Goal: Task Accomplishment & Management: Manage account settings

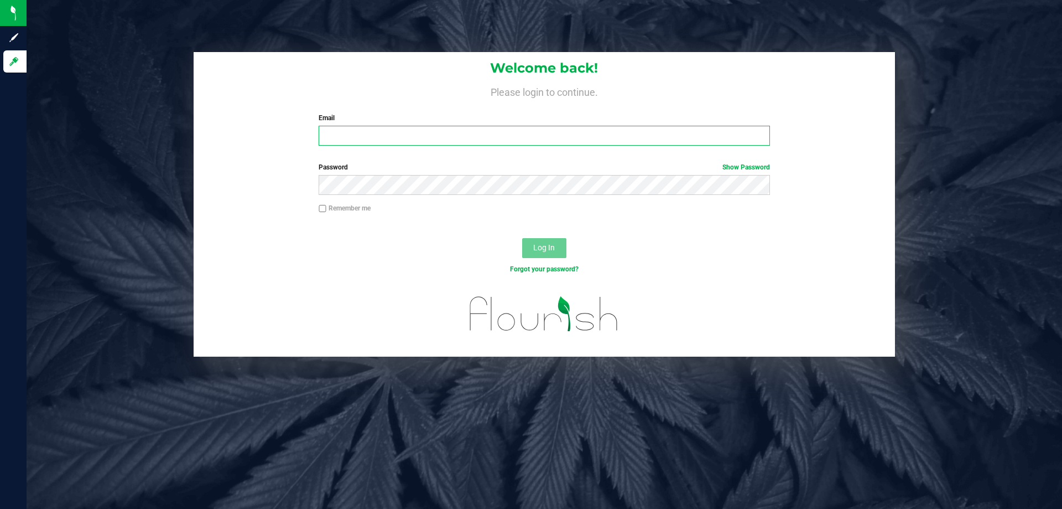
click at [367, 135] on input "Email" at bounding box center [544, 136] width 451 height 20
type input "[EMAIL_ADDRESS][DOMAIN_NAME]"
click at [522, 238] on button "Log In" at bounding box center [544, 248] width 44 height 20
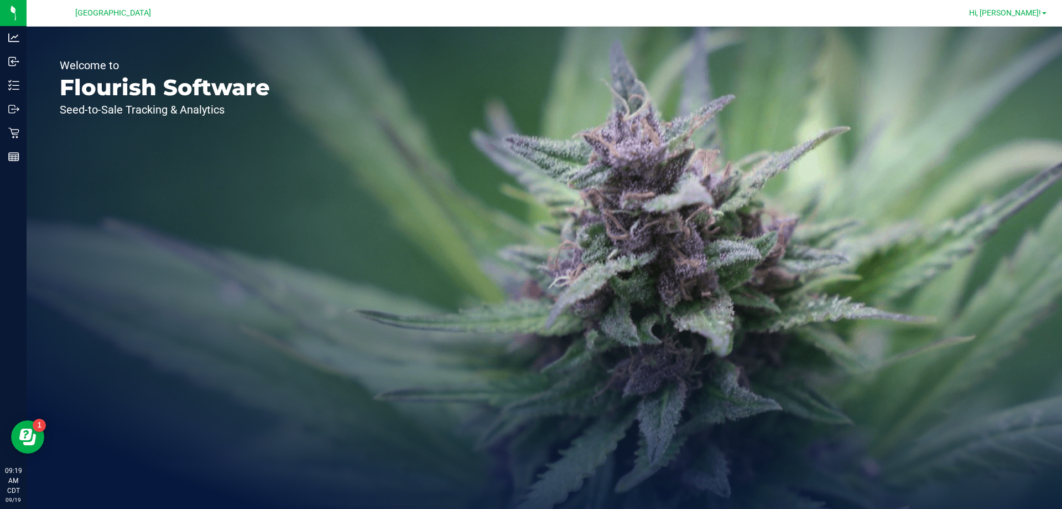
click at [1020, 11] on span "Hi, [PERSON_NAME]!" at bounding box center [1005, 12] width 72 height 9
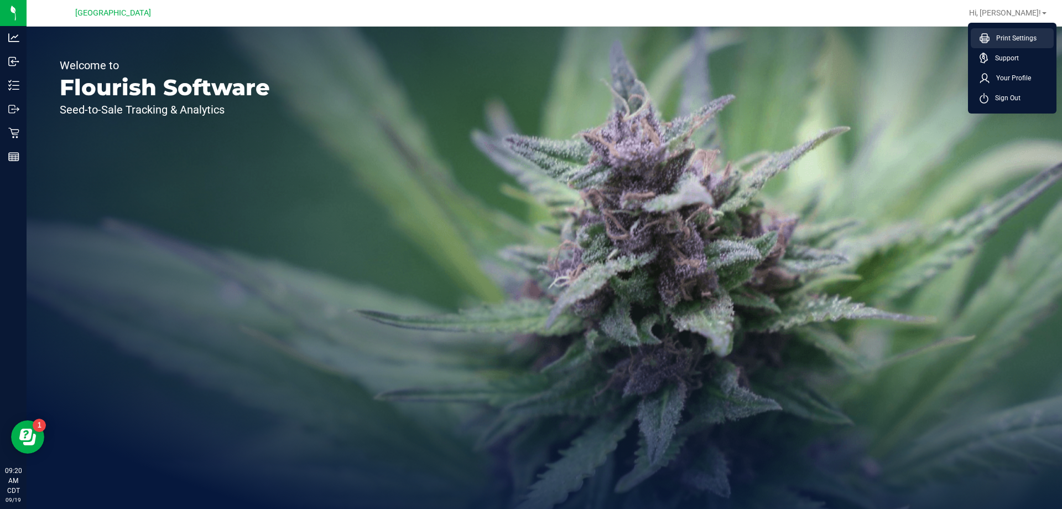
click at [1027, 39] on span "Print Settings" at bounding box center [1013, 38] width 47 height 11
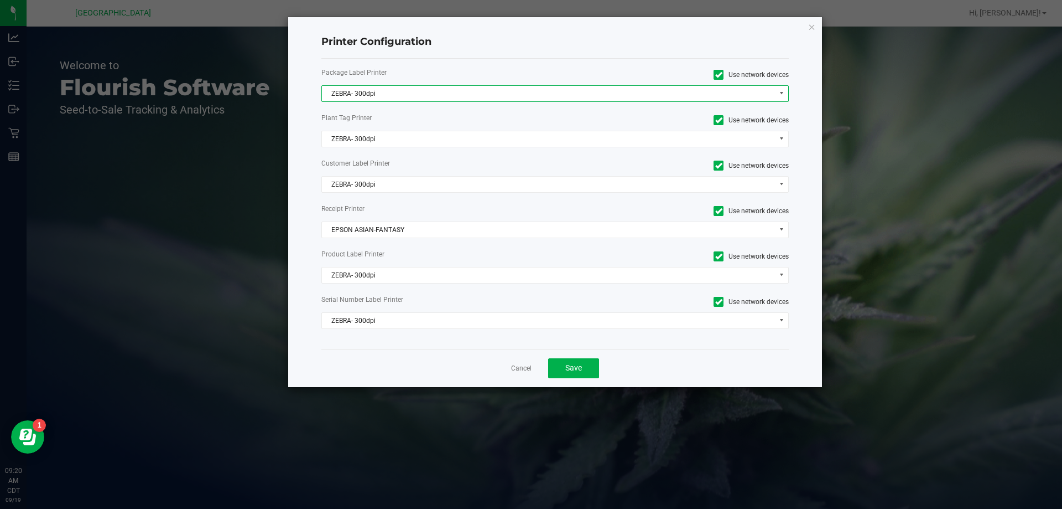
click at [414, 90] on span "ZEBRA- 300dpi" at bounding box center [548, 93] width 453 height 15
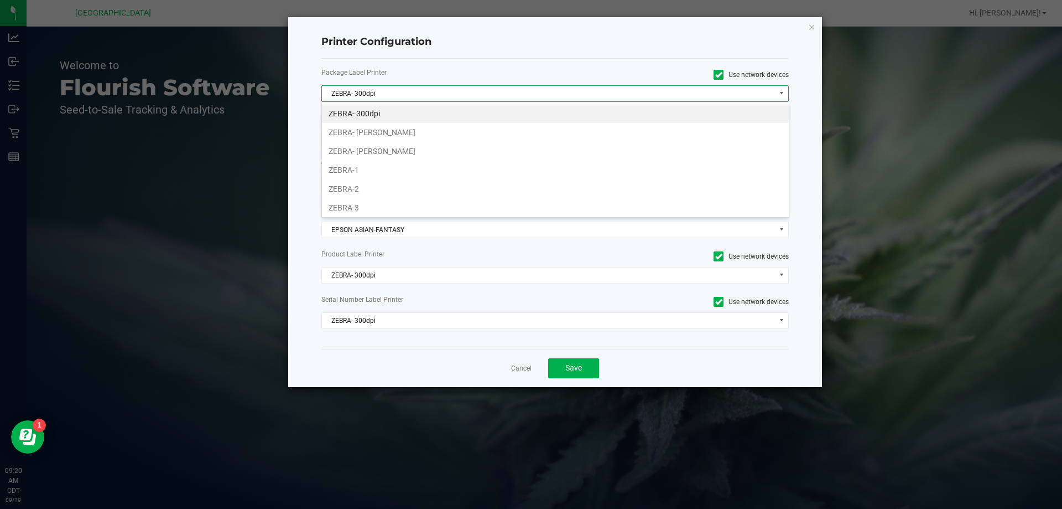
scroll to position [17, 468]
click at [395, 168] on li "ZEBRA-1" at bounding box center [555, 169] width 467 height 19
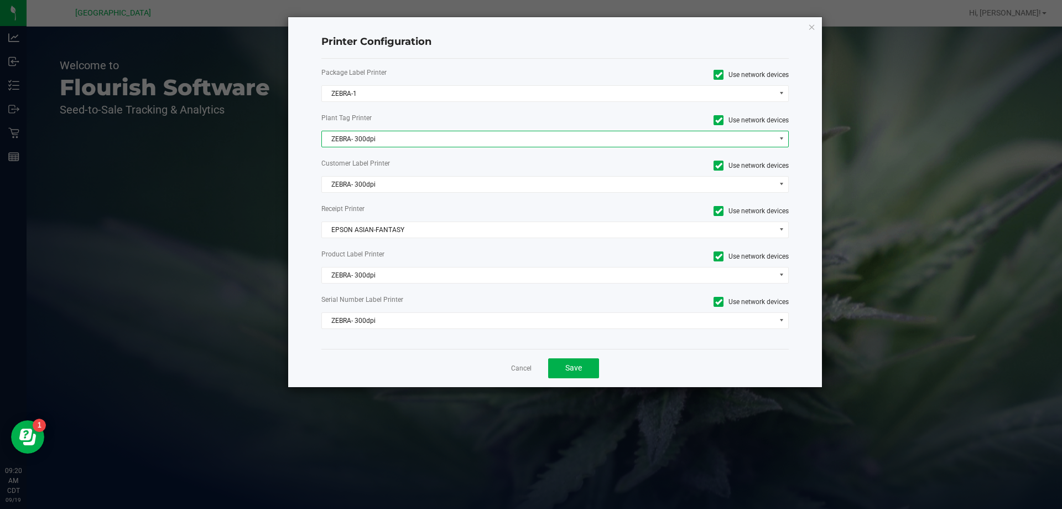
click at [387, 143] on span "ZEBRA- 300dpi" at bounding box center [548, 138] width 453 height 15
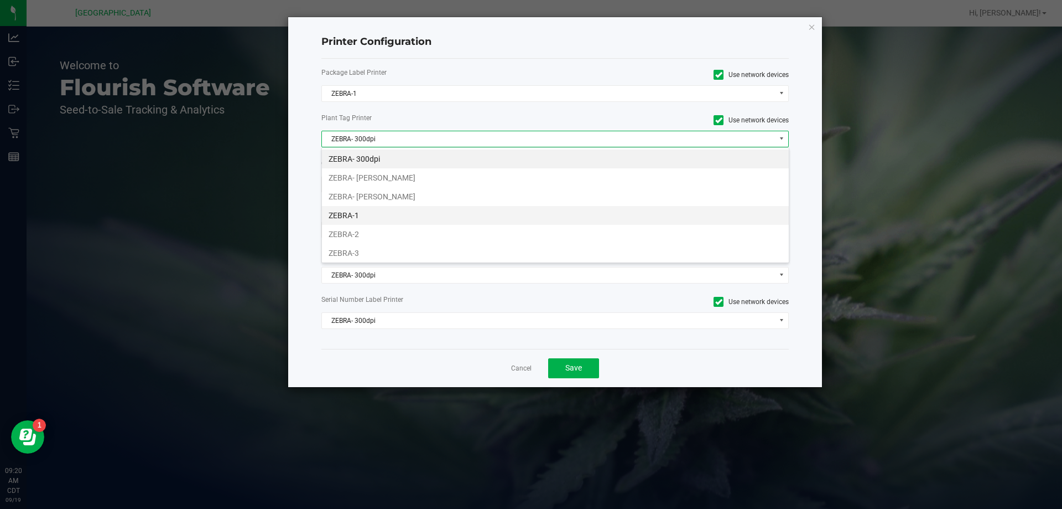
click at [366, 217] on li "ZEBRA-1" at bounding box center [555, 215] width 467 height 19
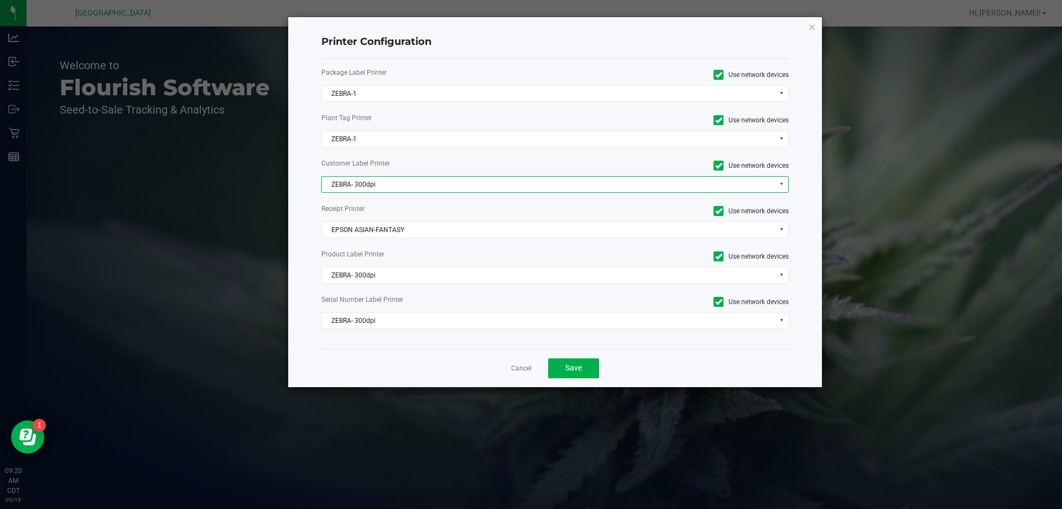
click at [370, 189] on span "ZEBRA- 300dpi" at bounding box center [548, 184] width 453 height 15
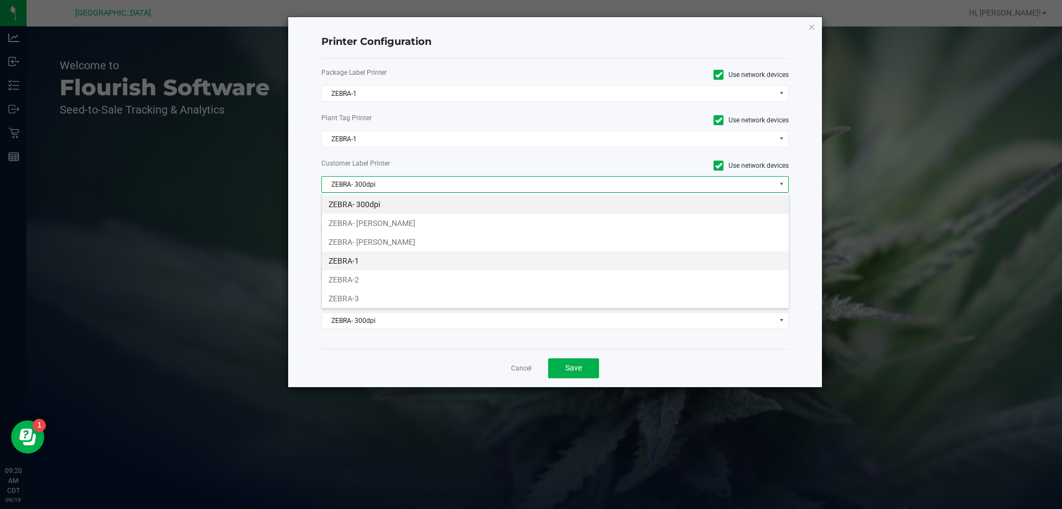
click at [361, 262] on li "ZEBRA-1" at bounding box center [555, 260] width 467 height 19
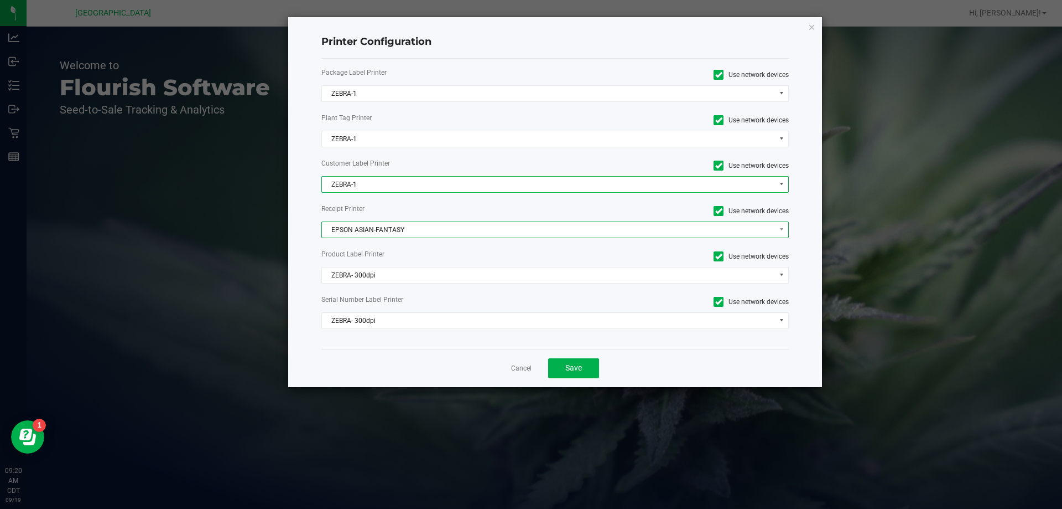
click at [374, 230] on span "EPSON ASIAN-FANTASY" at bounding box center [548, 229] width 453 height 15
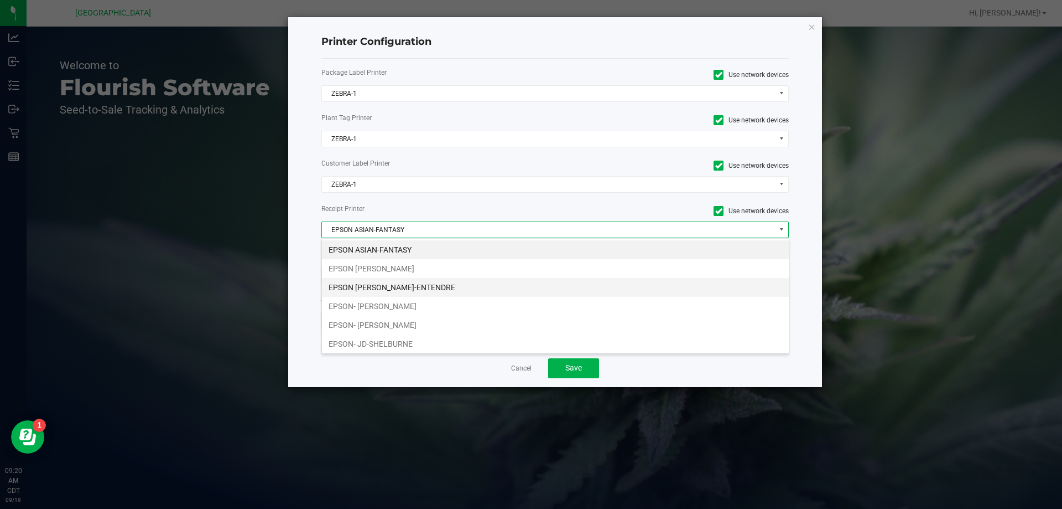
click at [401, 283] on li "EPSON [PERSON_NAME]-ENTENDRE" at bounding box center [555, 287] width 467 height 19
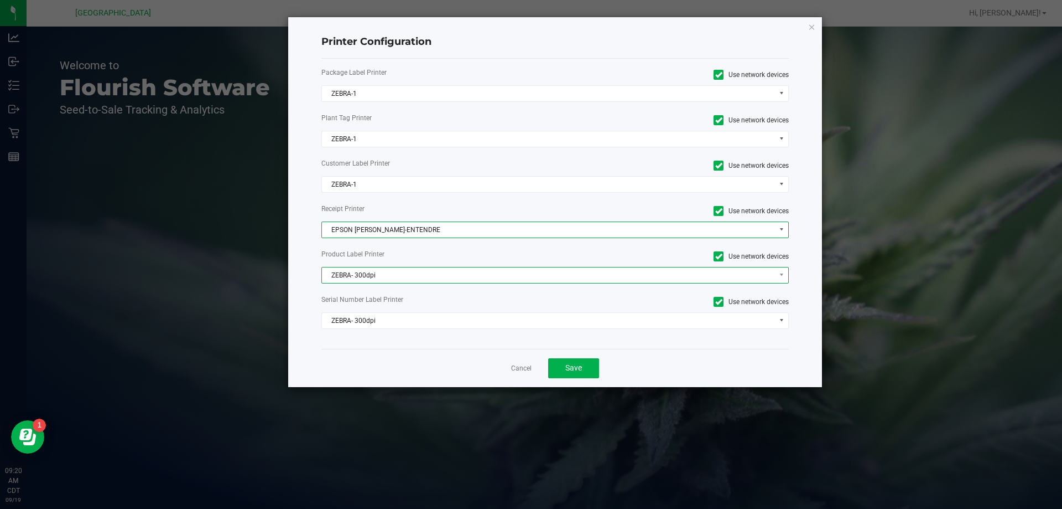
click at [377, 274] on span "ZEBRA- 300dpi" at bounding box center [548, 274] width 453 height 15
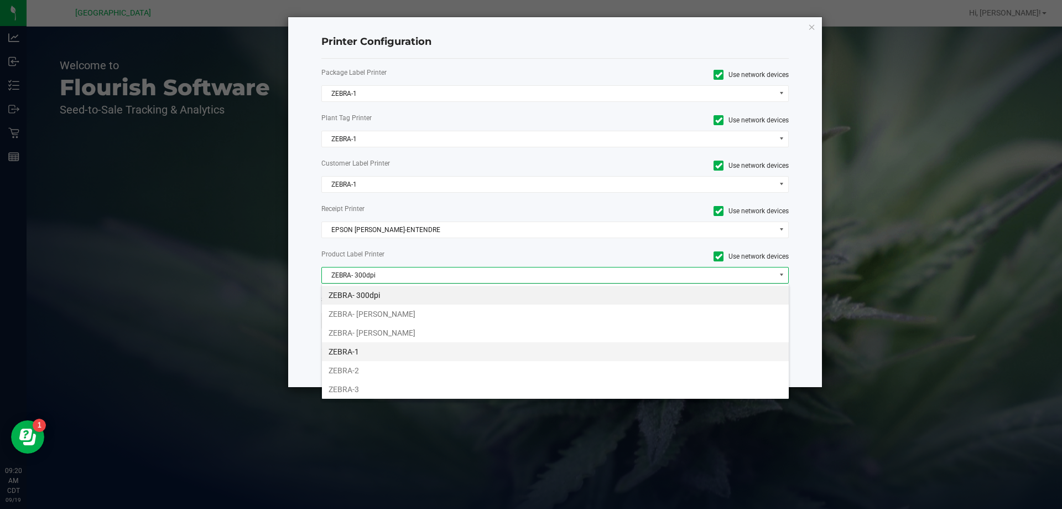
click at [368, 353] on li "ZEBRA-1" at bounding box center [555, 351] width 467 height 19
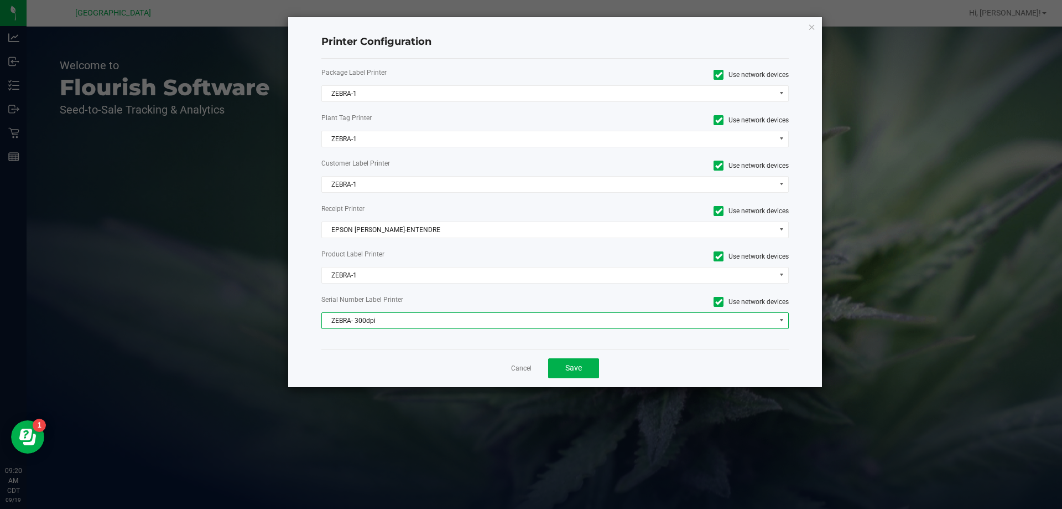
click at [376, 323] on span "ZEBRA- 300dpi" at bounding box center [548, 320] width 453 height 15
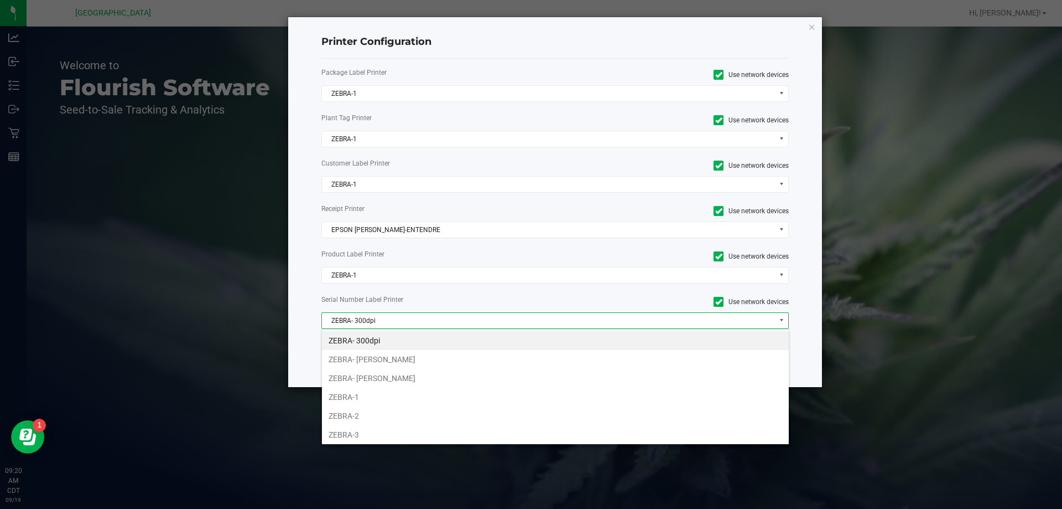
drag, startPoint x: 357, startPoint y: 401, endPoint x: 644, endPoint y: 365, distance: 288.8
click at [369, 395] on li "ZEBRA-1" at bounding box center [555, 396] width 467 height 19
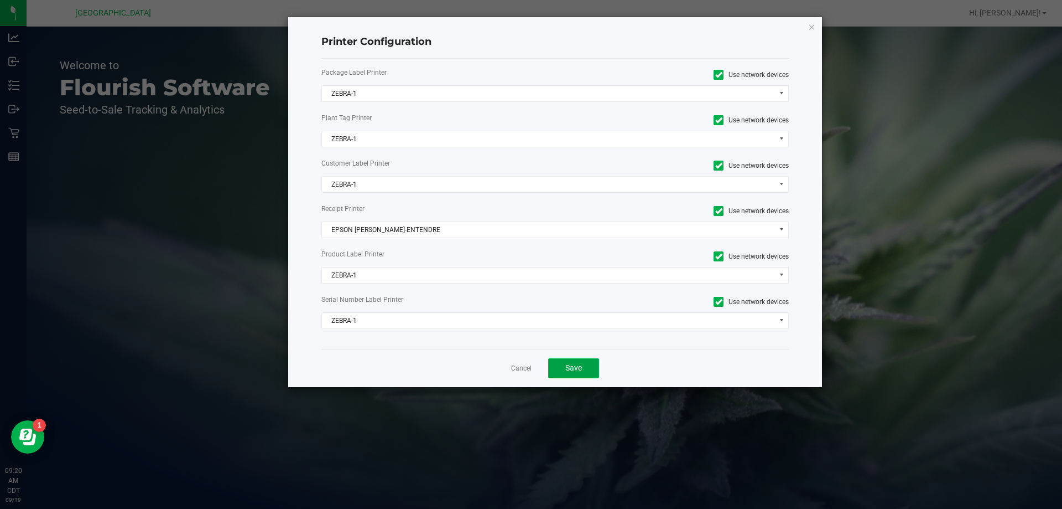
click at [590, 369] on button "Save" at bounding box center [573, 368] width 51 height 20
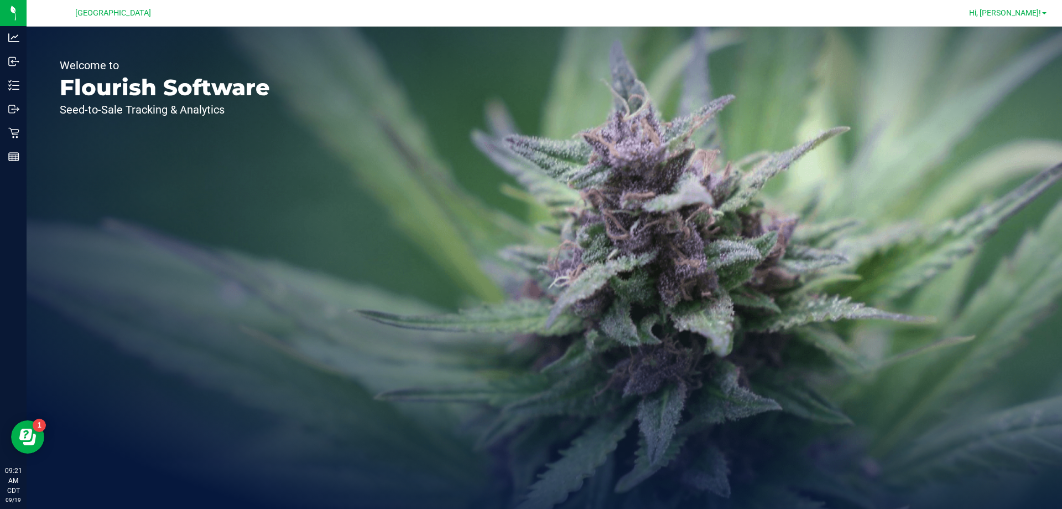
click at [1034, 12] on span "Hi, [PERSON_NAME]!" at bounding box center [1005, 12] width 72 height 9
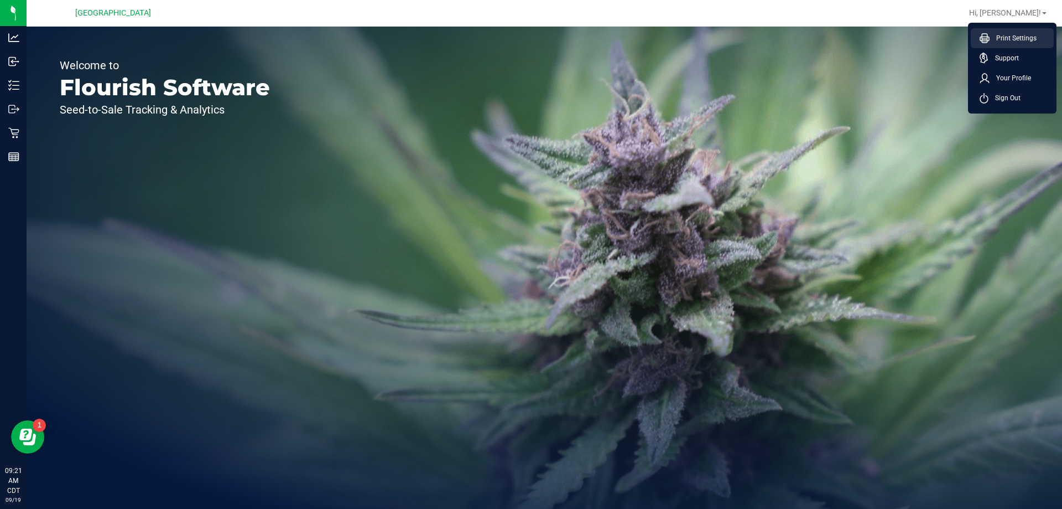
click at [995, 37] on span "Print Settings" at bounding box center [1013, 38] width 47 height 11
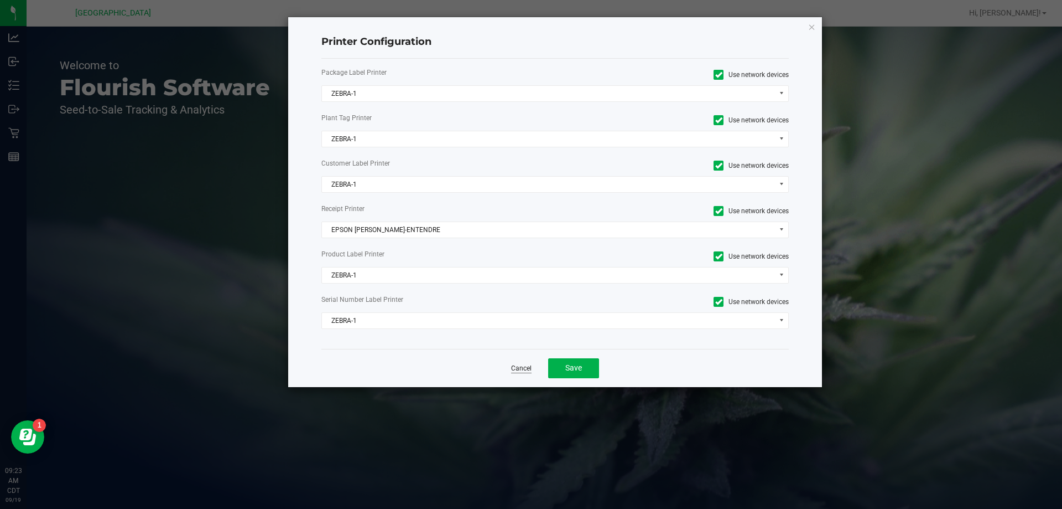
click at [521, 369] on link "Cancel" at bounding box center [521, 368] width 20 height 9
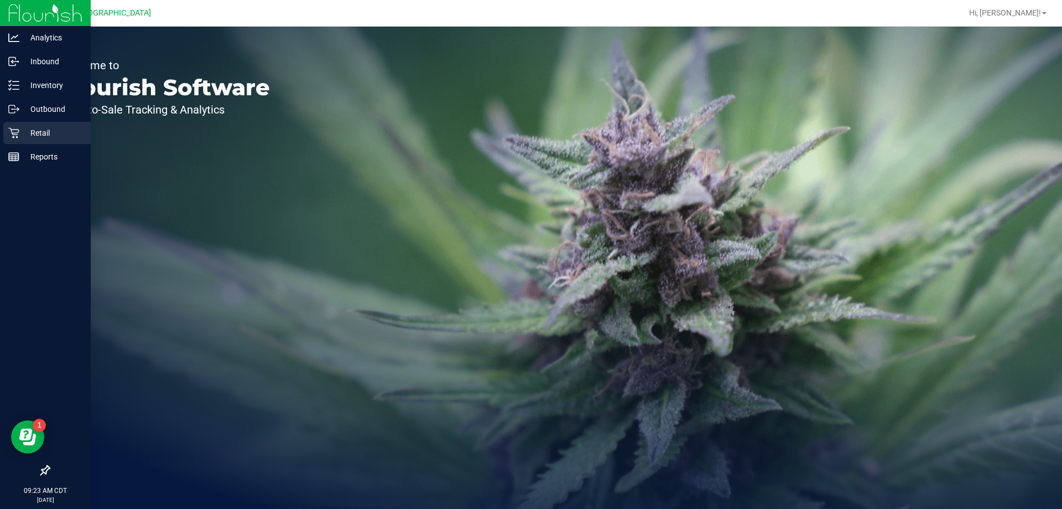
click at [37, 132] on p "Retail" at bounding box center [52, 132] width 66 height 13
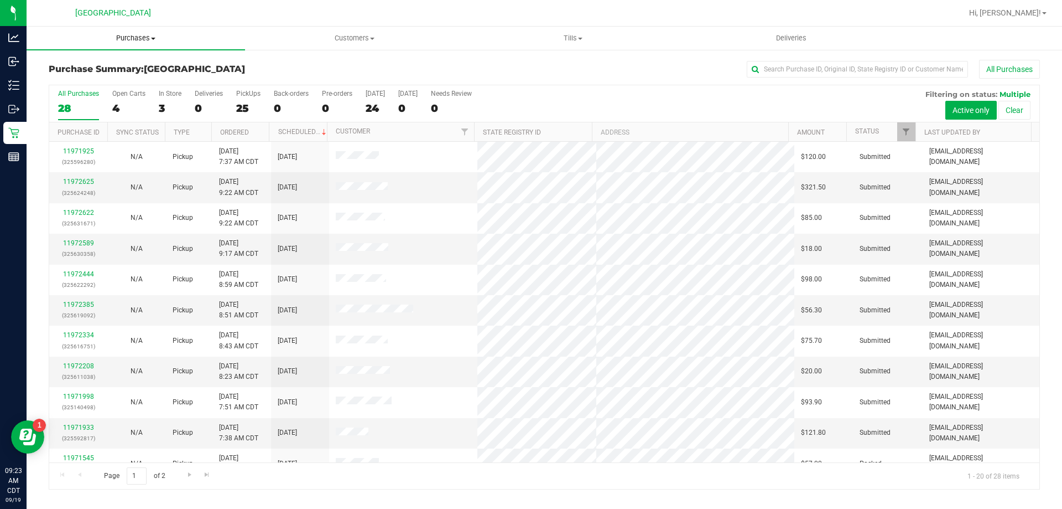
click at [144, 35] on span "Purchases" at bounding box center [136, 38] width 219 height 10
click at [75, 81] on span "Fulfillment" at bounding box center [61, 79] width 69 height 9
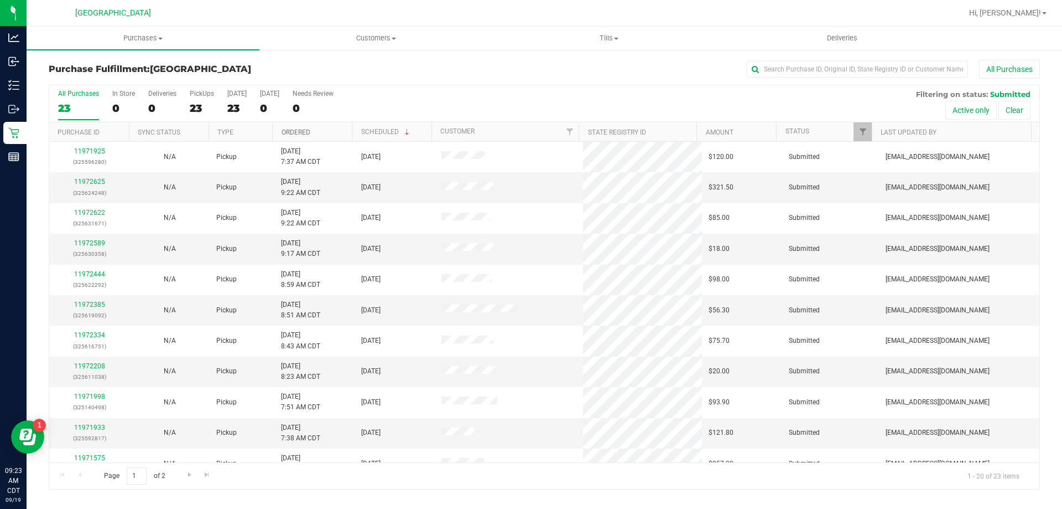
click at [298, 134] on link "Ordered" at bounding box center [296, 132] width 29 height 8
click at [91, 182] on link "11971594" at bounding box center [89, 182] width 31 height 8
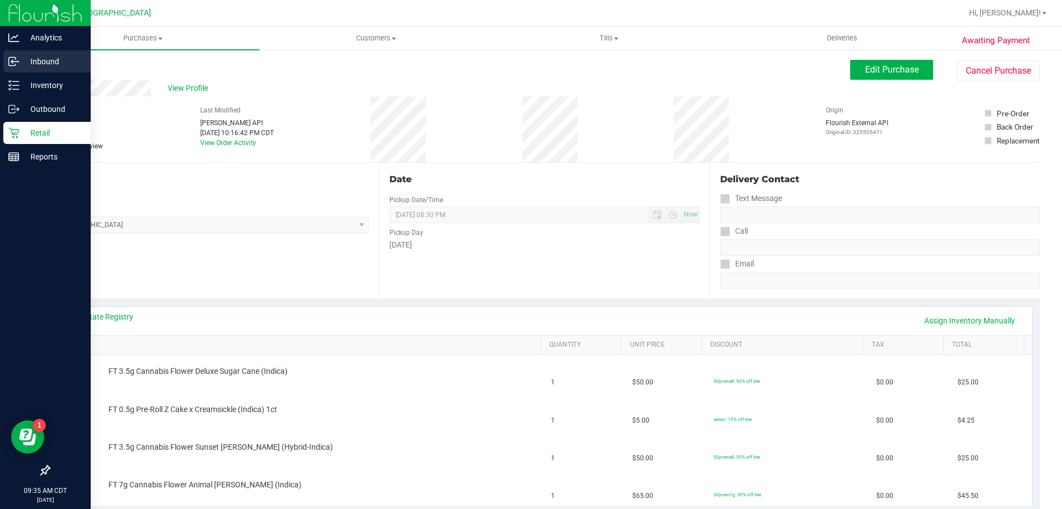
click at [59, 65] on p "Inbound" at bounding box center [52, 61] width 66 height 13
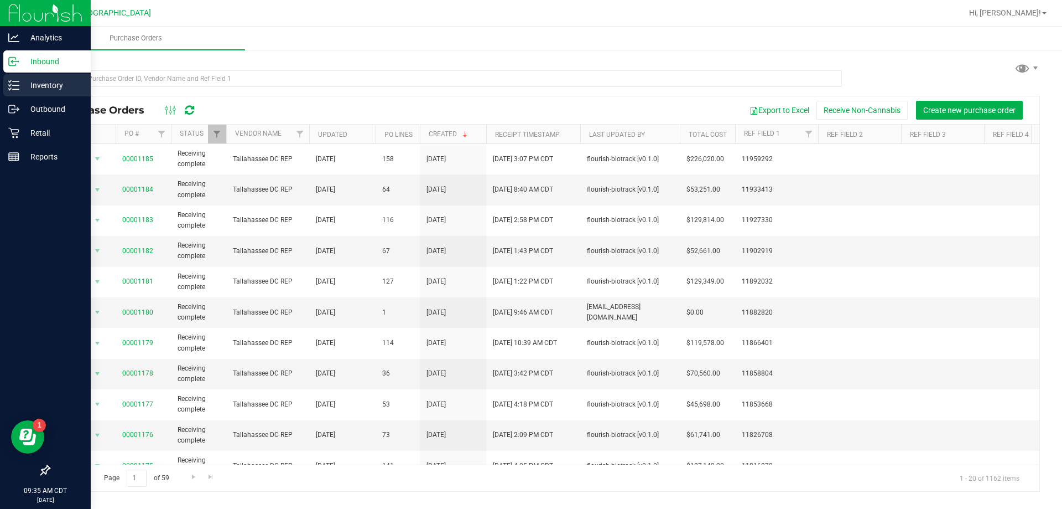
click at [8, 76] on div "Inventory" at bounding box center [46, 85] width 87 height 22
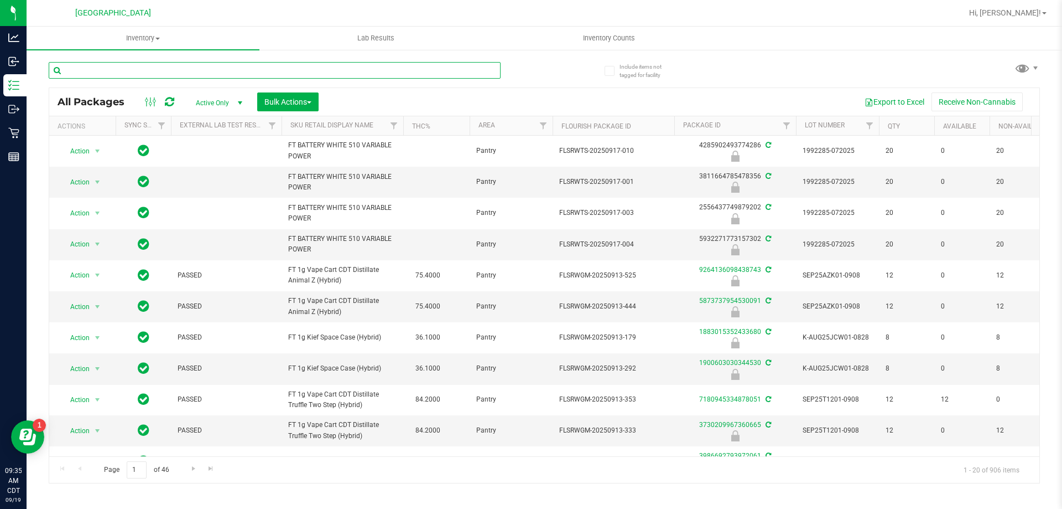
click at [203, 69] on input "text" at bounding box center [275, 70] width 452 height 17
type input "mfu"
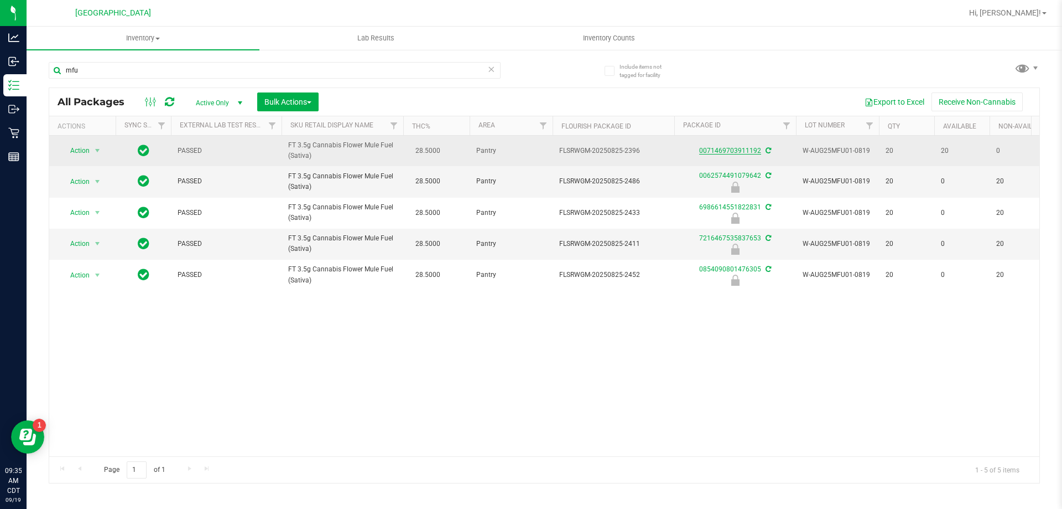
click at [737, 152] on link "0071469703911192" at bounding box center [730, 151] width 62 height 8
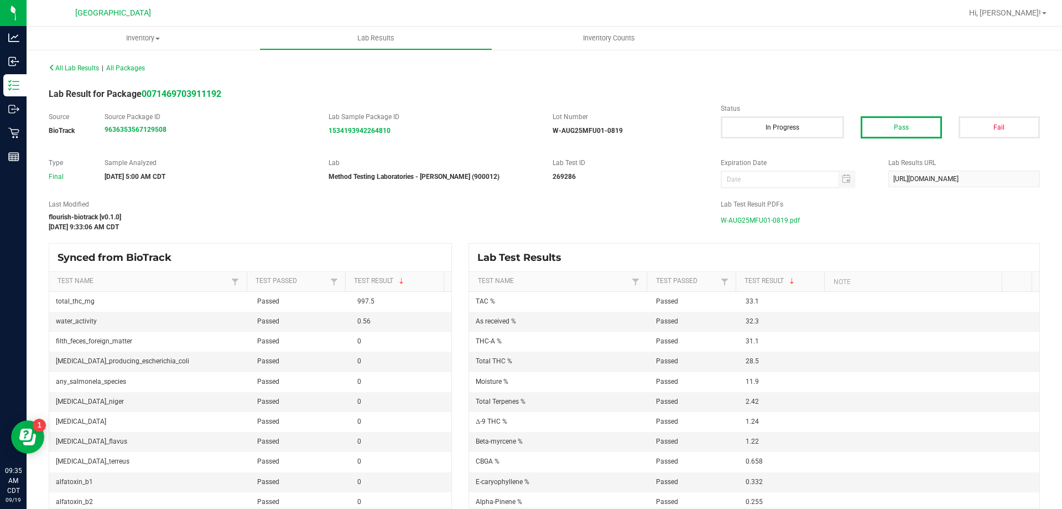
click at [739, 219] on span "W-AUG25MFU01-0819.pdf" at bounding box center [760, 220] width 79 height 17
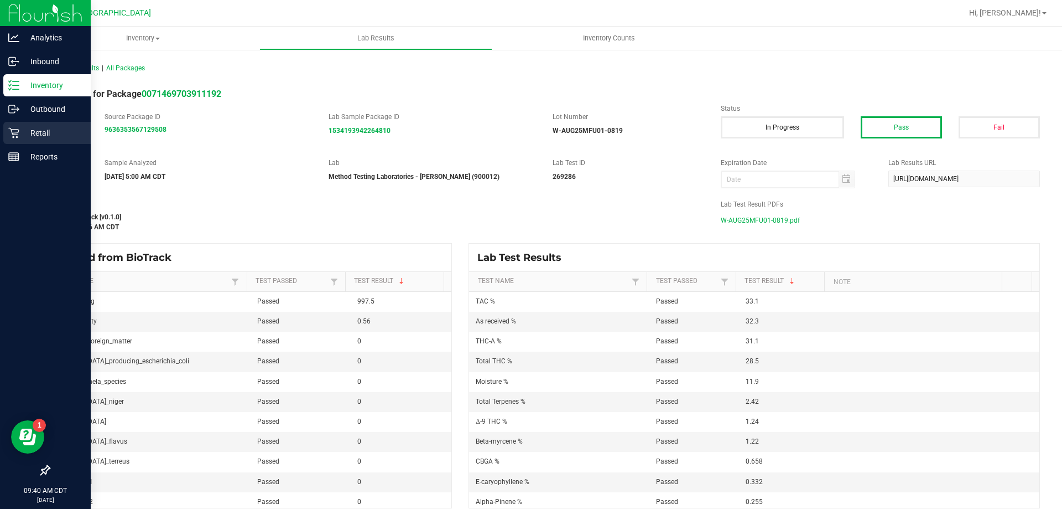
click at [39, 139] on p "Retail" at bounding box center [52, 132] width 66 height 13
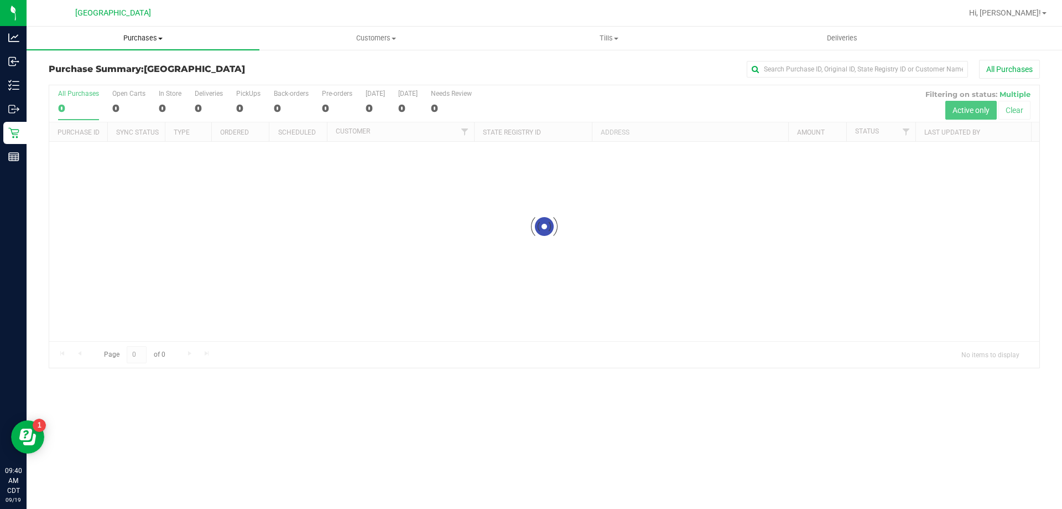
click at [147, 37] on span "Purchases" at bounding box center [143, 38] width 233 height 10
click at [74, 78] on span "Fulfillment" at bounding box center [61, 79] width 69 height 9
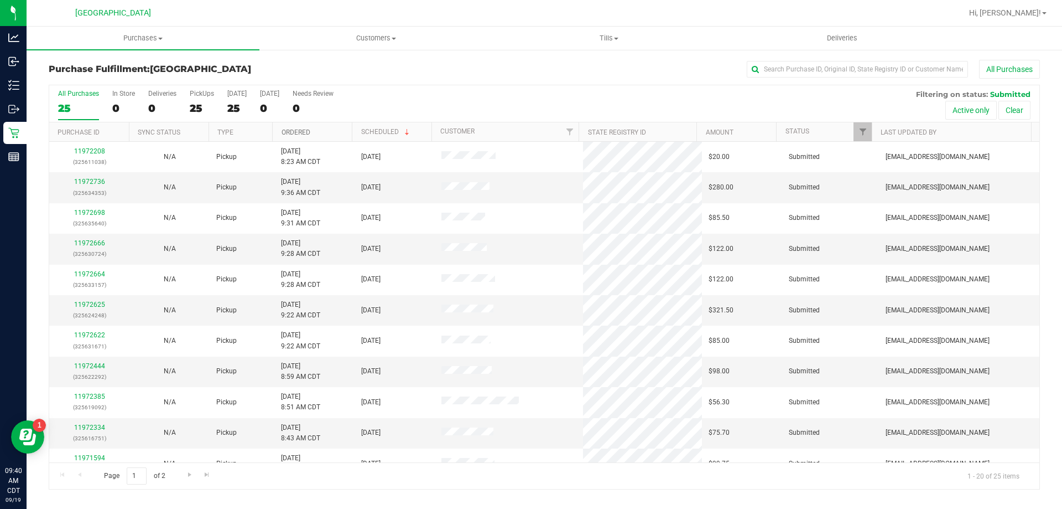
click at [292, 131] on link "Ordered" at bounding box center [296, 132] width 29 height 8
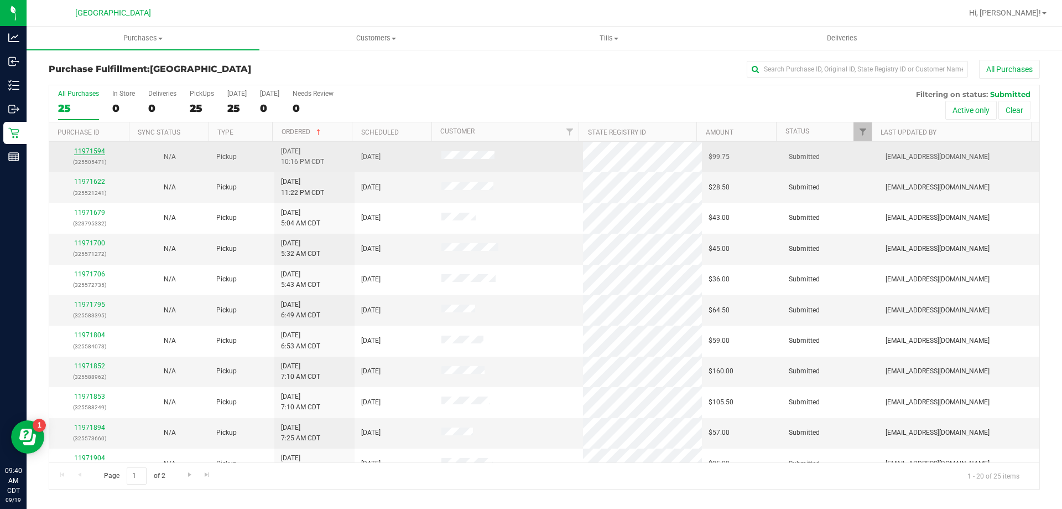
click at [87, 153] on link "11971594" at bounding box center [89, 151] width 31 height 8
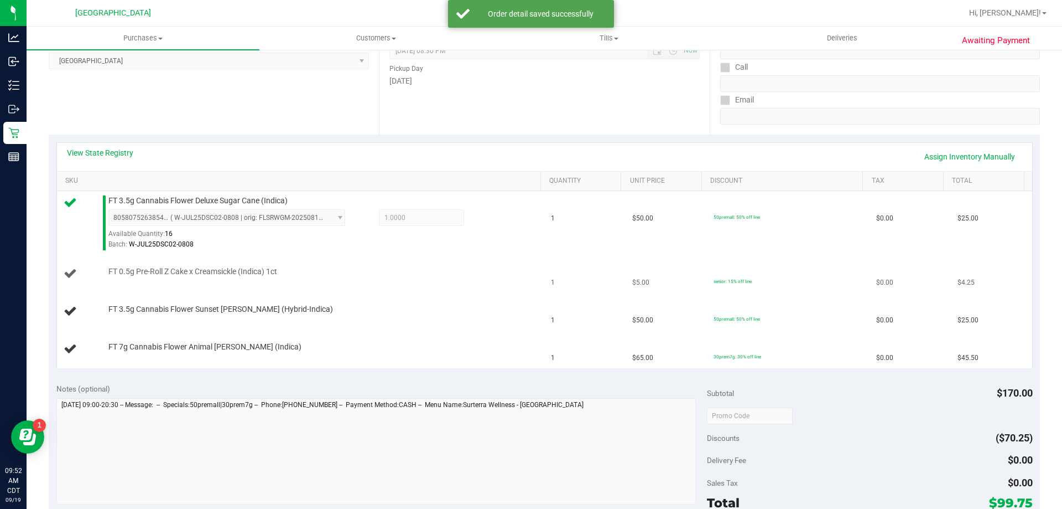
scroll to position [166, 0]
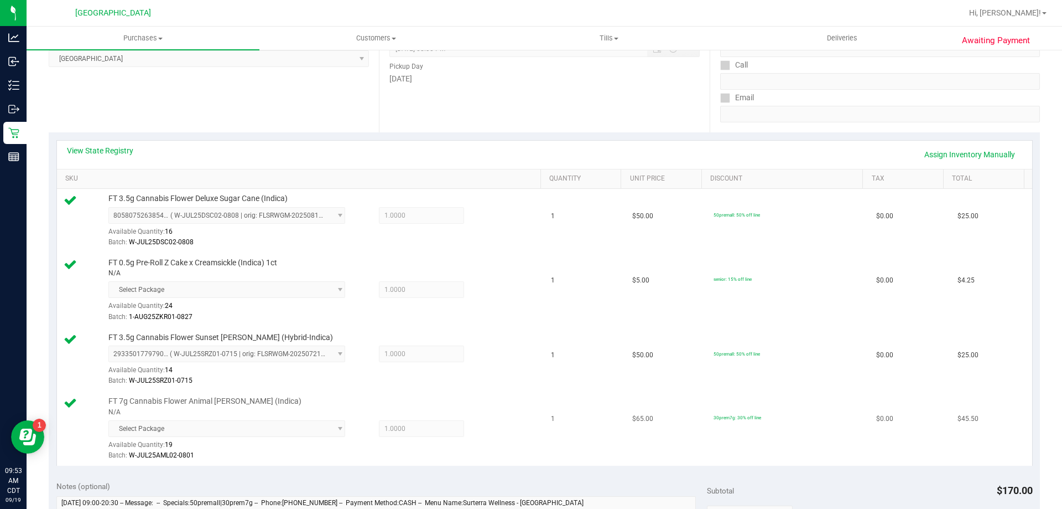
click at [183, 433] on span "Select Package" at bounding box center [226, 428] width 237 height 17
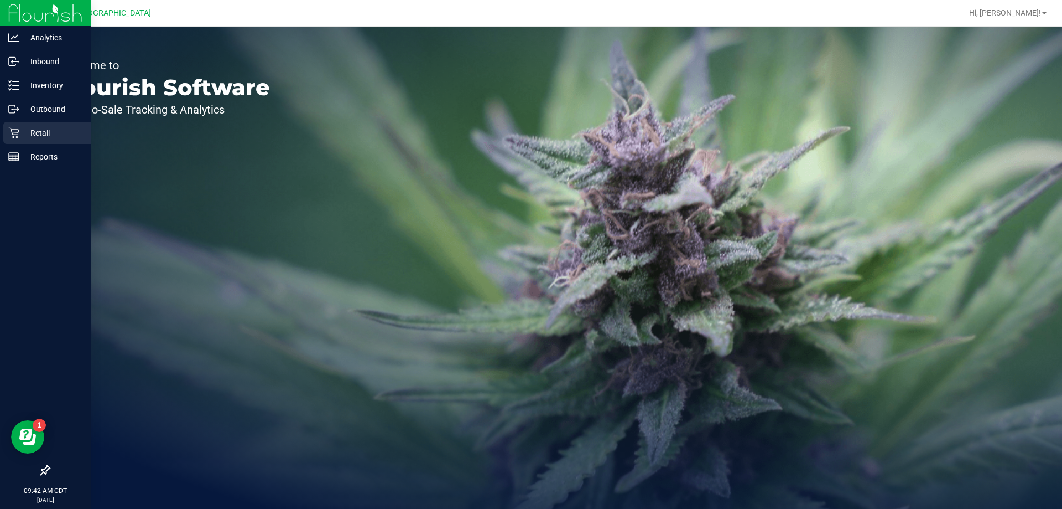
click at [37, 138] on p "Retail" at bounding box center [52, 132] width 66 height 13
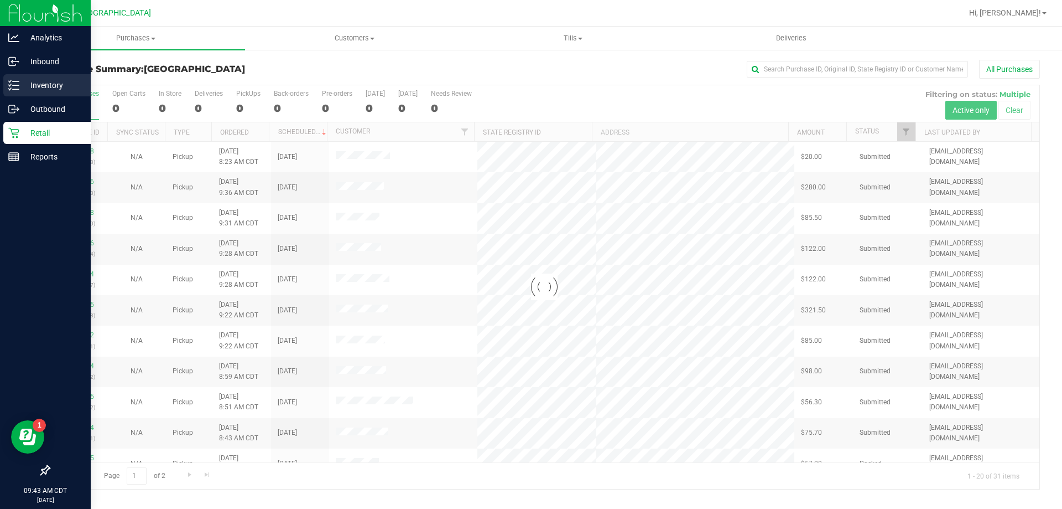
click at [20, 84] on p "Inventory" at bounding box center [52, 85] width 66 height 13
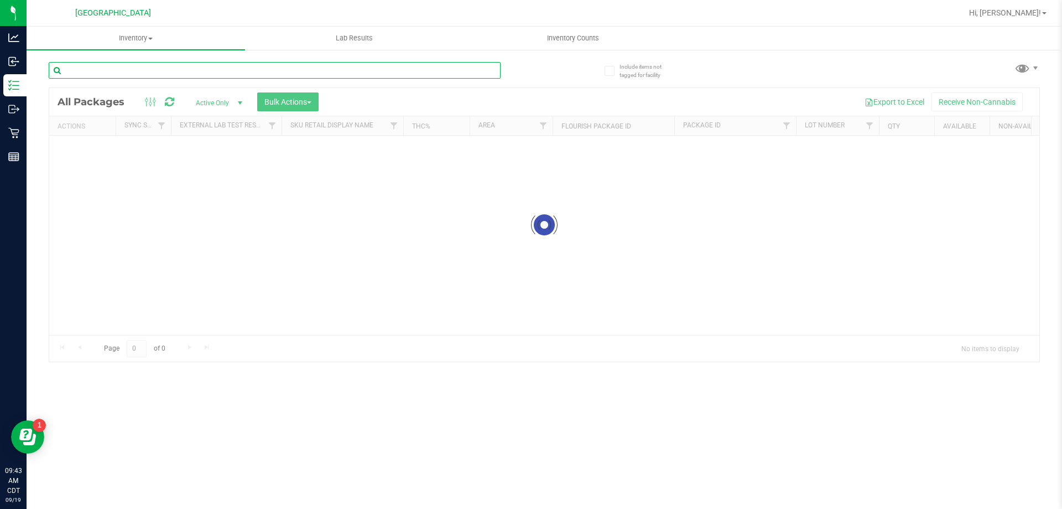
click at [267, 74] on input "text" at bounding box center [275, 70] width 452 height 17
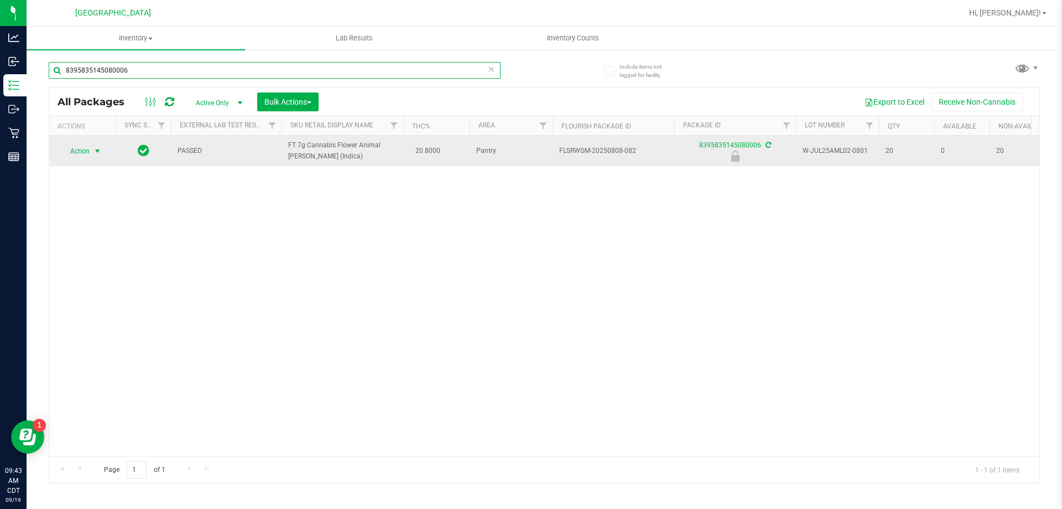
type input "8395835145080006"
click at [72, 152] on span "Action" at bounding box center [75, 150] width 30 height 15
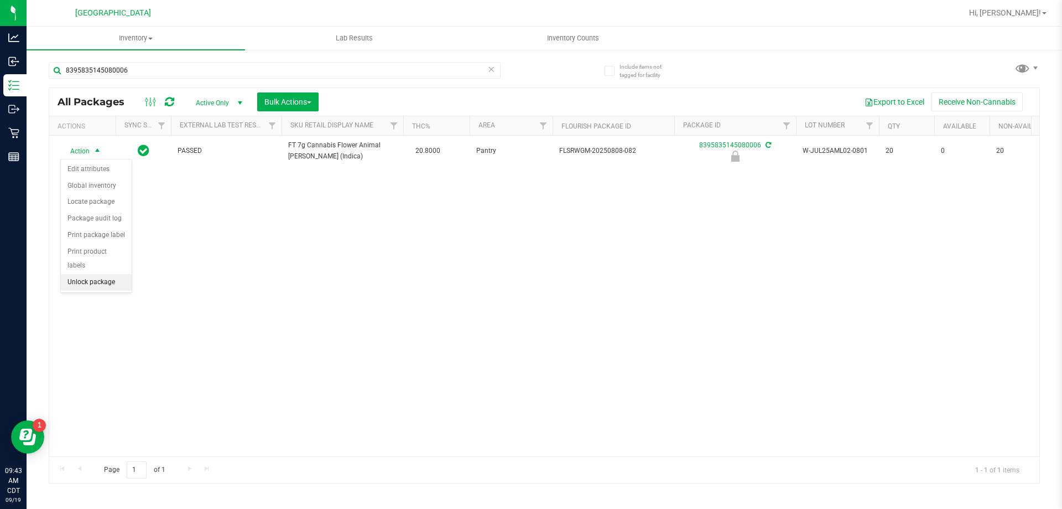
click at [81, 274] on li "Unlock package" at bounding box center [96, 282] width 71 height 17
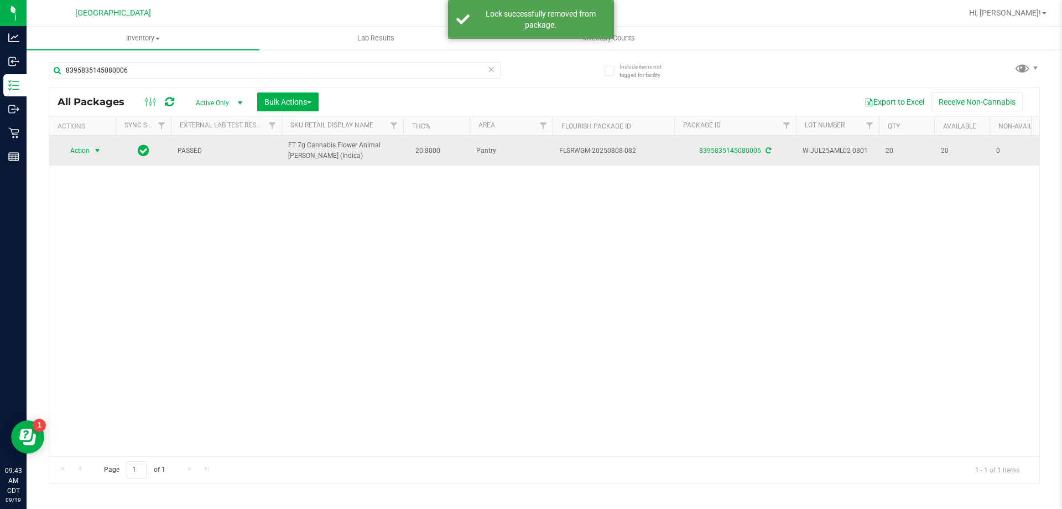
click at [75, 150] on span "Action" at bounding box center [75, 150] width 30 height 15
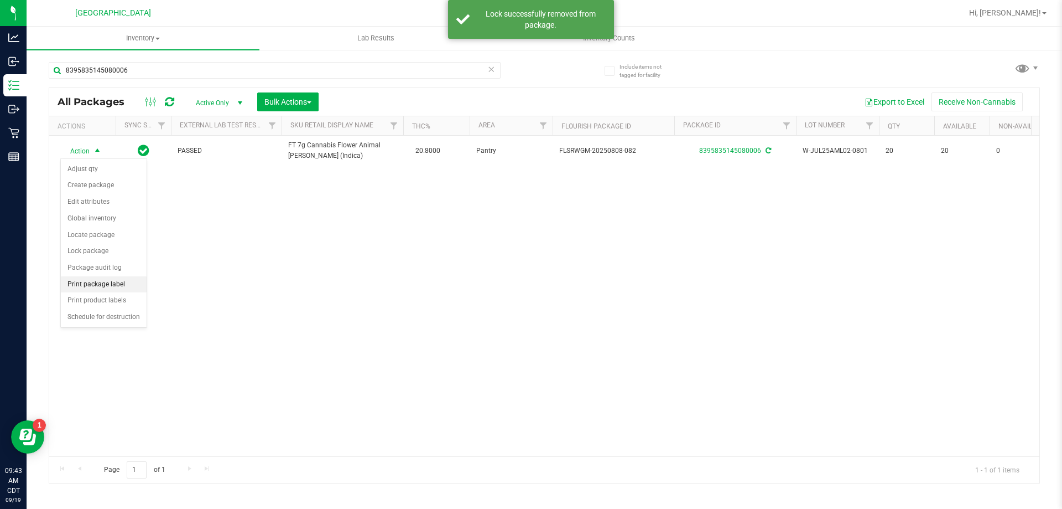
click at [87, 282] on li "Print package label" at bounding box center [104, 284] width 86 height 17
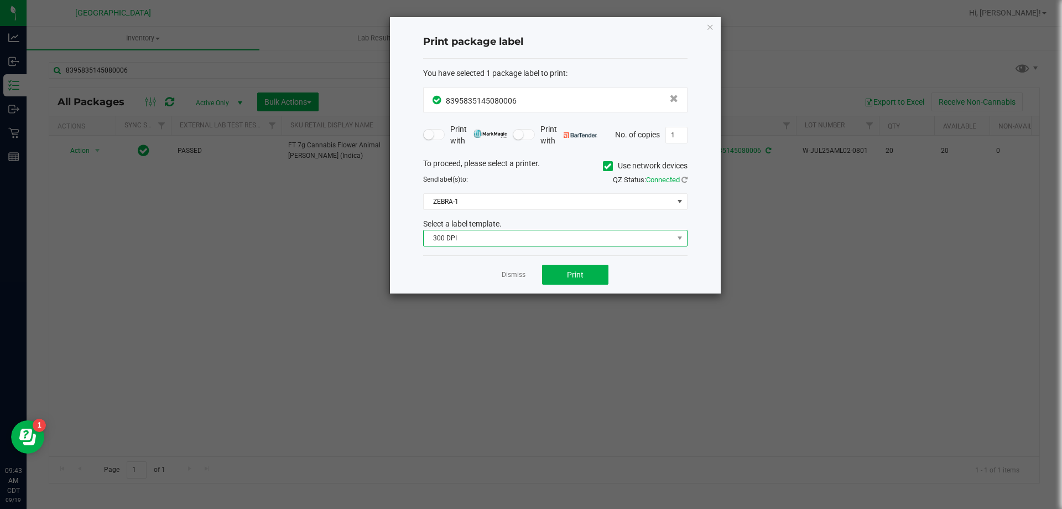
click at [475, 241] on span "300 DPI" at bounding box center [549, 237] width 250 height 15
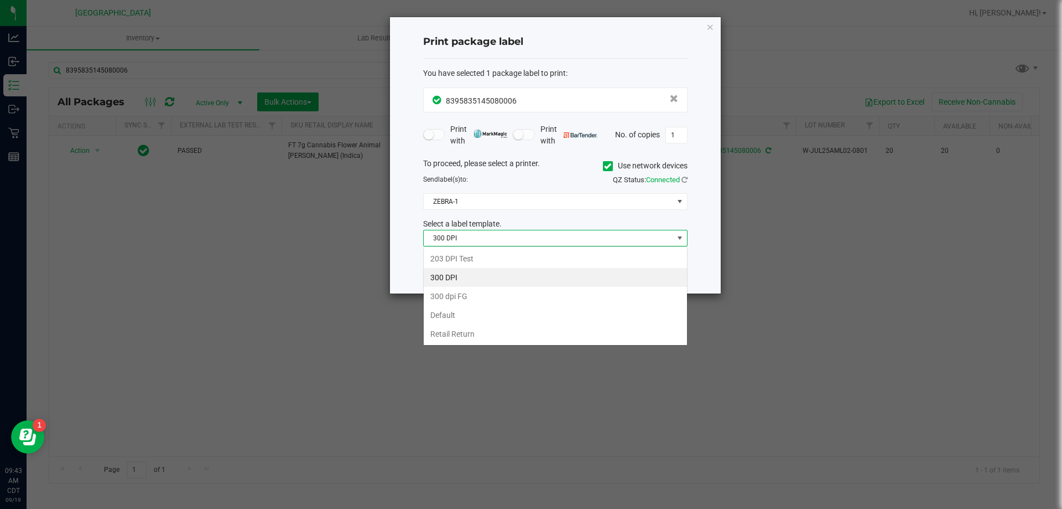
scroll to position [17, 265]
click at [457, 256] on li "203 DPI Test" at bounding box center [555, 258] width 263 height 19
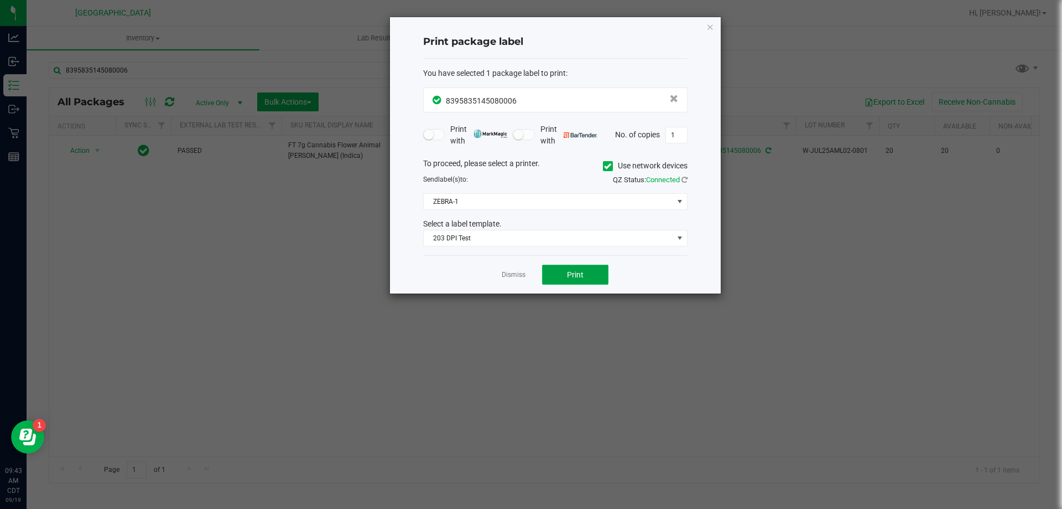
click at [596, 272] on button "Print" at bounding box center [575, 275] width 66 height 20
drag, startPoint x: 710, startPoint y: 23, endPoint x: 602, endPoint y: 18, distance: 108.0
click at [709, 24] on icon "button" at bounding box center [711, 26] width 8 height 13
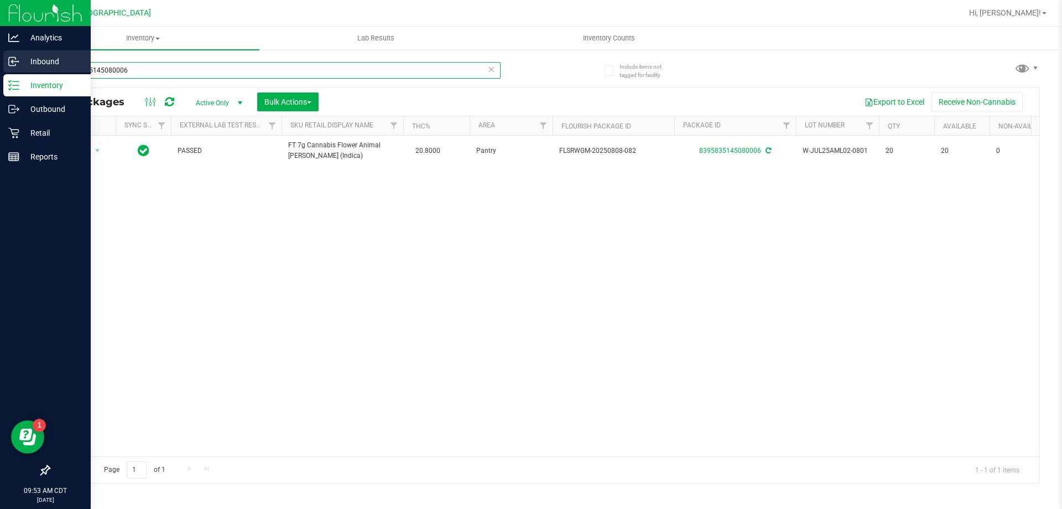
drag, startPoint x: 163, startPoint y: 64, endPoint x: 0, endPoint y: 72, distance: 163.5
click at [0, 72] on div "Analytics Inbound Inventory Outbound Retail Reports 09:53 AM CDT 09/19/2025 09/…" at bounding box center [531, 254] width 1062 height 509
type input "aml"
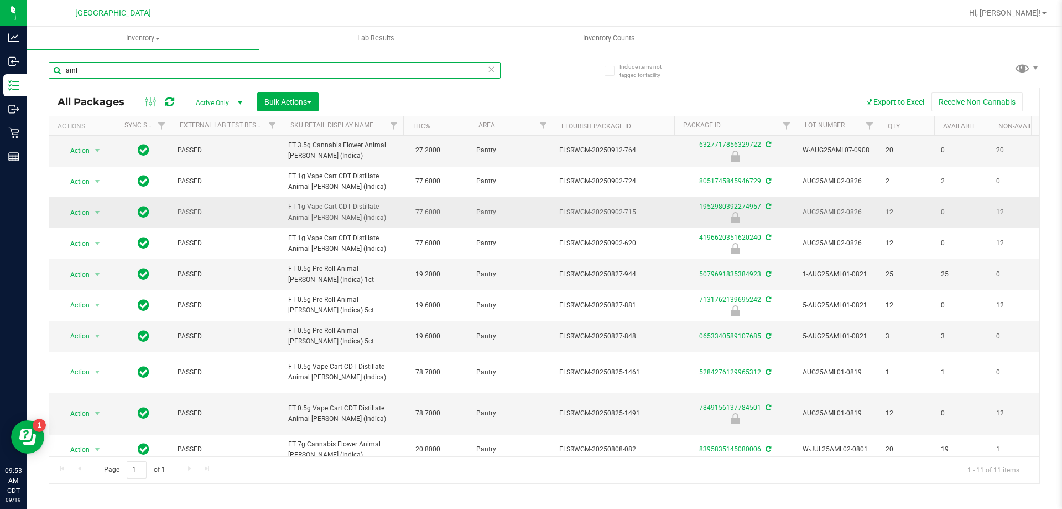
scroll to position [48, 0]
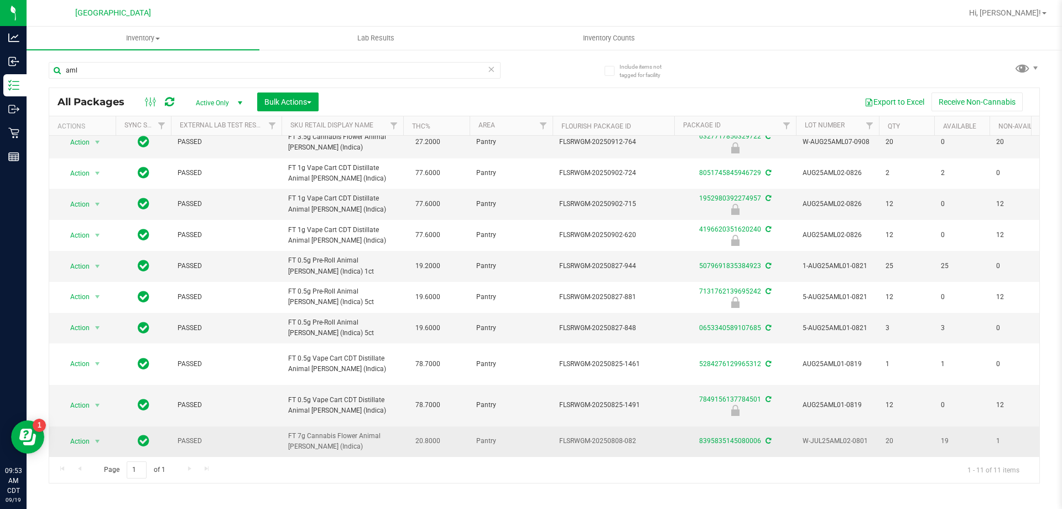
drag, startPoint x: 318, startPoint y: 434, endPoint x: 283, endPoint y: 426, distance: 35.3
click at [283, 426] on td "FT 7g Cannabis Flower Animal Larry (Indica)" at bounding box center [343, 441] width 122 height 30
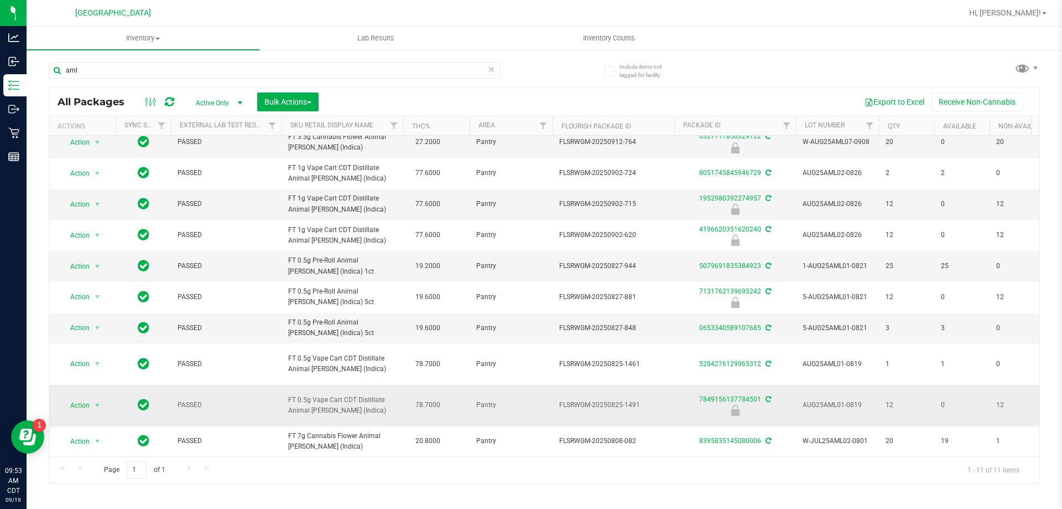
copy span "FT 7g Cannabis Flower Animal Larry (Indica)"
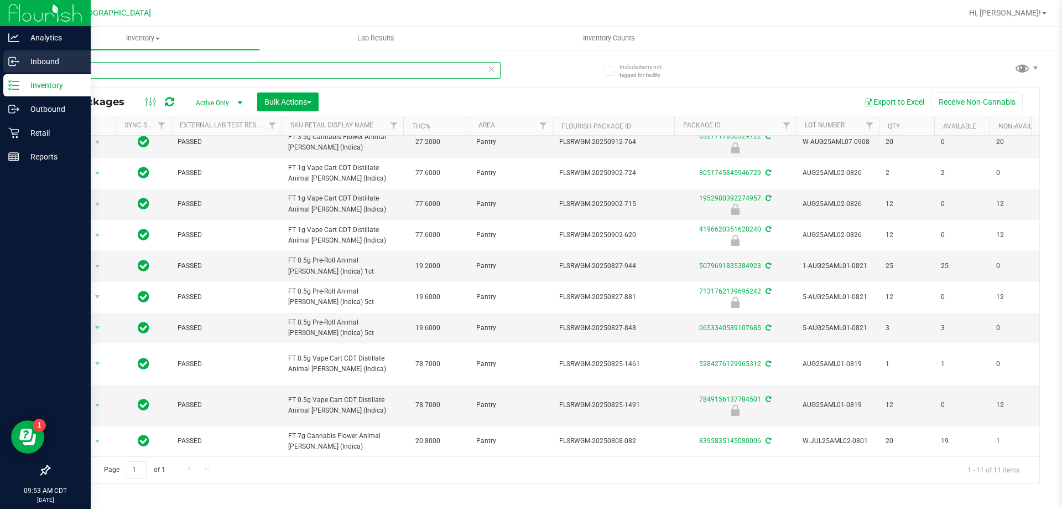
drag, startPoint x: 115, startPoint y: 71, endPoint x: 0, endPoint y: 70, distance: 114.5
click at [0, 70] on div "Analytics Inbound Inventory Outbound Retail Reports 09:53 AM CDT 09/19/2025 09/…" at bounding box center [531, 254] width 1062 height 509
paste input "FT 7g Cannabis Flower Animal Larry (Indica)"
type input "FT 7g Cannabis Flower Animal Larry (Indica)"
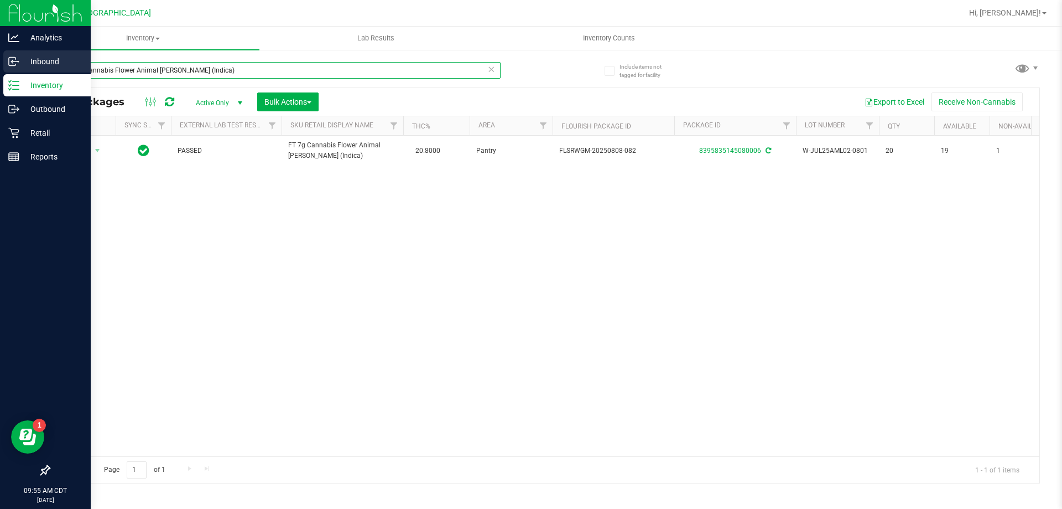
drag, startPoint x: 232, startPoint y: 76, endPoint x: 0, endPoint y: 70, distance: 231.9
click at [0, 70] on div "Analytics Inbound Inventory Outbound Retail Reports 09:55 AM CDT 09/19/2025 09/…" at bounding box center [531, 254] width 1062 height 509
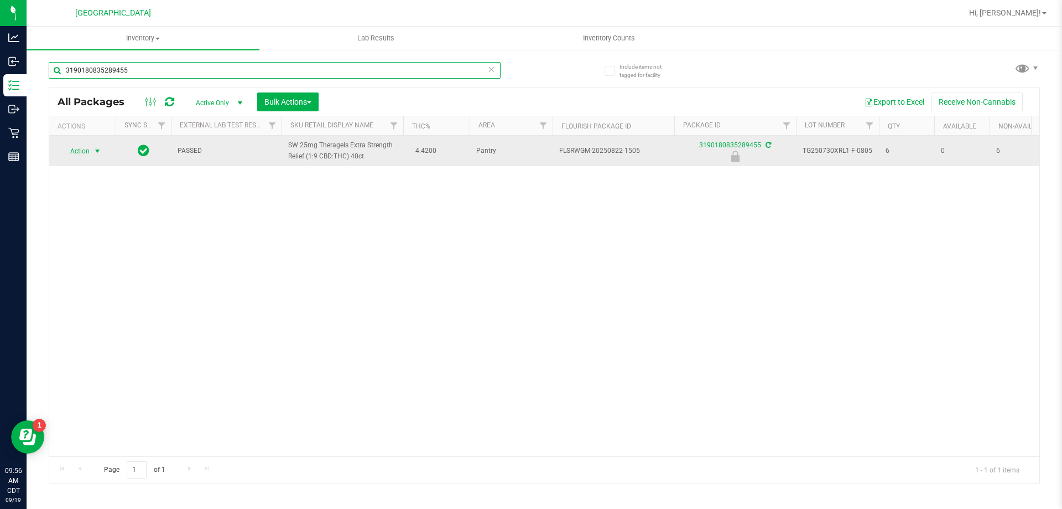
type input "3190180835289455"
click at [96, 147] on span "select" at bounding box center [97, 151] width 9 height 9
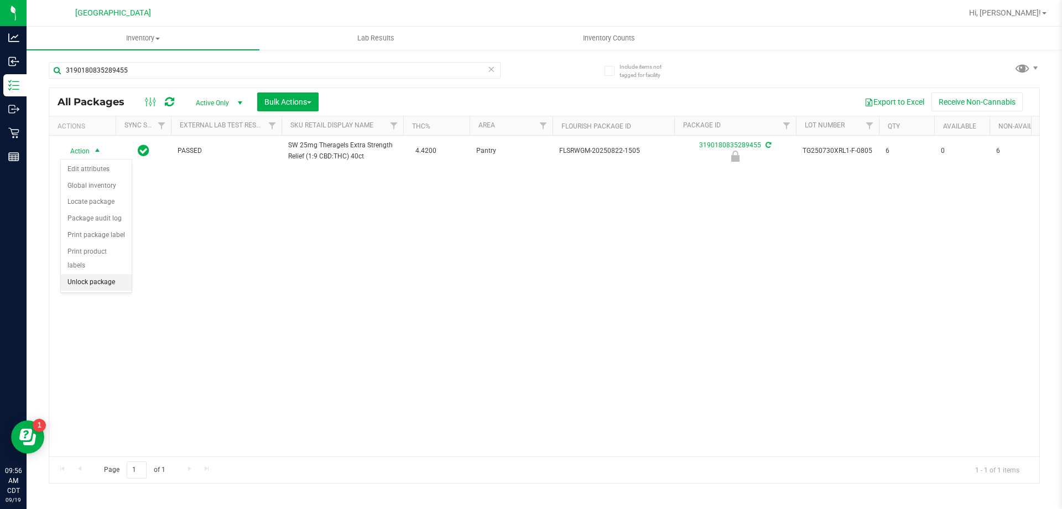
click at [105, 274] on li "Unlock package" at bounding box center [96, 282] width 71 height 17
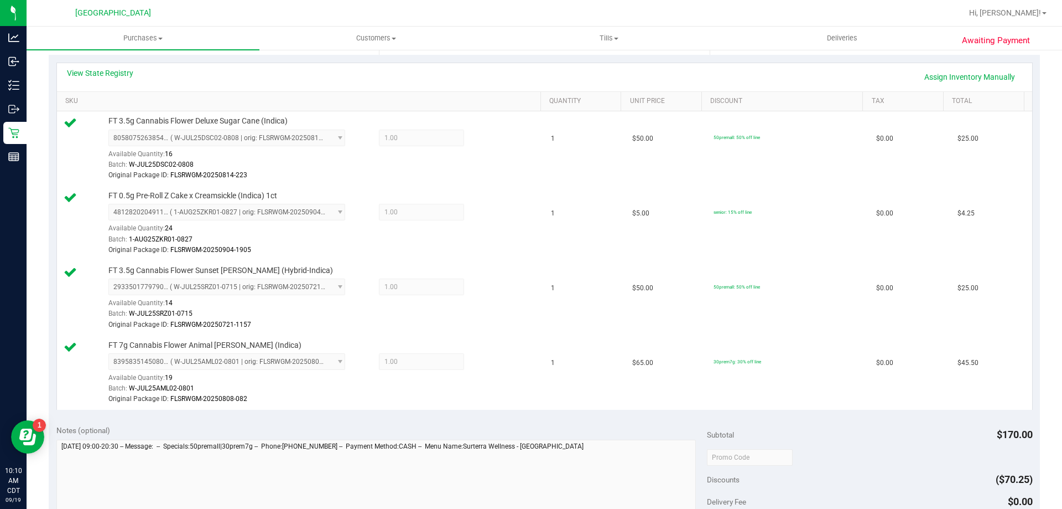
scroll to position [631, 0]
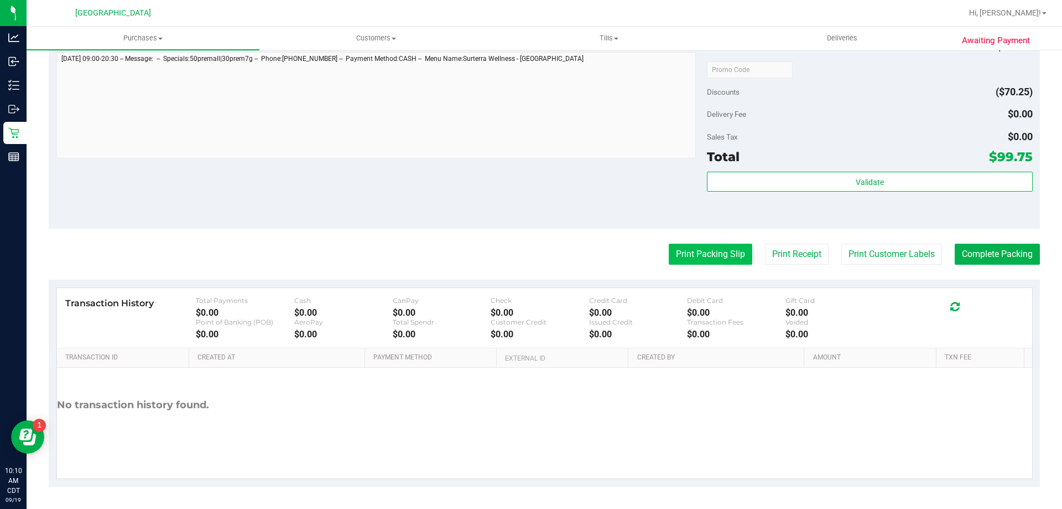
click at [703, 250] on button "Print Packing Slip" at bounding box center [711, 253] width 84 height 21
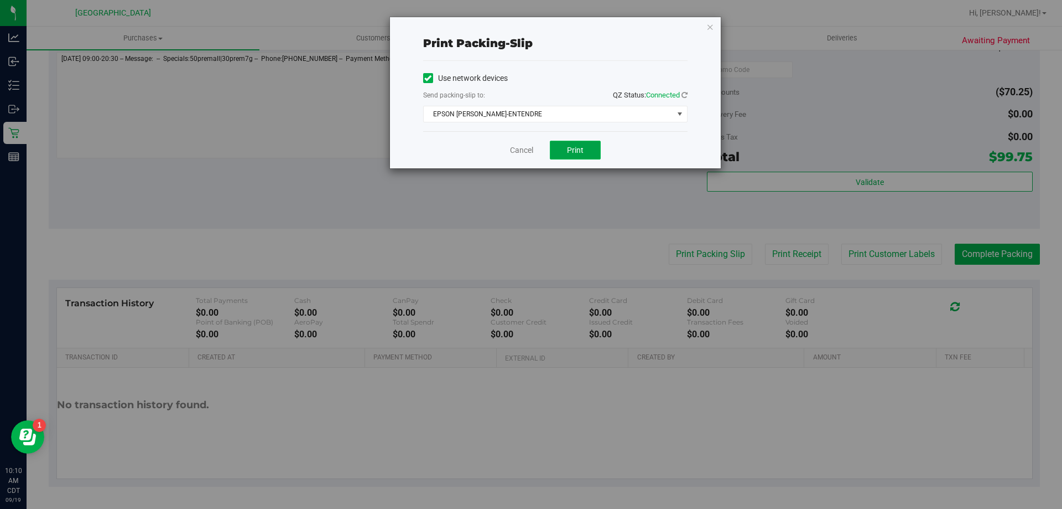
click at [582, 147] on span "Print" at bounding box center [575, 150] width 17 height 9
click at [708, 27] on icon "button" at bounding box center [711, 26] width 8 height 13
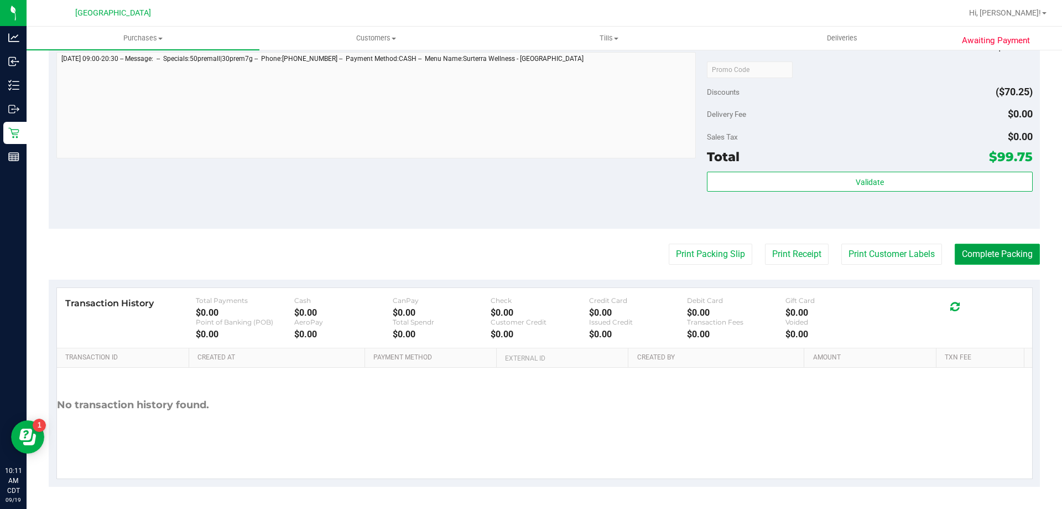
click at [991, 255] on button "Complete Packing" at bounding box center [997, 253] width 85 height 21
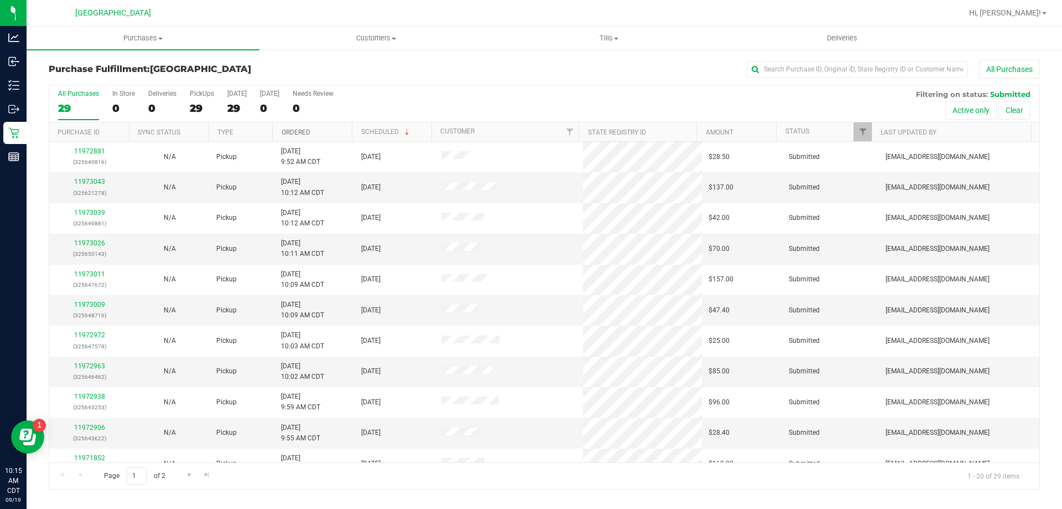
click at [299, 130] on link "Ordered" at bounding box center [296, 132] width 29 height 8
click at [90, 178] on link "11971853" at bounding box center [89, 182] width 31 height 8
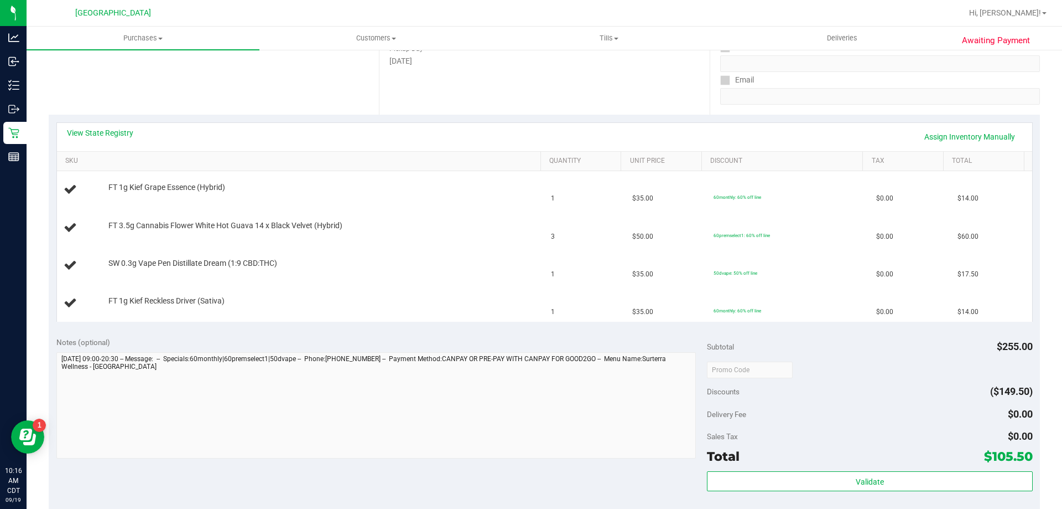
scroll to position [166, 0]
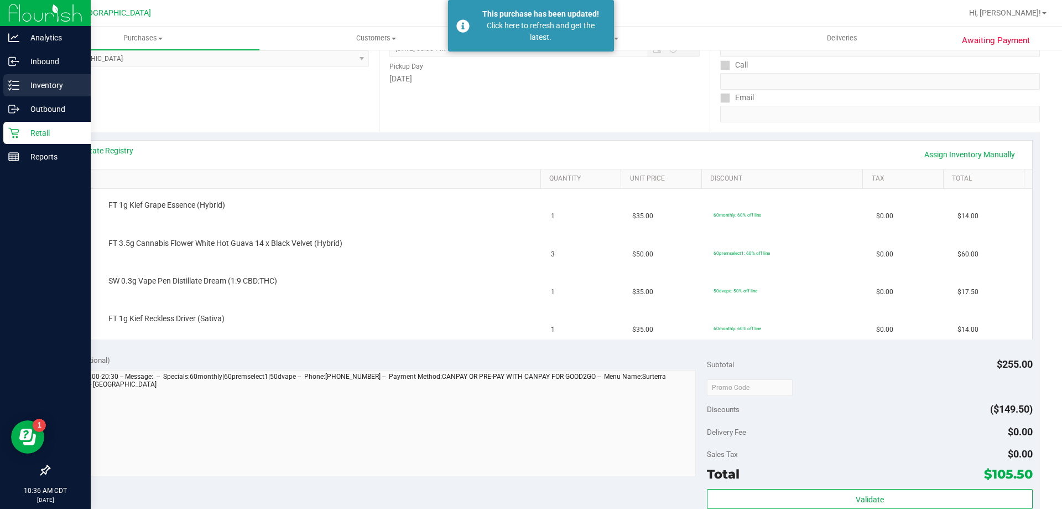
click at [42, 89] on p "Inventory" at bounding box center [52, 85] width 66 height 13
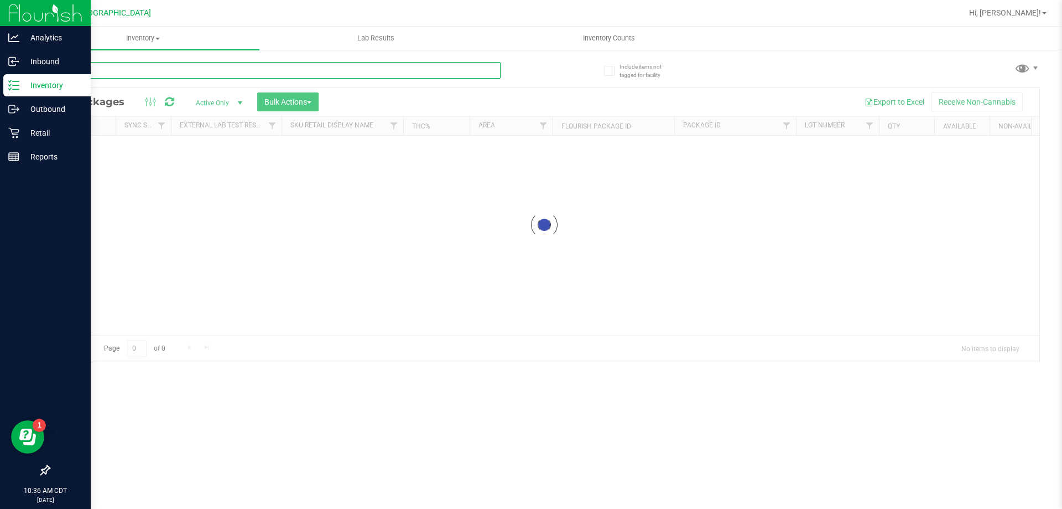
click at [138, 71] on input "text" at bounding box center [275, 70] width 452 height 17
type input "animal"
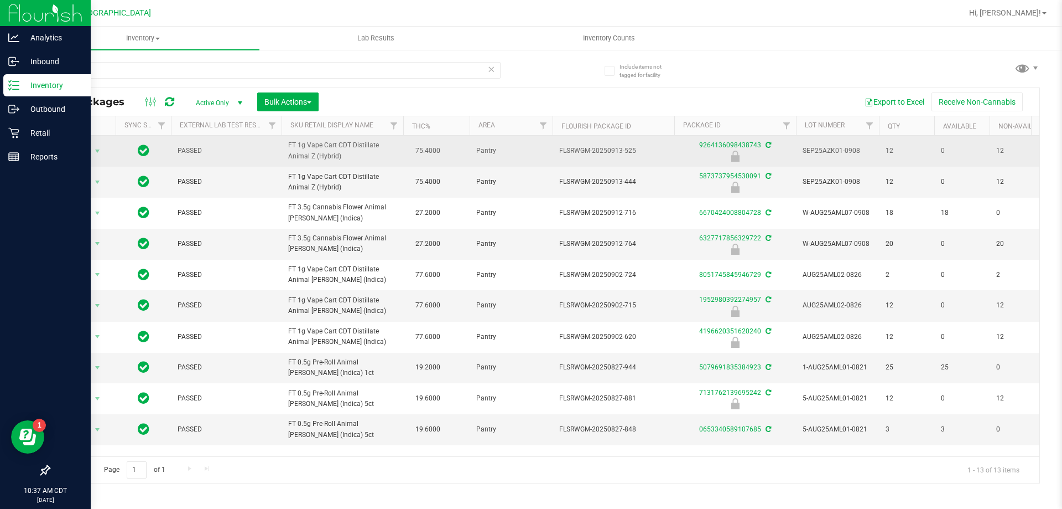
drag, startPoint x: 348, startPoint y: 162, endPoint x: 284, endPoint y: 153, distance: 64.3
click at [284, 153] on td "FT 1g Vape Cart CDT Distillate Animal Z (Hybrid)" at bounding box center [343, 151] width 122 height 31
copy span "FT 1g Vape Cart CDT Distillate Animal Z (Hybrid)"
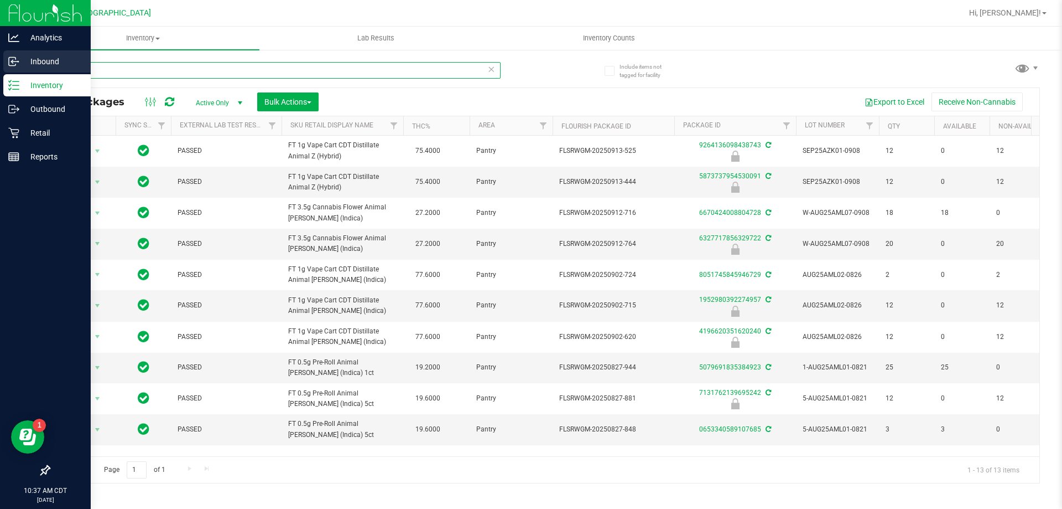
drag, startPoint x: 132, startPoint y: 70, endPoint x: 0, endPoint y: 70, distance: 131.7
click at [0, 70] on div "Analytics Inbound Inventory Outbound Retail Reports 10:37 AM CDT 09/19/2025 09/…" at bounding box center [531, 254] width 1062 height 509
paste input "FT 1g Vape Cart CDT Distillate Animal Z (Hybrid)"
type input "FT 1g Vape Cart CDT Distillate Animal Z (Hybrid)"
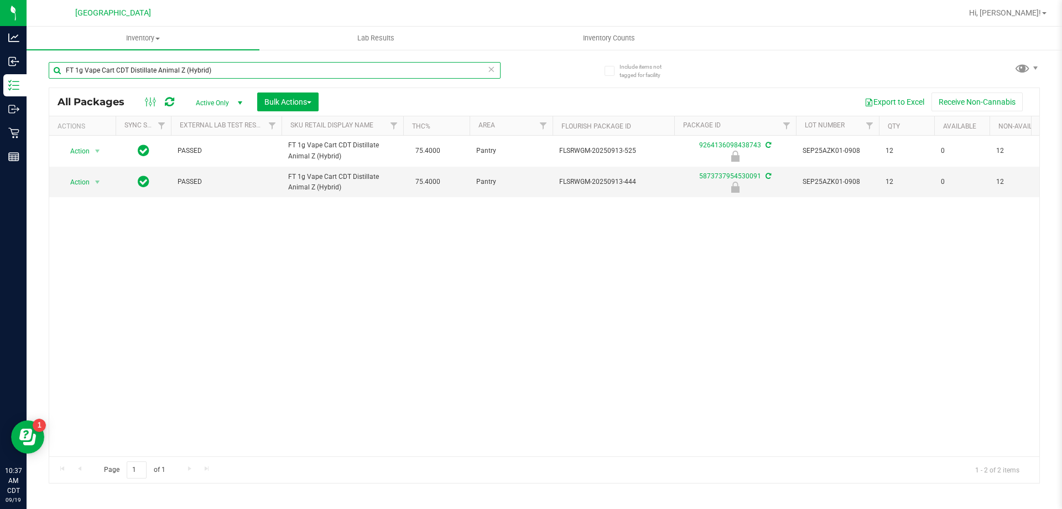
drag, startPoint x: 0, startPoint y: 59, endPoint x: 0, endPoint y: -4, distance: 63.6
click at [0, 0] on html "Analytics Inbound Inventory Outbound Retail Reports 10:37 AM CDT 09/19/2025 09/…" at bounding box center [531, 254] width 1062 height 509
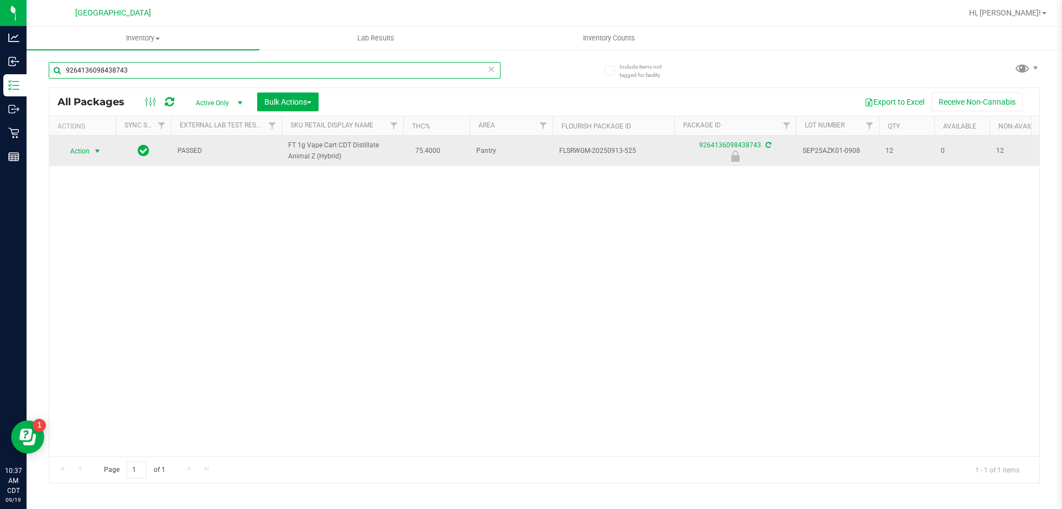
type input "9264136098438743"
click at [90, 157] on span "Action" at bounding box center [75, 150] width 30 height 15
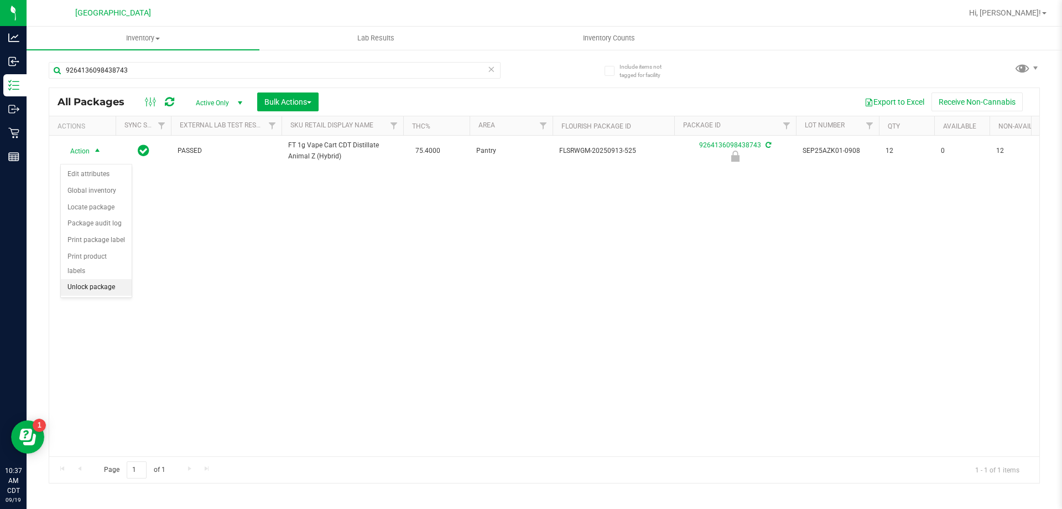
click at [85, 279] on li "Unlock package" at bounding box center [96, 287] width 71 height 17
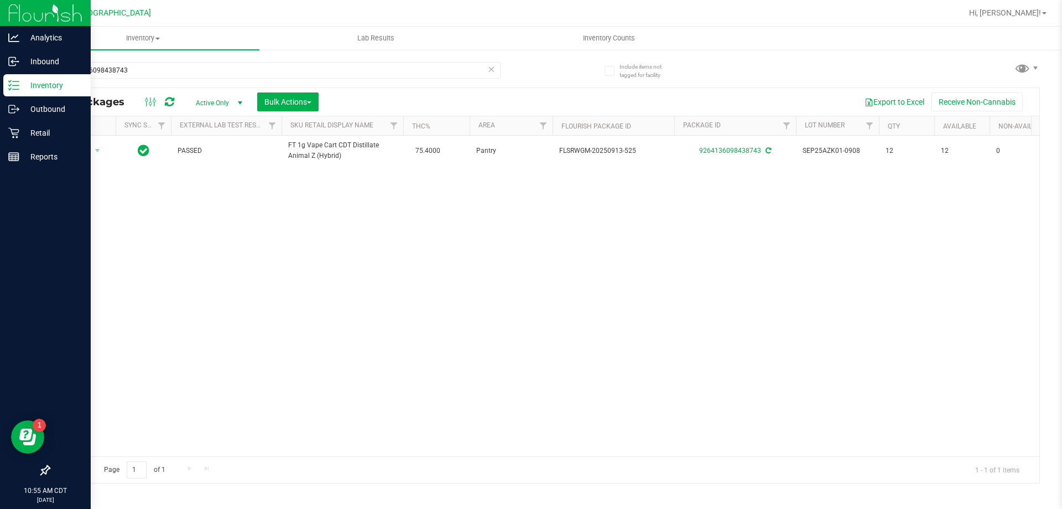
click at [25, 86] on p "Inventory" at bounding box center [52, 85] width 66 height 13
click at [13, 86] on icon at bounding box center [13, 85] width 11 height 11
click at [22, 126] on div "Retail" at bounding box center [46, 133] width 87 height 22
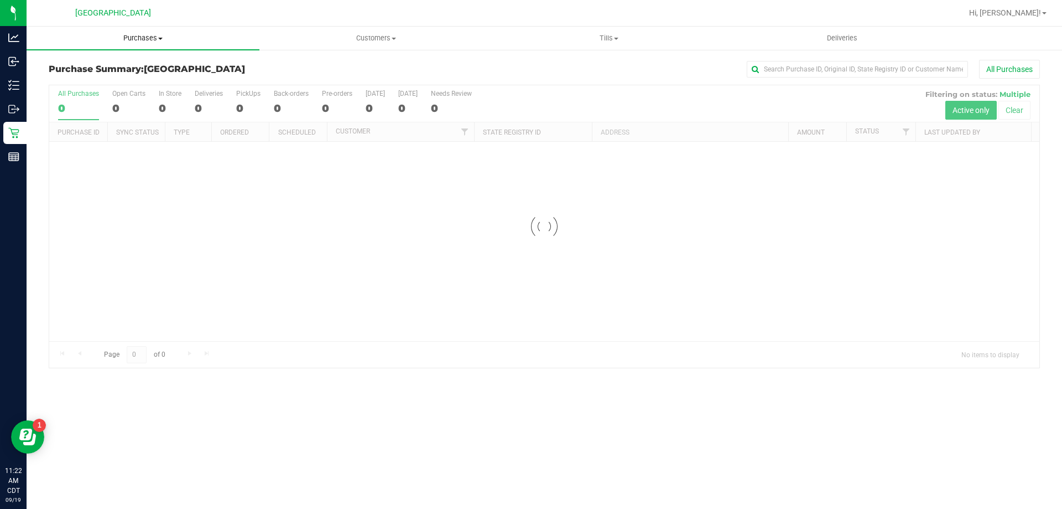
click at [144, 39] on span "Purchases" at bounding box center [143, 38] width 233 height 10
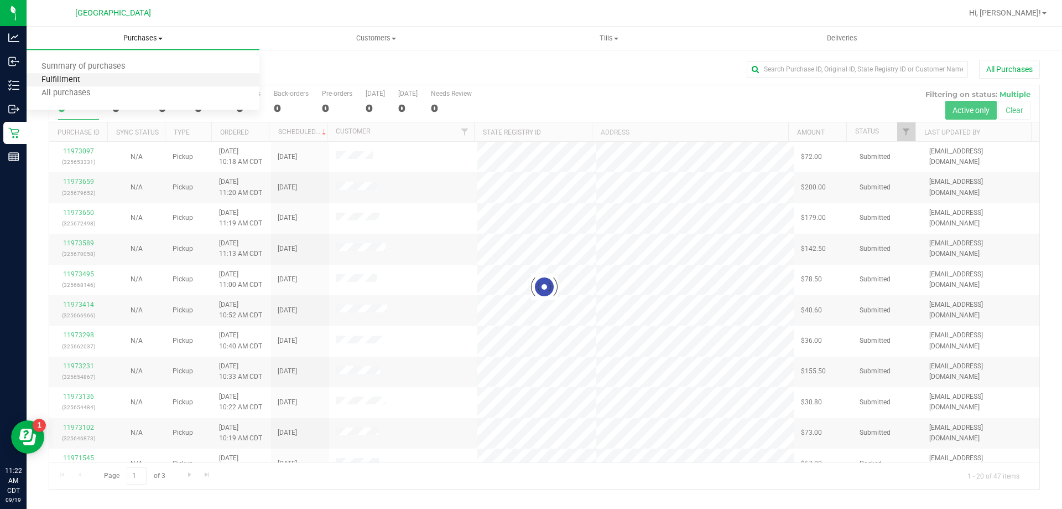
click at [59, 82] on span "Fulfillment" at bounding box center [61, 79] width 69 height 9
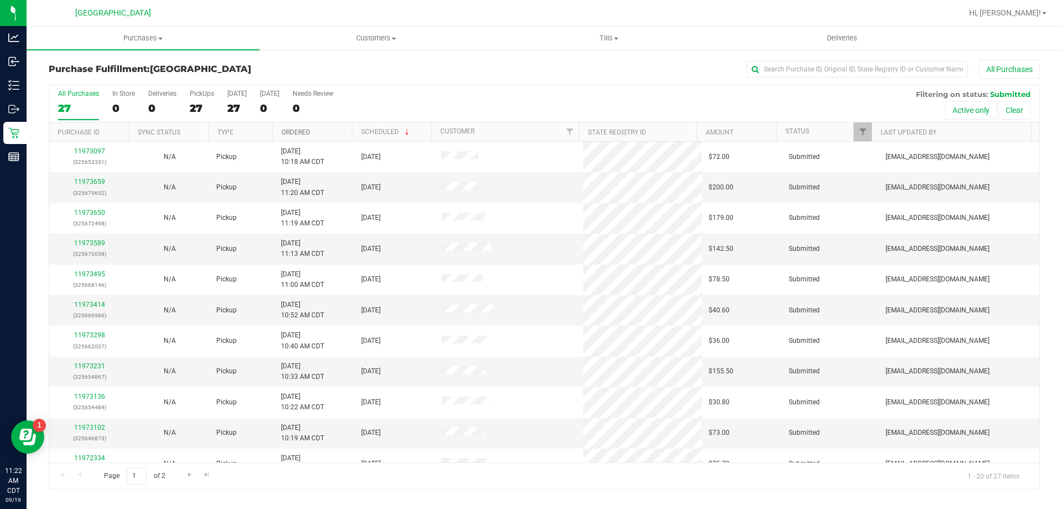
click at [302, 130] on link "Ordered" at bounding box center [296, 132] width 29 height 8
click at [90, 180] on link "11972444" at bounding box center [89, 182] width 31 height 8
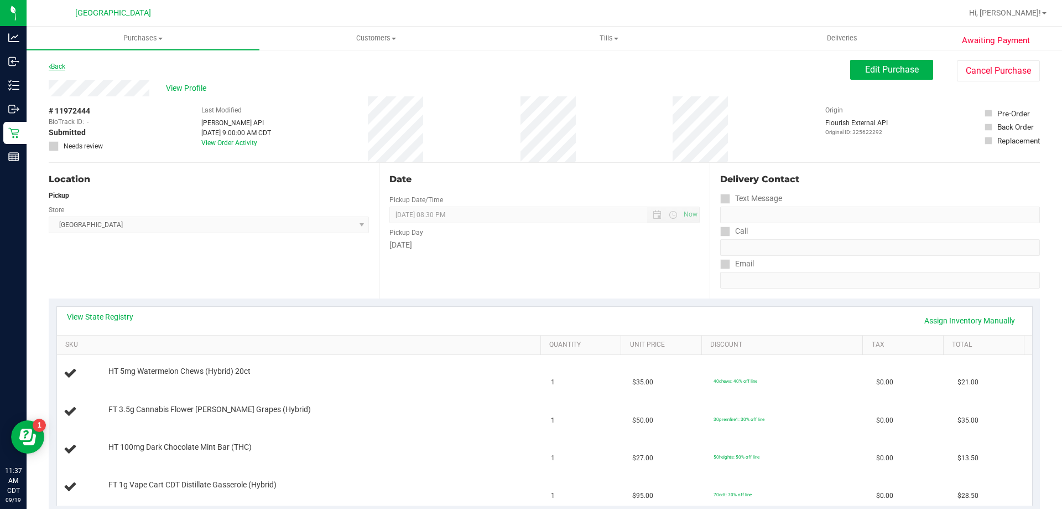
click at [55, 63] on link "Back" at bounding box center [57, 67] width 17 height 8
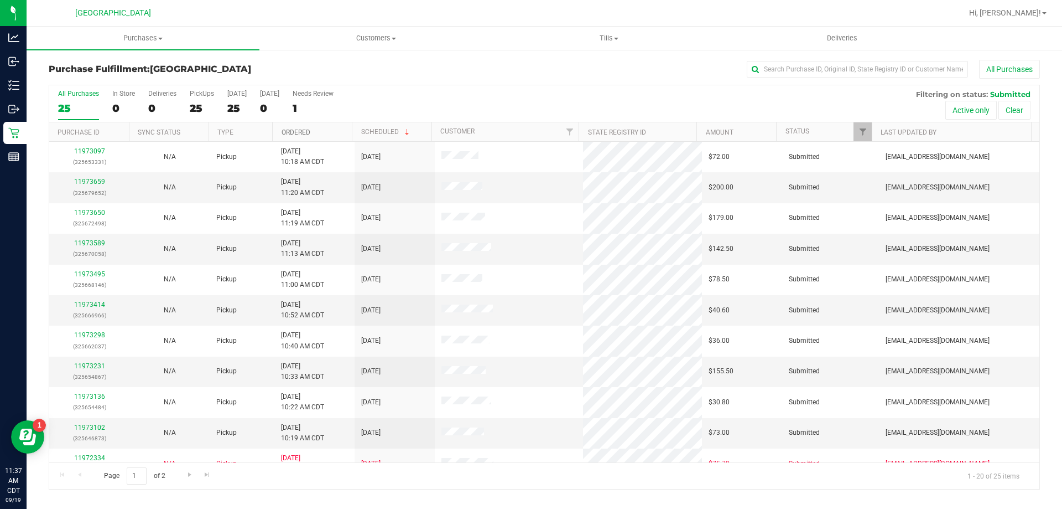
click at [300, 136] on link "Ordered" at bounding box center [296, 132] width 29 height 8
click at [91, 181] on link "11972622" at bounding box center [89, 182] width 31 height 8
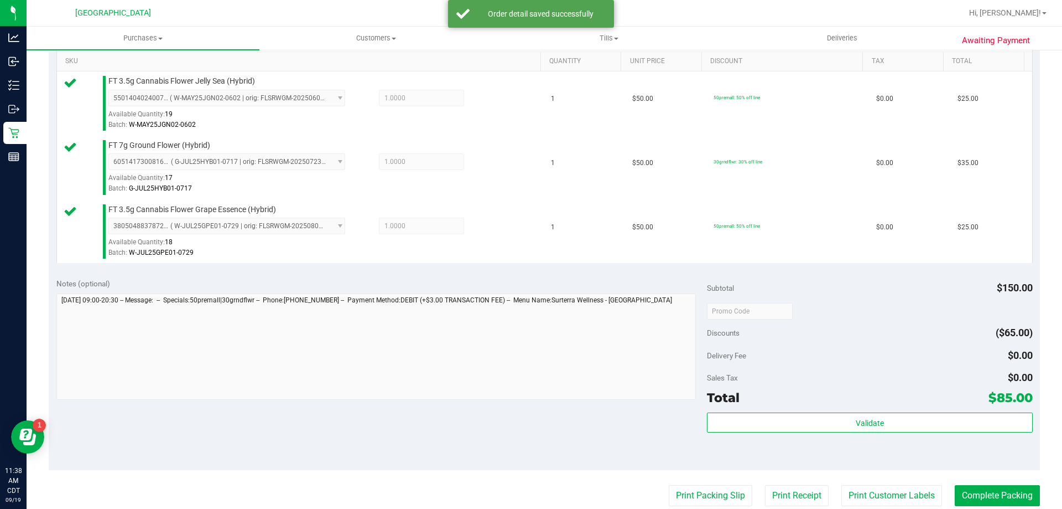
scroll to position [443, 0]
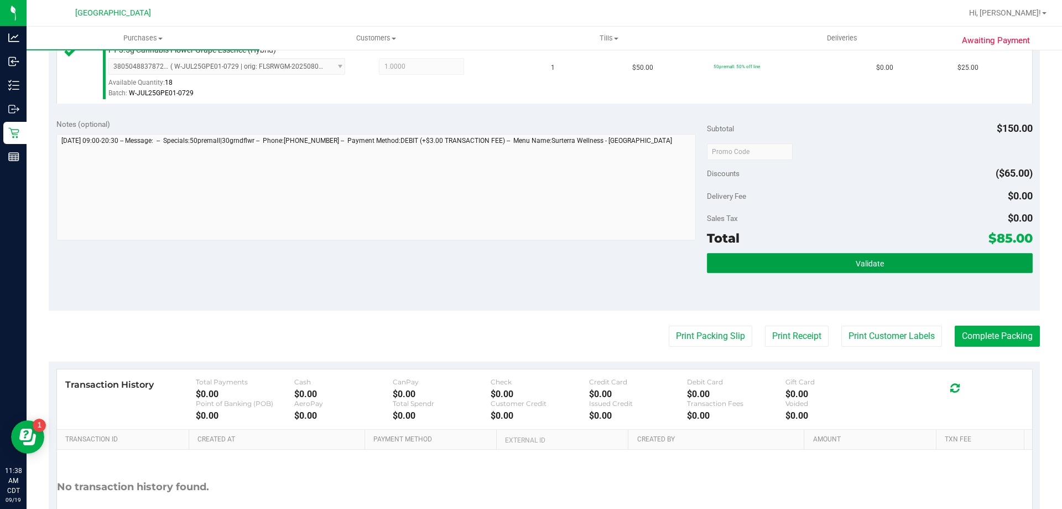
click at [844, 257] on button "Validate" at bounding box center [869, 263] width 325 height 20
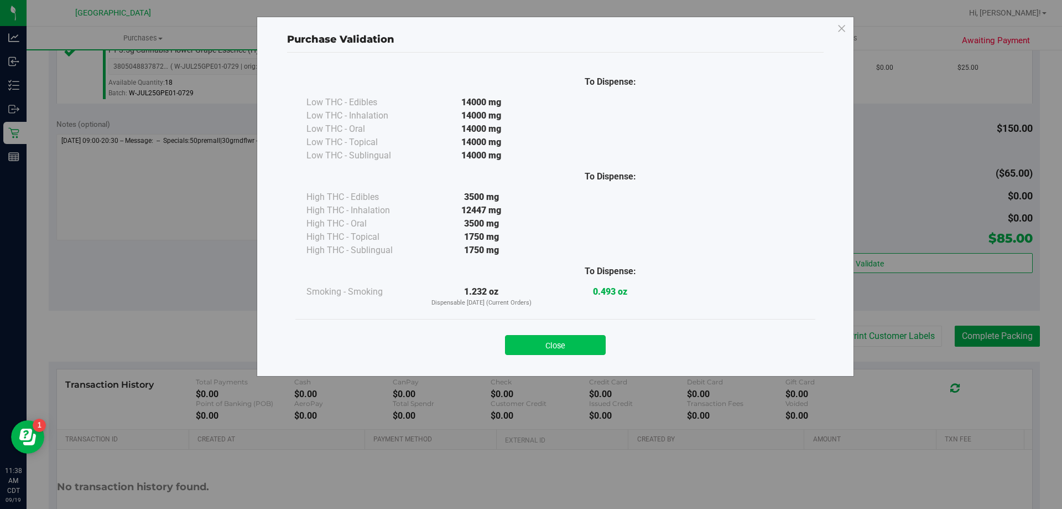
click at [581, 346] on button "Close" at bounding box center [555, 345] width 101 height 20
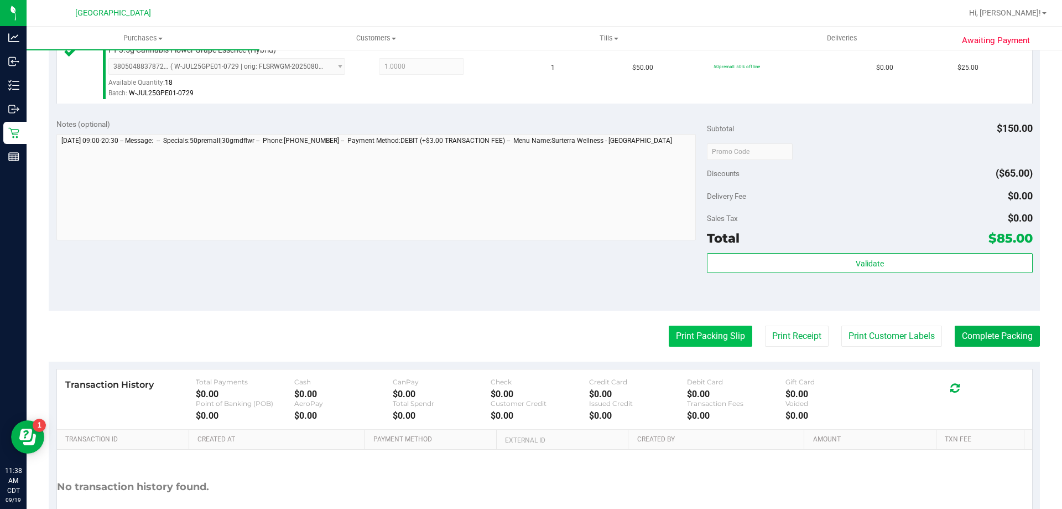
click at [690, 339] on button "Print Packing Slip" at bounding box center [711, 335] width 84 height 21
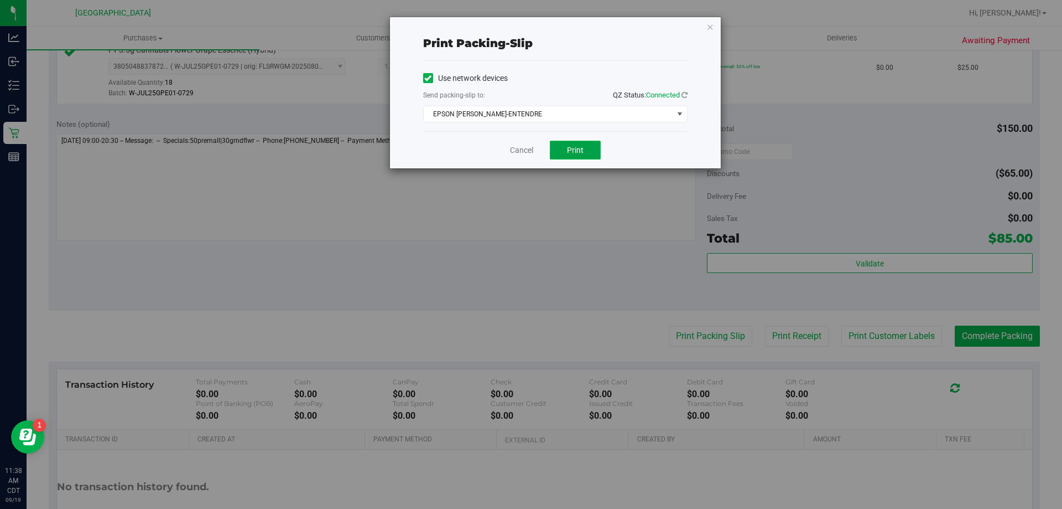
click at [575, 155] on button "Print" at bounding box center [575, 150] width 51 height 19
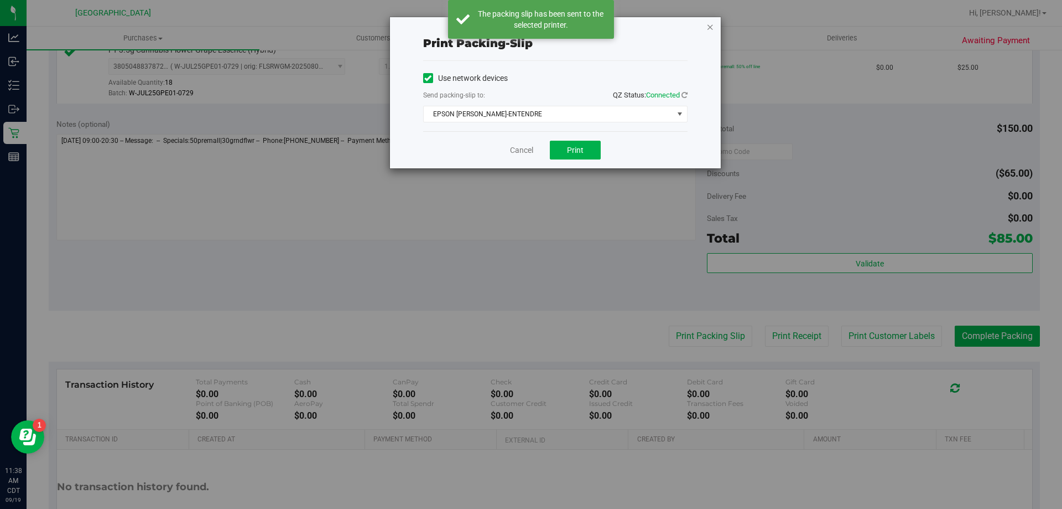
click at [713, 27] on icon "button" at bounding box center [711, 26] width 8 height 13
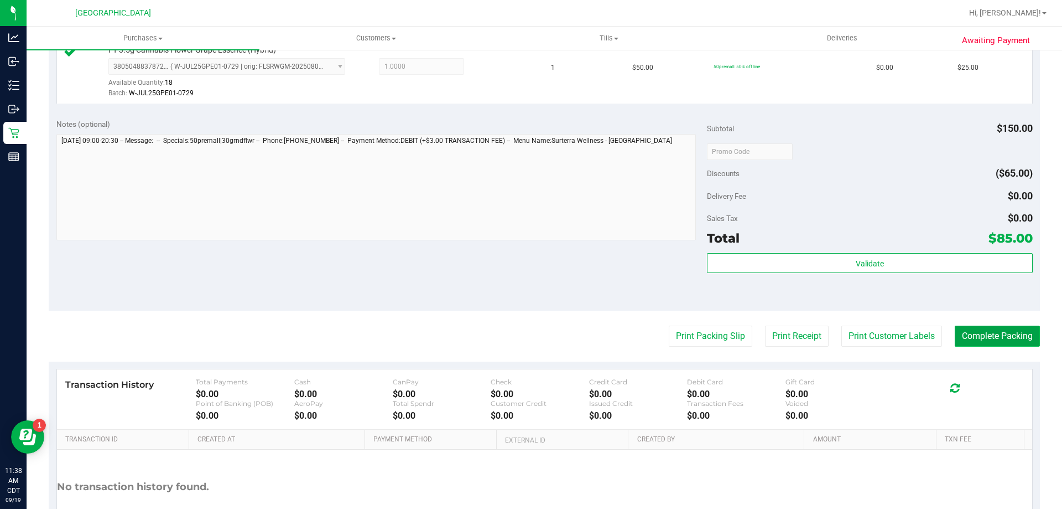
click at [987, 341] on button "Complete Packing" at bounding box center [997, 335] width 85 height 21
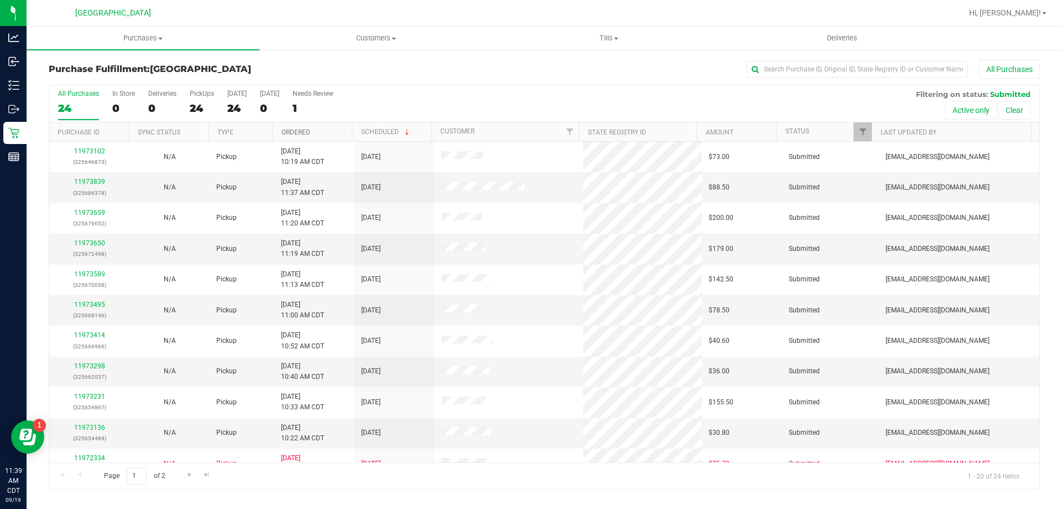
click at [307, 131] on link "Ordered" at bounding box center [296, 132] width 29 height 8
click at [94, 183] on link "11972664" at bounding box center [89, 182] width 31 height 8
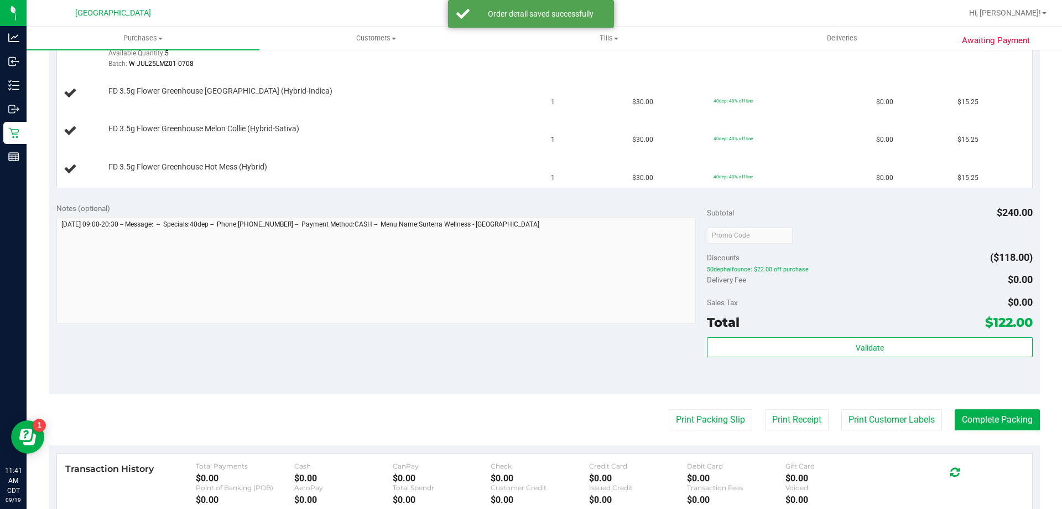
scroll to position [553, 0]
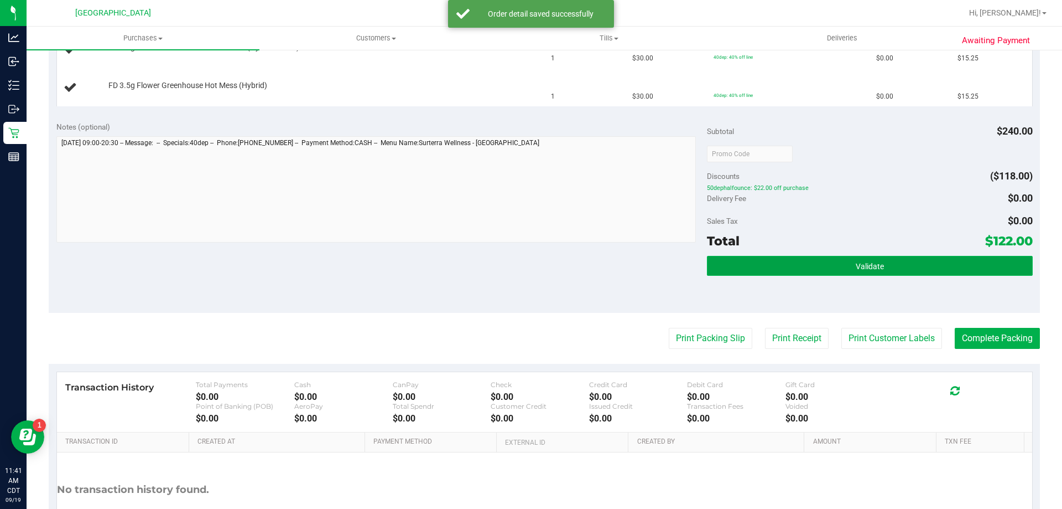
click at [824, 260] on button "Validate" at bounding box center [869, 266] width 325 height 20
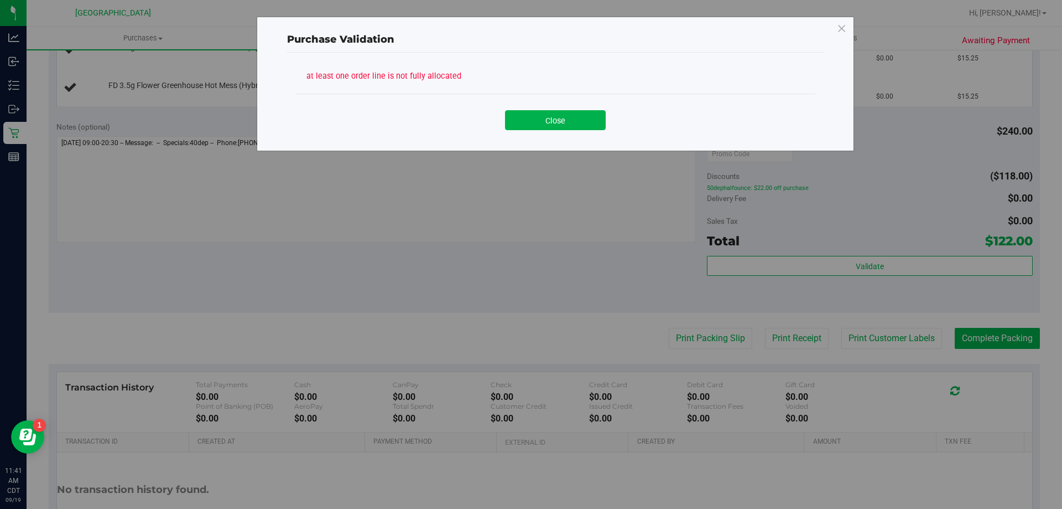
click at [574, 123] on button "Close" at bounding box center [555, 120] width 101 height 20
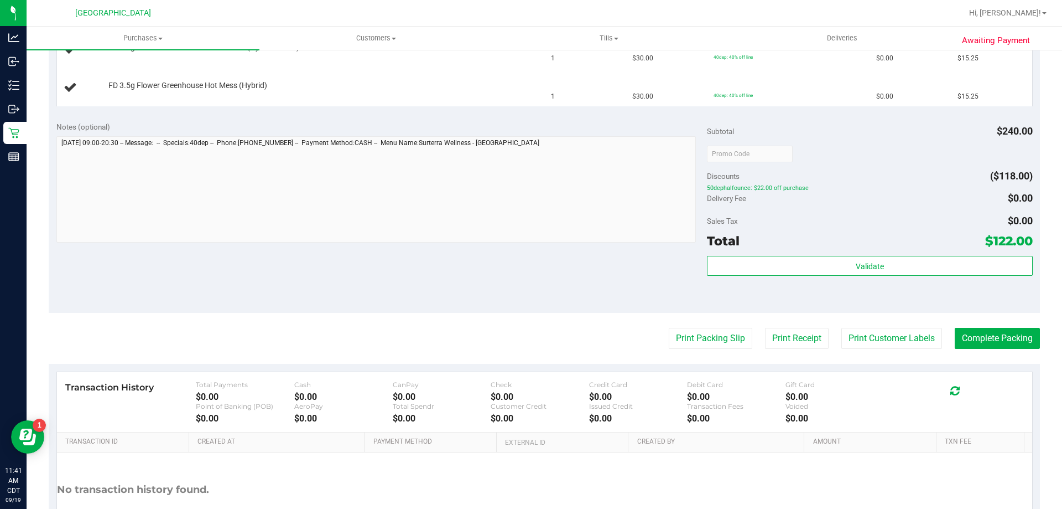
scroll to position [111, 0]
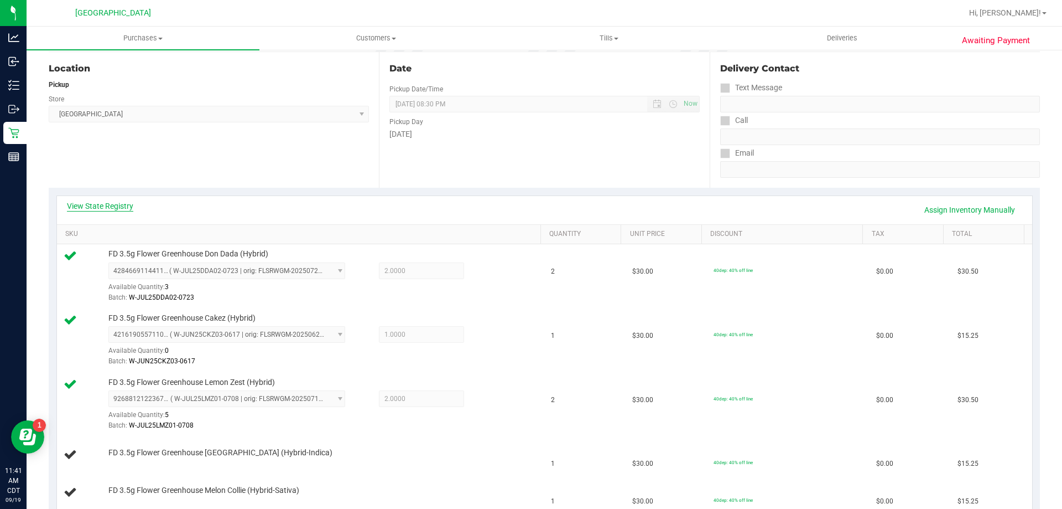
click at [111, 210] on link "View State Registry" at bounding box center [100, 205] width 66 height 11
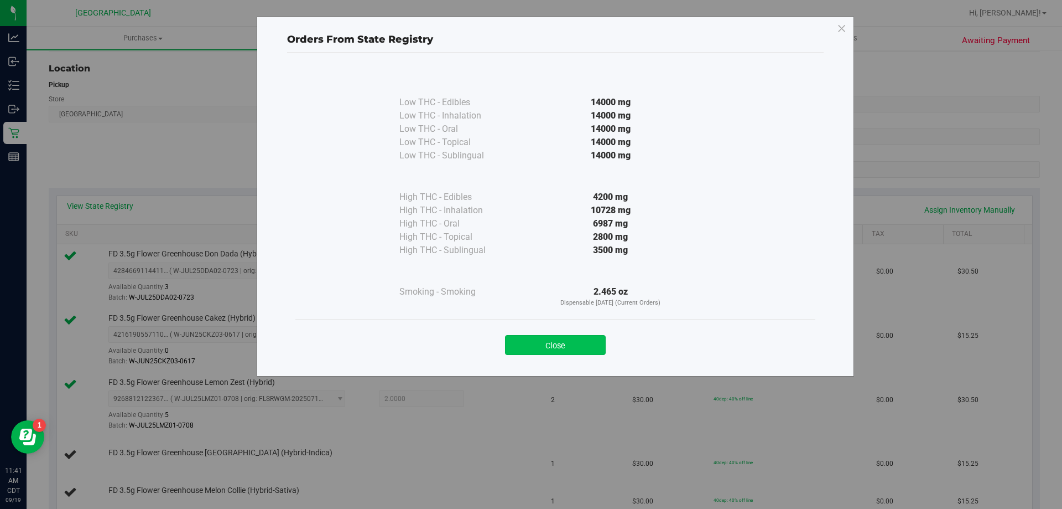
click at [577, 349] on button "Close" at bounding box center [555, 345] width 101 height 20
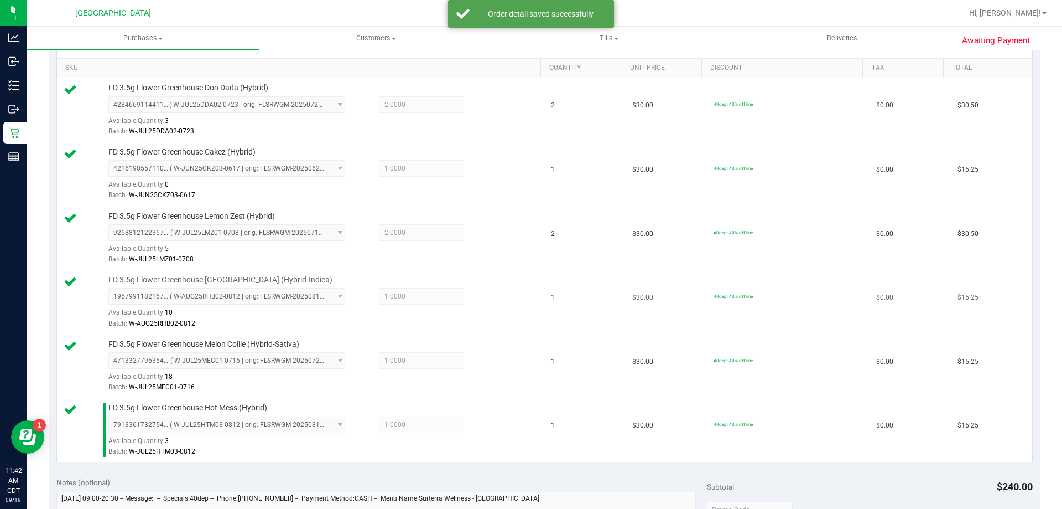
scroll to position [609, 0]
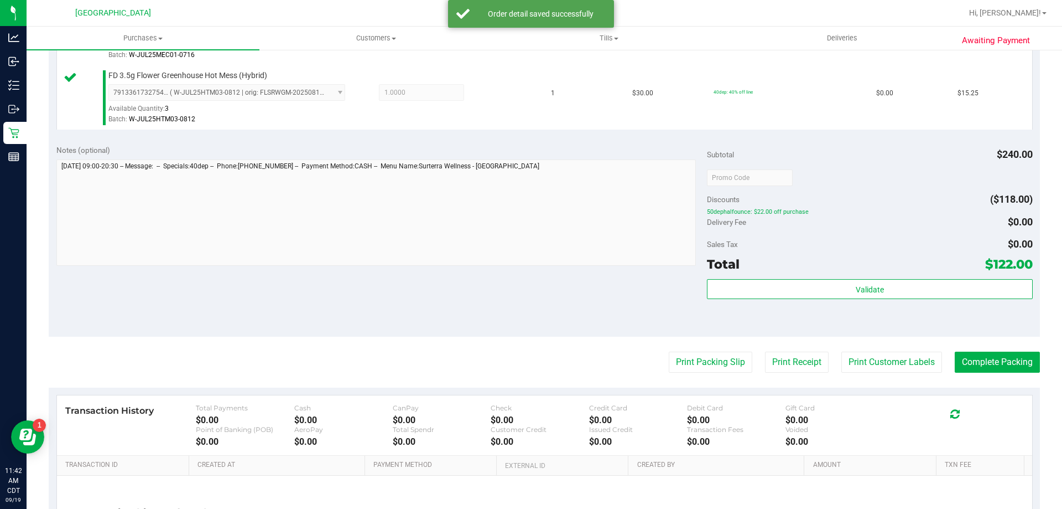
click at [806, 277] on div "Subtotal $240.00 Discounts ($118.00) 50dephalfounce: $22.00 off purchase Delive…" at bounding box center [869, 236] width 325 height 184
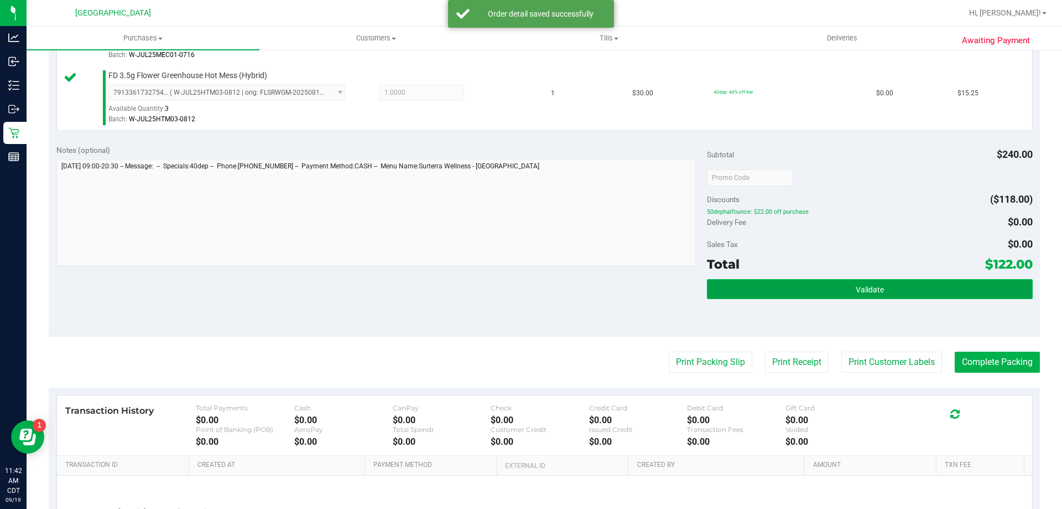
click at [803, 287] on button "Validate" at bounding box center [869, 289] width 325 height 20
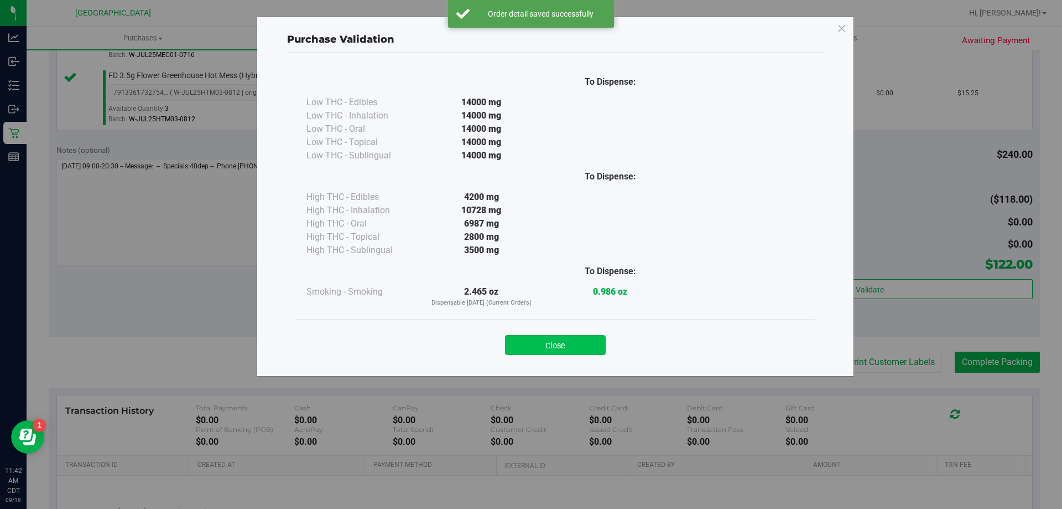
click at [580, 346] on button "Close" at bounding box center [555, 345] width 101 height 20
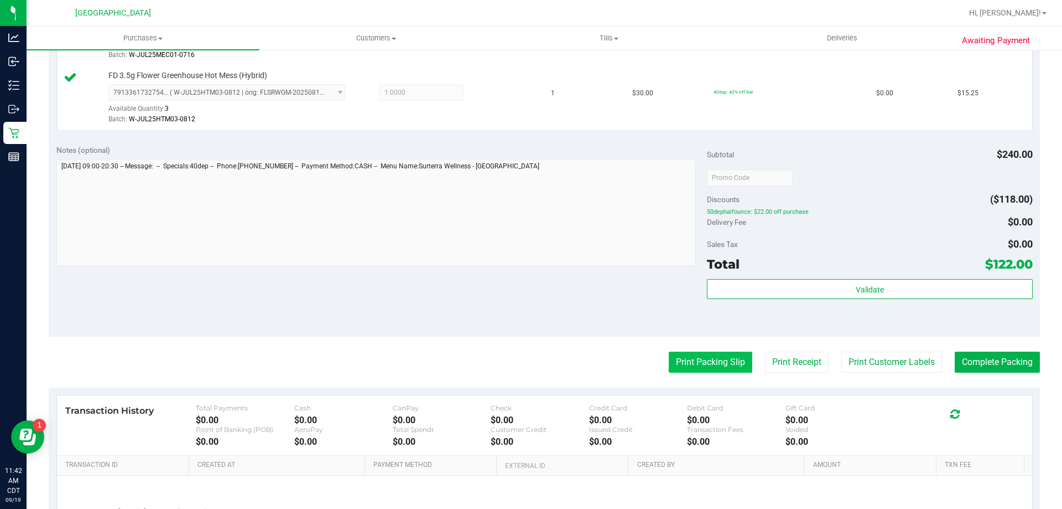
click at [694, 368] on button "Print Packing Slip" at bounding box center [711, 361] width 84 height 21
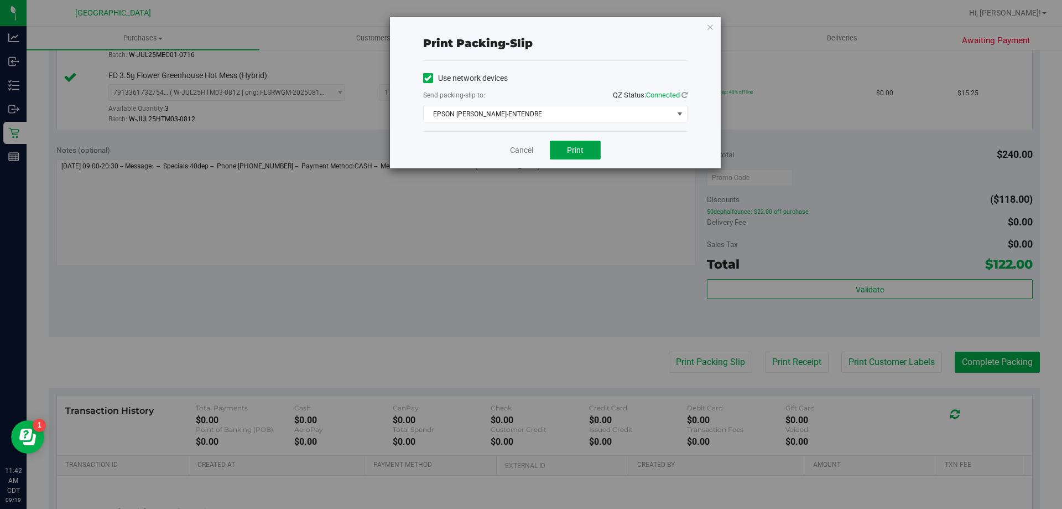
click at [580, 147] on span "Print" at bounding box center [575, 150] width 17 height 9
click at [711, 22] on icon "button" at bounding box center [711, 26] width 8 height 13
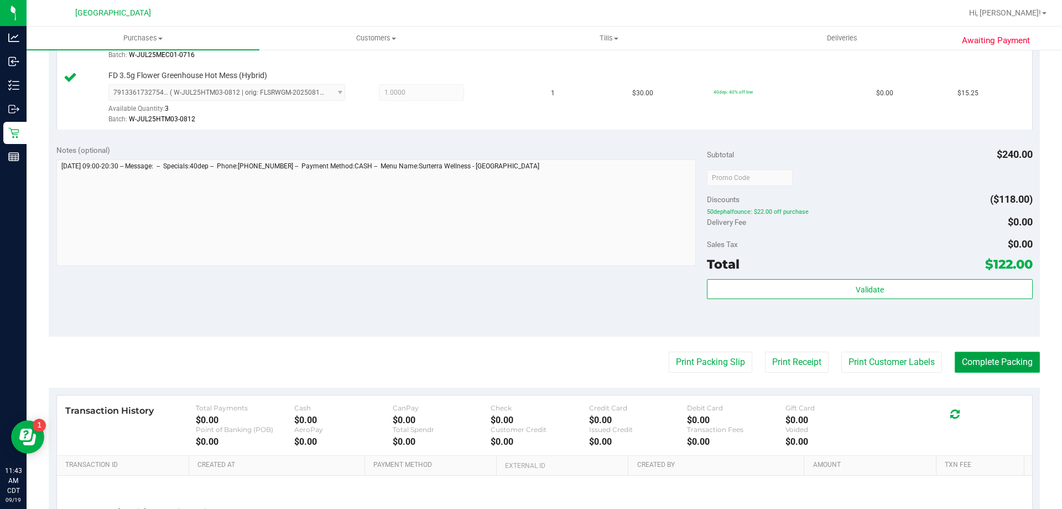
click at [979, 364] on button "Complete Packing" at bounding box center [997, 361] width 85 height 21
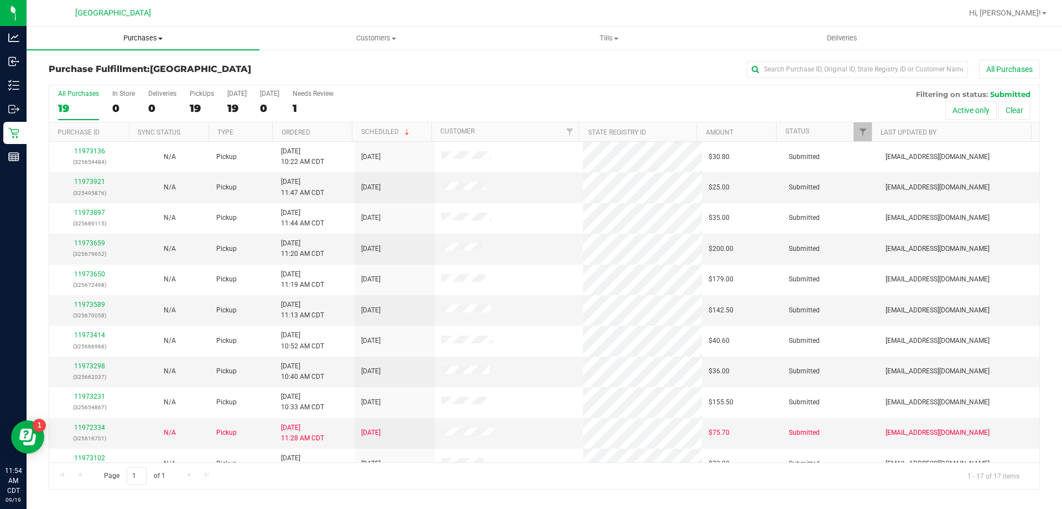
click at [143, 32] on uib-tab-heading "Purchases Summary of purchases Fulfillment All purchases" at bounding box center [143, 38] width 233 height 23
click at [88, 79] on span "Fulfillment" at bounding box center [61, 79] width 69 height 9
click at [295, 131] on link "Ordered" at bounding box center [296, 132] width 29 height 8
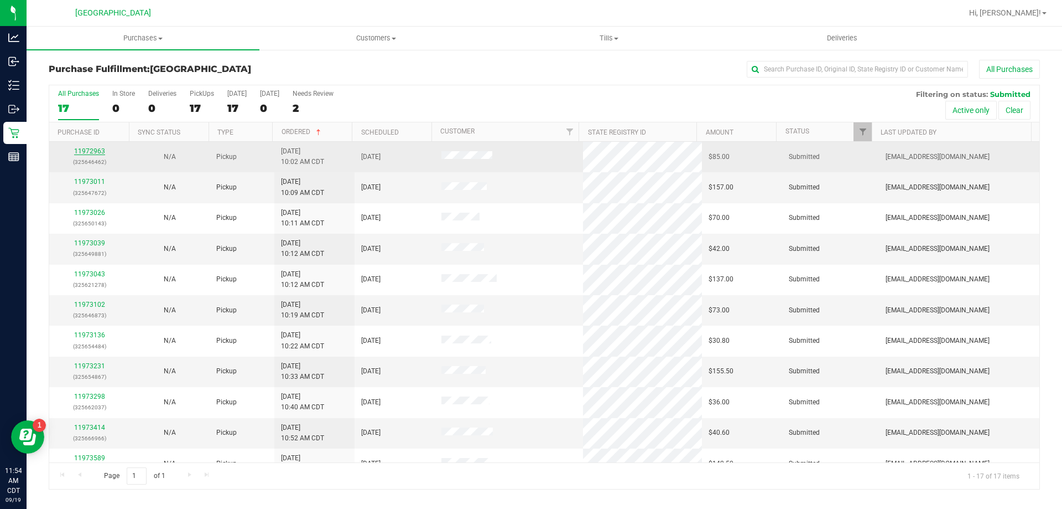
click at [95, 150] on link "11972963" at bounding box center [89, 151] width 31 height 8
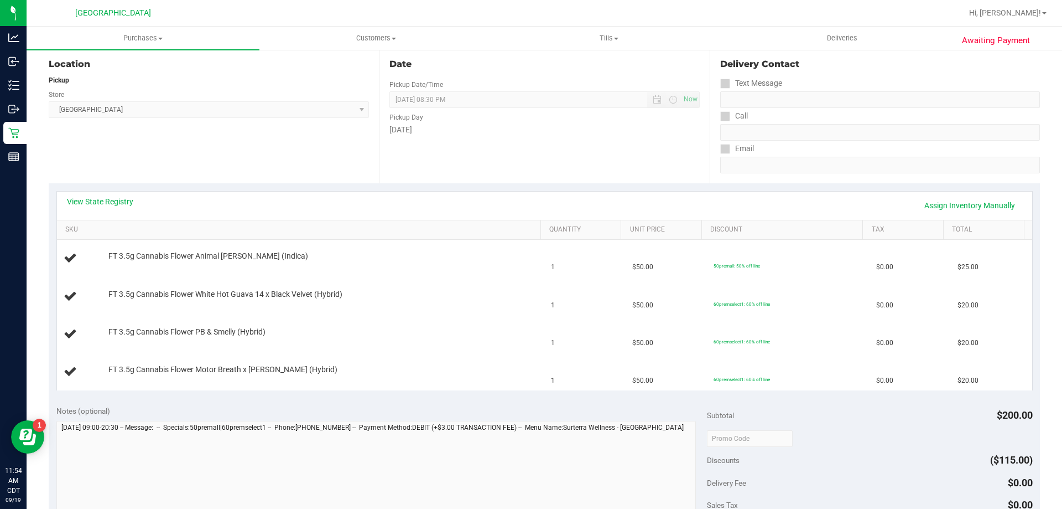
scroll to position [111, 0]
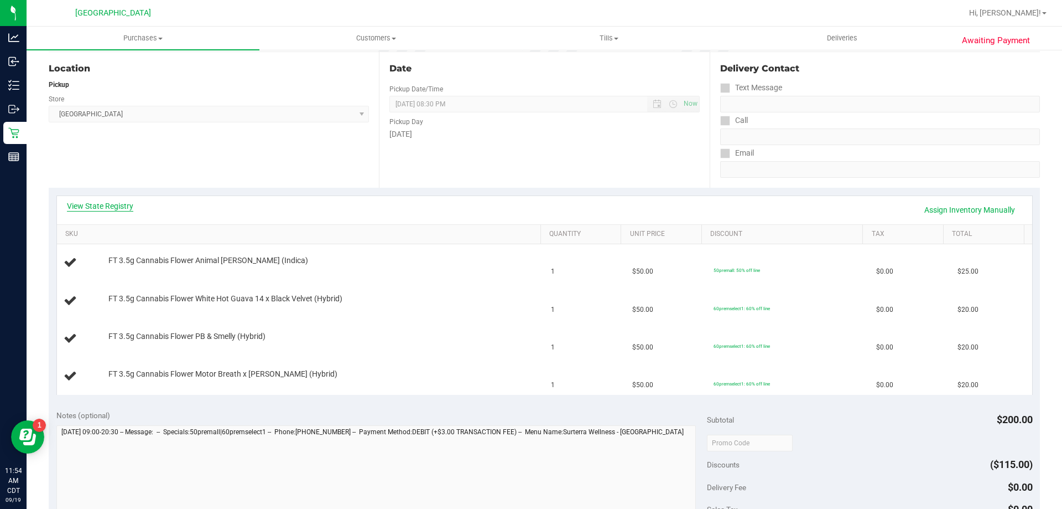
click at [124, 204] on link "View State Registry" at bounding box center [100, 205] width 66 height 11
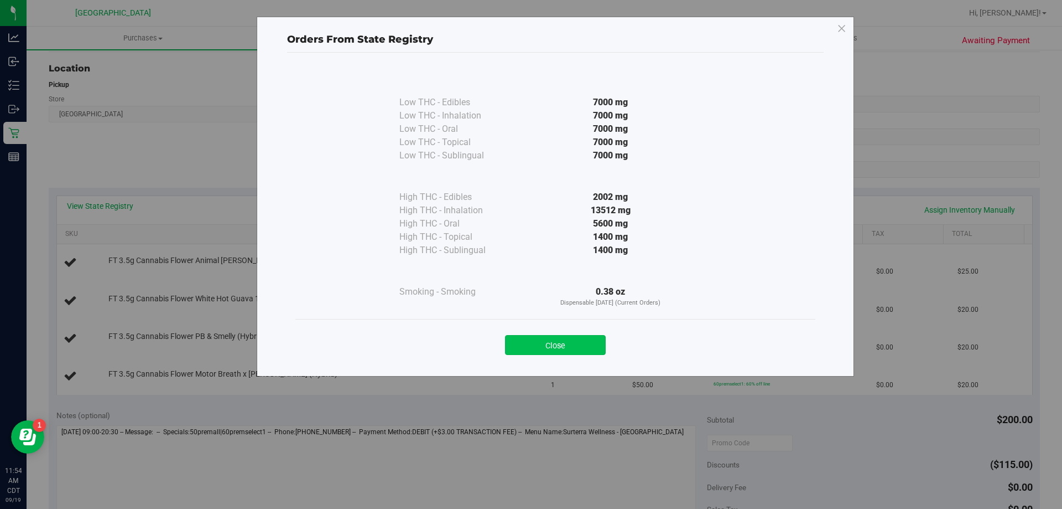
click at [577, 344] on button "Close" at bounding box center [555, 345] width 101 height 20
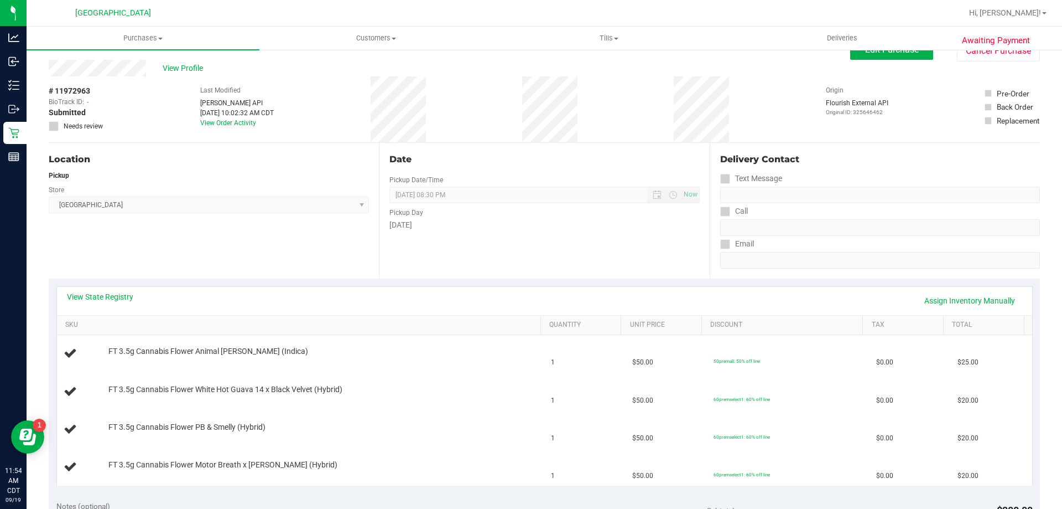
scroll to position [0, 0]
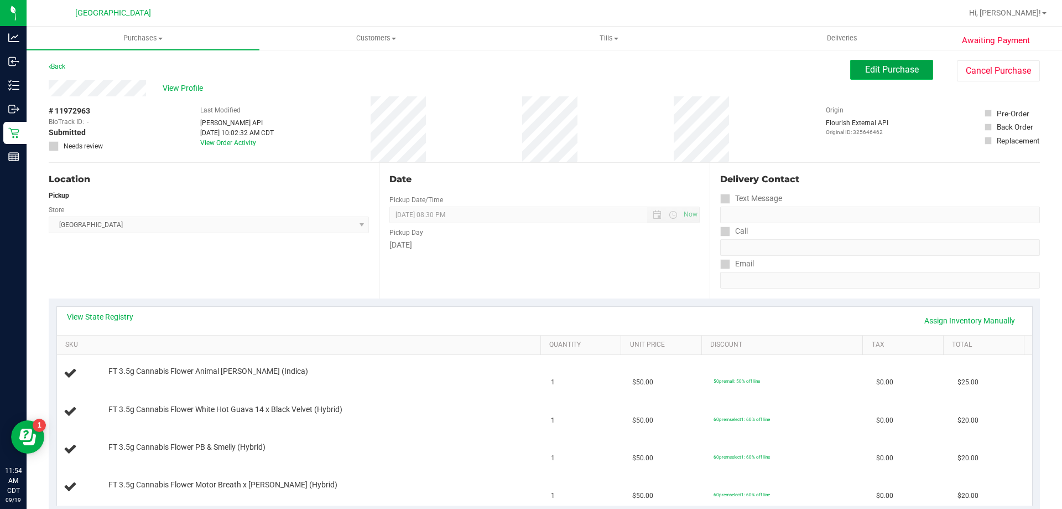
click at [865, 72] on span "Edit Purchase" at bounding box center [892, 69] width 54 height 11
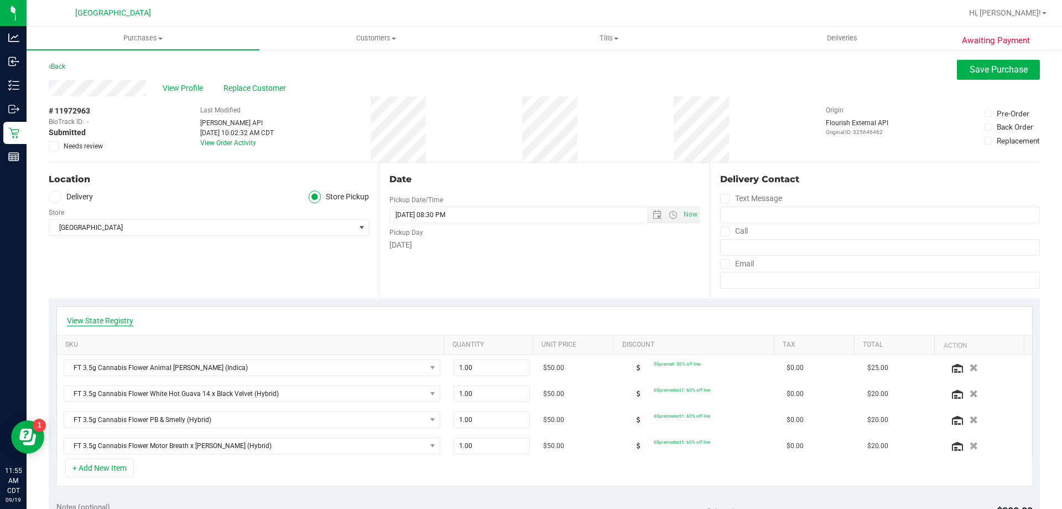
click at [86, 324] on link "View State Registry" at bounding box center [100, 320] width 66 height 11
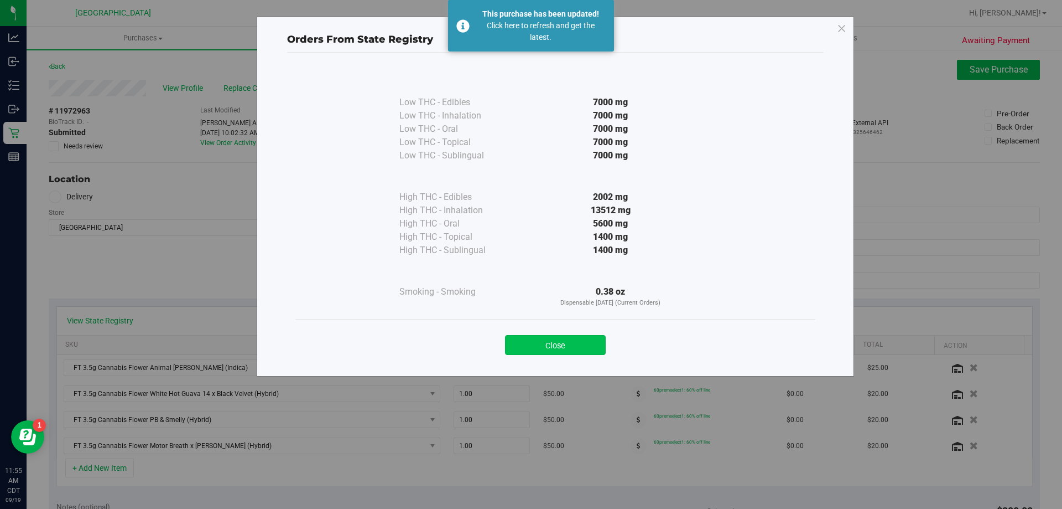
click at [565, 351] on button "Close" at bounding box center [555, 345] width 101 height 20
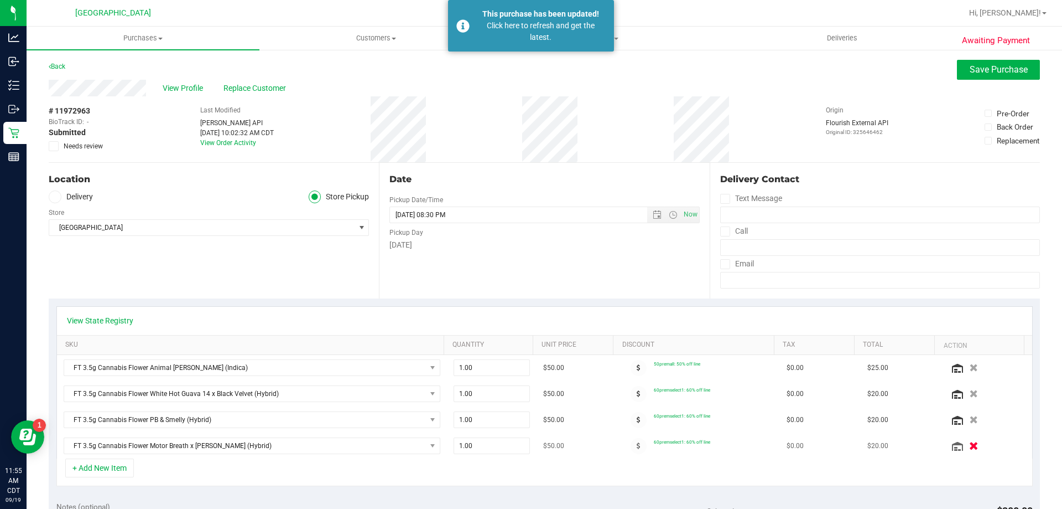
click at [965, 447] on button "button" at bounding box center [974, 445] width 19 height 12
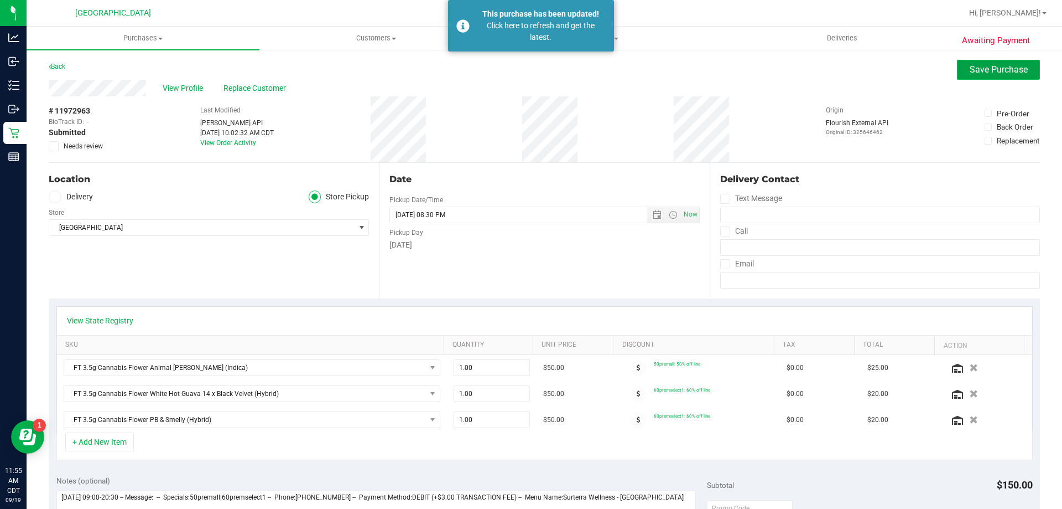
click at [981, 66] on span "Save Purchase" at bounding box center [999, 69] width 58 height 11
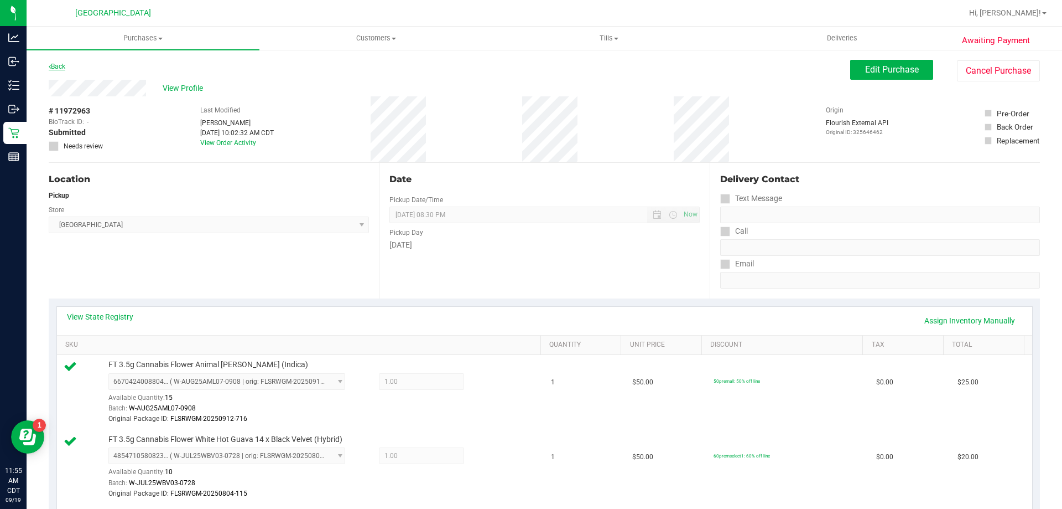
click at [59, 64] on link "Back" at bounding box center [57, 67] width 17 height 8
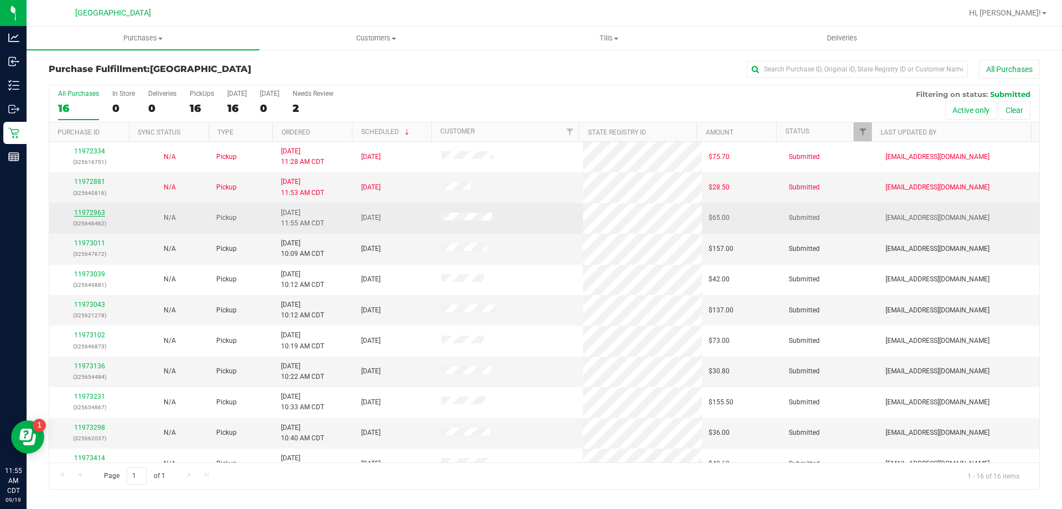
click at [93, 212] on link "11972963" at bounding box center [89, 213] width 31 height 8
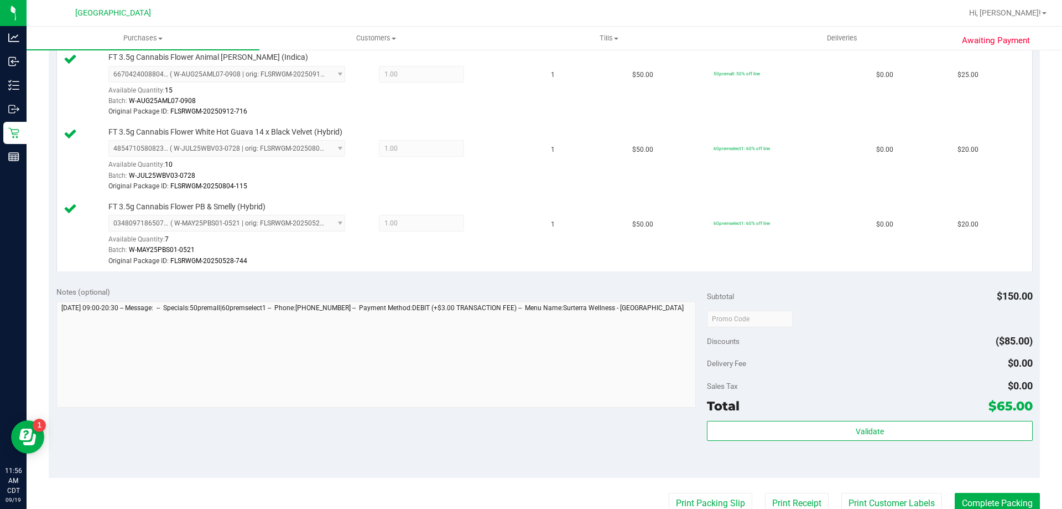
scroll to position [387, 0]
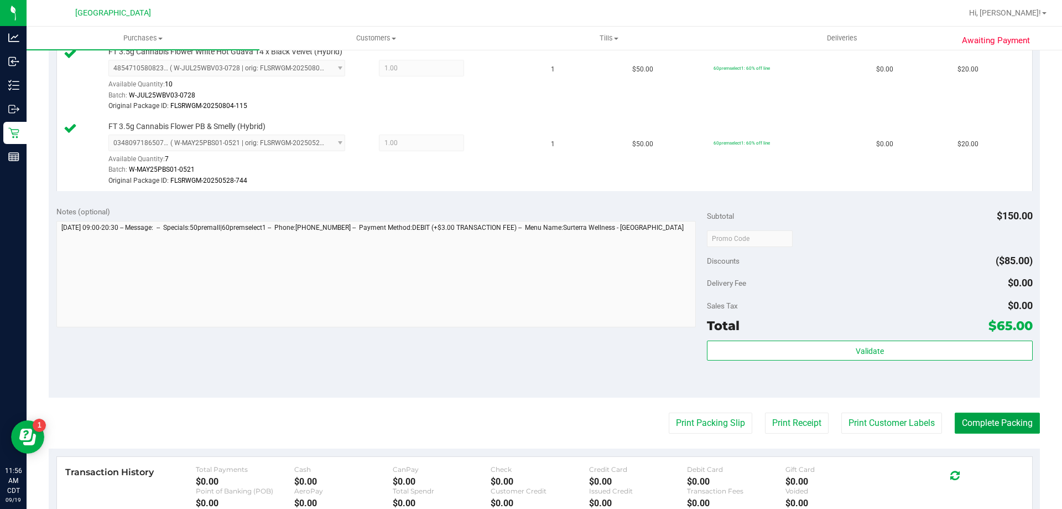
drag, startPoint x: 988, startPoint y: 421, endPoint x: 543, endPoint y: 351, distance: 451.0
click at [935, 416] on div "Print Packing Slip Print Receipt Print Customer Labels Complete Packing" at bounding box center [545, 422] width 992 height 21
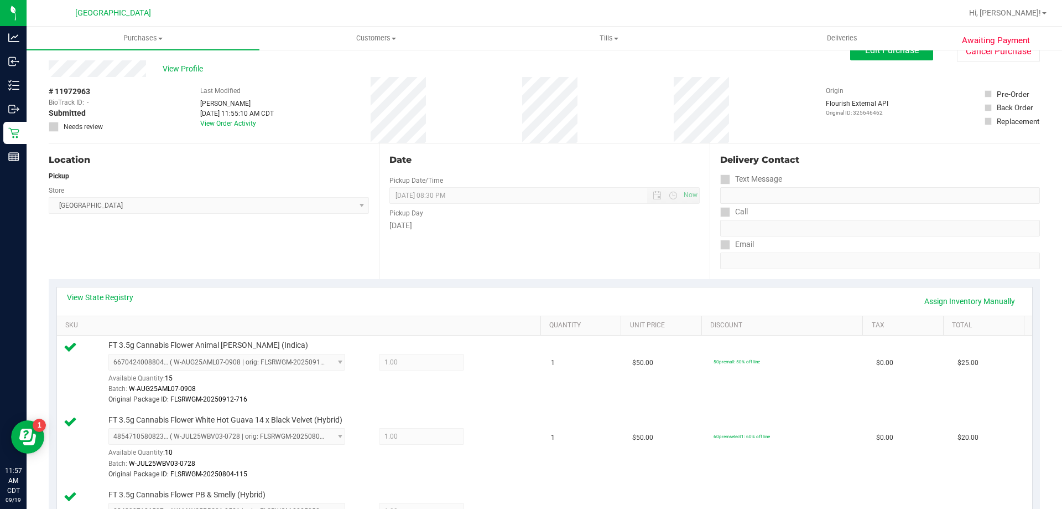
scroll to position [0, 0]
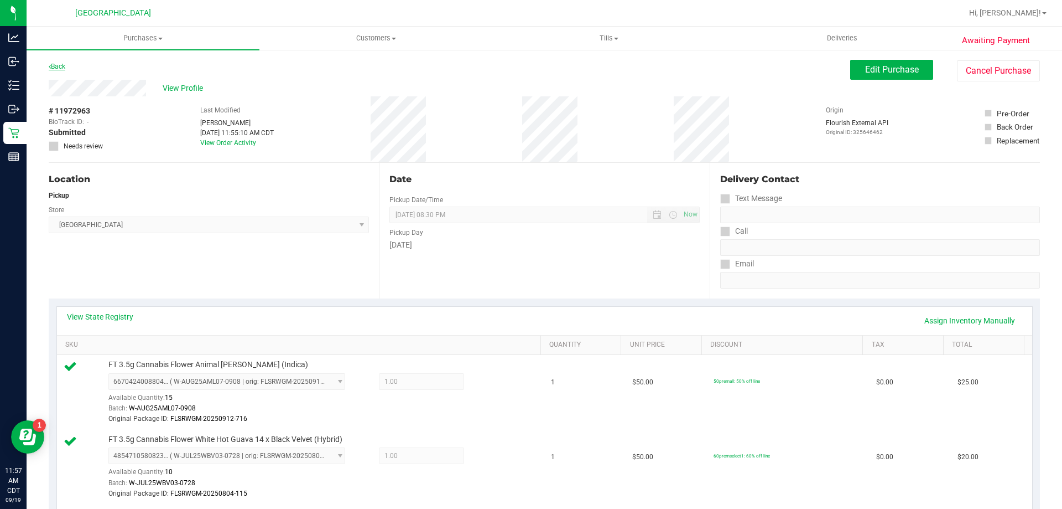
click at [60, 65] on link "Back" at bounding box center [57, 67] width 17 height 8
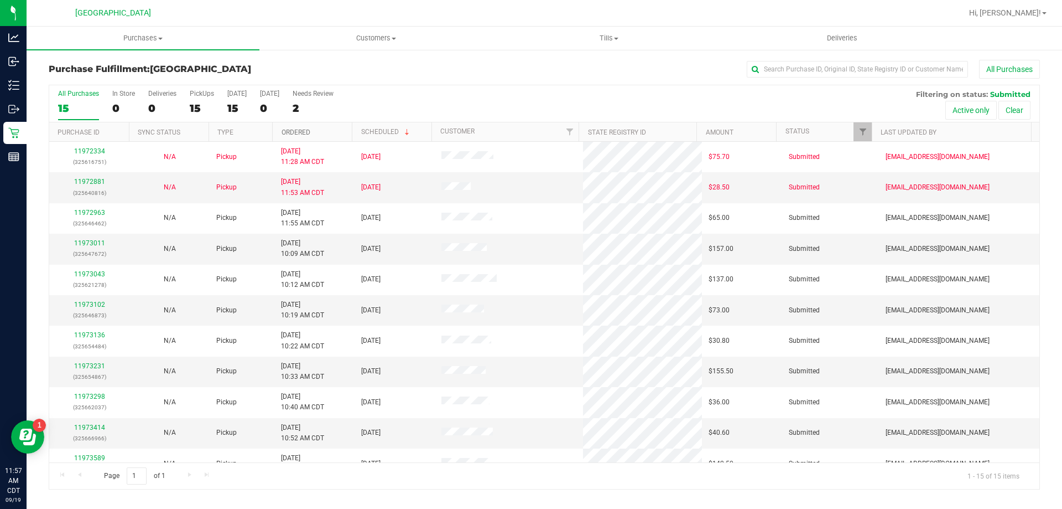
click at [294, 132] on link "Ordered" at bounding box center [296, 132] width 29 height 8
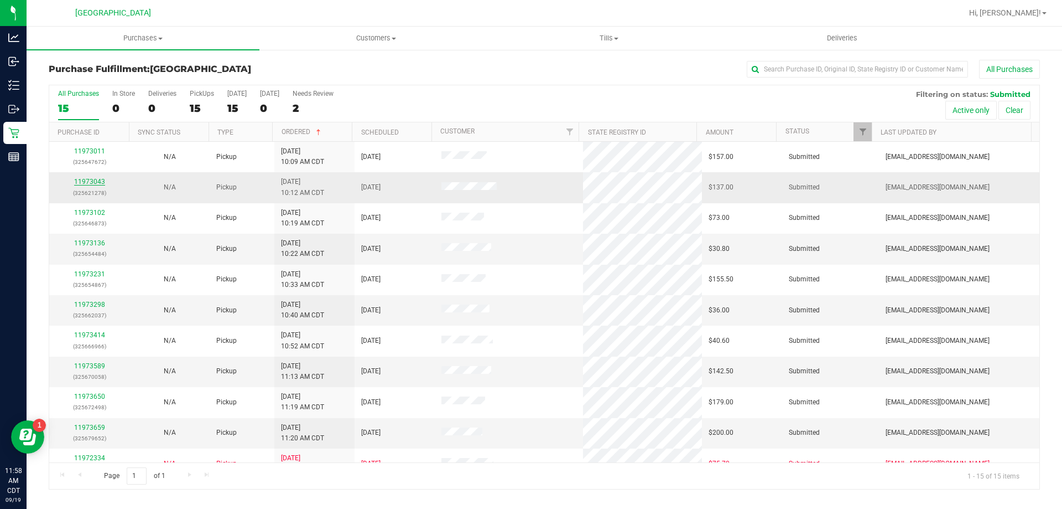
click at [87, 179] on link "11973043" at bounding box center [89, 182] width 31 height 8
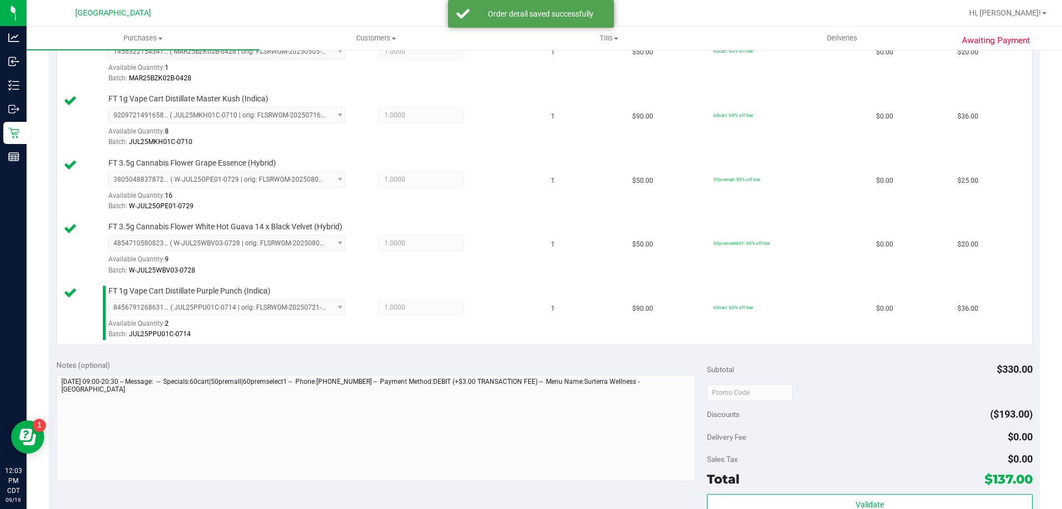
scroll to position [553, 0]
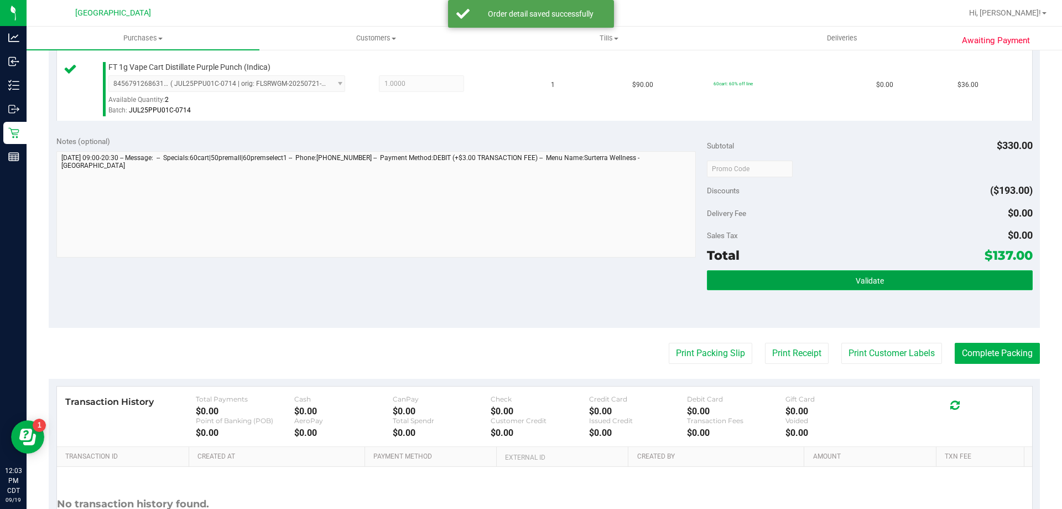
click at [812, 281] on button "Validate" at bounding box center [869, 280] width 325 height 20
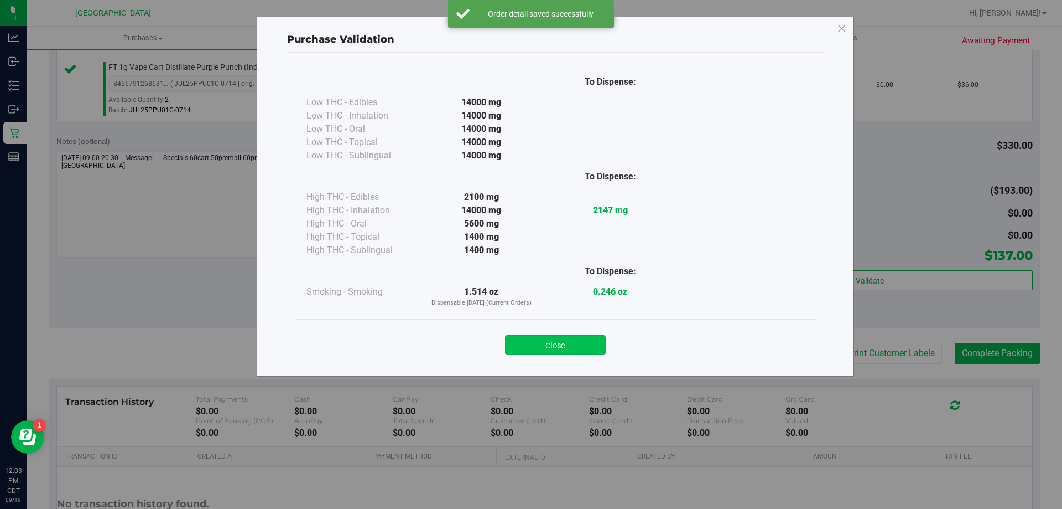
click at [559, 346] on button "Close" at bounding box center [555, 345] width 101 height 20
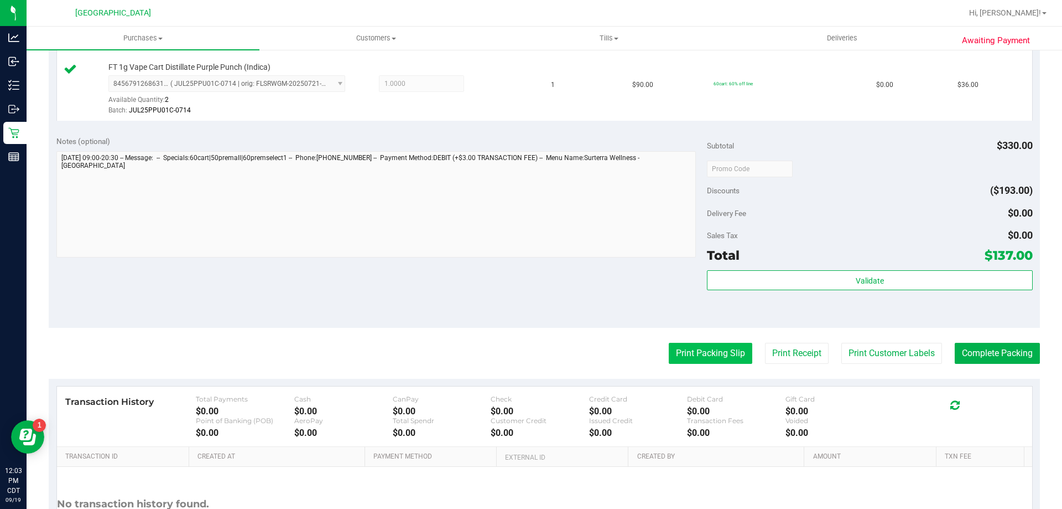
click at [714, 354] on button "Print Packing Slip" at bounding box center [711, 353] width 84 height 21
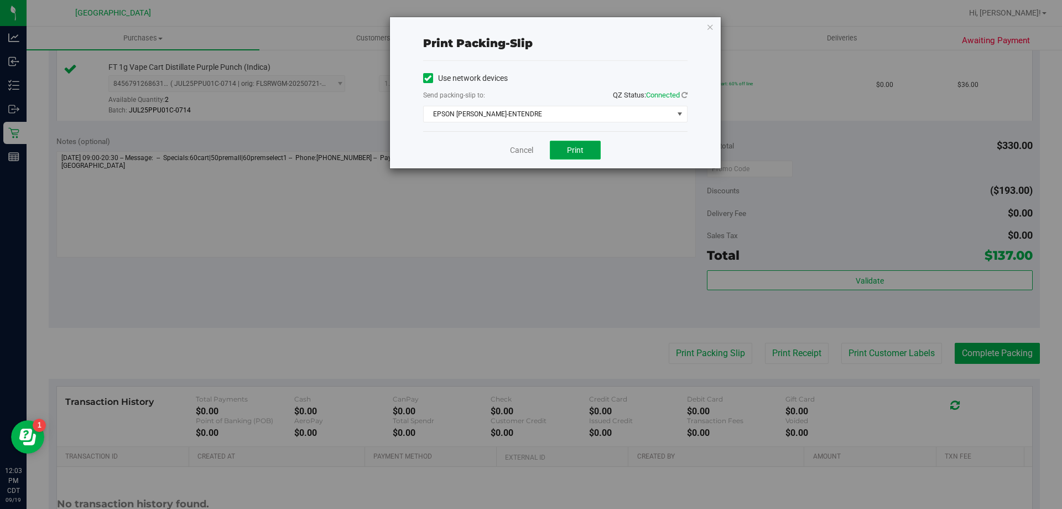
click at [570, 151] on span "Print" at bounding box center [575, 150] width 17 height 9
click at [711, 27] on icon "button" at bounding box center [711, 26] width 8 height 13
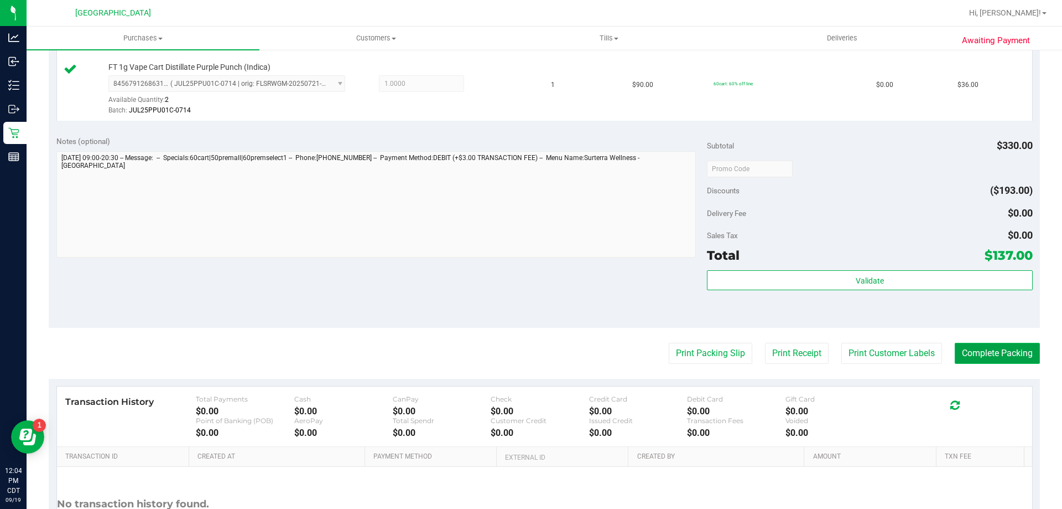
click at [1004, 360] on button "Complete Packing" at bounding box center [997, 353] width 85 height 21
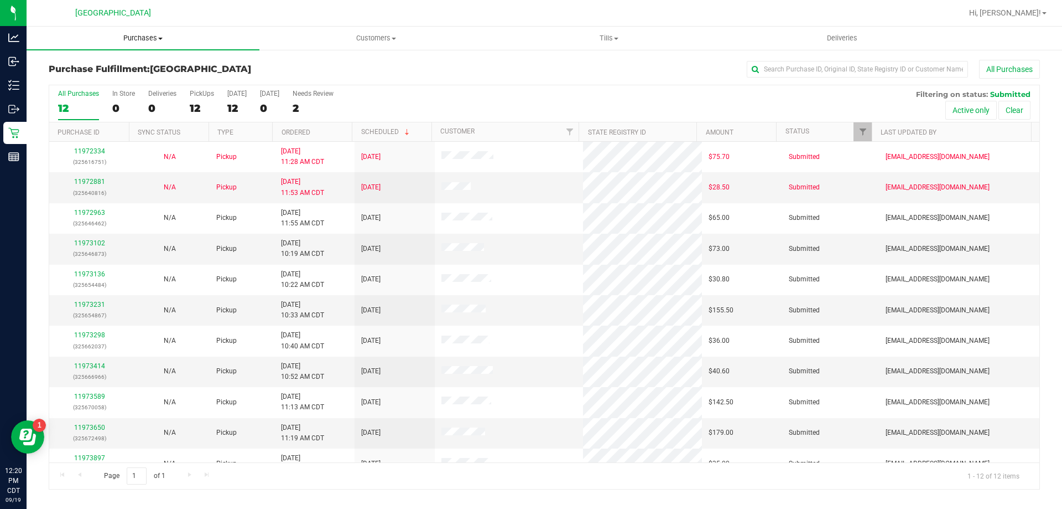
click at [137, 37] on span "Purchases" at bounding box center [143, 38] width 233 height 10
click at [94, 76] on li "Fulfillment" at bounding box center [143, 80] width 233 height 13
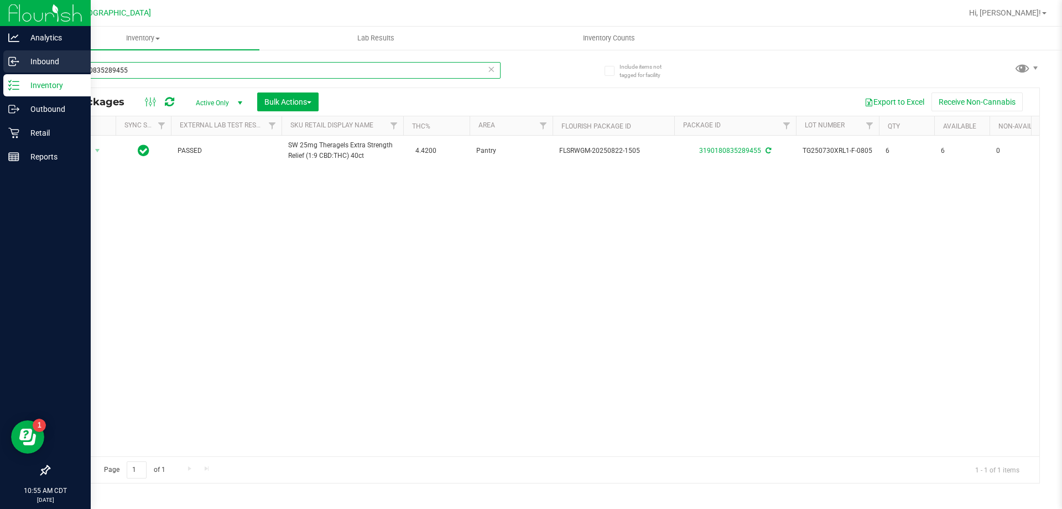
drag, startPoint x: 156, startPoint y: 72, endPoint x: 0, endPoint y: 68, distance: 156.1
click at [0, 68] on div "Analytics Inbound Inventory Outbound Retail Reports 10:55 AM CDT [DATE] 09/19 […" at bounding box center [531, 254] width 1062 height 509
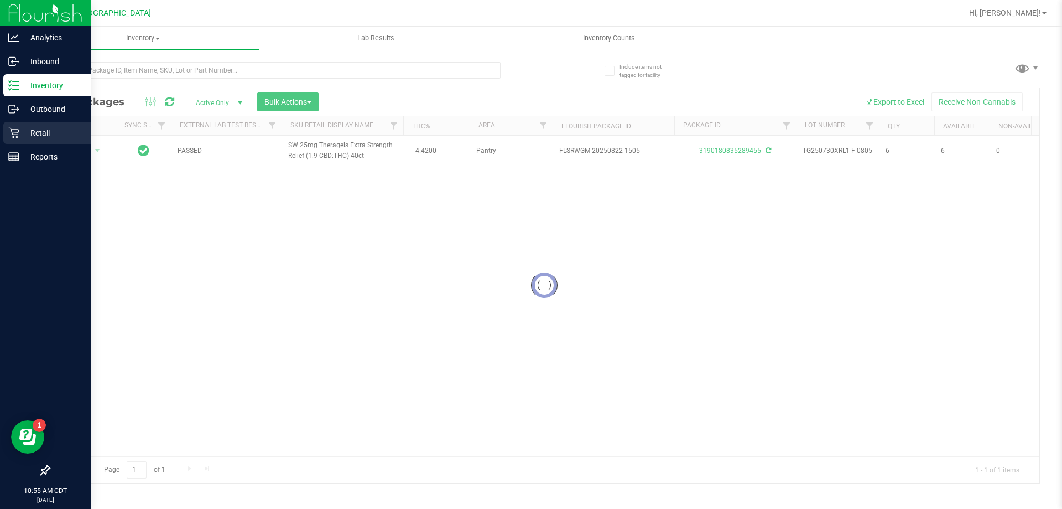
click at [45, 128] on p "Retail" at bounding box center [52, 132] width 66 height 13
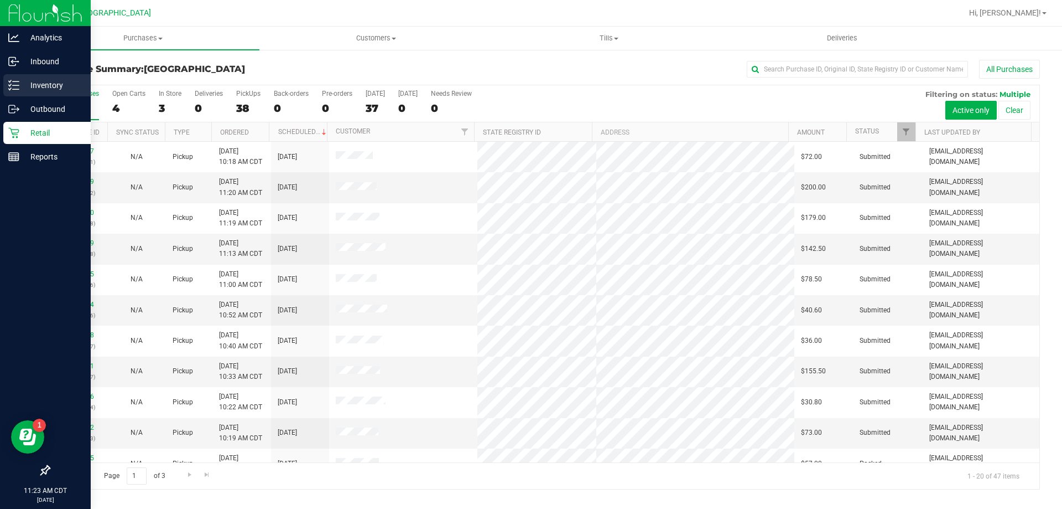
click at [21, 92] on div "Inventory" at bounding box center [46, 85] width 87 height 22
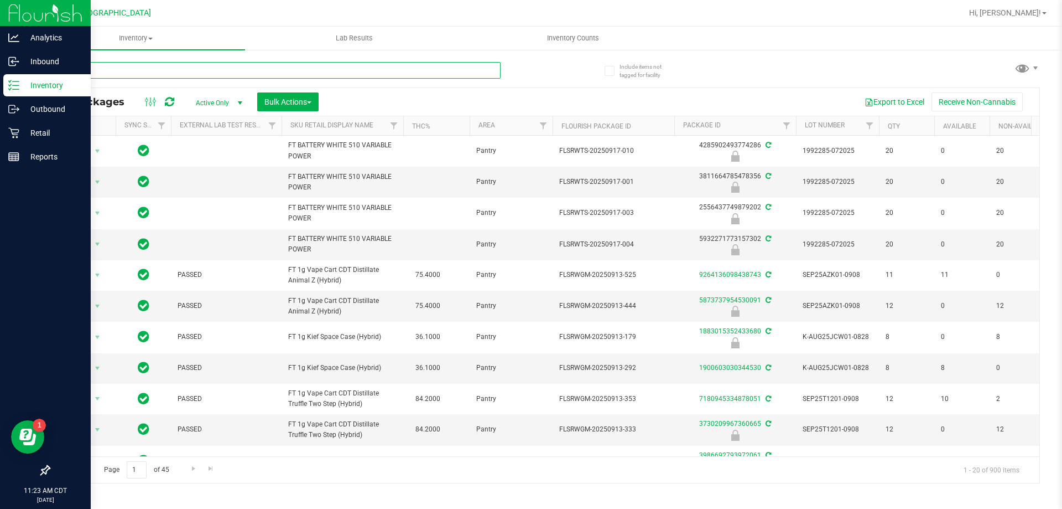
click at [132, 72] on input "text" at bounding box center [275, 70] width 452 height 17
type input "arz"
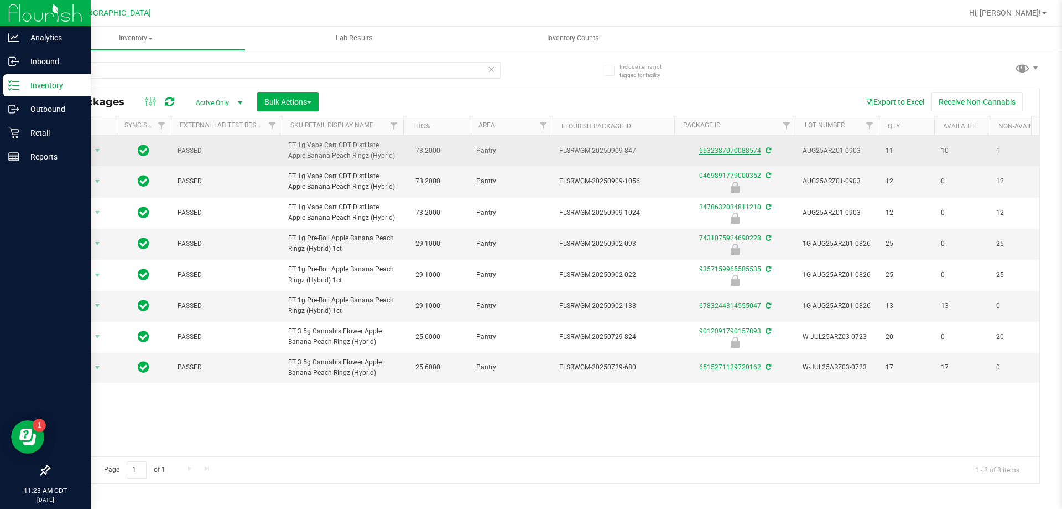
click at [719, 152] on link "6532387070088574" at bounding box center [730, 151] width 62 height 8
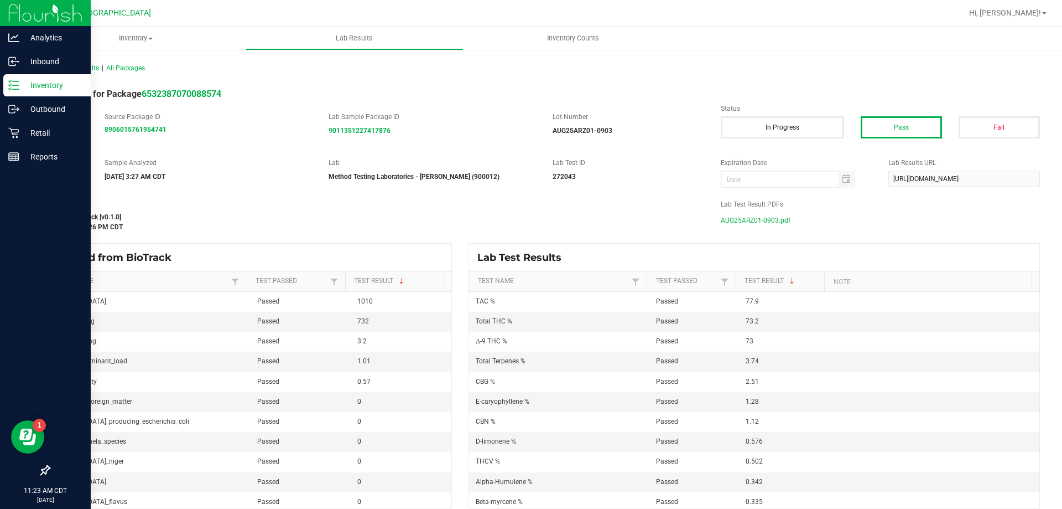
click at [747, 217] on span "AUG25ARZ01-0903.pdf" at bounding box center [756, 220] width 70 height 17
click at [41, 82] on p "Inventory" at bounding box center [52, 85] width 66 height 13
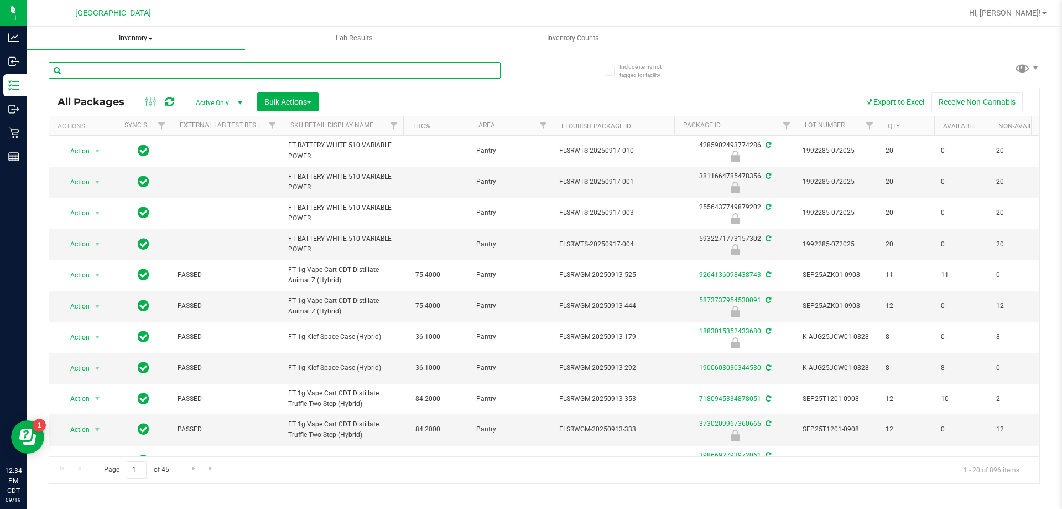
click at [133, 69] on input "text" at bounding box center [275, 70] width 452 height 17
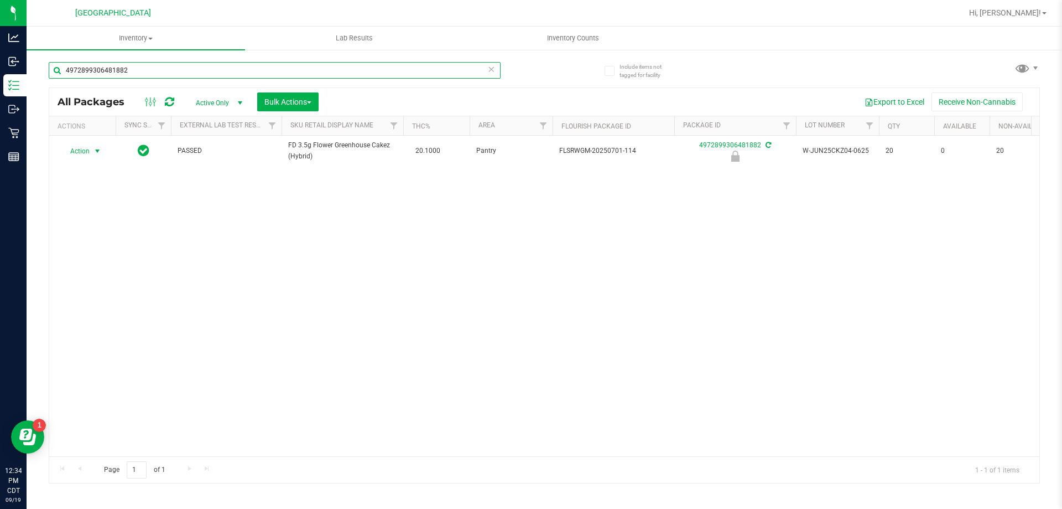
type input "4972899306481882"
click at [92, 150] on span "select" at bounding box center [98, 150] width 14 height 15
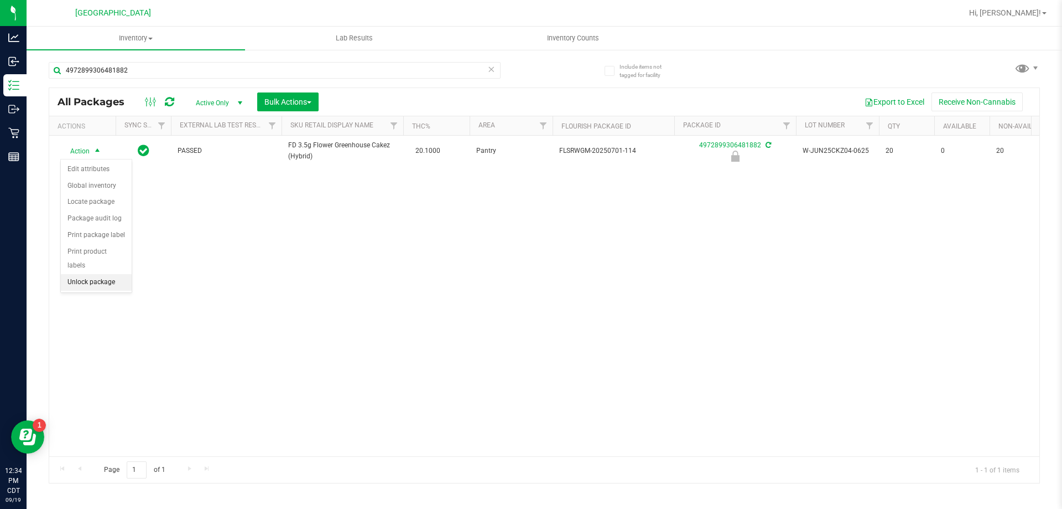
click at [107, 274] on li "Unlock package" at bounding box center [96, 282] width 71 height 17
click at [84, 153] on span "Action" at bounding box center [75, 150] width 30 height 15
click at [108, 288] on li "Print package label" at bounding box center [104, 284] width 86 height 17
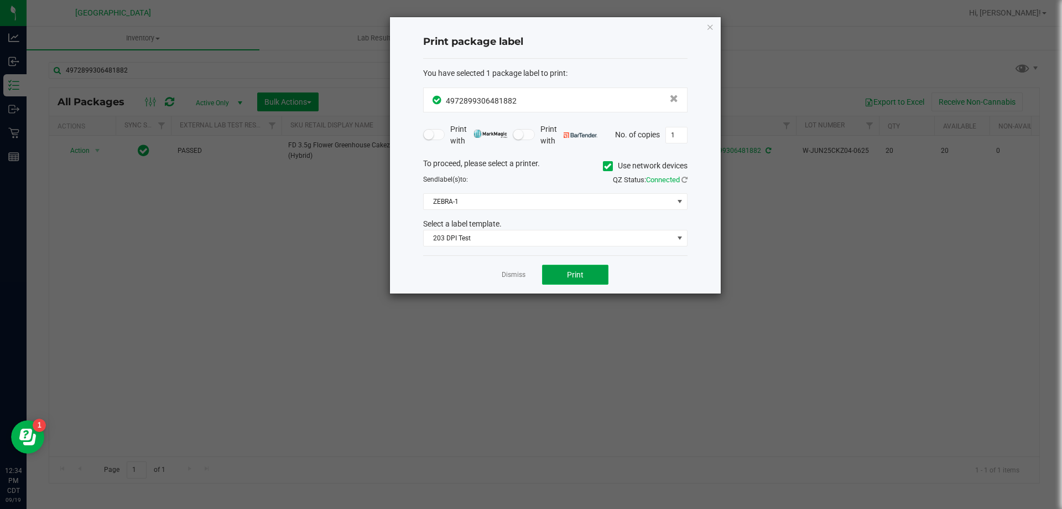
click at [582, 274] on span "Print" at bounding box center [575, 274] width 17 height 9
drag, startPoint x: 712, startPoint y: 29, endPoint x: 697, endPoint y: 35, distance: 16.9
click at [712, 29] on icon "button" at bounding box center [711, 26] width 8 height 13
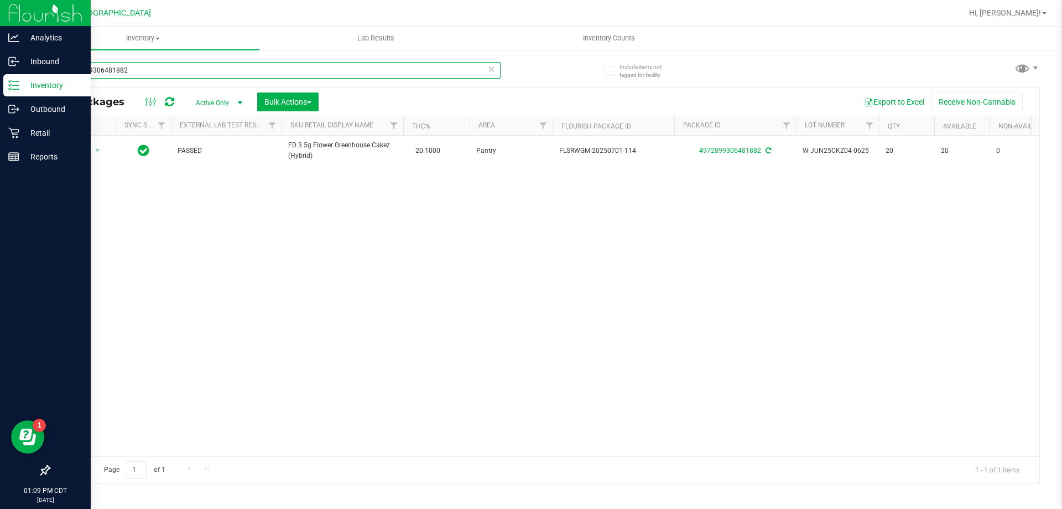
drag, startPoint x: 148, startPoint y: 71, endPoint x: 0, endPoint y: 78, distance: 147.9
click at [0, 78] on div "Analytics Inbound Inventory Outbound Retail Reports 01:09 PM CDT [DATE] 09/19 […" at bounding box center [531, 254] width 1062 height 509
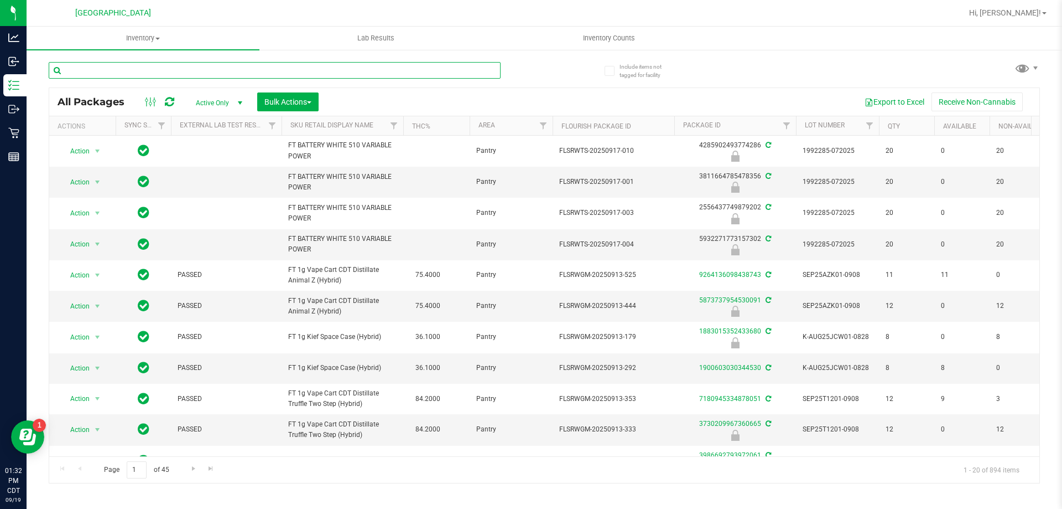
click at [260, 65] on input "text" at bounding box center [275, 70] width 452 height 17
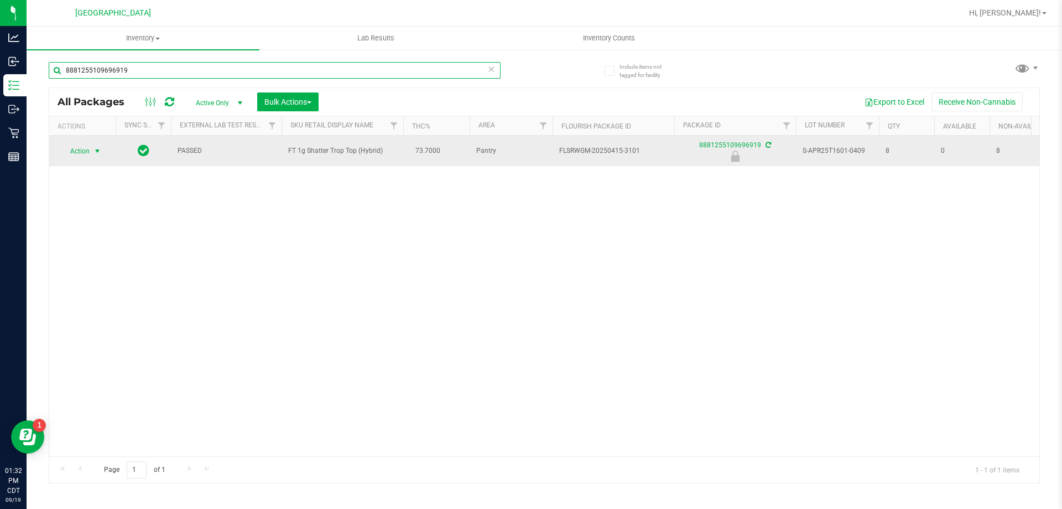
type input "8881255109696919"
click at [85, 154] on span "Action" at bounding box center [75, 150] width 30 height 15
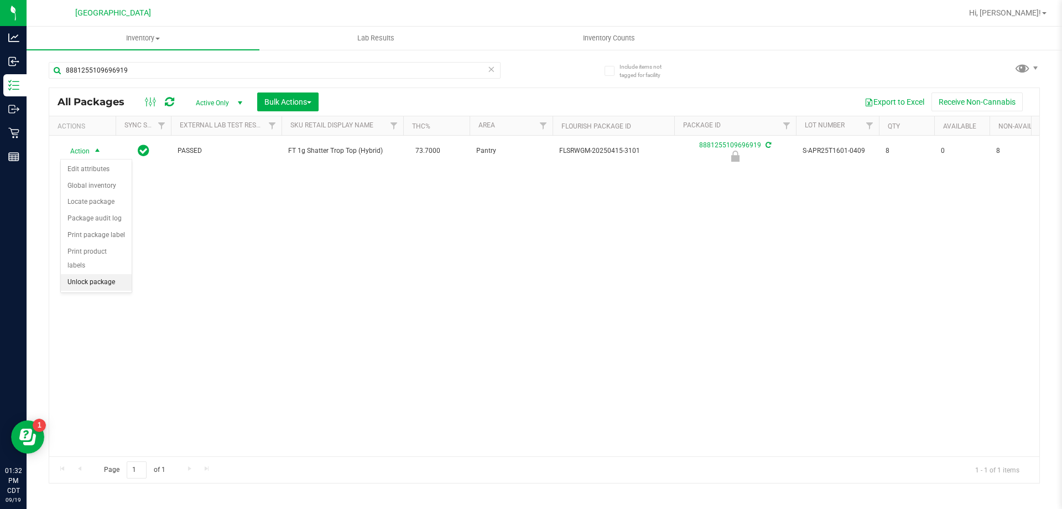
click at [108, 274] on li "Unlock package" at bounding box center [96, 282] width 71 height 17
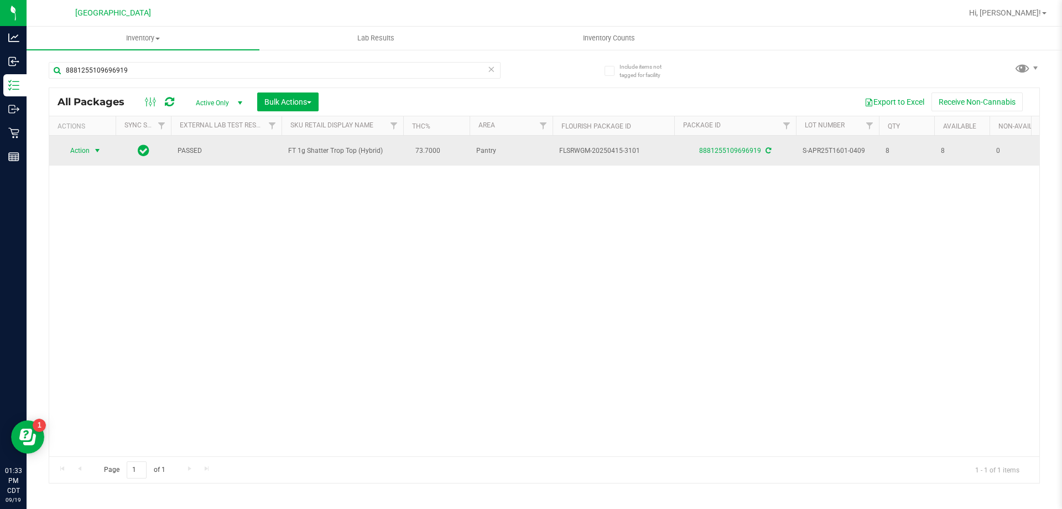
click at [75, 152] on span "Action" at bounding box center [75, 150] width 30 height 15
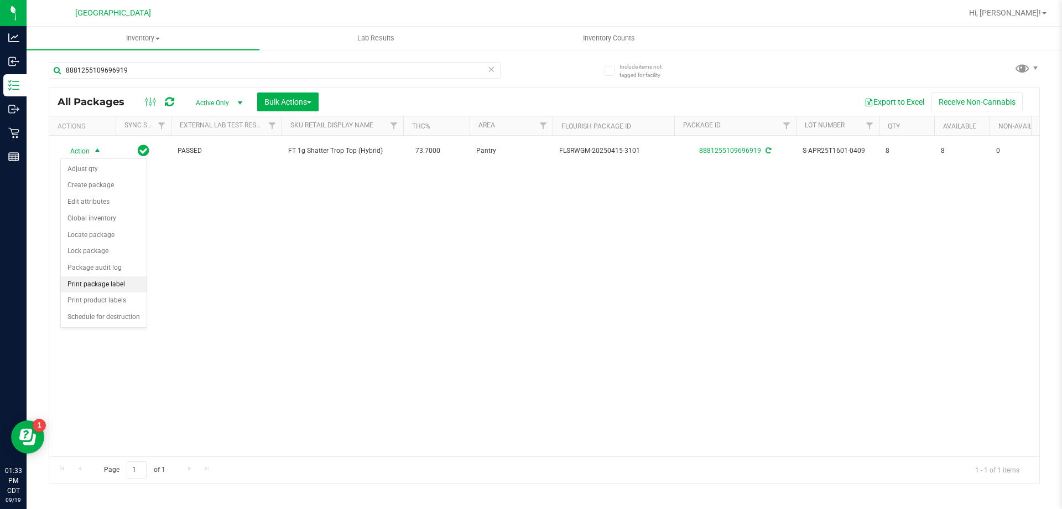
click at [111, 284] on li "Print package label" at bounding box center [104, 284] width 86 height 17
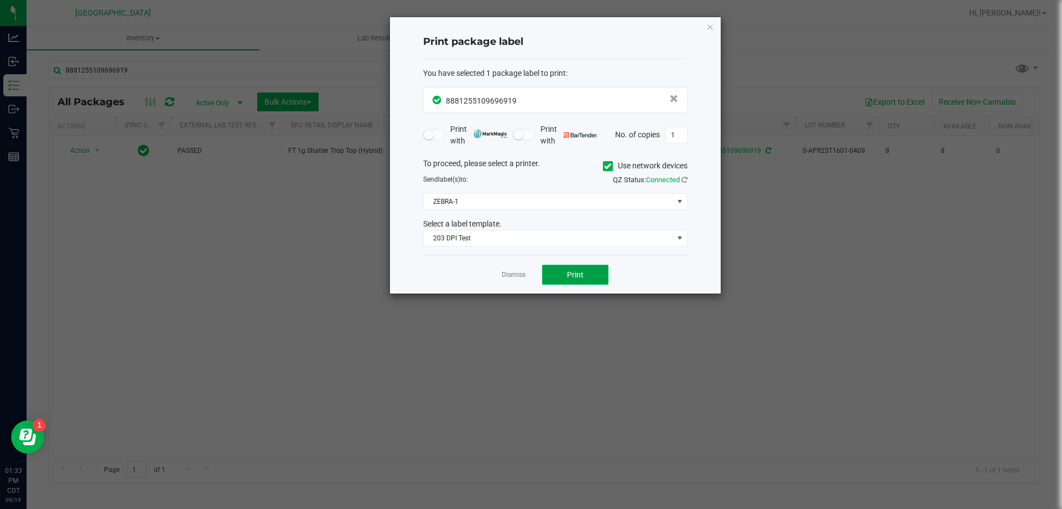
click at [549, 279] on button "Print" at bounding box center [575, 275] width 66 height 20
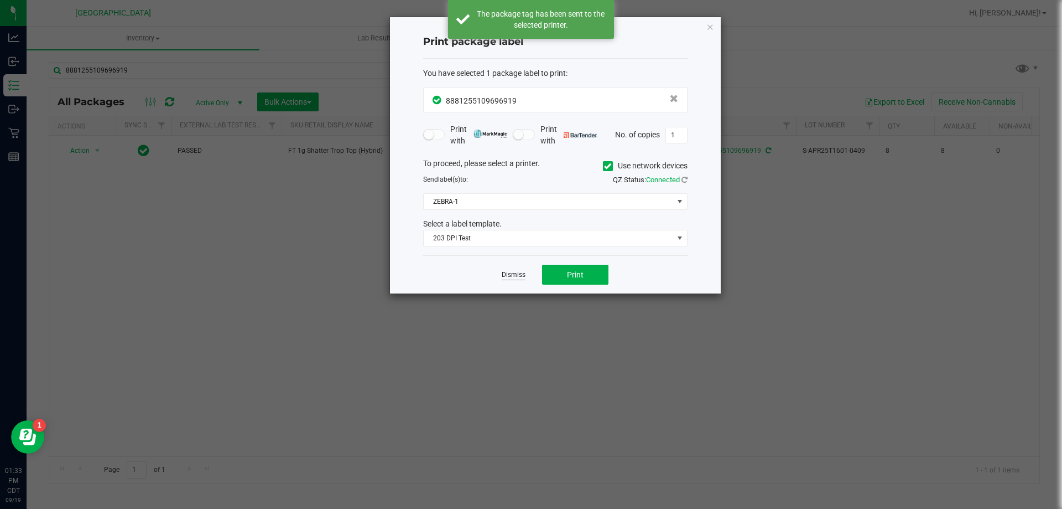
click at [511, 277] on link "Dismiss" at bounding box center [514, 274] width 24 height 9
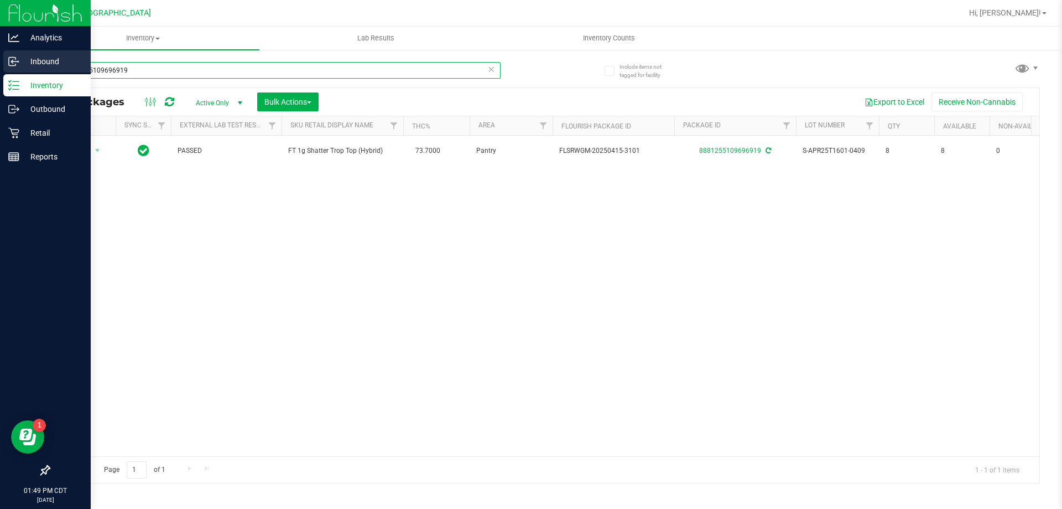
drag, startPoint x: 158, startPoint y: 68, endPoint x: 0, endPoint y: 72, distance: 157.8
click at [0, 72] on div "Analytics Inbound Inventory Outbound Retail Reports 01:49 PM CDT [DATE] 09/19 […" at bounding box center [531, 254] width 1062 height 509
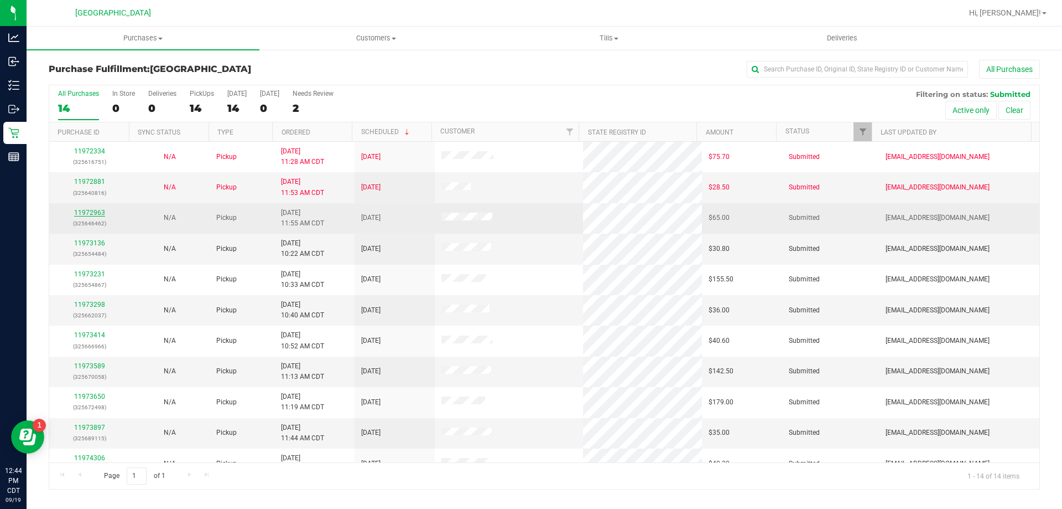
click at [84, 213] on link "11972963" at bounding box center [89, 213] width 31 height 8
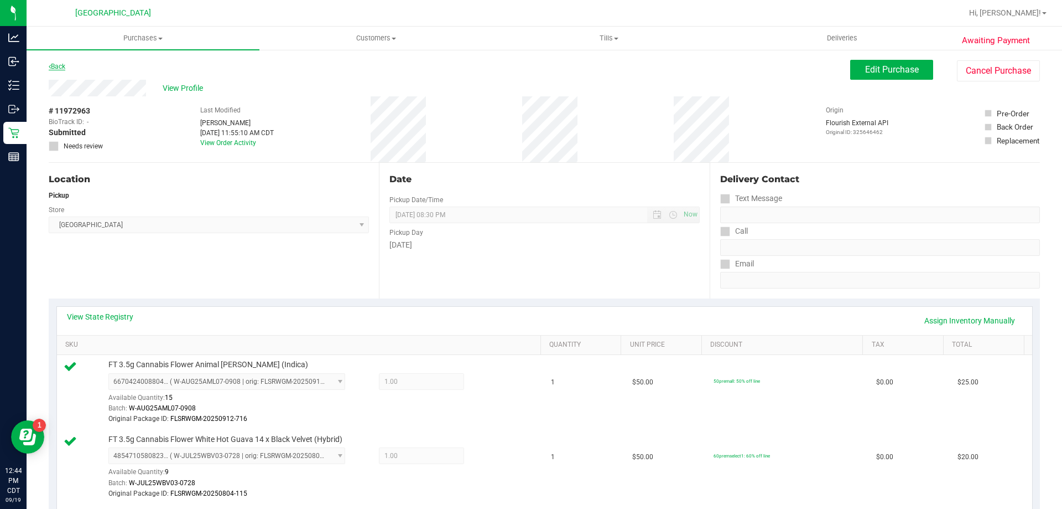
click at [60, 68] on link "Back" at bounding box center [57, 67] width 17 height 8
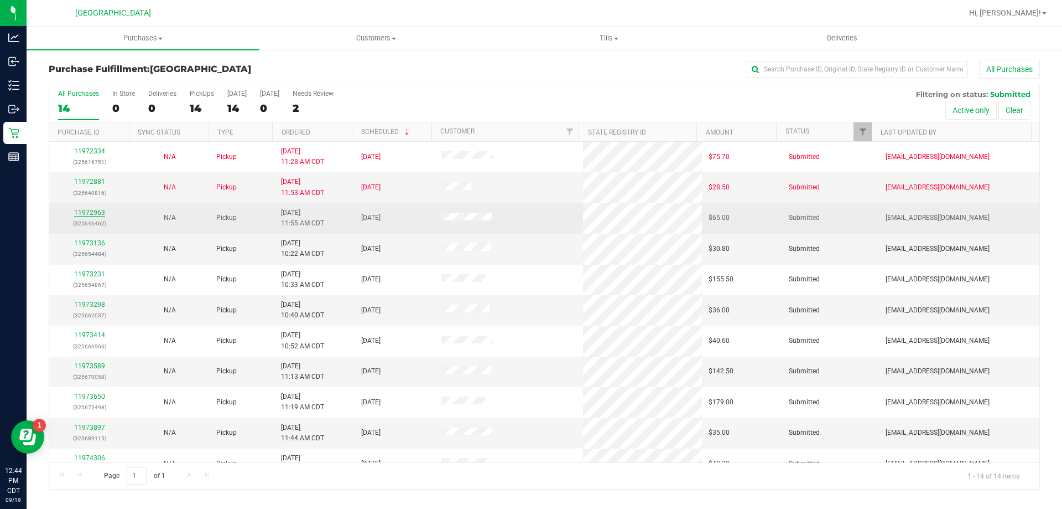
click at [88, 210] on link "11972963" at bounding box center [89, 213] width 31 height 8
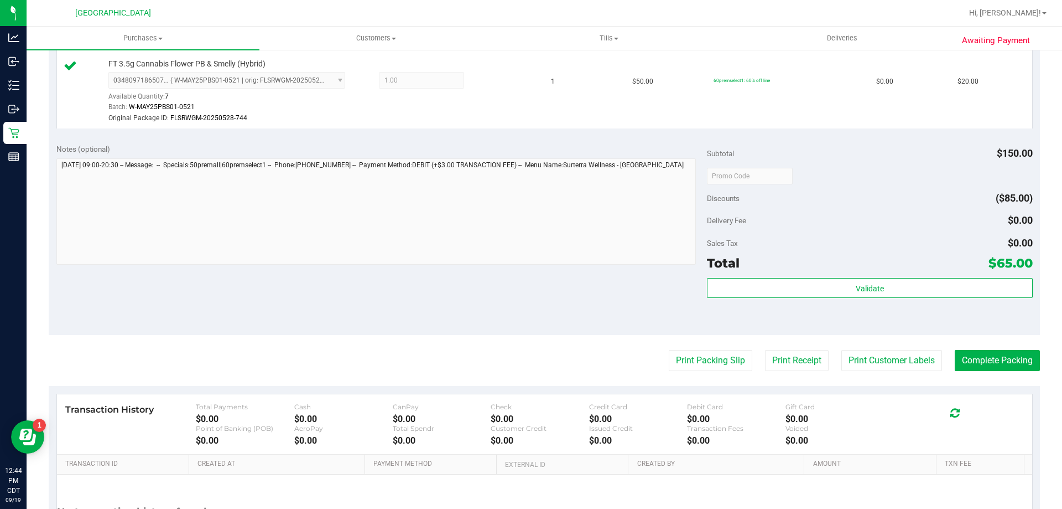
scroll to position [556, 0]
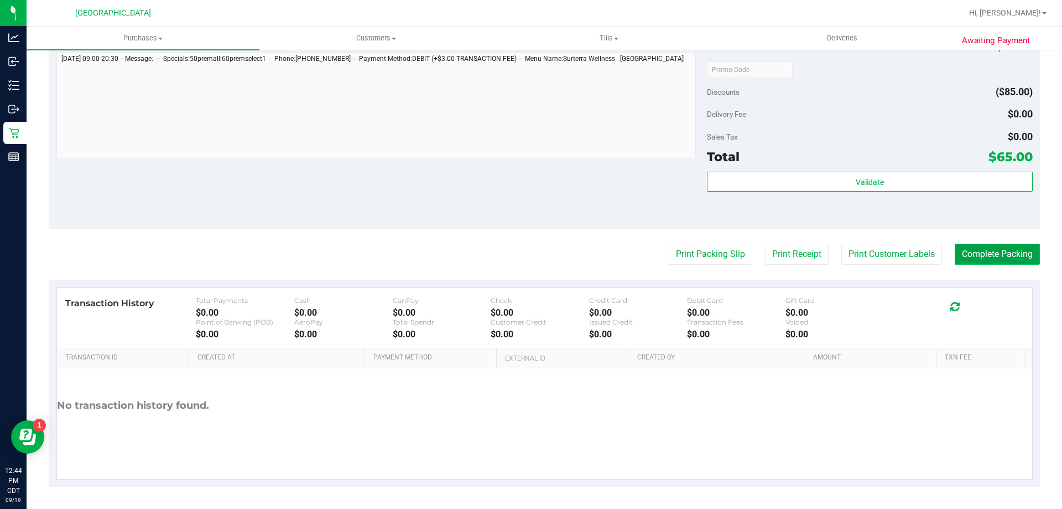
click at [987, 256] on button "Complete Packing" at bounding box center [997, 253] width 85 height 21
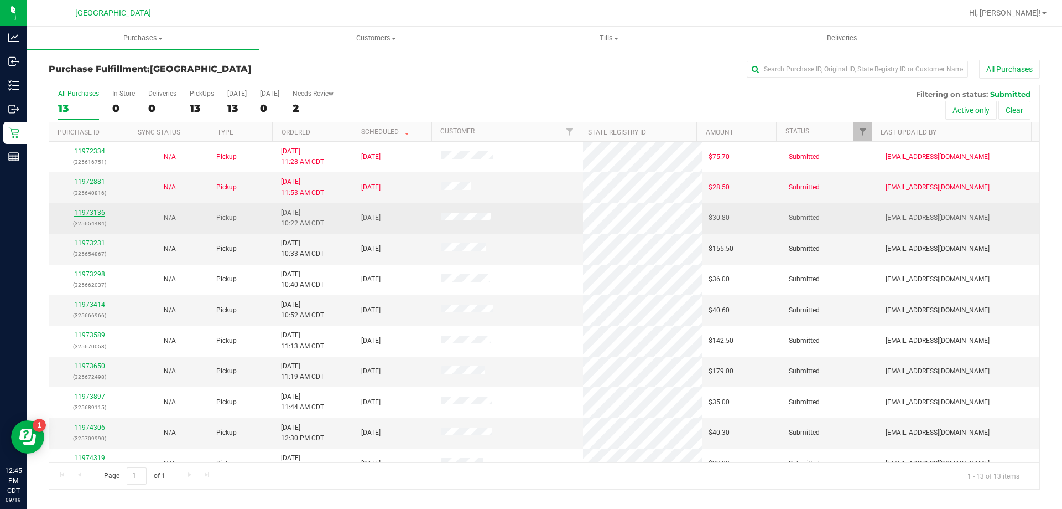
click at [80, 212] on link "11973136" at bounding box center [89, 213] width 31 height 8
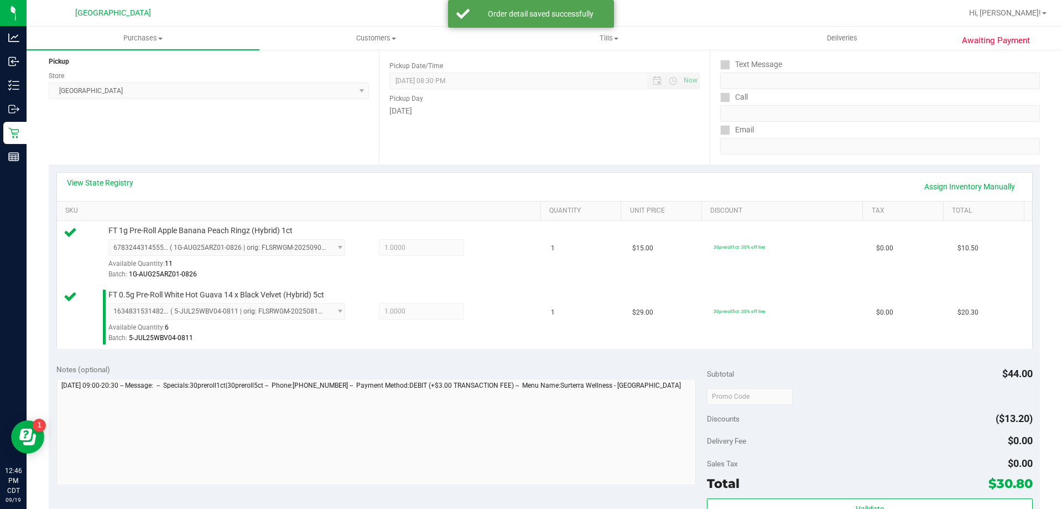
scroll to position [277, 0]
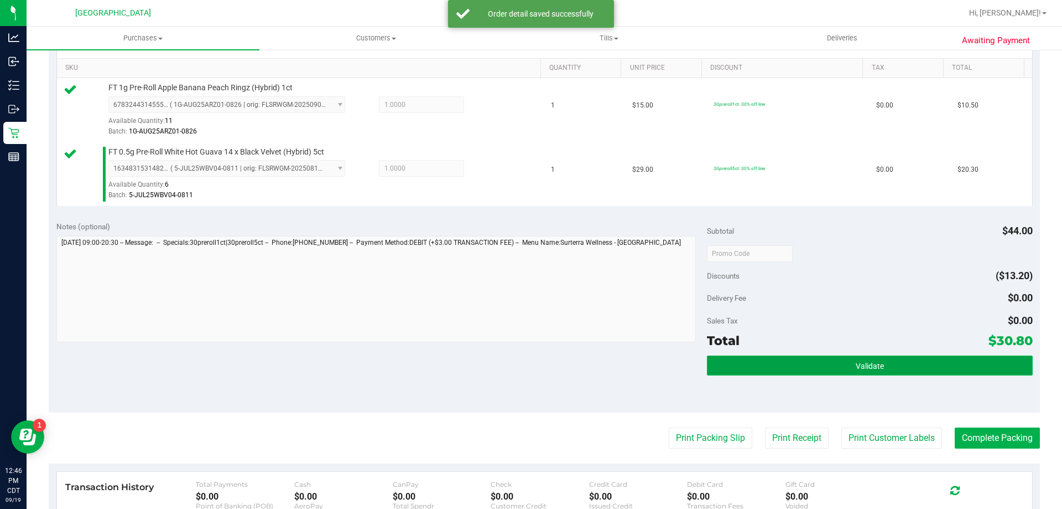
click at [856, 362] on span "Validate" at bounding box center [870, 365] width 28 height 9
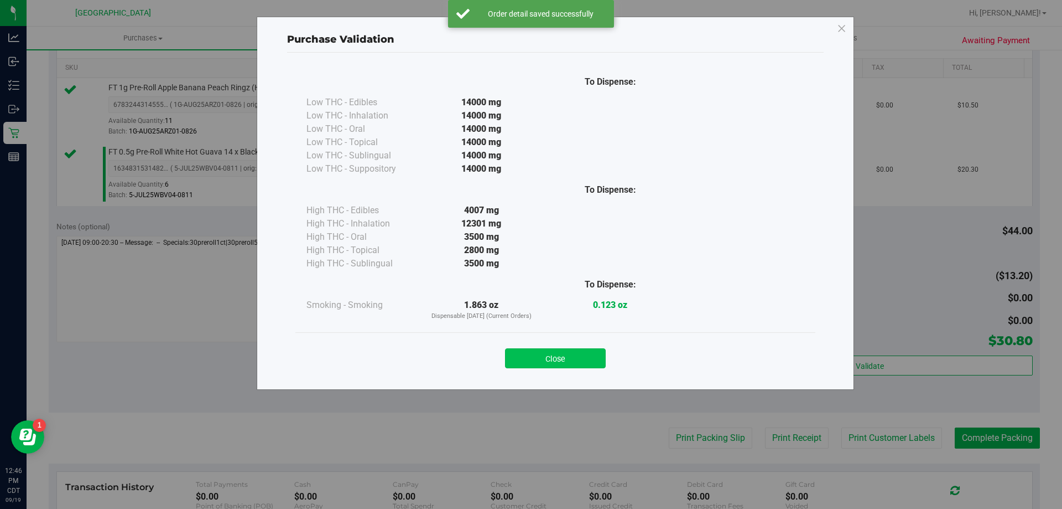
click at [540, 361] on button "Close" at bounding box center [555, 358] width 101 height 20
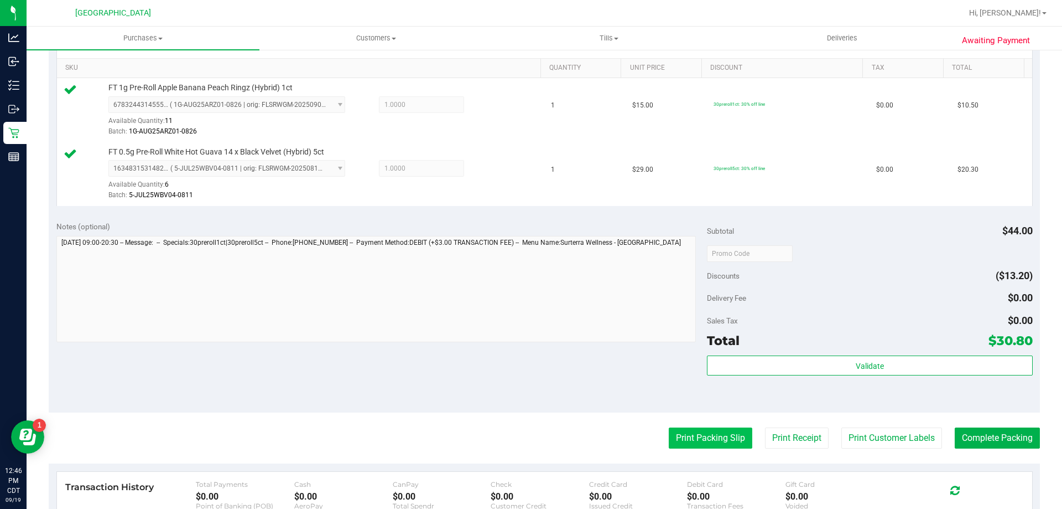
click at [687, 440] on button "Print Packing Slip" at bounding box center [711, 437] width 84 height 21
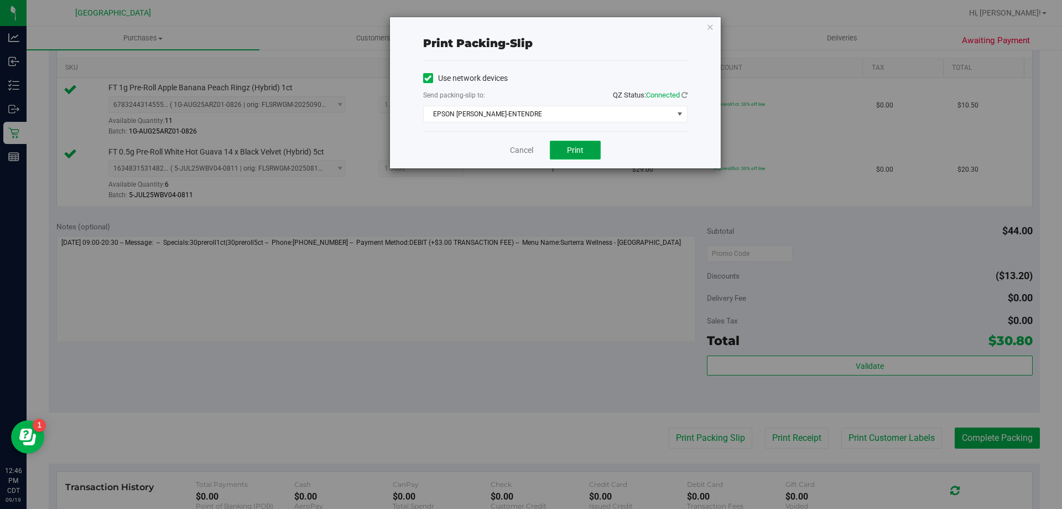
click at [575, 155] on button "Print" at bounding box center [575, 150] width 51 height 19
click at [711, 23] on icon "button" at bounding box center [711, 26] width 8 height 13
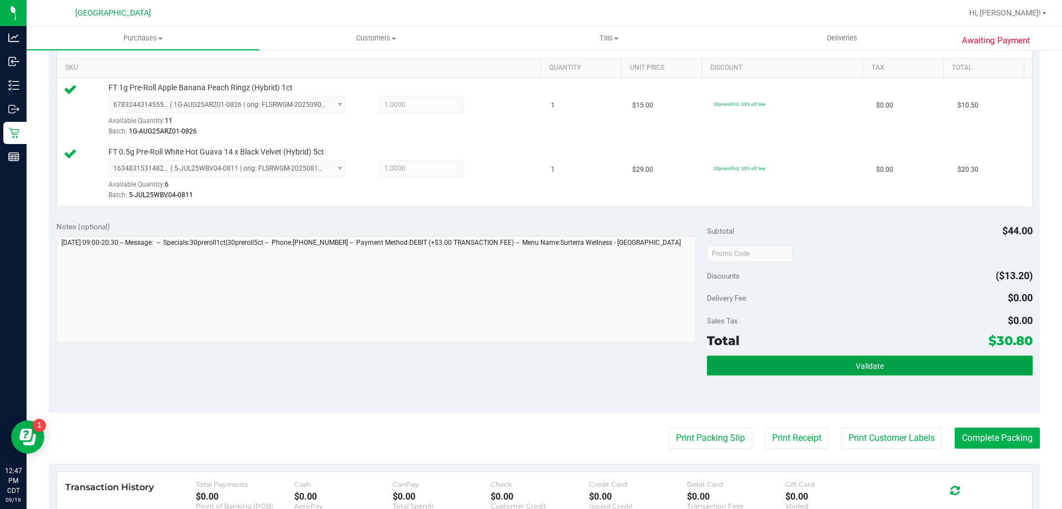
click at [879, 360] on button "Validate" at bounding box center [869, 365] width 325 height 20
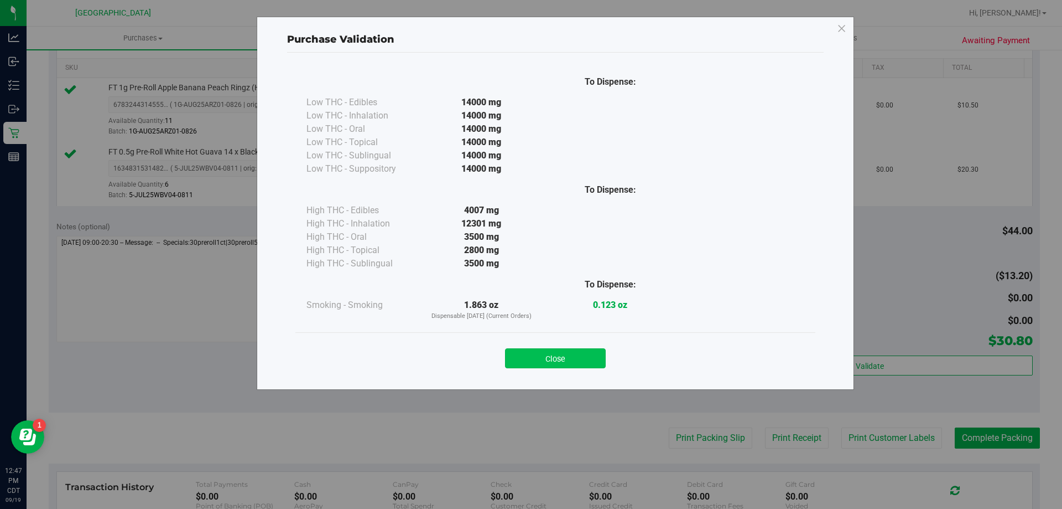
click at [577, 364] on button "Close" at bounding box center [555, 358] width 101 height 20
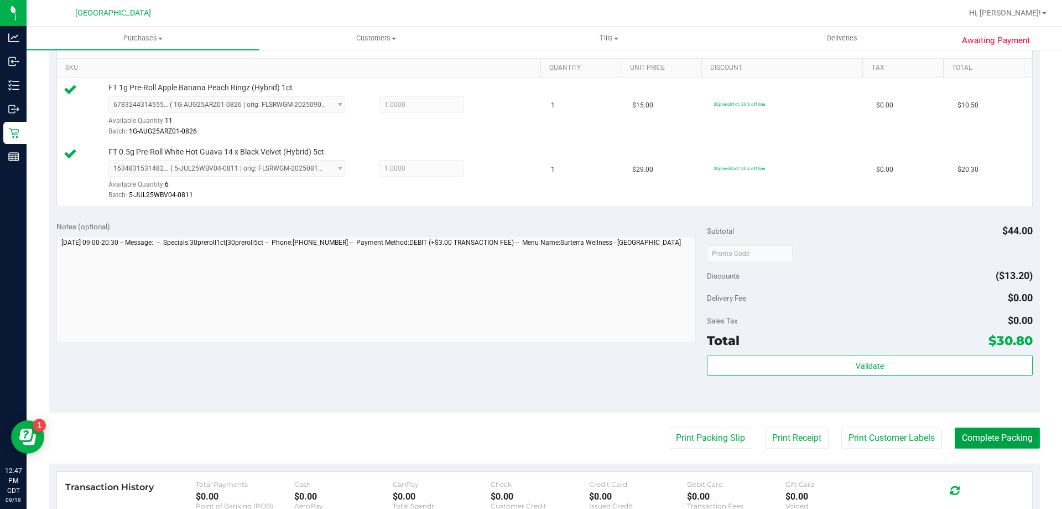
click at [999, 434] on button "Complete Packing" at bounding box center [997, 437] width 85 height 21
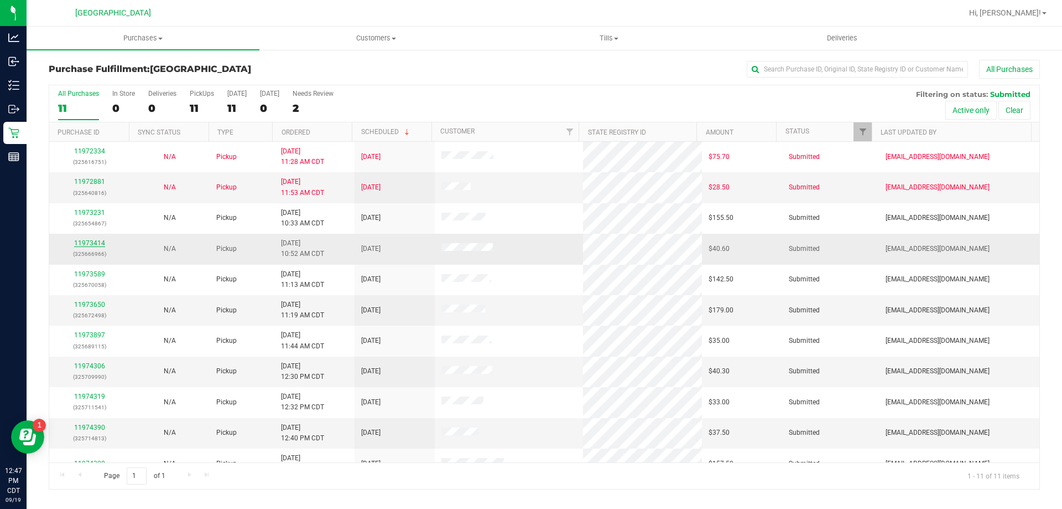
click at [91, 243] on link "11973414" at bounding box center [89, 243] width 31 height 8
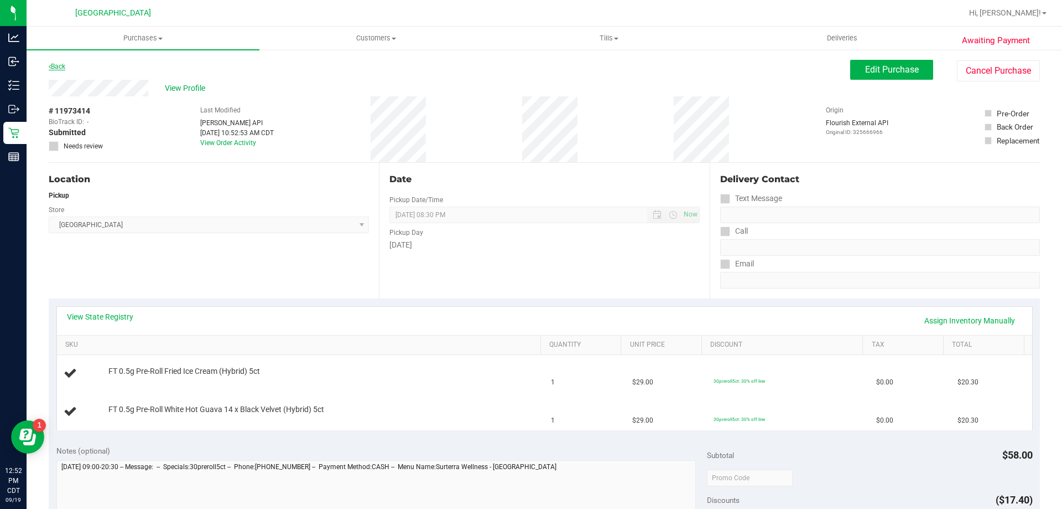
click at [50, 63] on link "Back" at bounding box center [57, 67] width 17 height 8
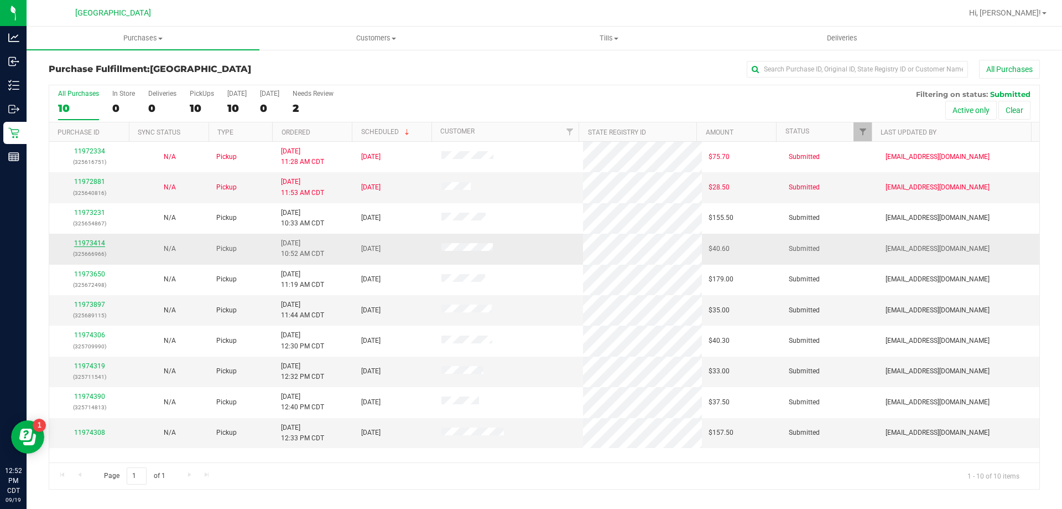
click at [87, 242] on link "11973414" at bounding box center [89, 243] width 31 height 8
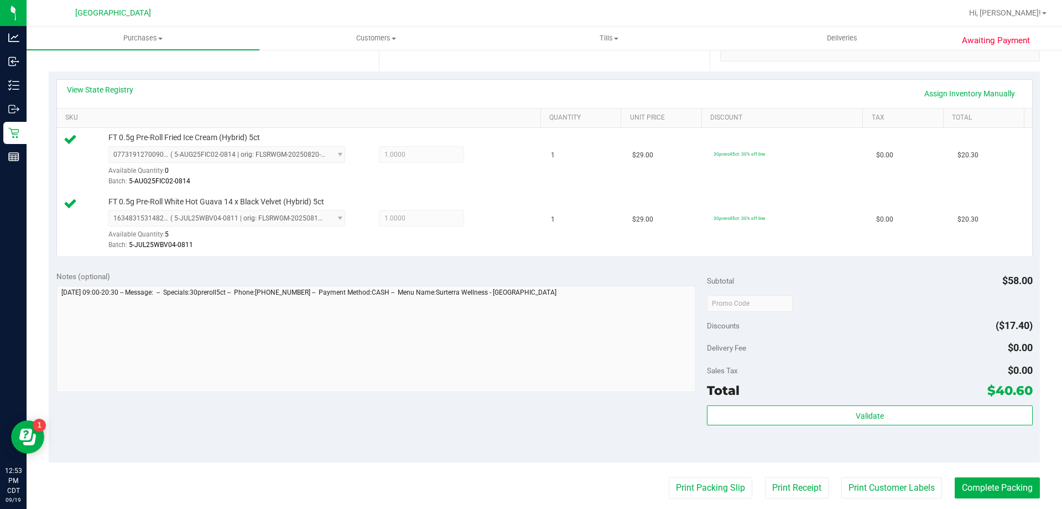
scroll to position [277, 0]
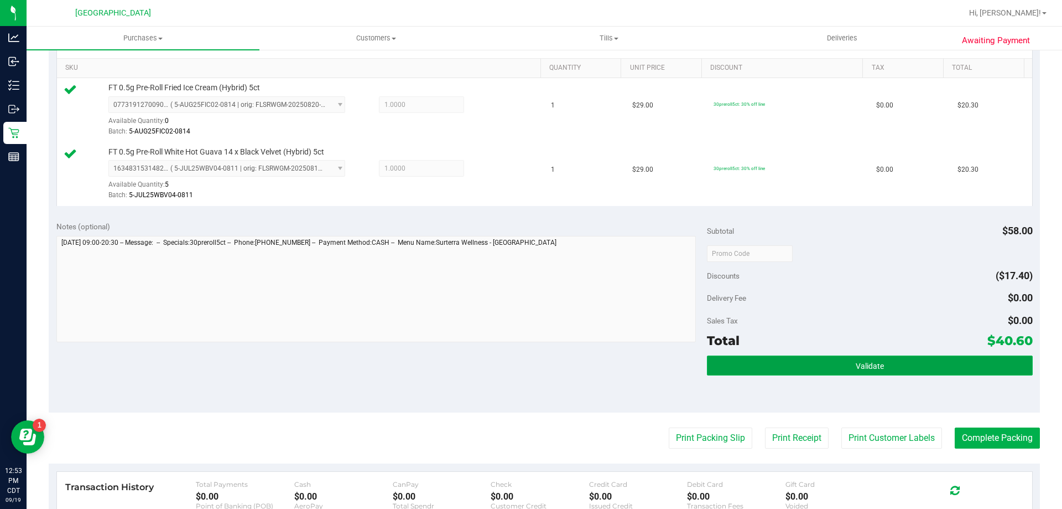
click at [827, 363] on button "Validate" at bounding box center [869, 365] width 325 height 20
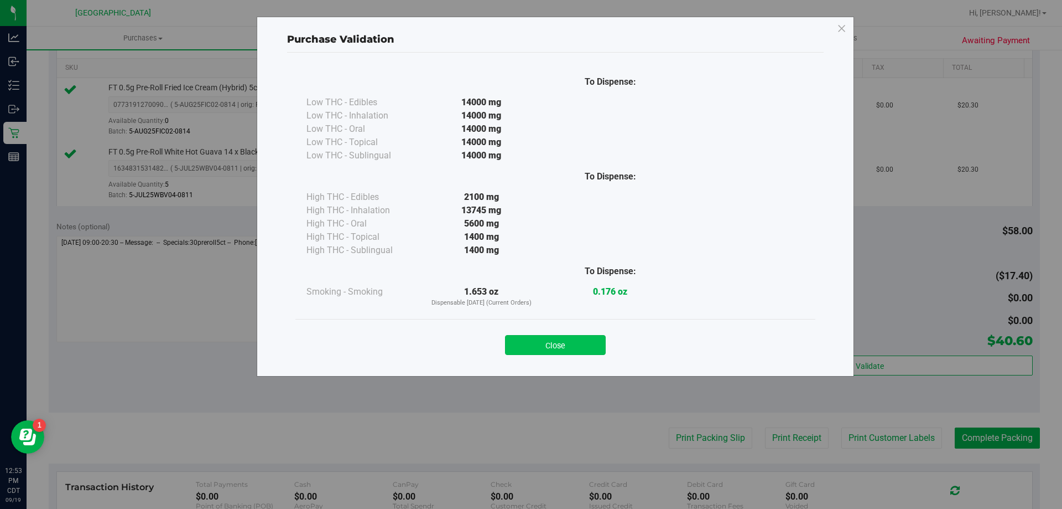
click at [557, 339] on button "Close" at bounding box center [555, 345] width 101 height 20
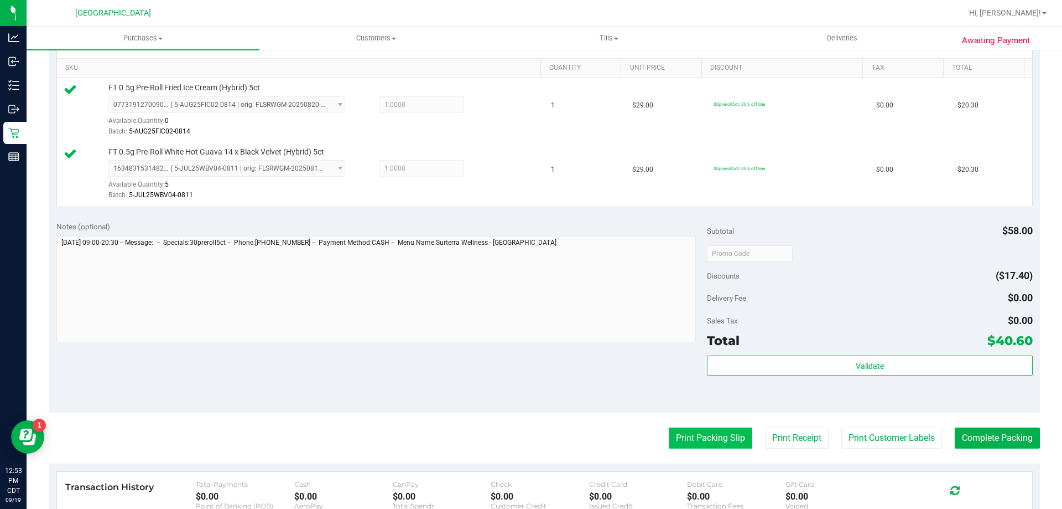
click at [684, 429] on button "Print Packing Slip" at bounding box center [711, 437] width 84 height 21
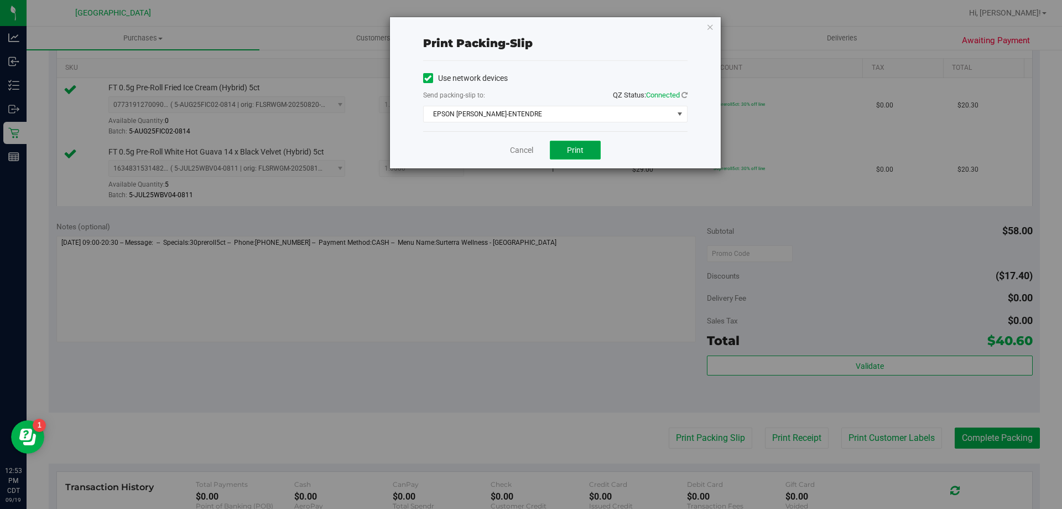
click at [577, 153] on span "Print" at bounding box center [575, 150] width 17 height 9
drag, startPoint x: 710, startPoint y: 32, endPoint x: 668, endPoint y: 35, distance: 41.6
click at [709, 31] on icon "button" at bounding box center [711, 26] width 8 height 13
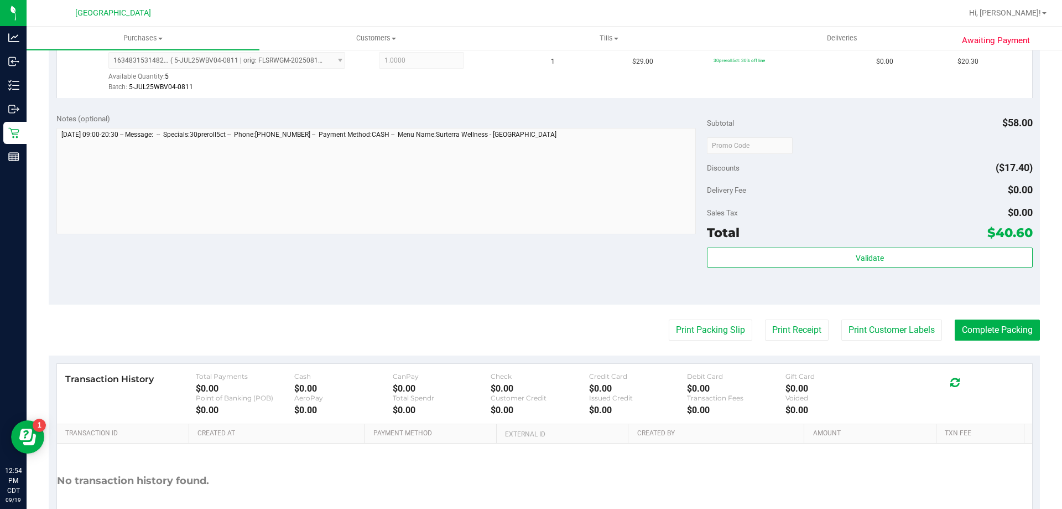
scroll to position [460, 0]
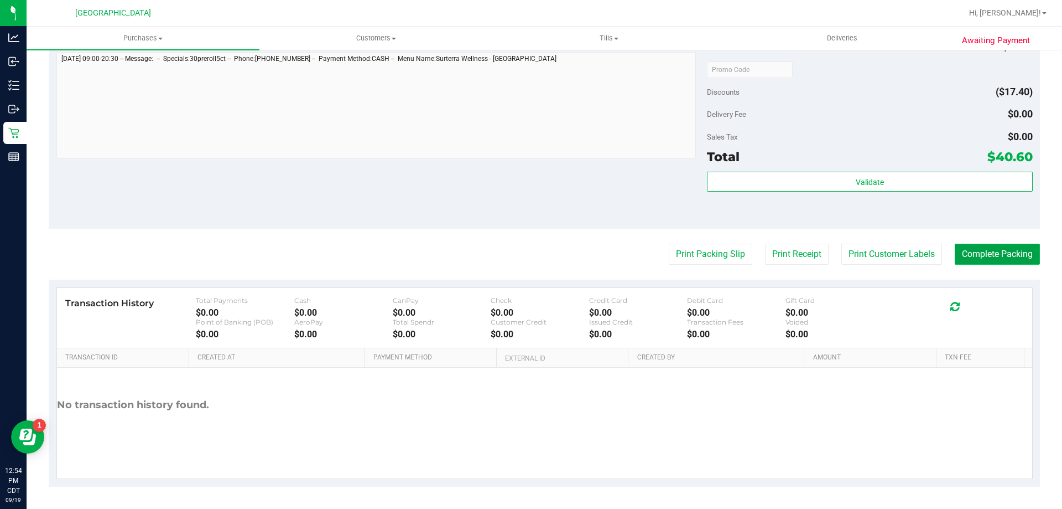
click at [975, 261] on button "Complete Packing" at bounding box center [997, 253] width 85 height 21
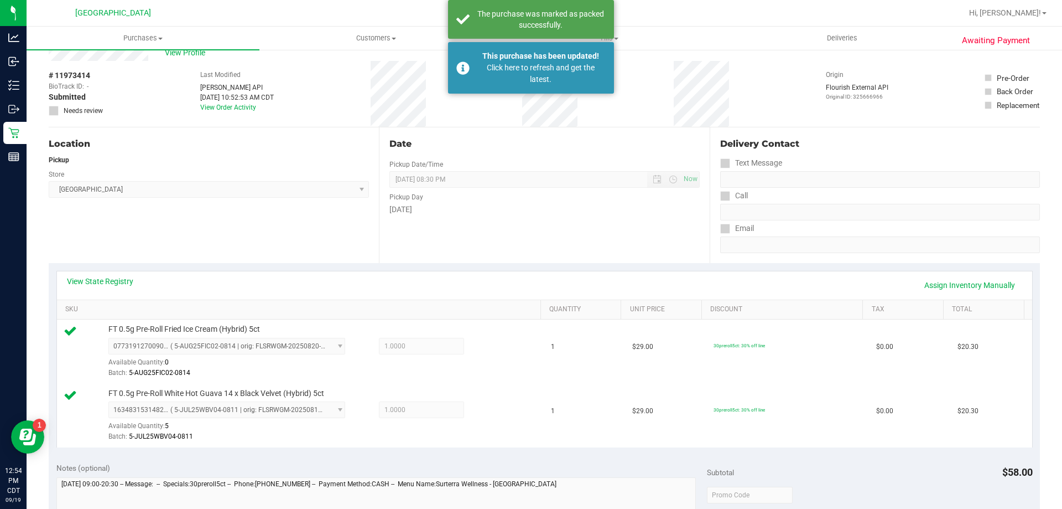
scroll to position [0, 0]
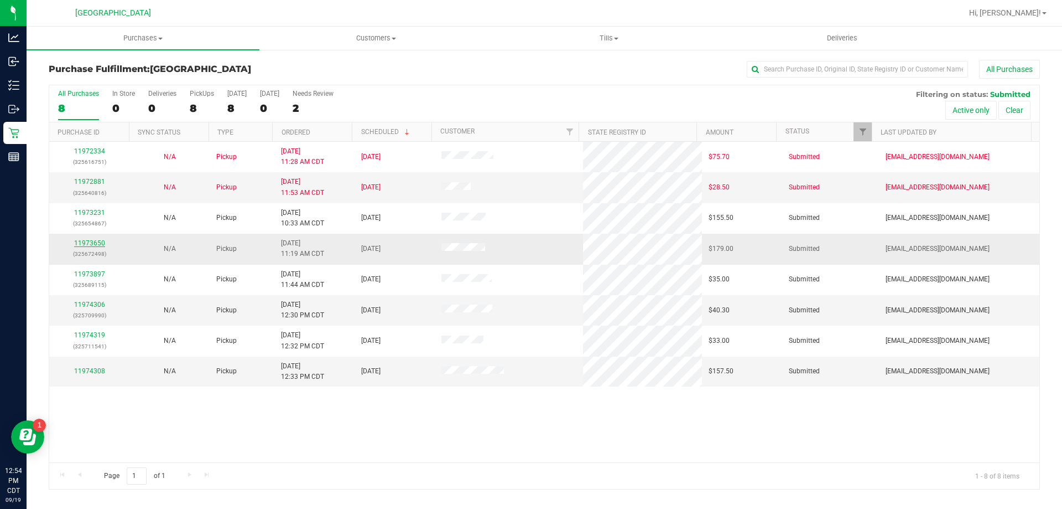
click at [84, 246] on link "11973650" at bounding box center [89, 243] width 31 height 8
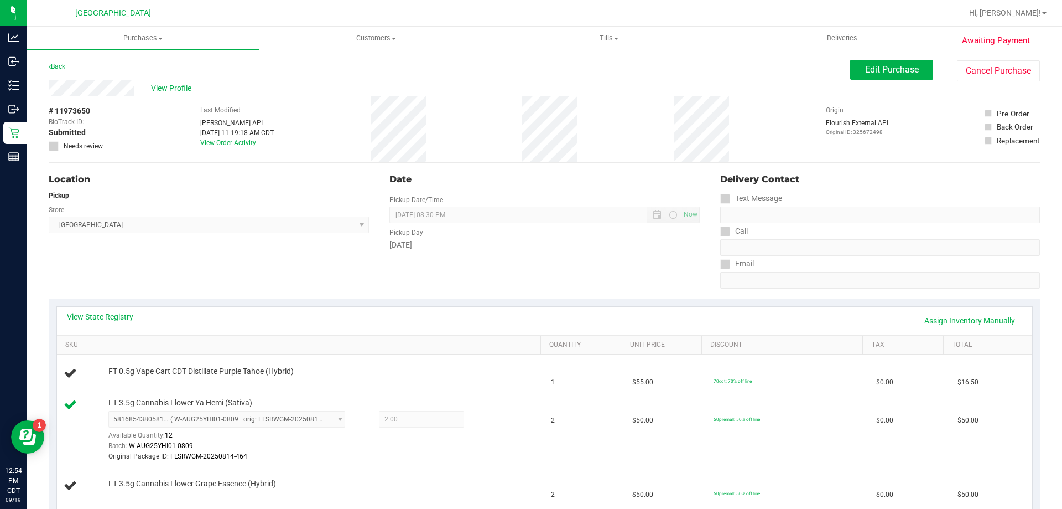
click at [61, 68] on link "Back" at bounding box center [57, 67] width 17 height 8
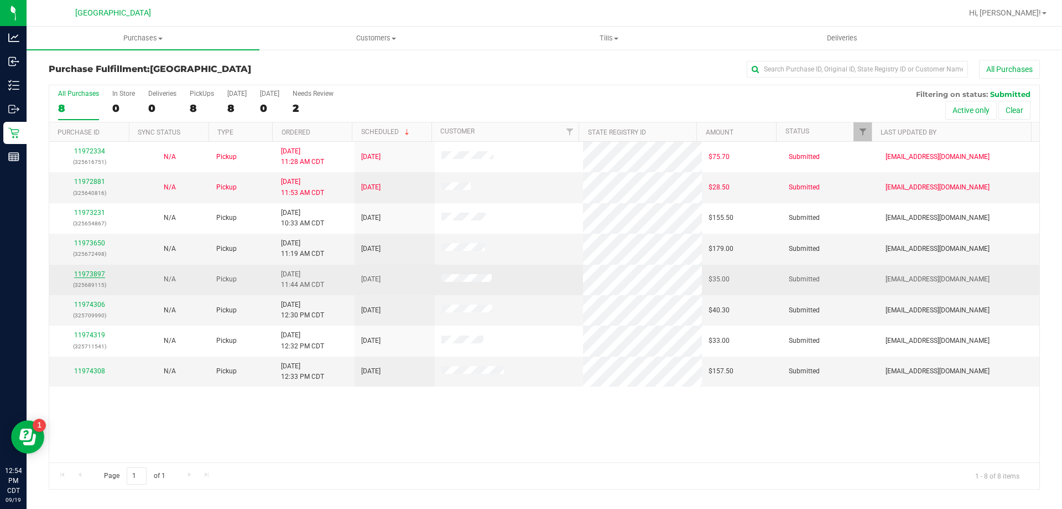
click at [94, 276] on link "11973897" at bounding box center [89, 274] width 31 height 8
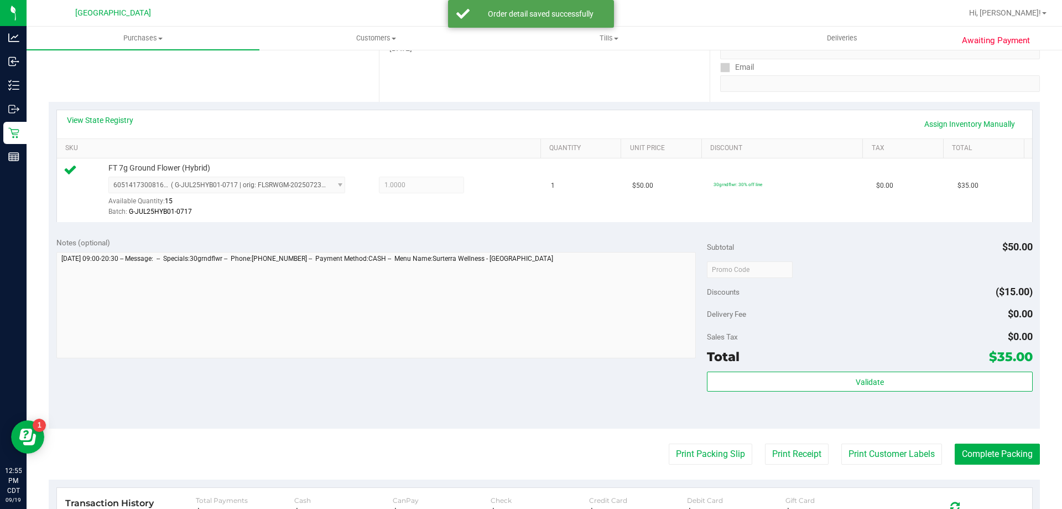
scroll to position [277, 0]
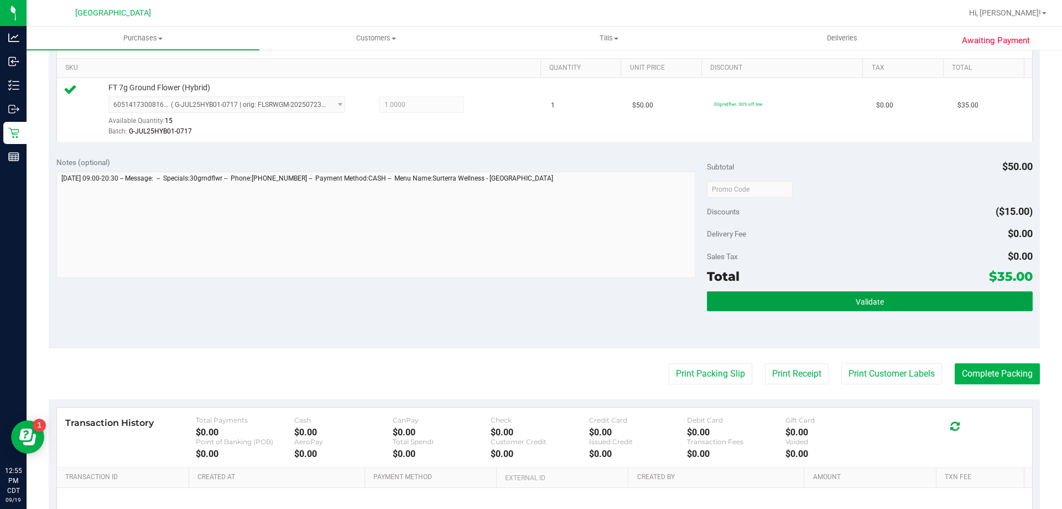
click at [854, 309] on button "Validate" at bounding box center [869, 301] width 325 height 20
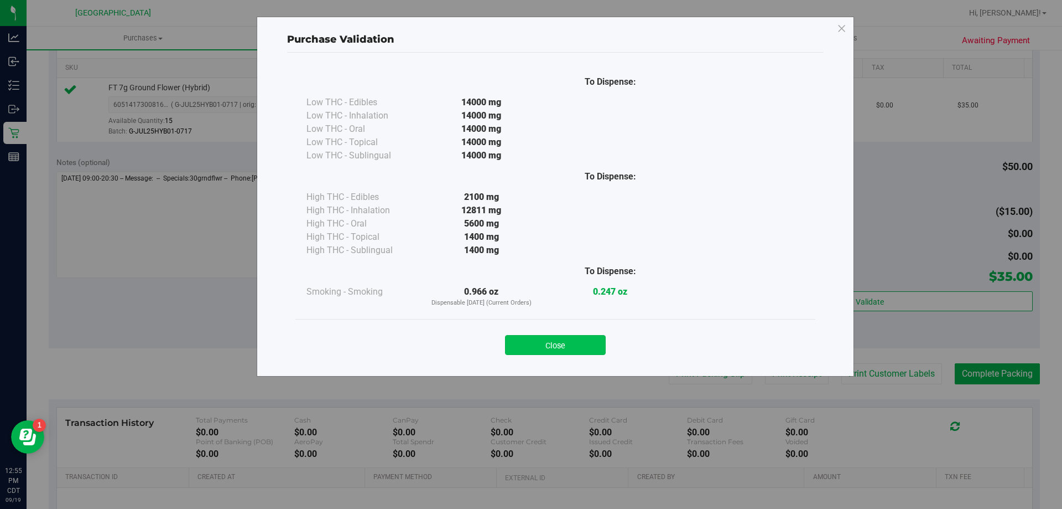
click at [575, 349] on button "Close" at bounding box center [555, 345] width 101 height 20
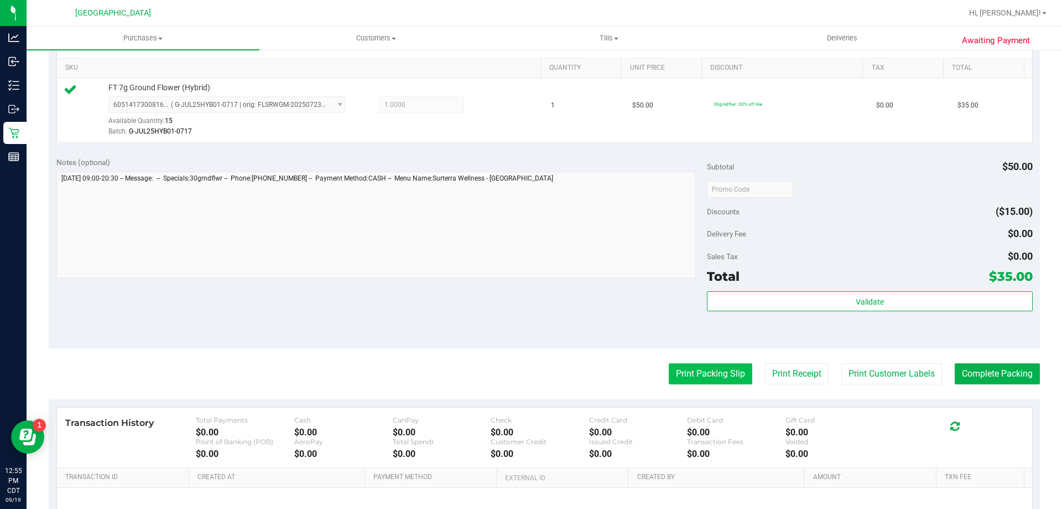
click at [672, 374] on button "Print Packing Slip" at bounding box center [711, 373] width 84 height 21
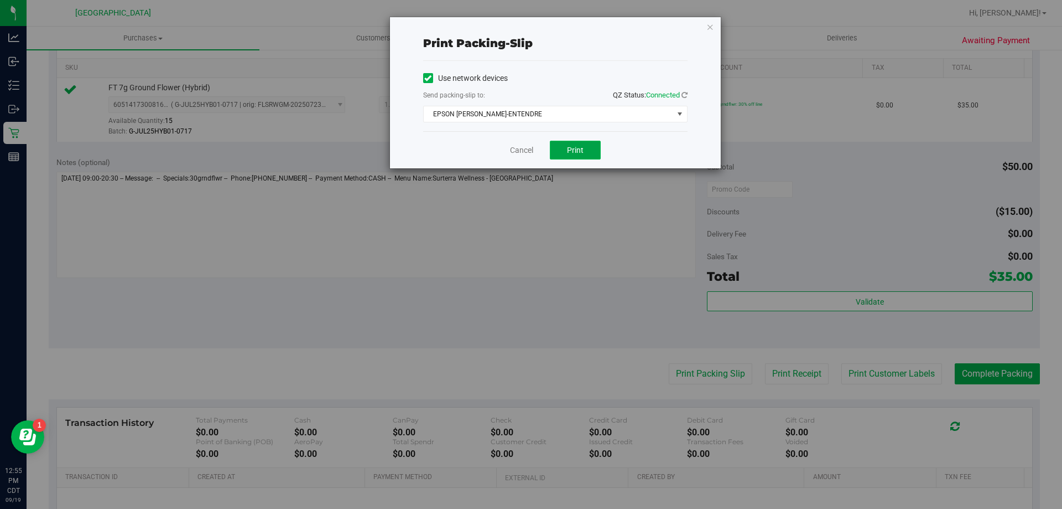
click at [573, 144] on button "Print" at bounding box center [575, 150] width 51 height 19
click at [714, 34] on div "Print packing-slip Use network devices Send packing-slip to: QZ Status: Connect…" at bounding box center [555, 92] width 331 height 151
click at [714, 30] on icon "button" at bounding box center [711, 26] width 8 height 13
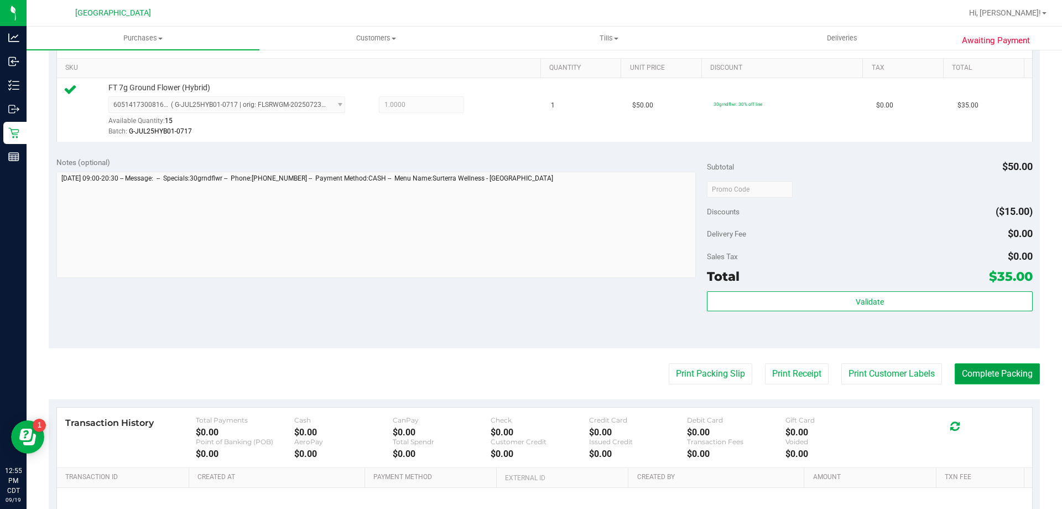
click at [967, 374] on button "Complete Packing" at bounding box center [997, 373] width 85 height 21
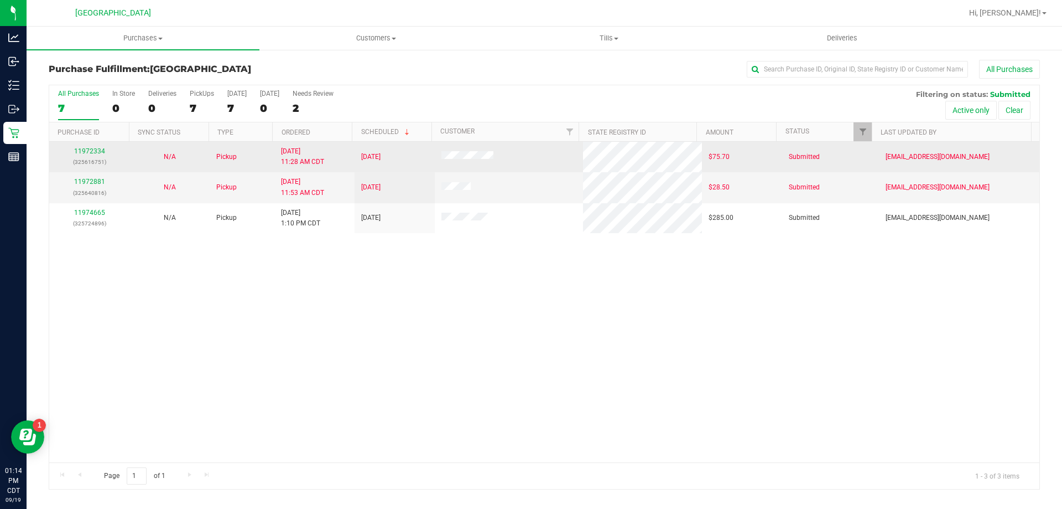
click at [84, 155] on div "11972334 (325616751)" at bounding box center [89, 156] width 67 height 21
click at [89, 143] on td "11972334 (325616751)" at bounding box center [89, 157] width 80 height 30
click at [87, 147] on div "11972334 (325616751)" at bounding box center [89, 156] width 67 height 21
click at [91, 151] on link "11972334" at bounding box center [89, 151] width 31 height 8
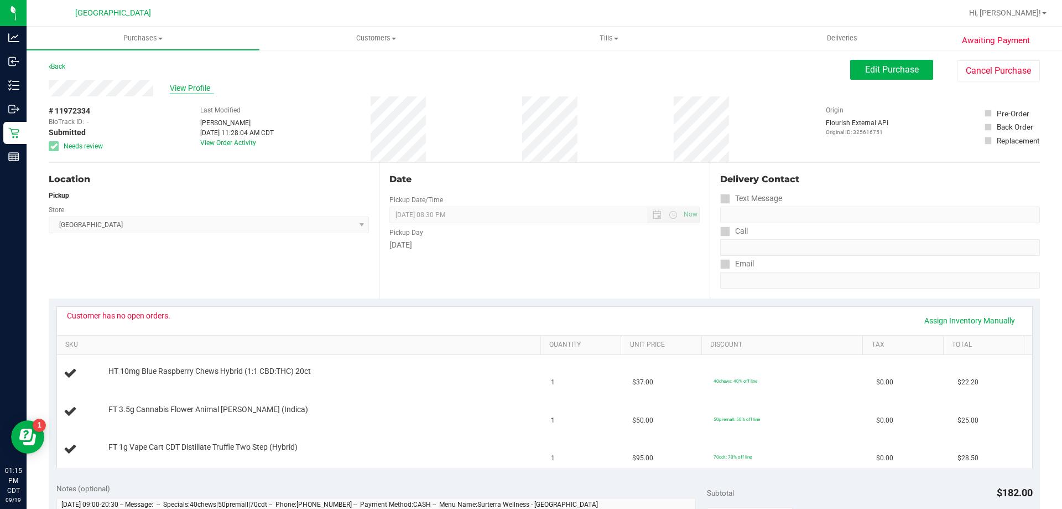
click at [195, 84] on span "View Profile" at bounding box center [192, 88] width 44 height 12
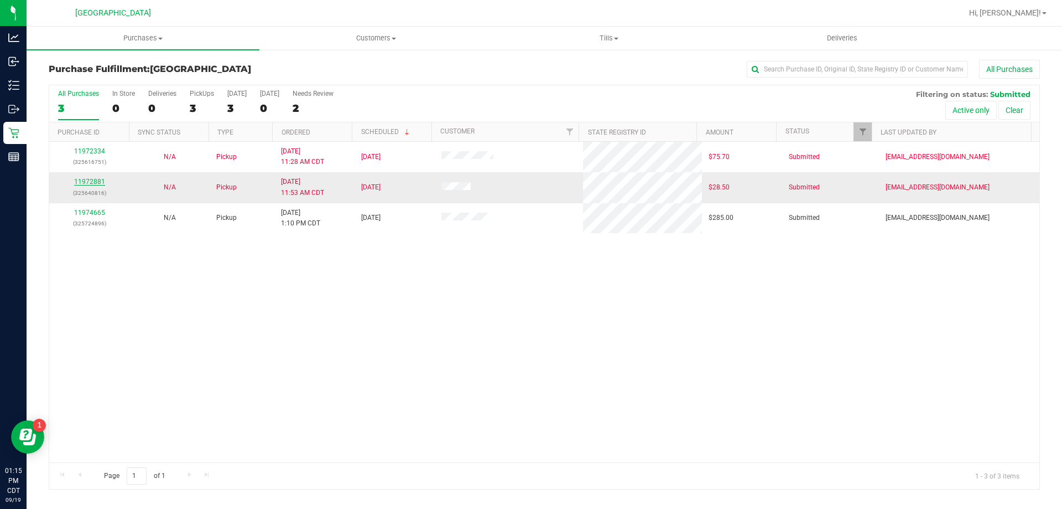
click at [96, 179] on link "11972881" at bounding box center [89, 182] width 31 height 8
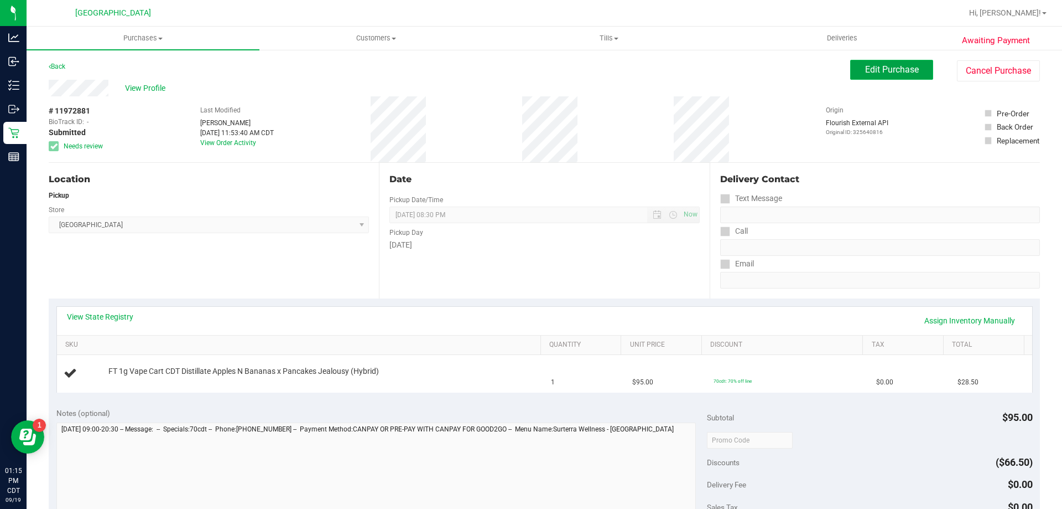
click at [888, 68] on span "Edit Purchase" at bounding box center [892, 69] width 54 height 11
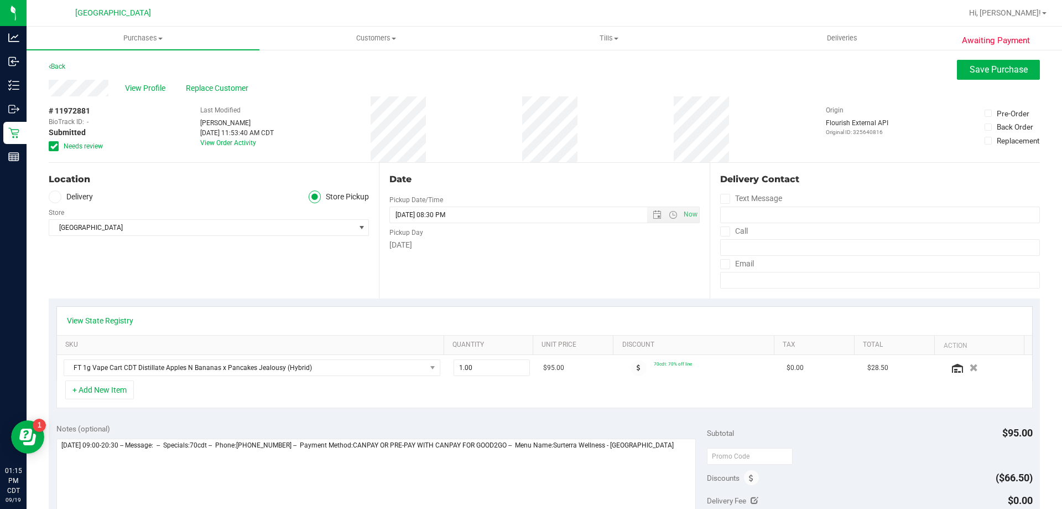
click at [46, 150] on div "Awaiting Payment Back Save Purchase View Profile Replace Customer # 11972881 Bi…" at bounding box center [545, 472] width 1036 height 846
click at [54, 146] on icon at bounding box center [53, 146] width 7 height 0
click at [0, 0] on input "Needs review" at bounding box center [0, 0] width 0 height 0
click at [1000, 64] on span "Save Purchase" at bounding box center [999, 69] width 58 height 11
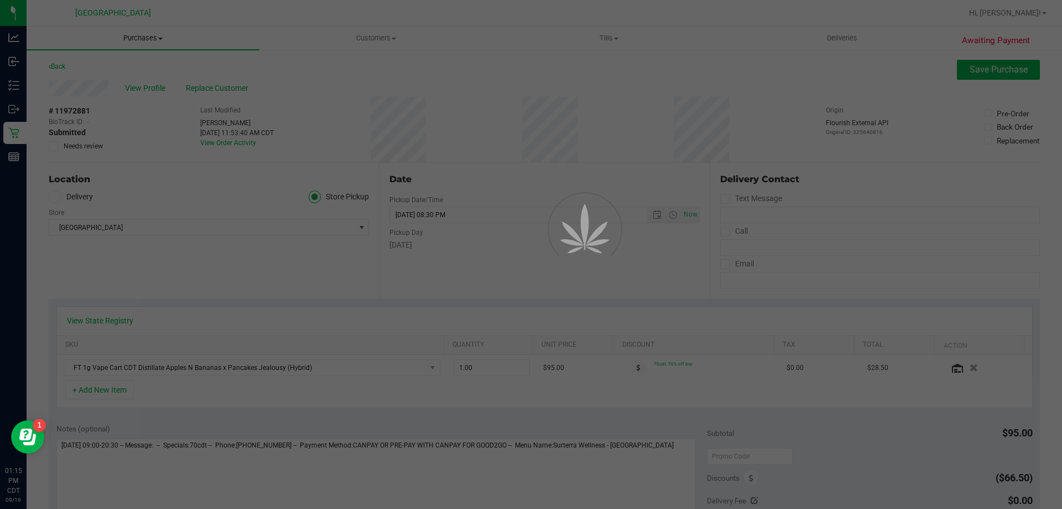
click at [145, 38] on div at bounding box center [531, 254] width 1062 height 509
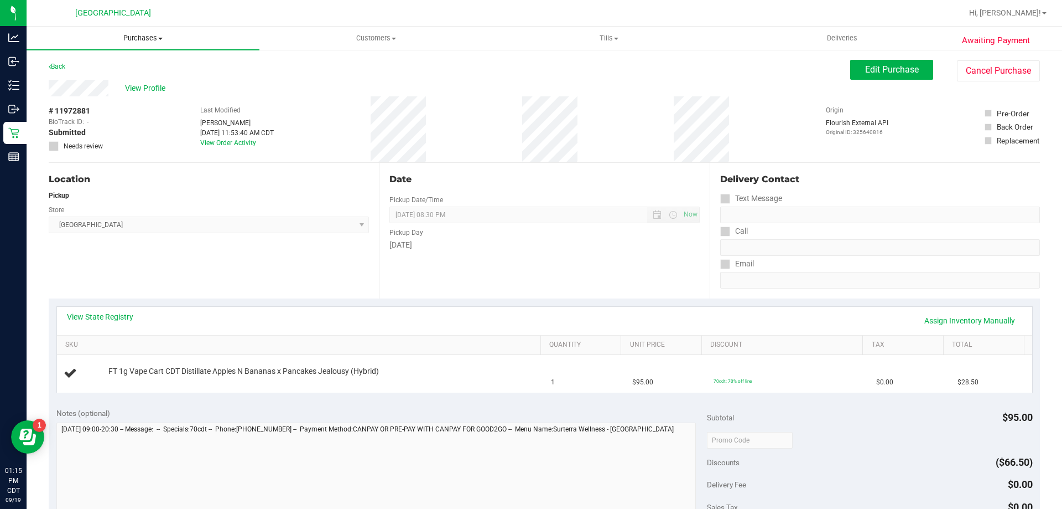
click at [142, 37] on span "Purchases" at bounding box center [143, 38] width 233 height 10
click at [113, 76] on li "Fulfillment" at bounding box center [143, 80] width 233 height 13
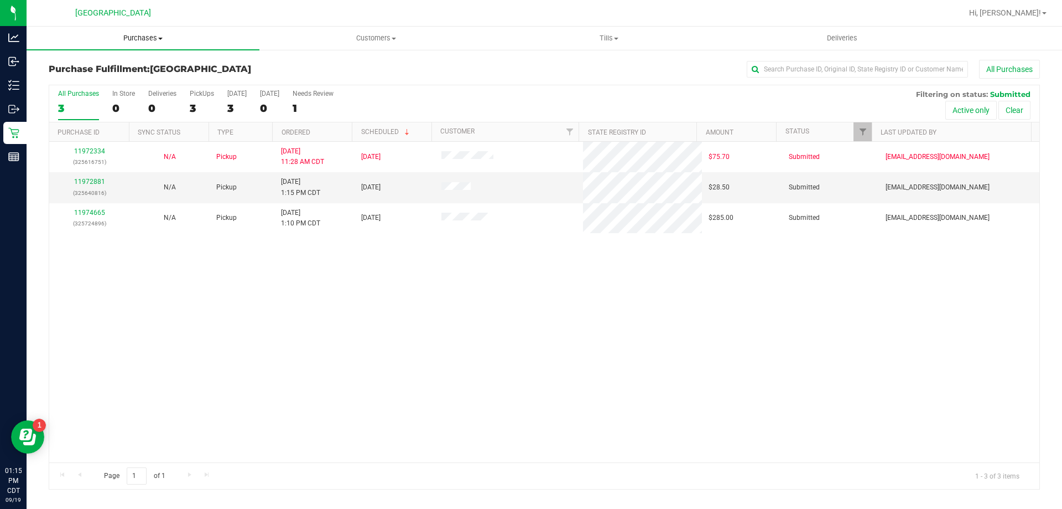
click at [138, 37] on span "Purchases" at bounding box center [143, 38] width 233 height 10
click at [136, 79] on li "Fulfillment" at bounding box center [143, 80] width 233 height 13
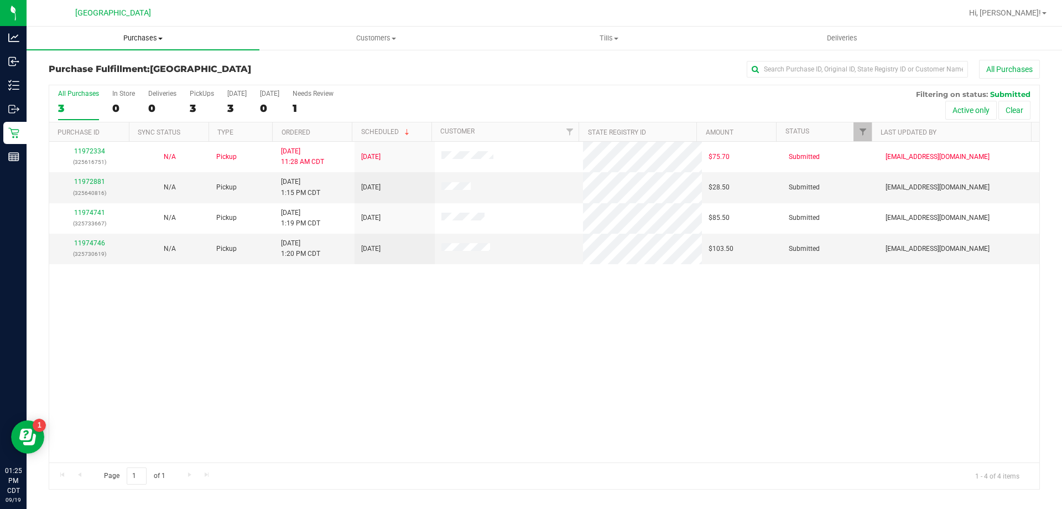
click at [138, 47] on uib-tab-heading "Purchases Summary of purchases Fulfillment All purchases" at bounding box center [143, 38] width 233 height 23
click at [109, 77] on li "Fulfillment" at bounding box center [143, 80] width 233 height 13
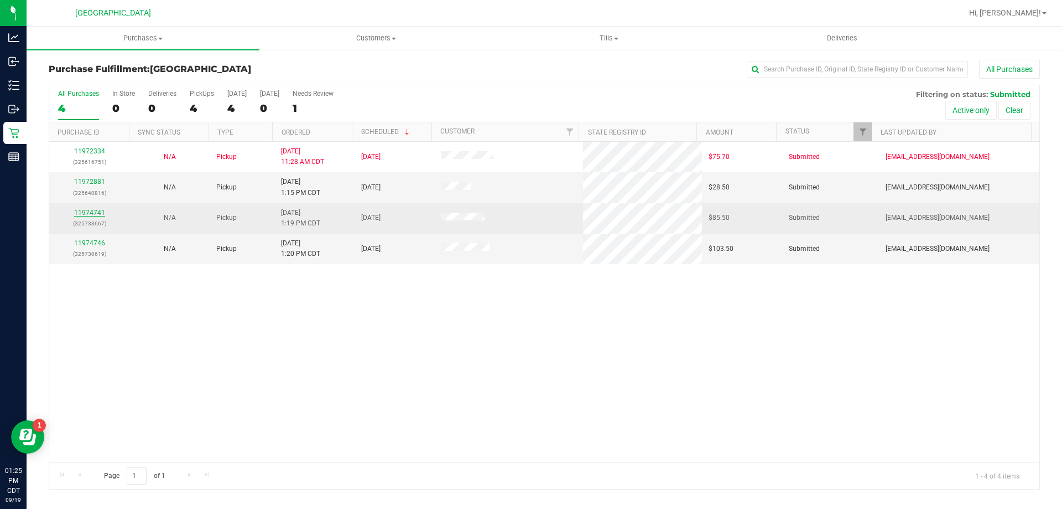
click at [84, 212] on link "11974741" at bounding box center [89, 213] width 31 height 8
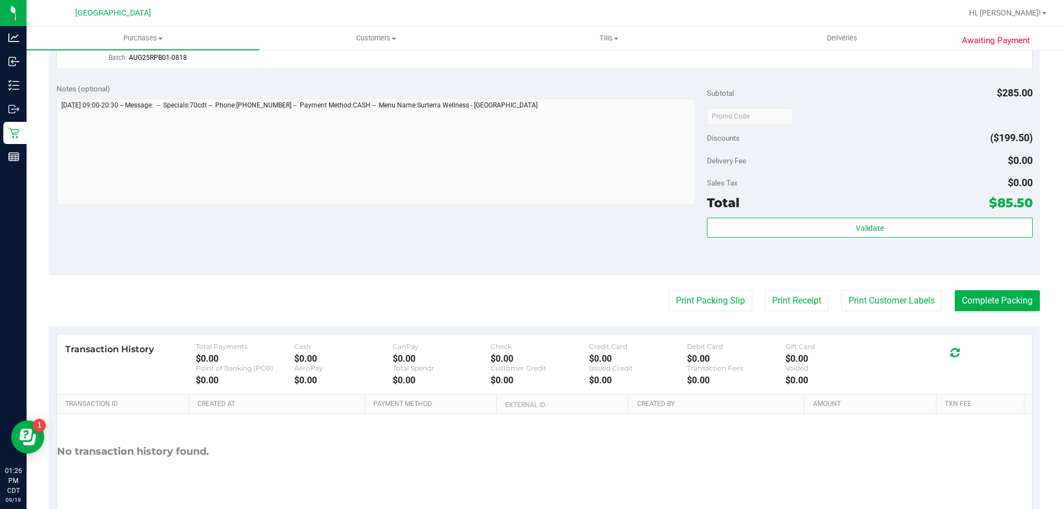
scroll to position [498, 0]
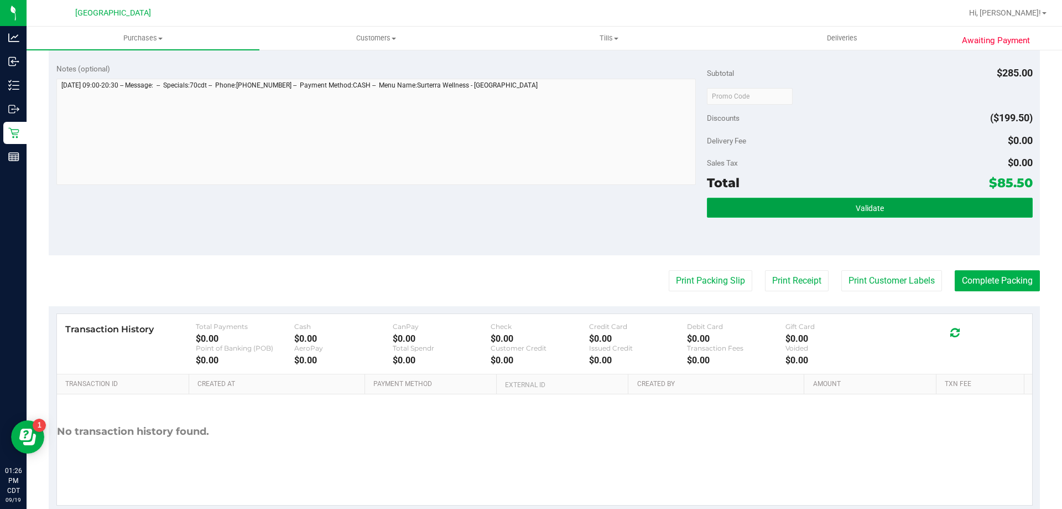
click at [856, 210] on span "Validate" at bounding box center [870, 208] width 28 height 9
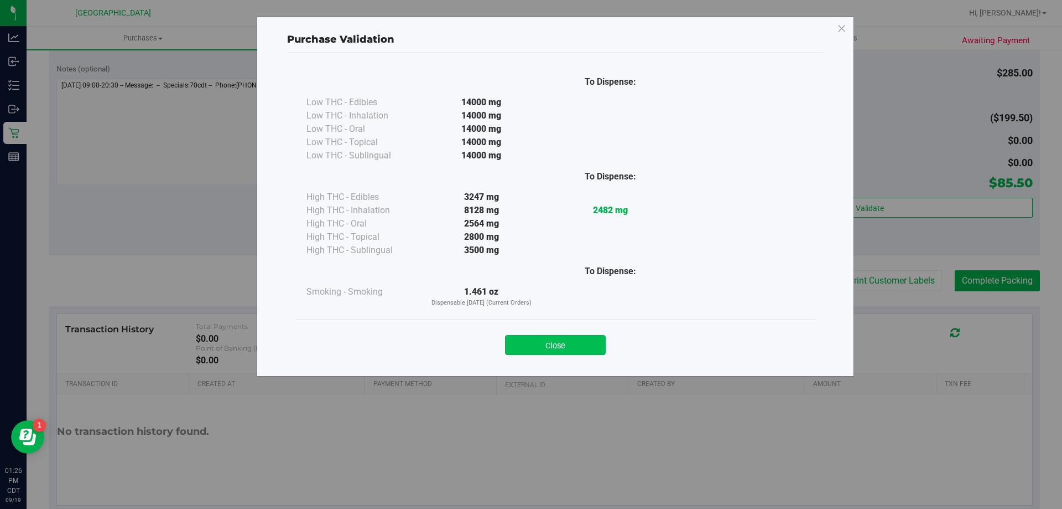
click at [590, 347] on button "Close" at bounding box center [555, 345] width 101 height 20
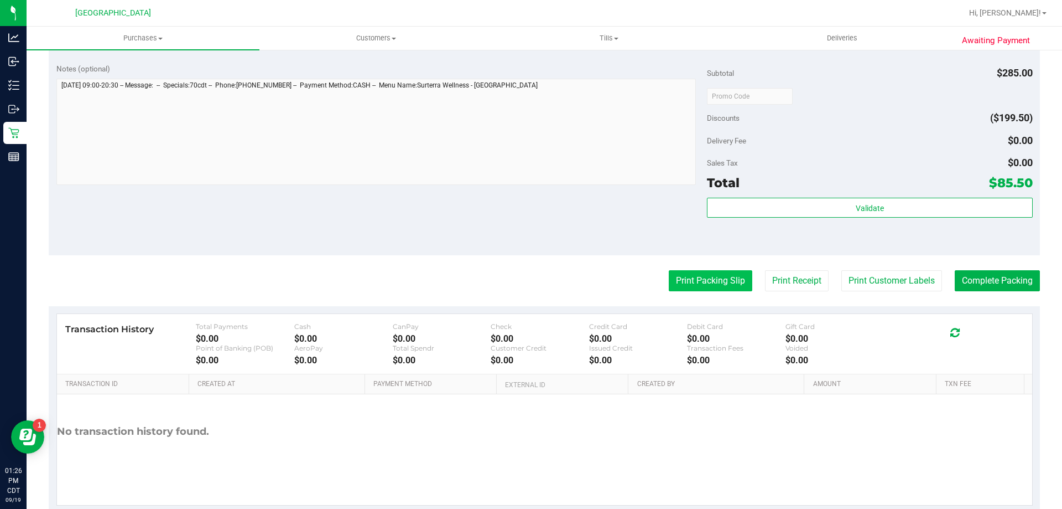
click at [722, 283] on button "Print Packing Slip" at bounding box center [711, 280] width 84 height 21
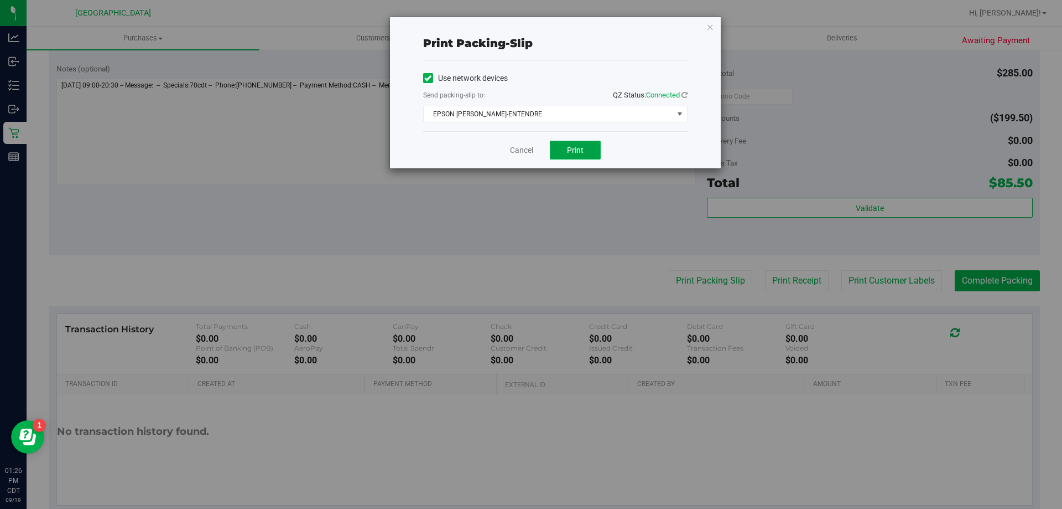
click at [588, 154] on button "Print" at bounding box center [575, 150] width 51 height 19
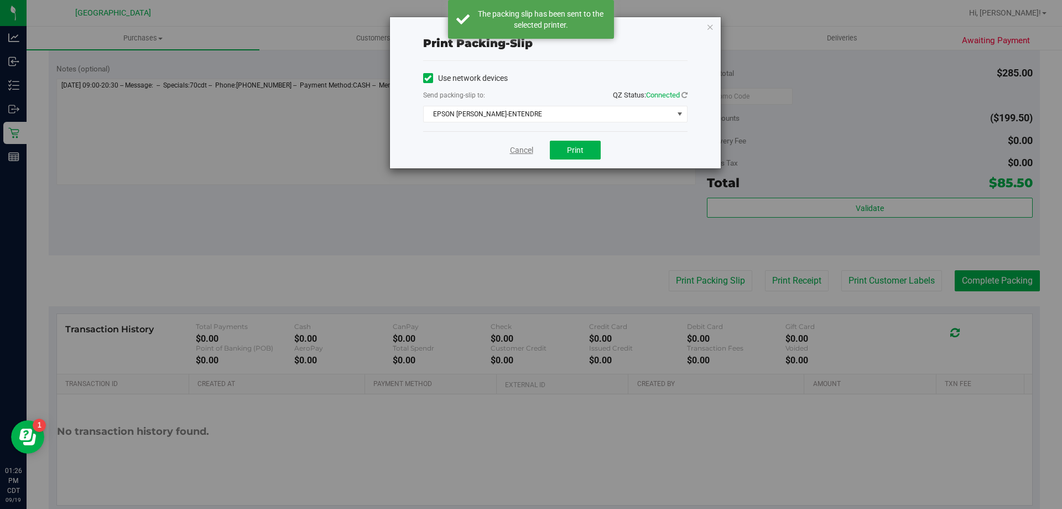
click at [524, 146] on link "Cancel" at bounding box center [521, 150] width 23 height 12
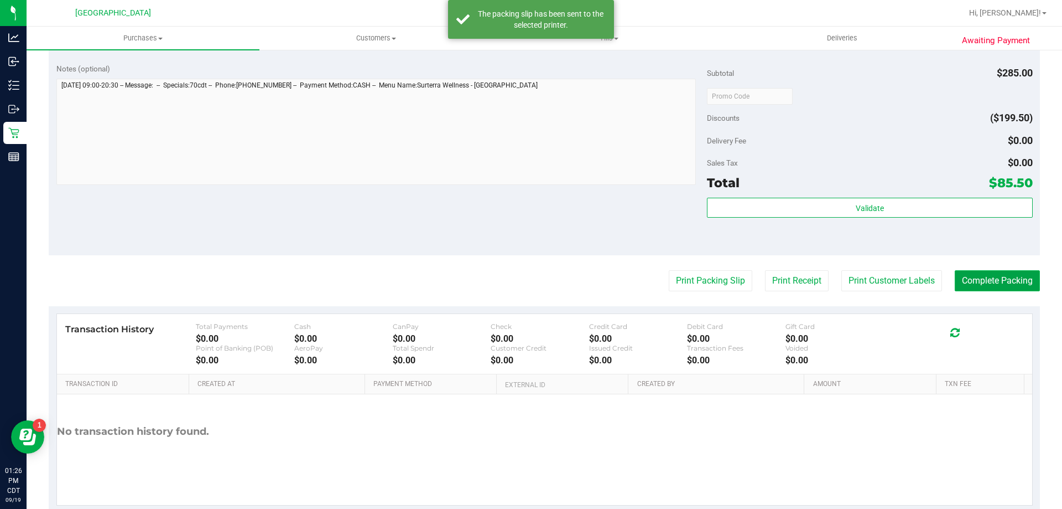
click at [993, 271] on button "Complete Packing" at bounding box center [997, 280] width 85 height 21
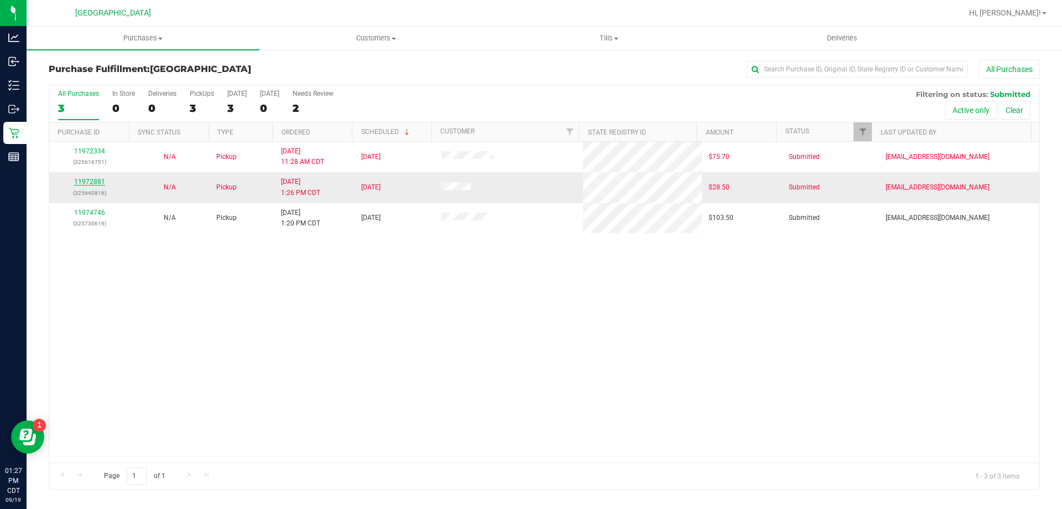
click at [89, 184] on link "11972881" at bounding box center [89, 182] width 31 height 8
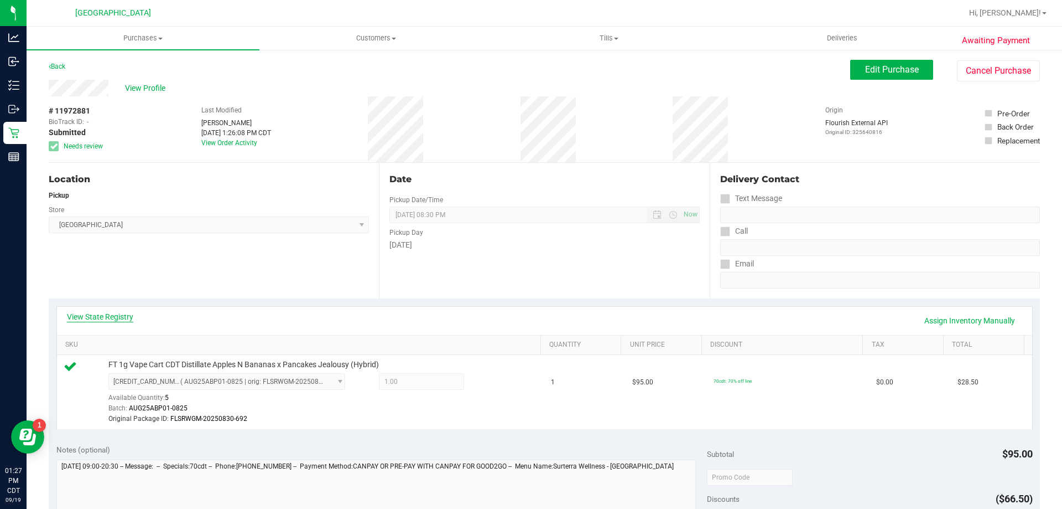
click at [111, 316] on link "View State Registry" at bounding box center [100, 316] width 66 height 11
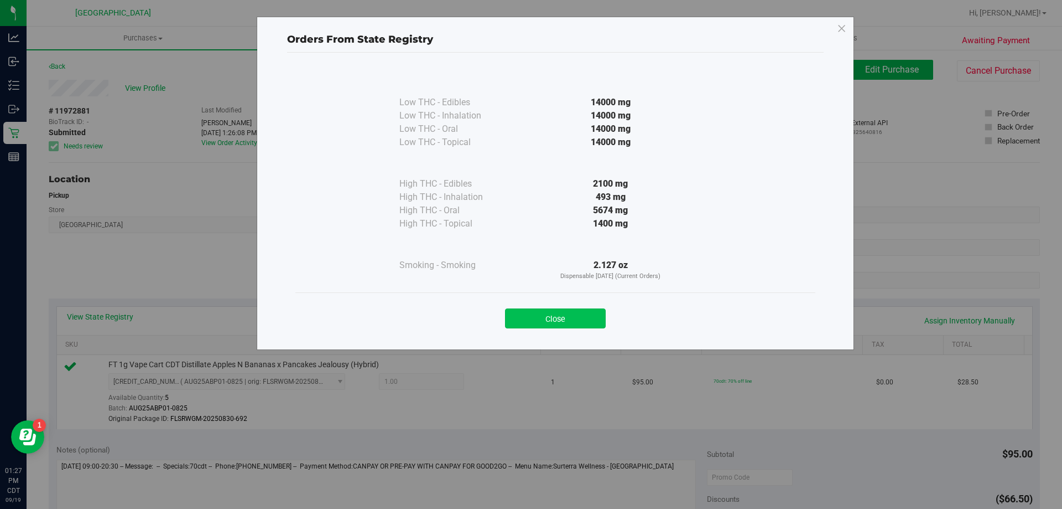
click at [578, 324] on button "Close" at bounding box center [555, 318] width 101 height 20
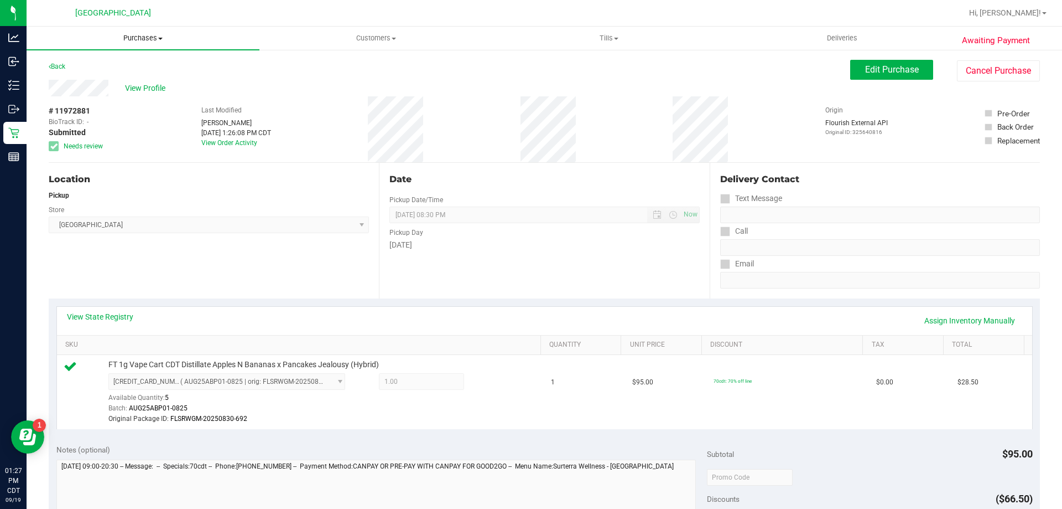
click at [144, 35] on span "Purchases" at bounding box center [143, 38] width 233 height 10
click at [118, 77] on li "Fulfillment" at bounding box center [143, 80] width 233 height 13
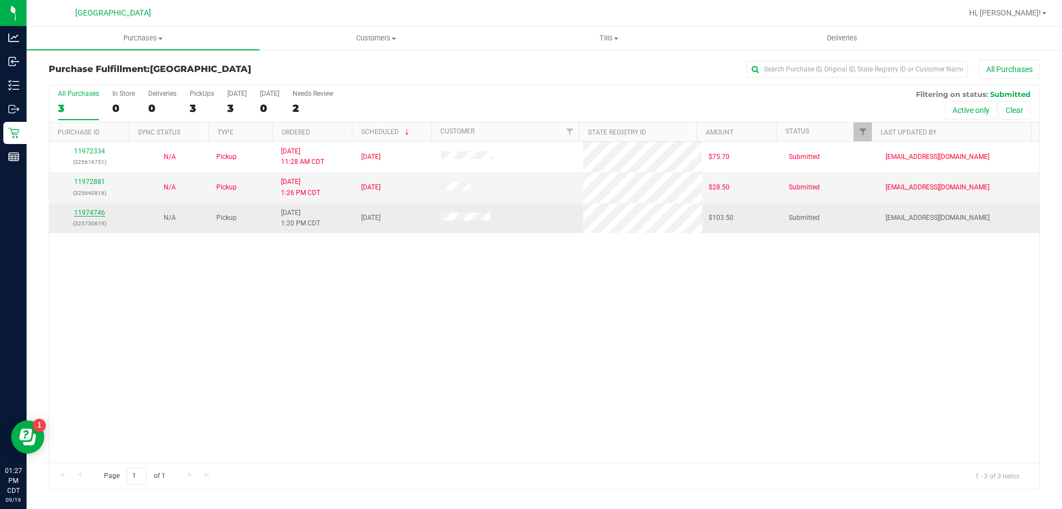
click at [90, 214] on link "11974746" at bounding box center [89, 213] width 31 height 8
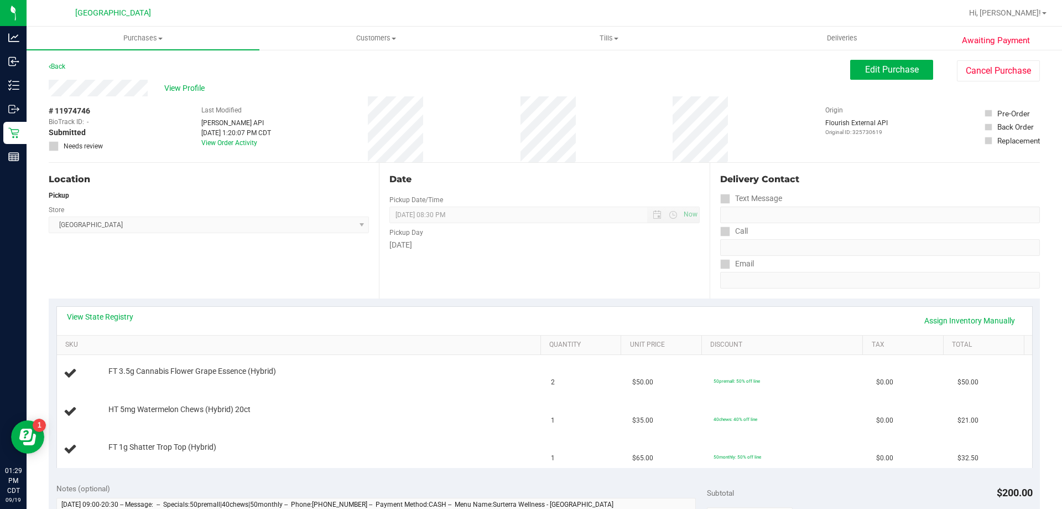
click at [253, 276] on div "Location Pickup Store Panama City WC Select Store Bonita Springs WC Boynton Bea…" at bounding box center [214, 231] width 330 height 136
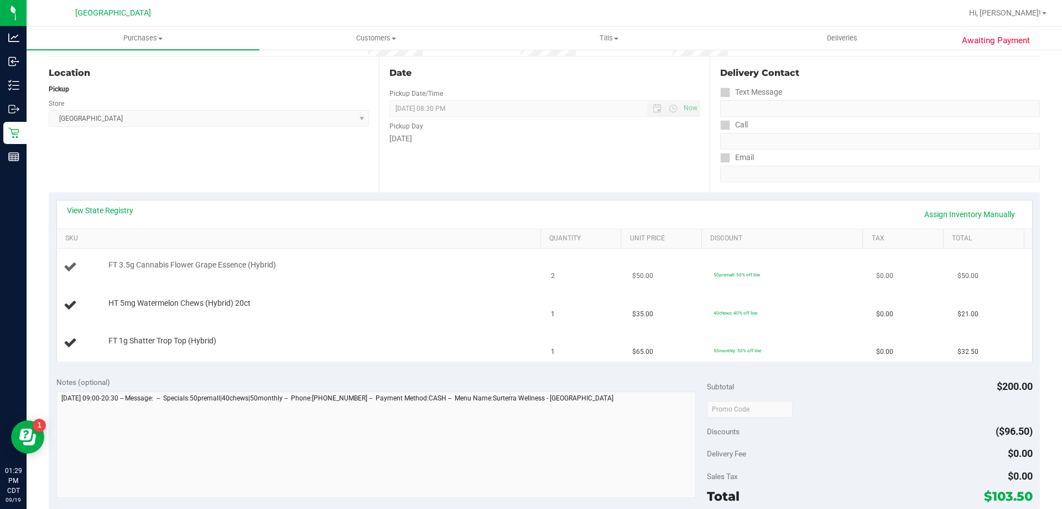
scroll to position [111, 0]
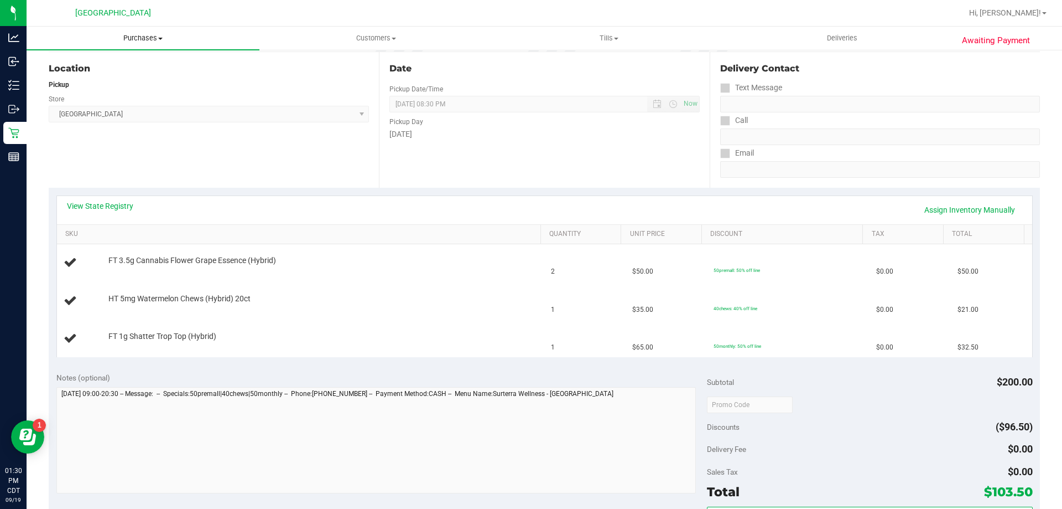
click at [147, 38] on span "Purchases" at bounding box center [143, 38] width 233 height 10
click at [131, 79] on li "Fulfillment" at bounding box center [143, 80] width 233 height 13
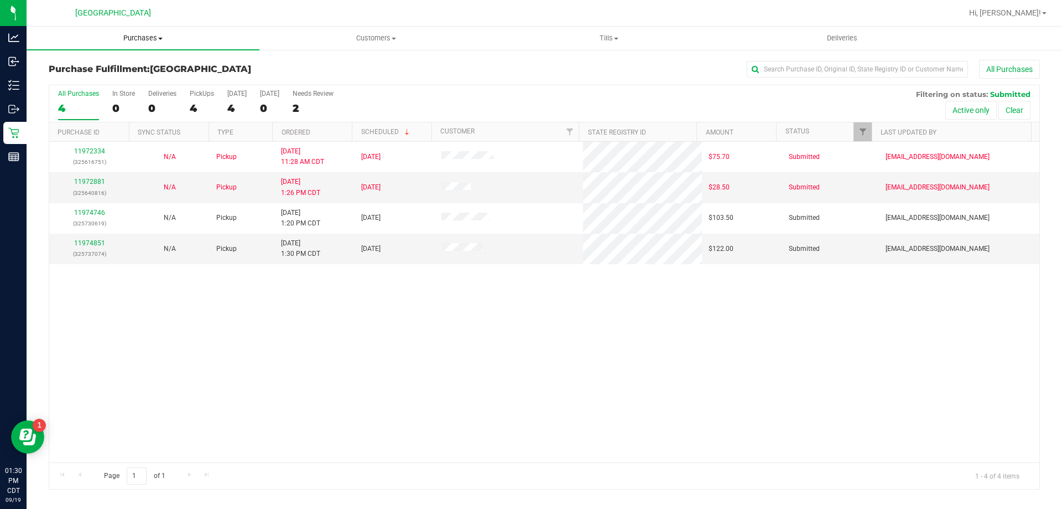
click at [144, 40] on span "Purchases" at bounding box center [143, 38] width 233 height 10
click at [123, 80] on li "Fulfillment" at bounding box center [143, 80] width 233 height 13
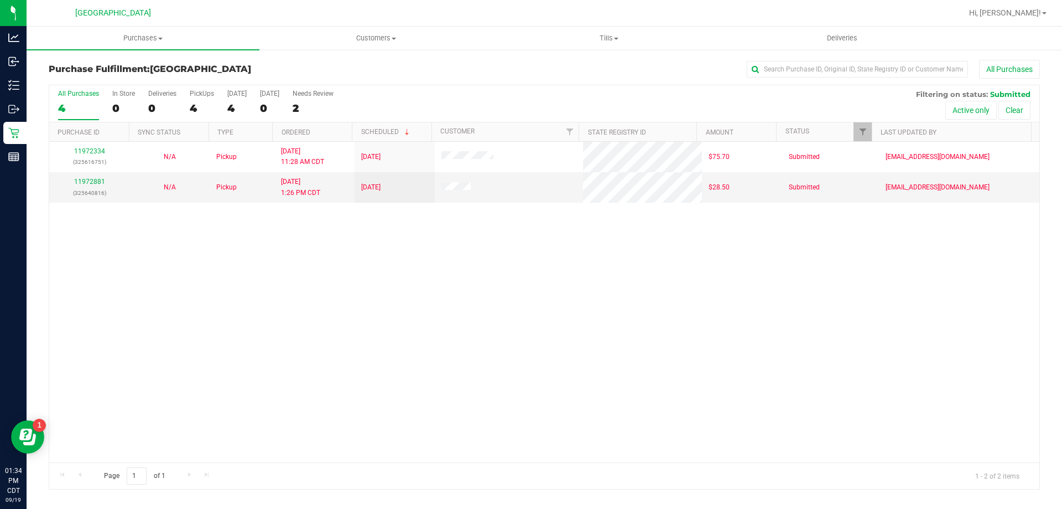
click at [488, 76] on div "All Purchases" at bounding box center [709, 69] width 661 height 19
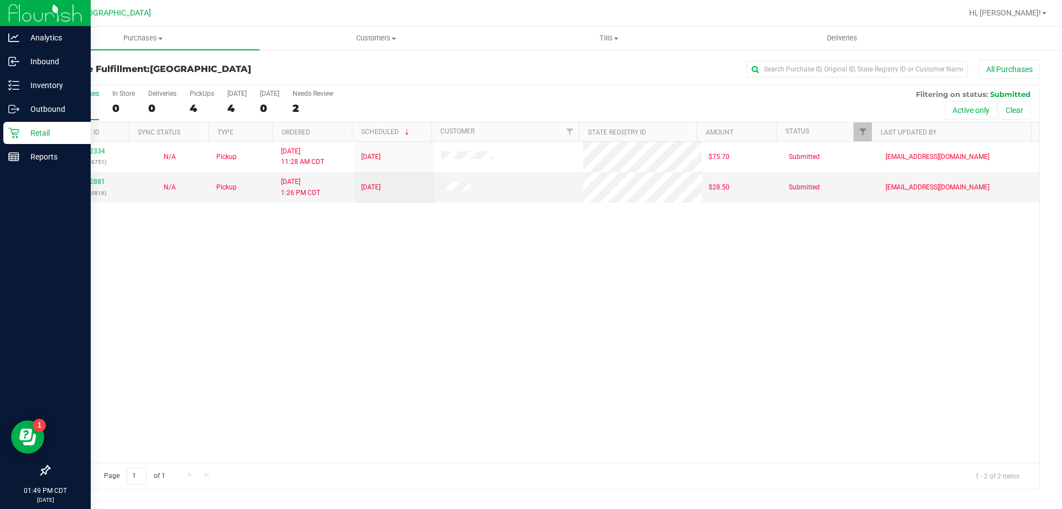
click at [50, 134] on p "Retail" at bounding box center [52, 132] width 66 height 13
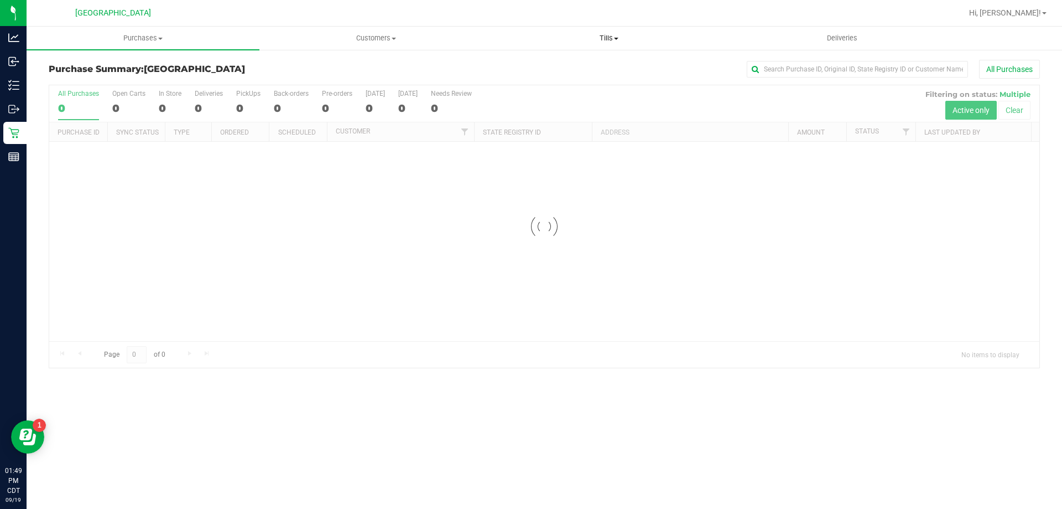
click at [599, 40] on span "Tills" at bounding box center [609, 38] width 232 height 10
click at [520, 68] on span "Manage tills" at bounding box center [529, 66] width 75 height 9
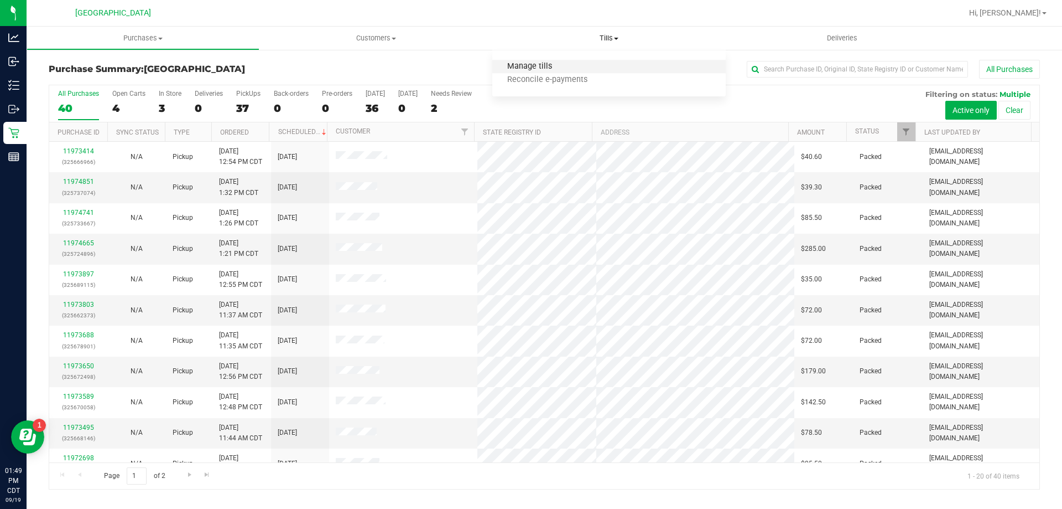
click at [521, 64] on span "Manage tills" at bounding box center [529, 66] width 75 height 9
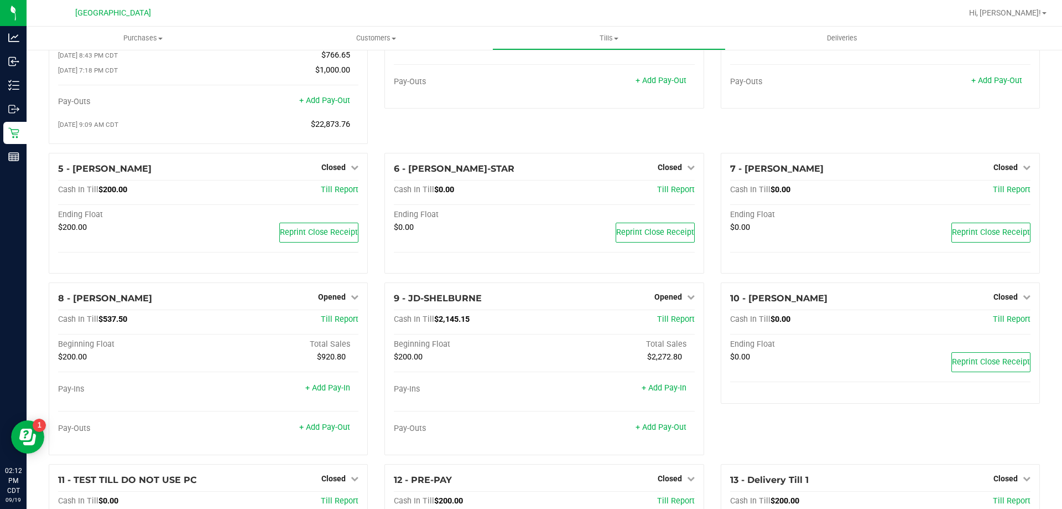
scroll to position [113, 0]
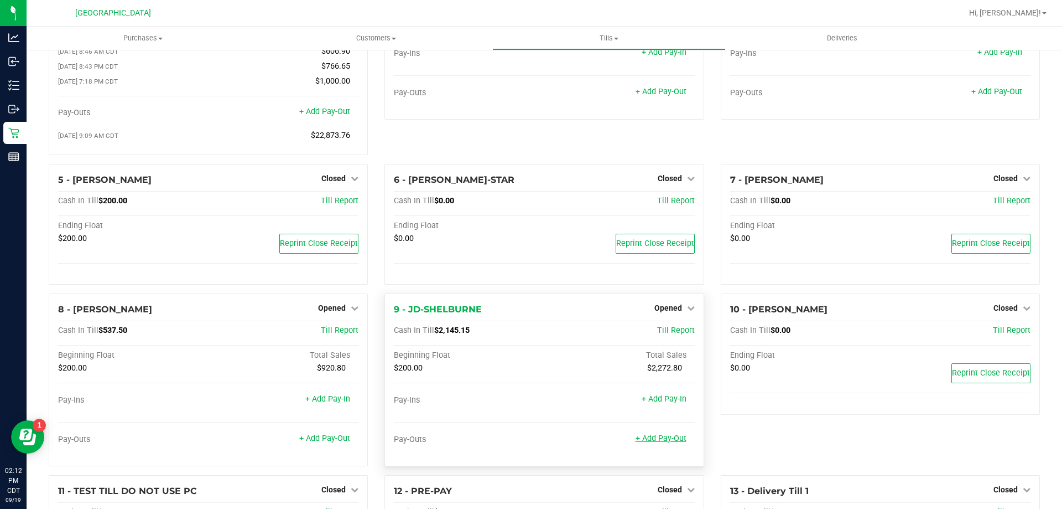
click at [667, 440] on link "+ Add Pay-Out" at bounding box center [661, 437] width 51 height 9
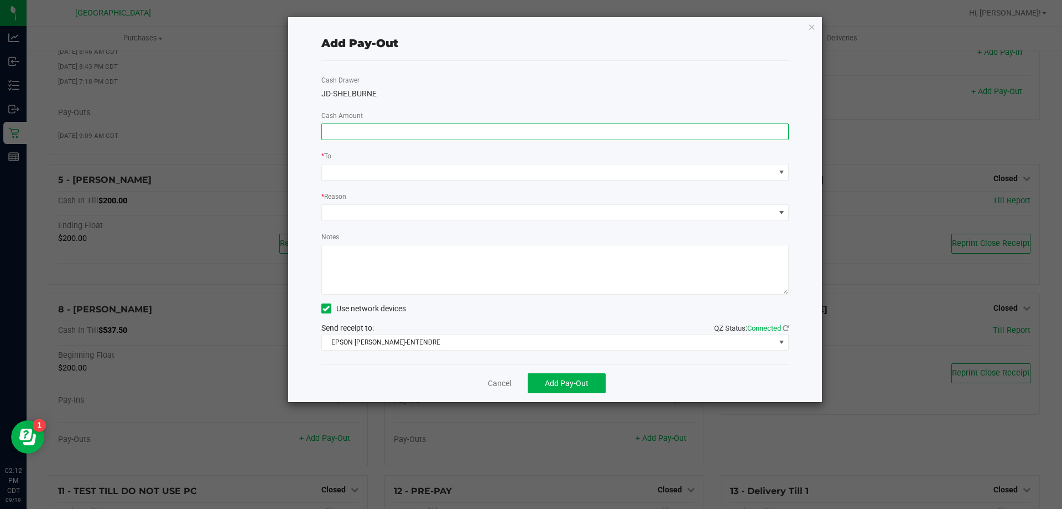
click at [499, 131] on input at bounding box center [555, 131] width 467 height 15
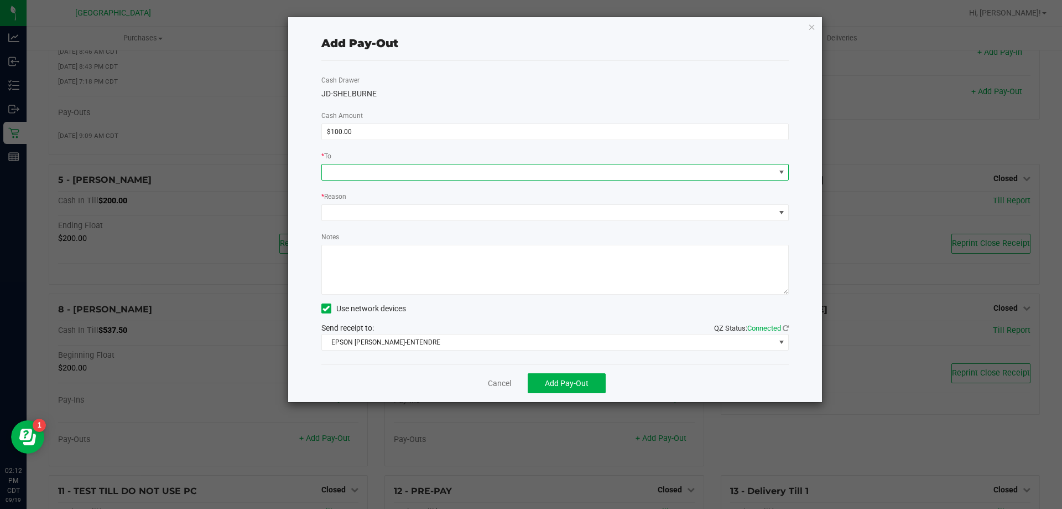
click at [566, 175] on span at bounding box center [548, 171] width 453 height 15
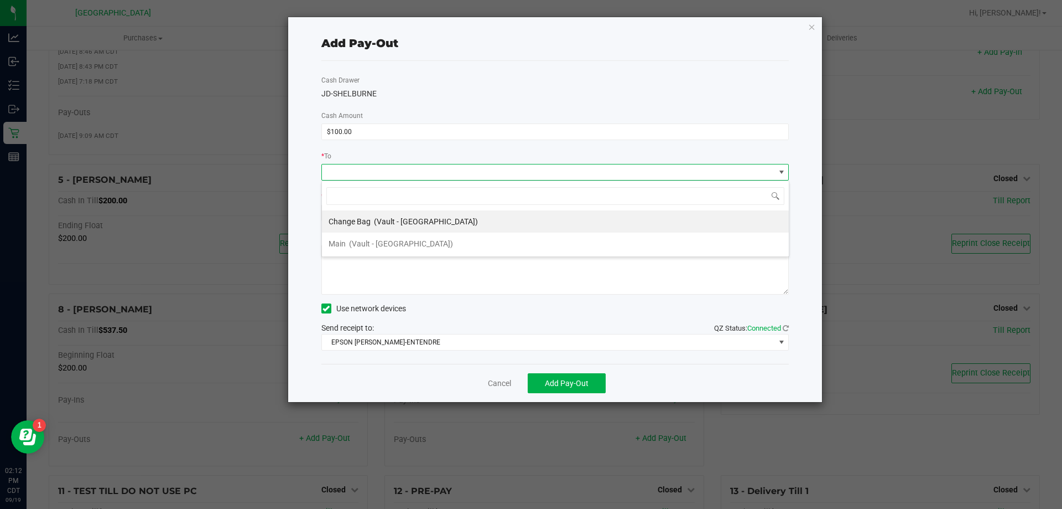
scroll to position [17, 468]
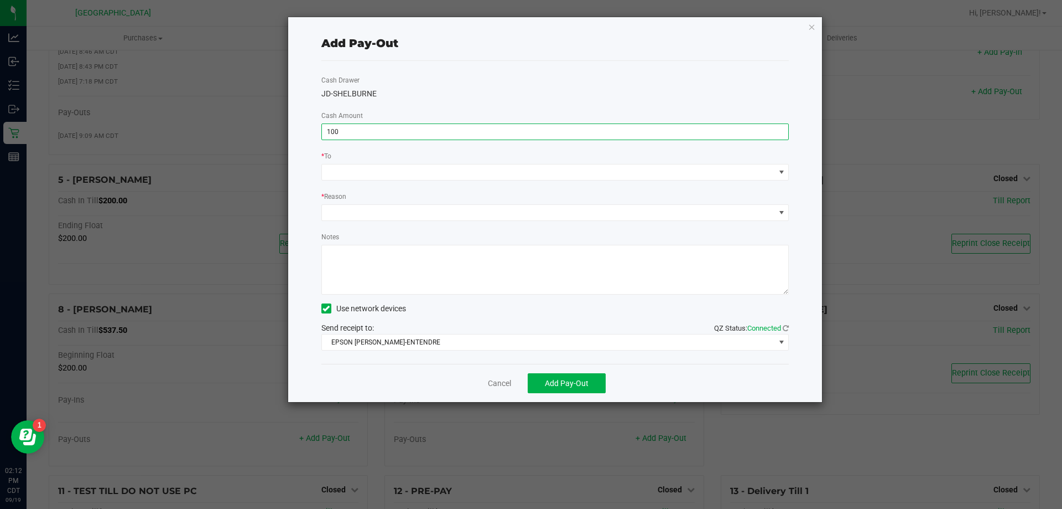
click at [335, 126] on input "100" at bounding box center [555, 131] width 467 height 15
click at [342, 131] on input "100" at bounding box center [555, 131] width 467 height 15
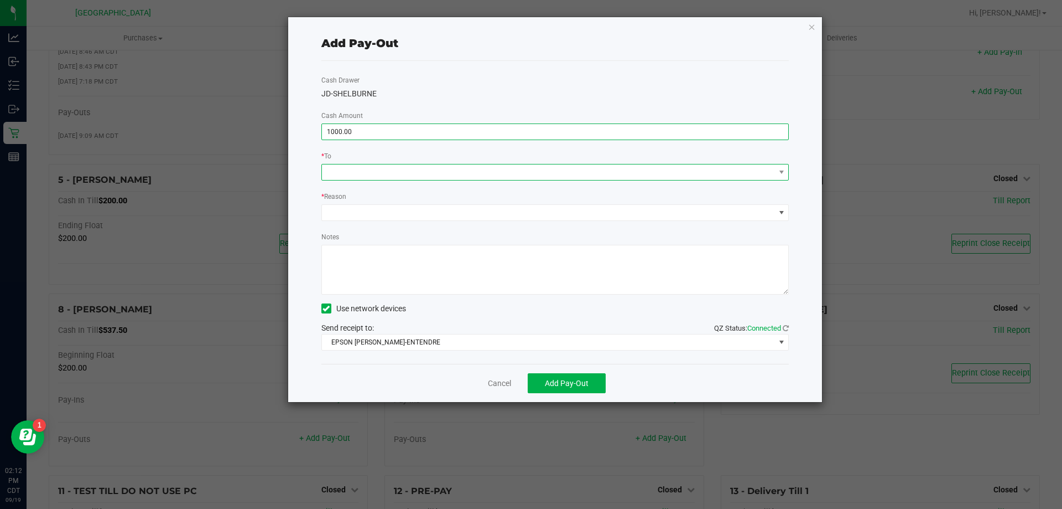
type input "$1,000.00"
click at [653, 165] on span at bounding box center [548, 171] width 453 height 15
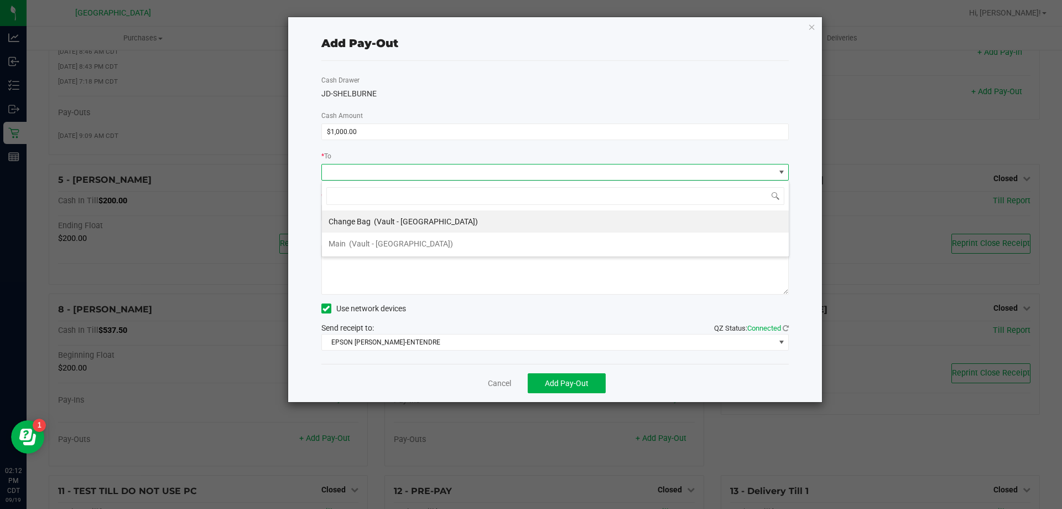
click at [484, 241] on li "Main (Vault - [GEOGRAPHIC_DATA])" at bounding box center [555, 243] width 467 height 22
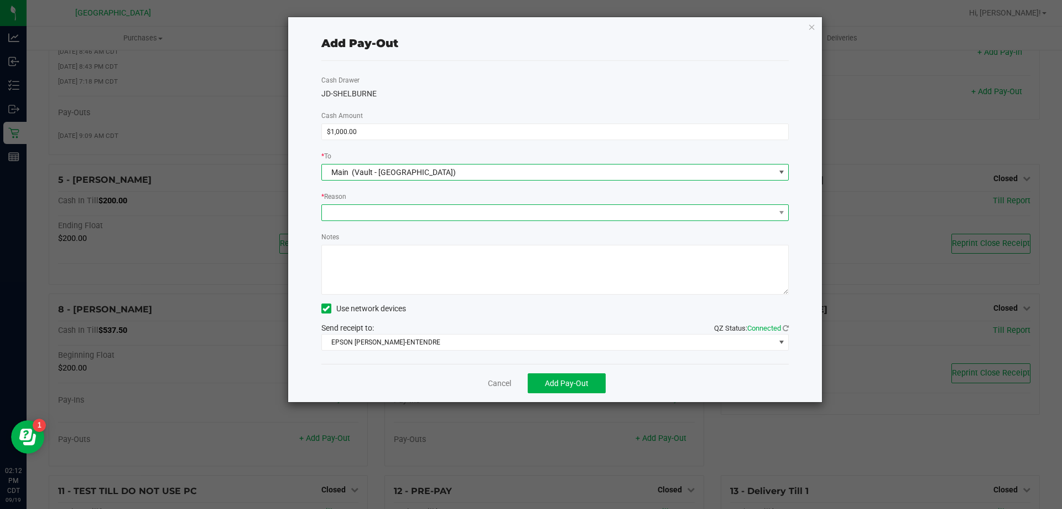
click at [446, 208] on span at bounding box center [548, 212] width 453 height 15
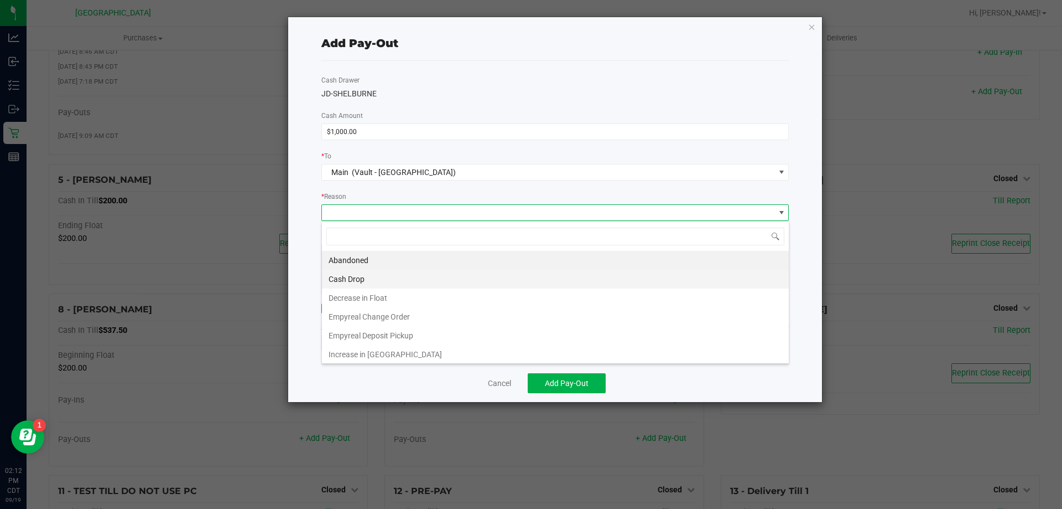
click at [414, 281] on li "Cash Drop" at bounding box center [555, 278] width 467 height 19
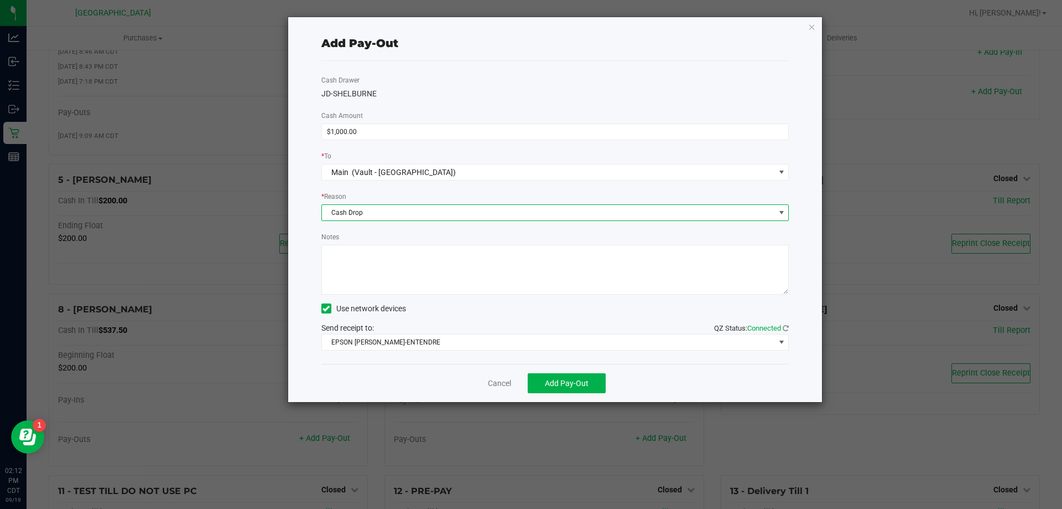
click at [413, 278] on textarea "Notes" at bounding box center [556, 270] width 468 height 50
type textarea "CJS"
click at [555, 384] on span "Add Pay-Out" at bounding box center [567, 382] width 44 height 9
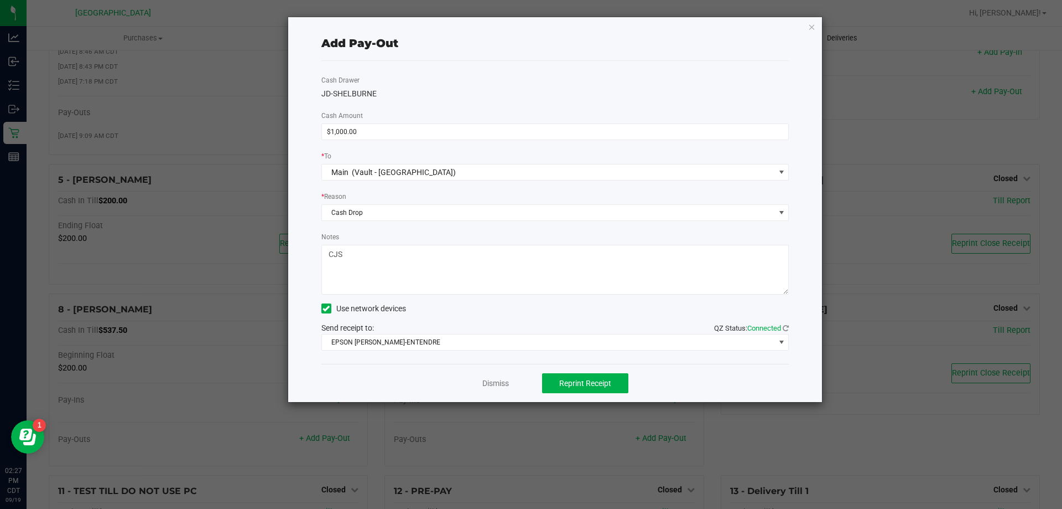
click at [812, 30] on icon "button" at bounding box center [812, 26] width 8 height 13
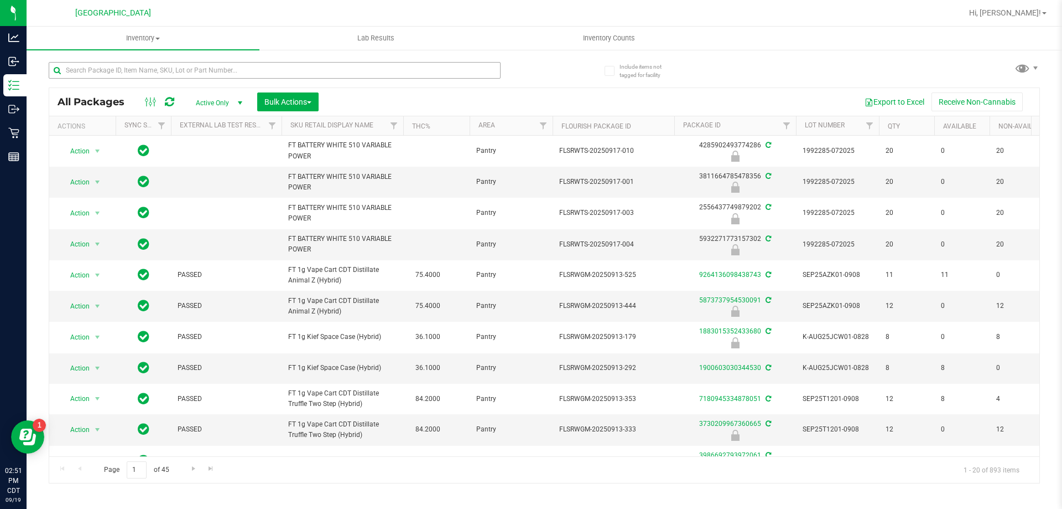
click at [306, 67] on input "text" at bounding box center [275, 70] width 452 height 17
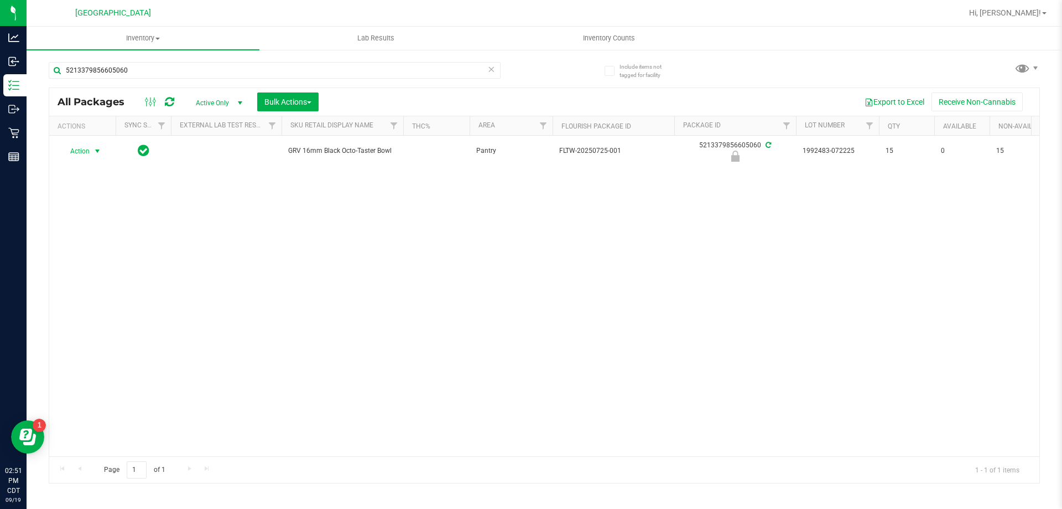
type input "5213379856605060"
click at [88, 153] on span "Action" at bounding box center [75, 150] width 30 height 15
click at [107, 274] on li "Unlock package" at bounding box center [96, 282] width 71 height 17
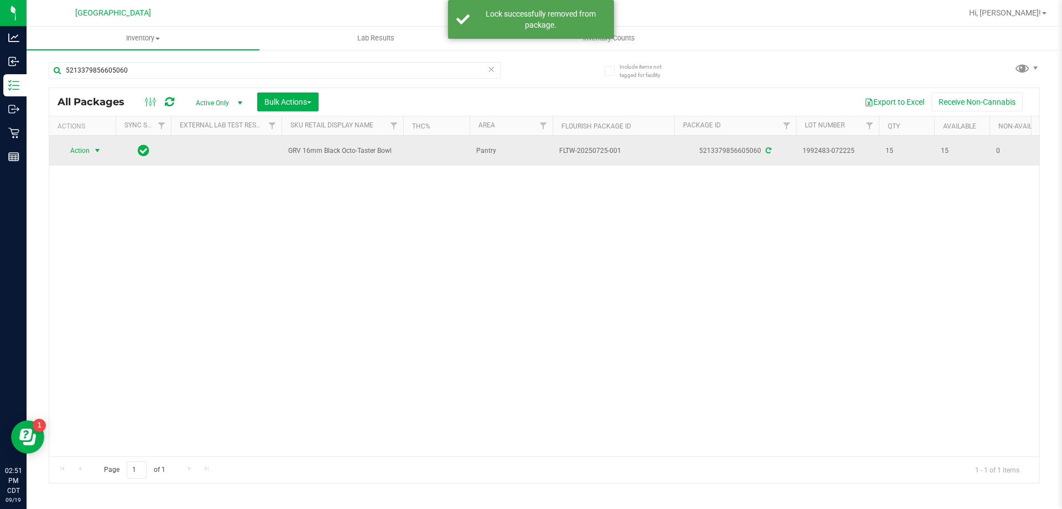
click at [84, 152] on span "Action" at bounding box center [75, 150] width 30 height 15
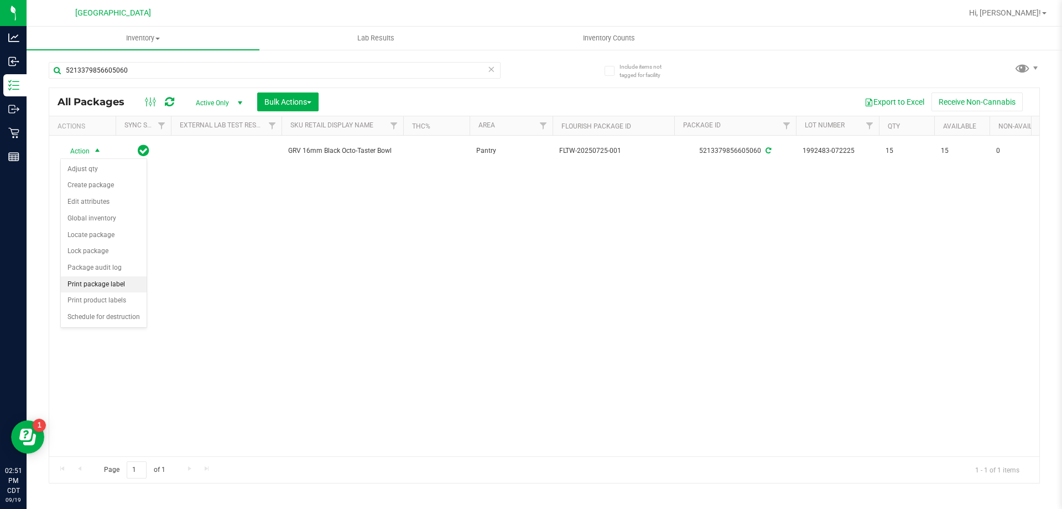
click at [115, 289] on li "Print package label" at bounding box center [104, 284] width 86 height 17
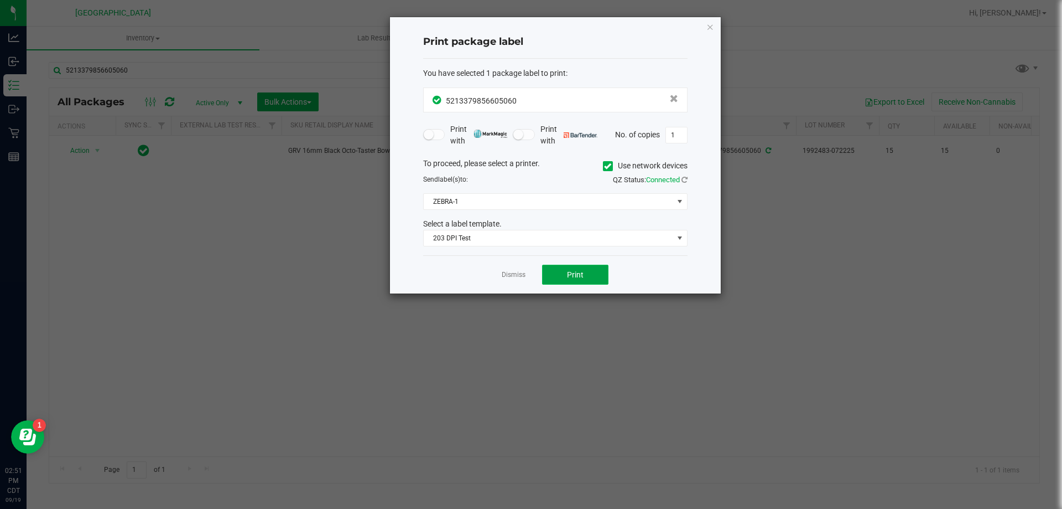
click at [554, 273] on button "Print" at bounding box center [575, 275] width 66 height 20
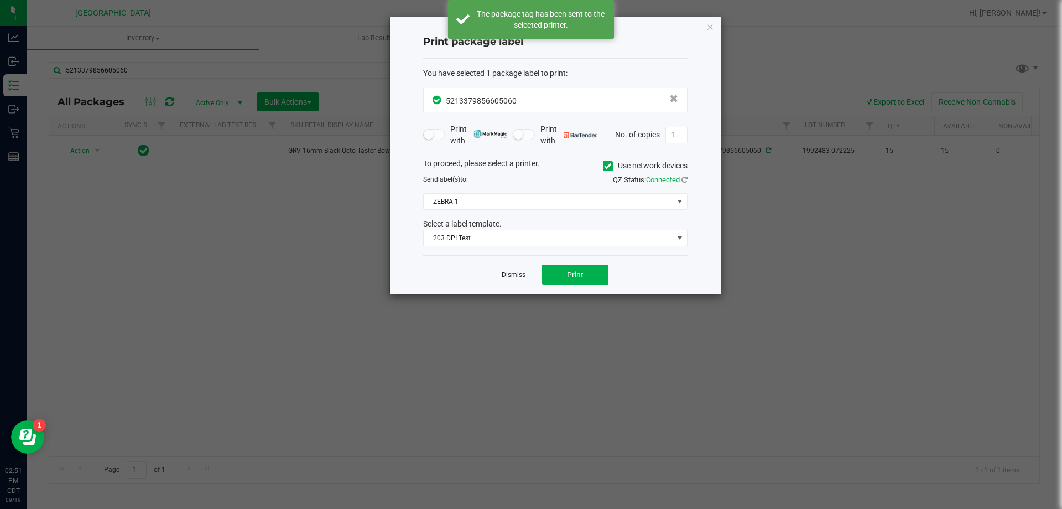
click at [507, 277] on link "Dismiss" at bounding box center [514, 274] width 24 height 9
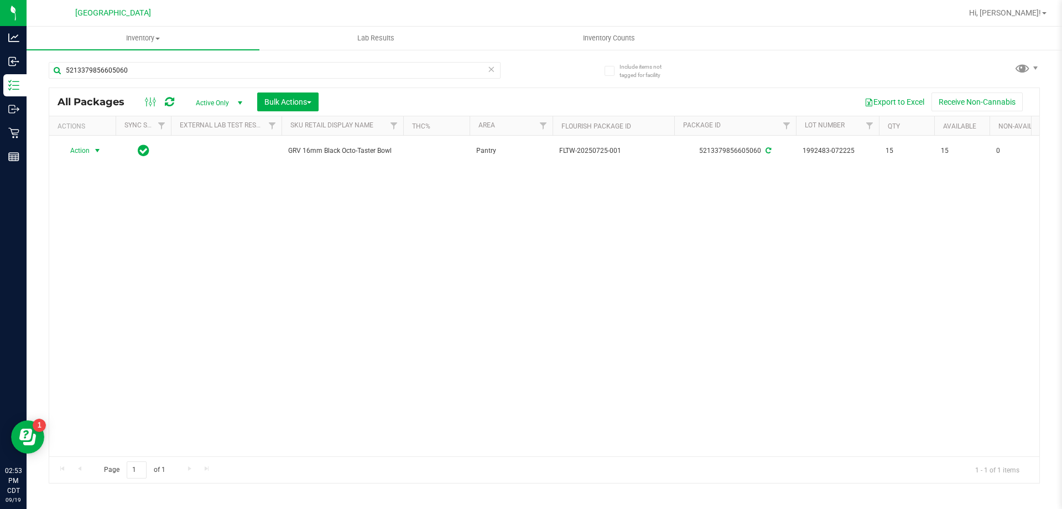
drag, startPoint x: 507, startPoint y: 277, endPoint x: 172, endPoint y: 286, distance: 335.5
click at [491, 68] on icon at bounding box center [492, 68] width 8 height 13
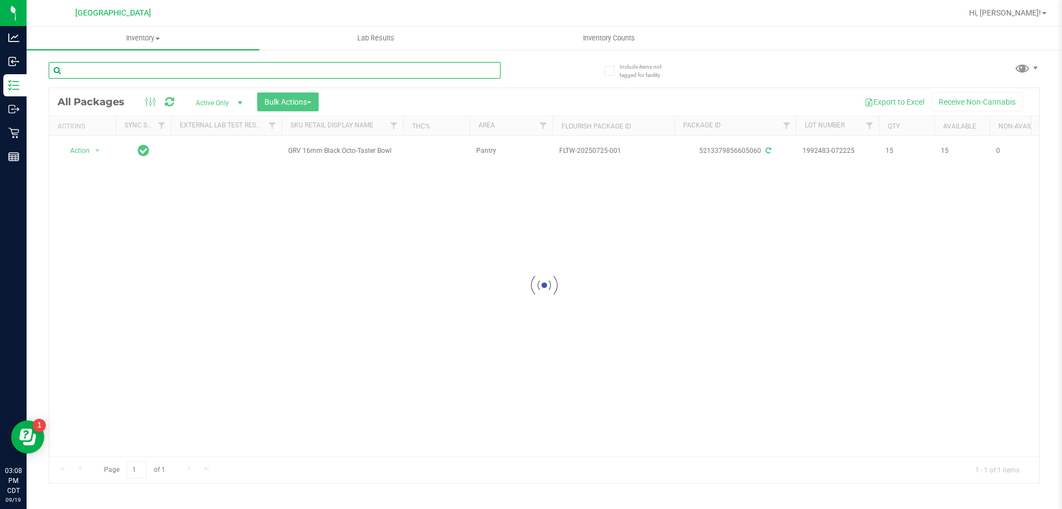
click at [475, 70] on input "text" at bounding box center [275, 70] width 452 height 17
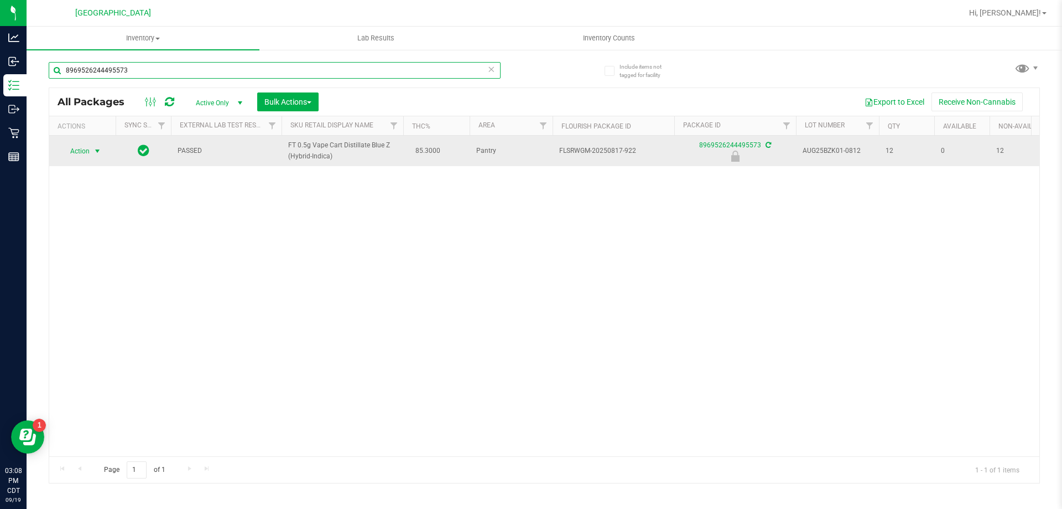
type input "8969526244495573"
click at [92, 147] on span "select" at bounding box center [98, 150] width 14 height 15
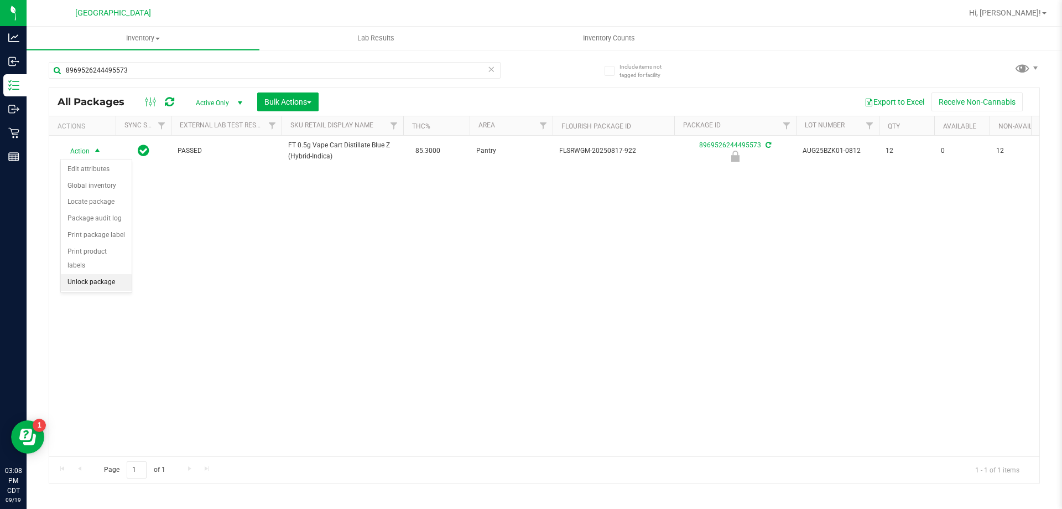
click at [109, 274] on li "Unlock package" at bounding box center [96, 282] width 71 height 17
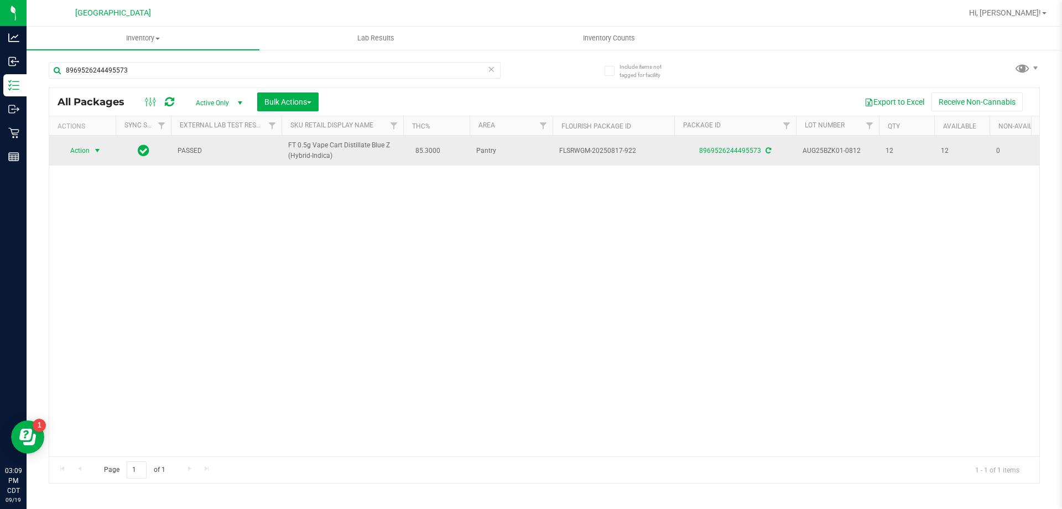
click at [80, 152] on span "Action" at bounding box center [75, 150] width 30 height 15
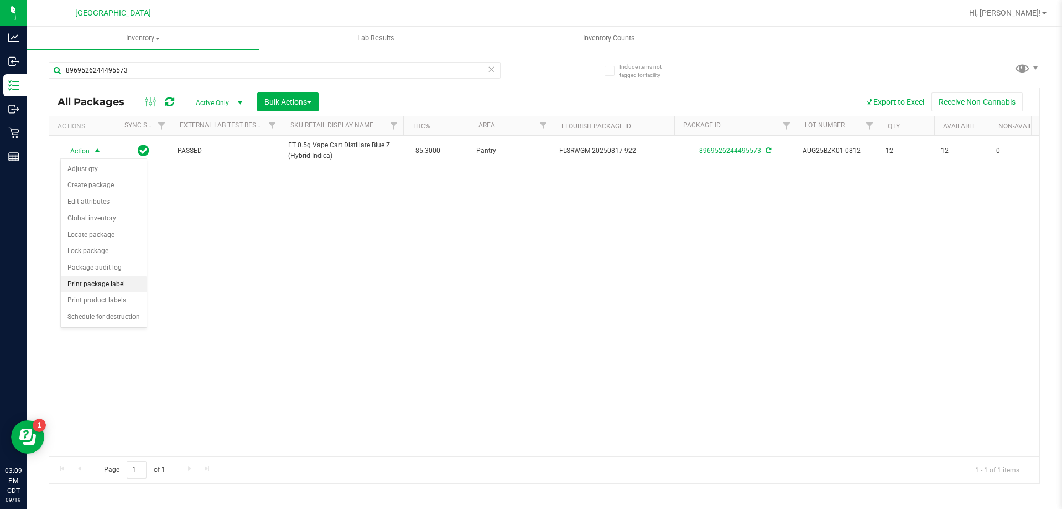
click at [135, 277] on li "Print package label" at bounding box center [104, 284] width 86 height 17
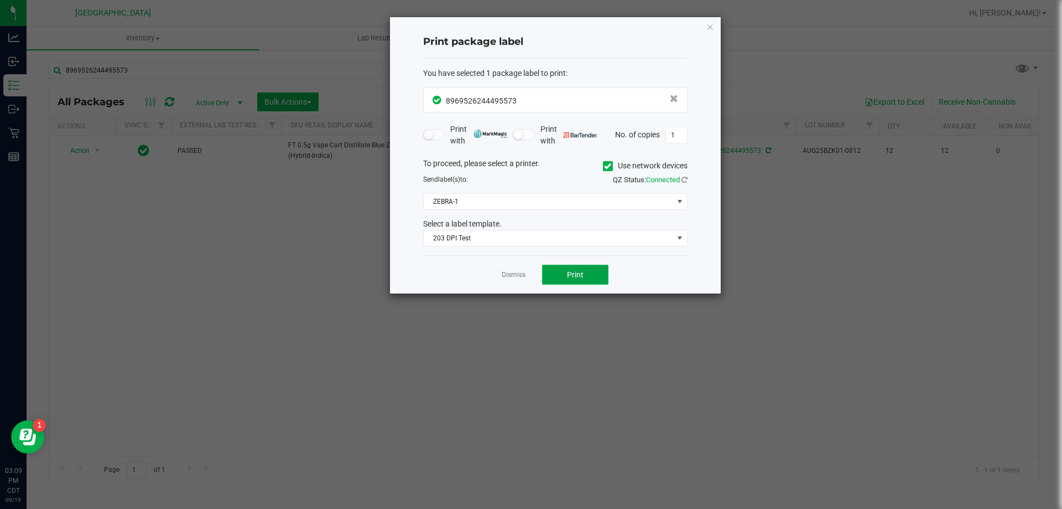
click at [582, 272] on span "Print" at bounding box center [575, 274] width 17 height 9
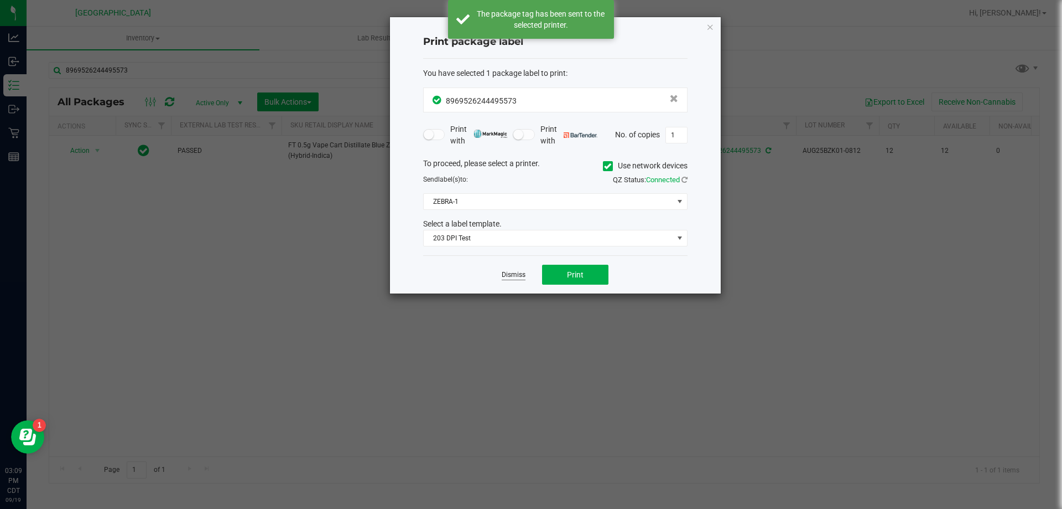
click at [520, 276] on link "Dismiss" at bounding box center [514, 274] width 24 height 9
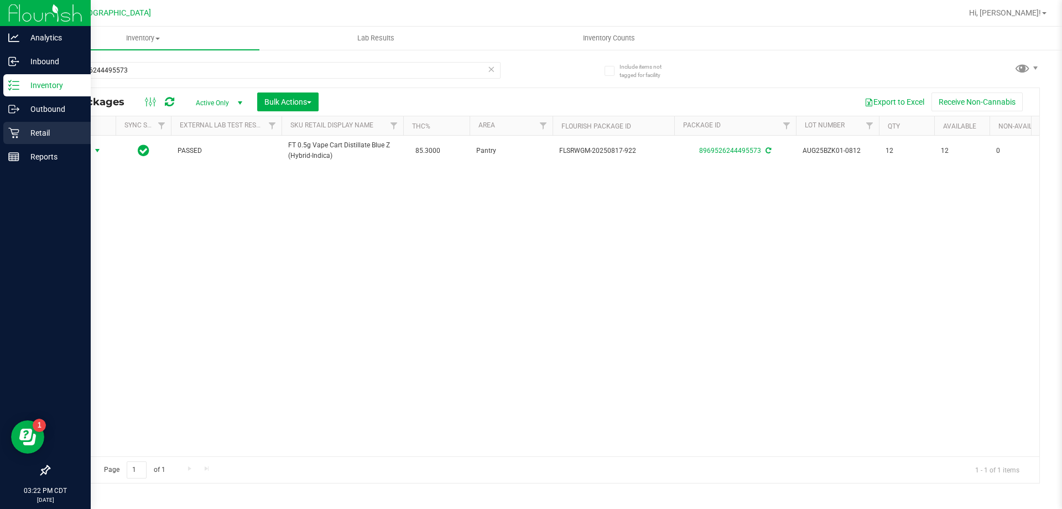
click at [45, 134] on p "Retail" at bounding box center [52, 132] width 66 height 13
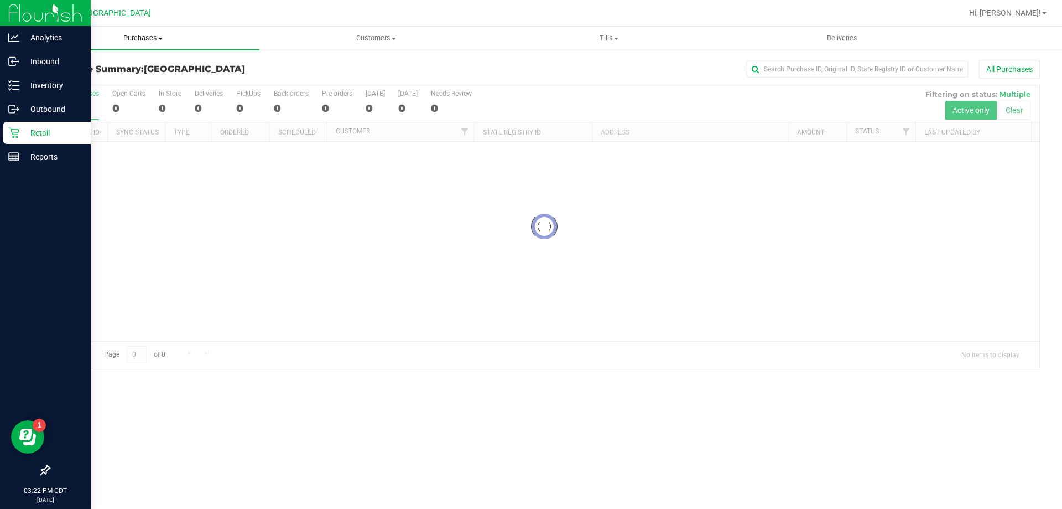
click at [141, 33] on uib-tab-heading "Purchases Summary of purchases Fulfillment All purchases" at bounding box center [143, 38] width 233 height 23
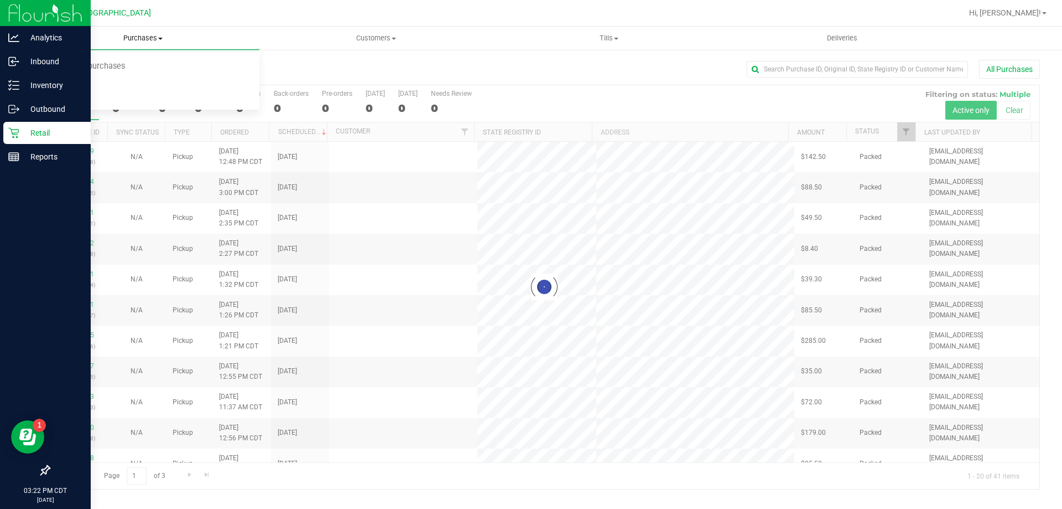
click at [142, 40] on span "Purchases" at bounding box center [143, 38] width 233 height 10
click at [137, 37] on span "Purchases" at bounding box center [143, 38] width 233 height 10
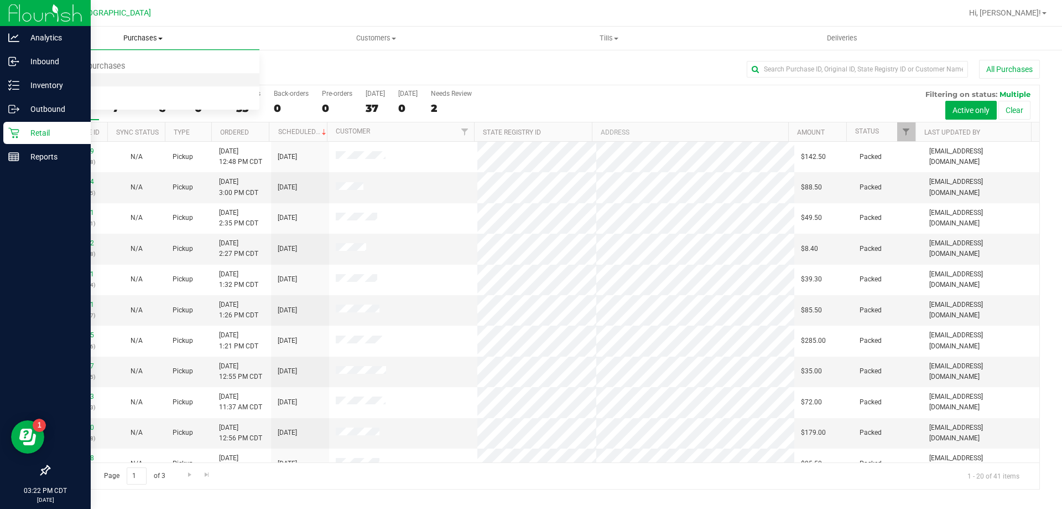
click at [105, 78] on li "Fulfillment" at bounding box center [143, 80] width 233 height 13
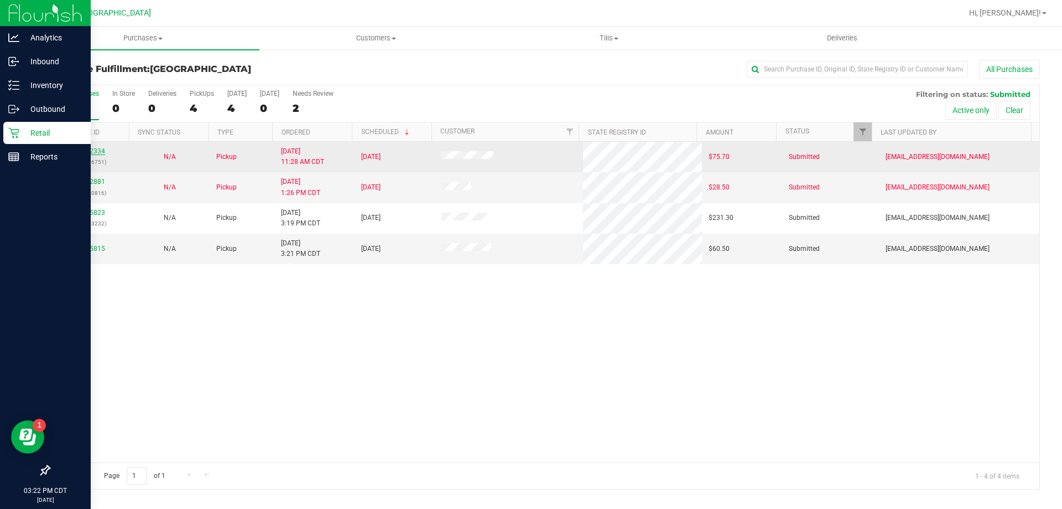
click at [96, 151] on link "11972334" at bounding box center [89, 151] width 31 height 8
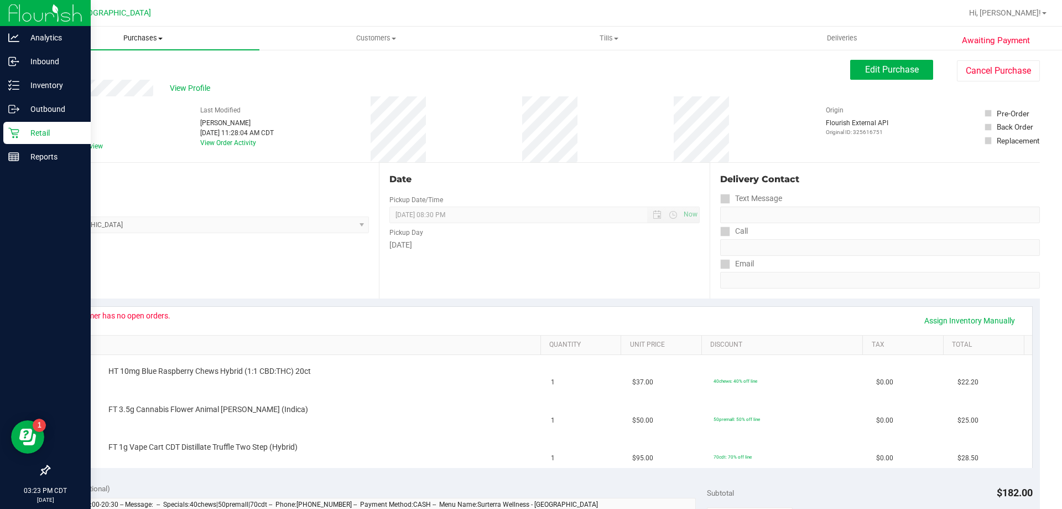
click at [137, 37] on span "Purchases" at bounding box center [143, 38] width 233 height 10
click at [116, 76] on li "Fulfillment" at bounding box center [143, 80] width 233 height 13
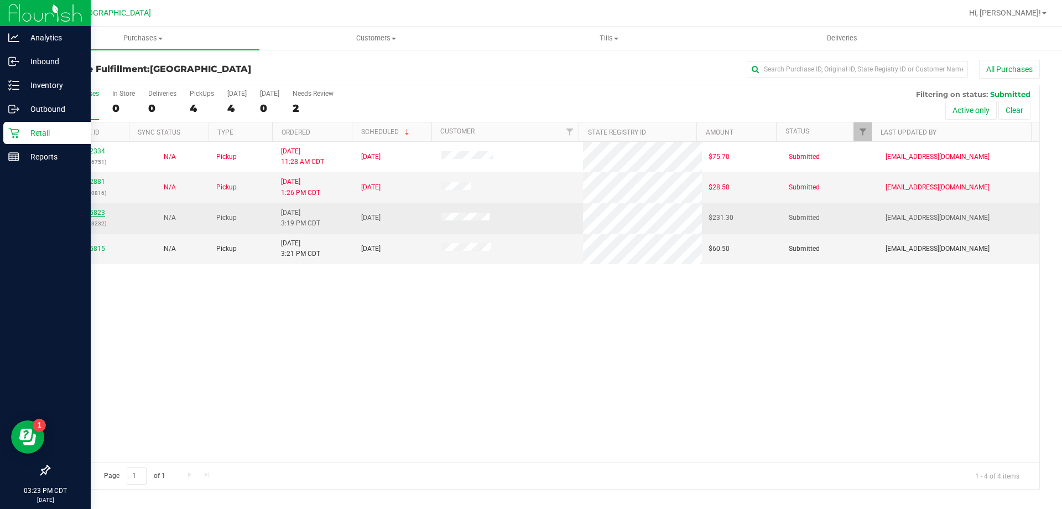
click at [75, 210] on link "11975823" at bounding box center [89, 213] width 31 height 8
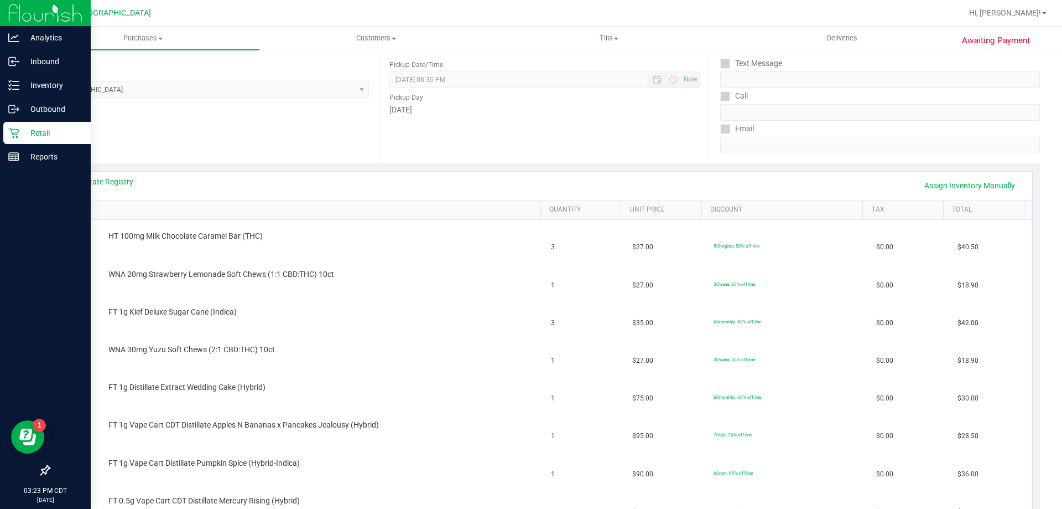
scroll to position [111, 0]
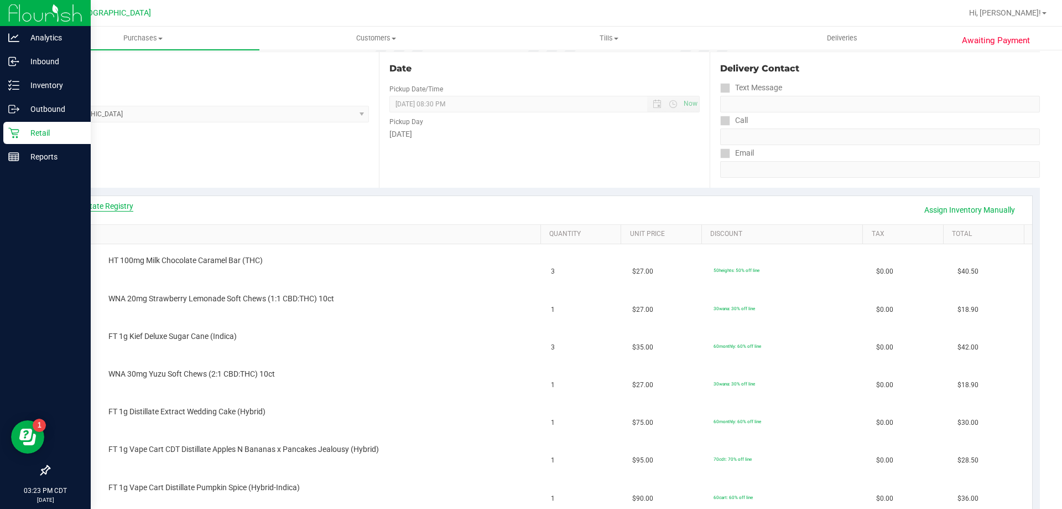
click at [102, 201] on link "View State Registry" at bounding box center [100, 205] width 66 height 11
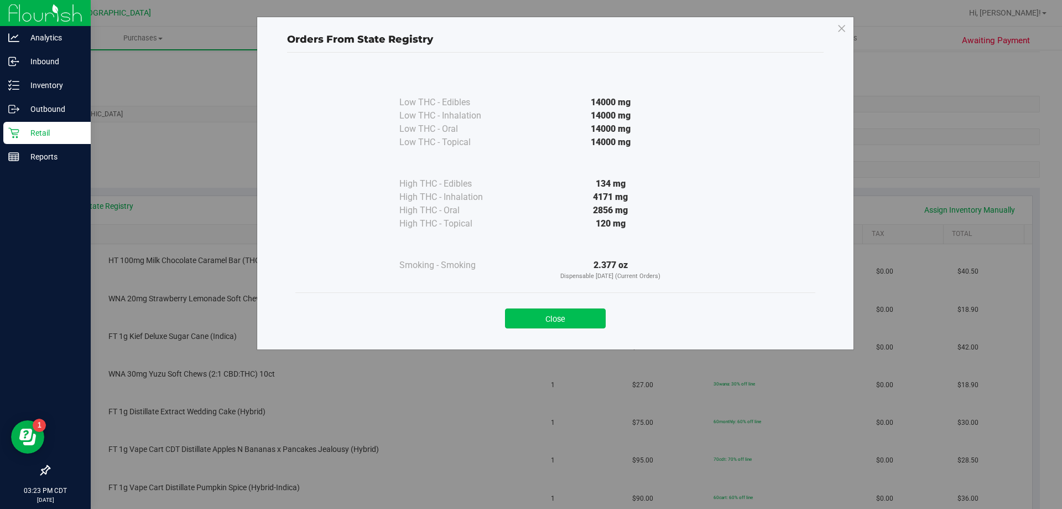
click at [583, 315] on button "Close" at bounding box center [555, 318] width 101 height 20
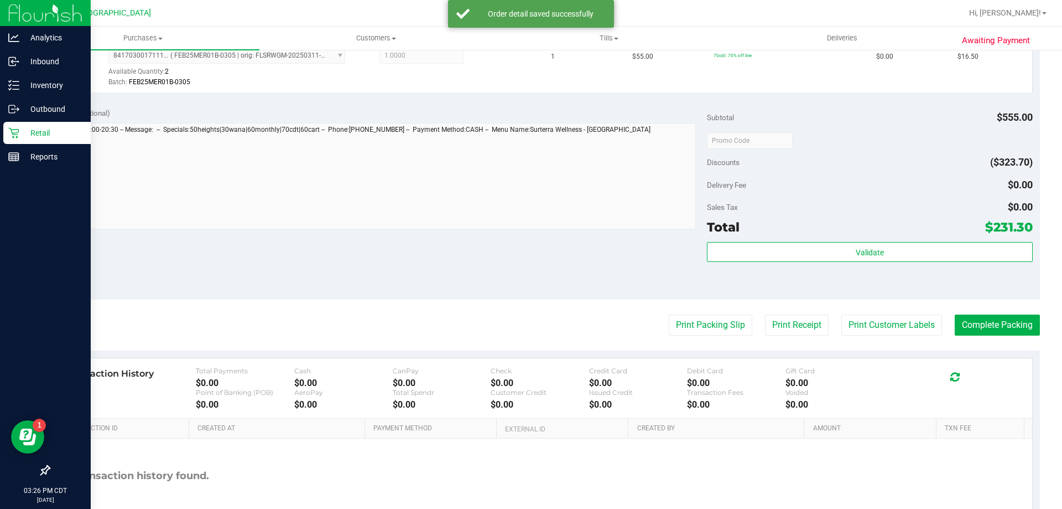
scroll to position [775, 0]
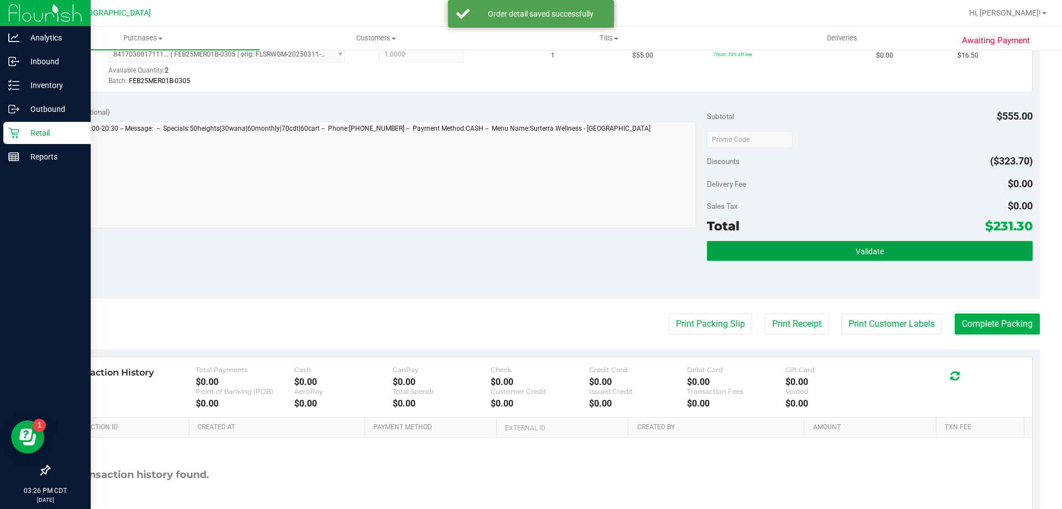
click at [812, 251] on button "Validate" at bounding box center [869, 251] width 325 height 20
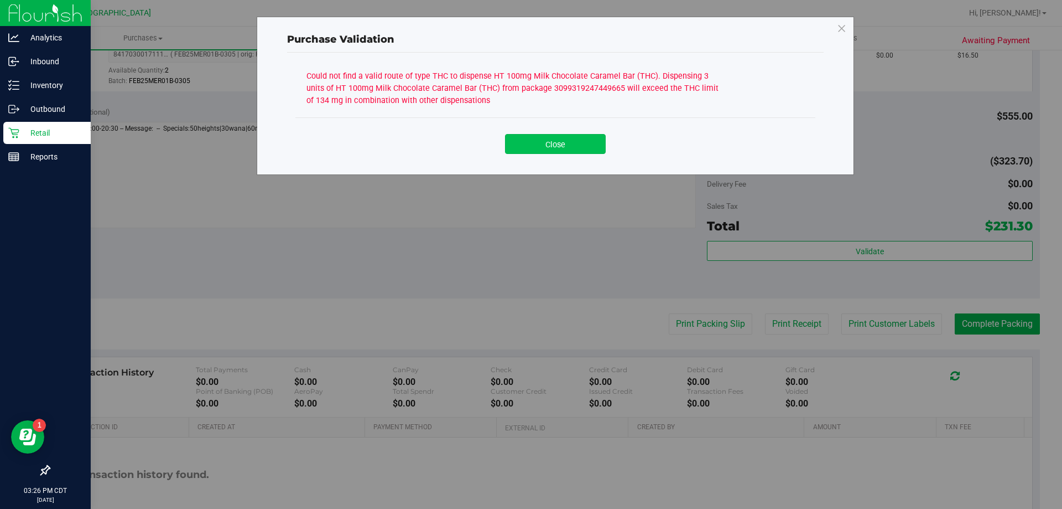
click at [562, 148] on button "Close" at bounding box center [555, 144] width 101 height 20
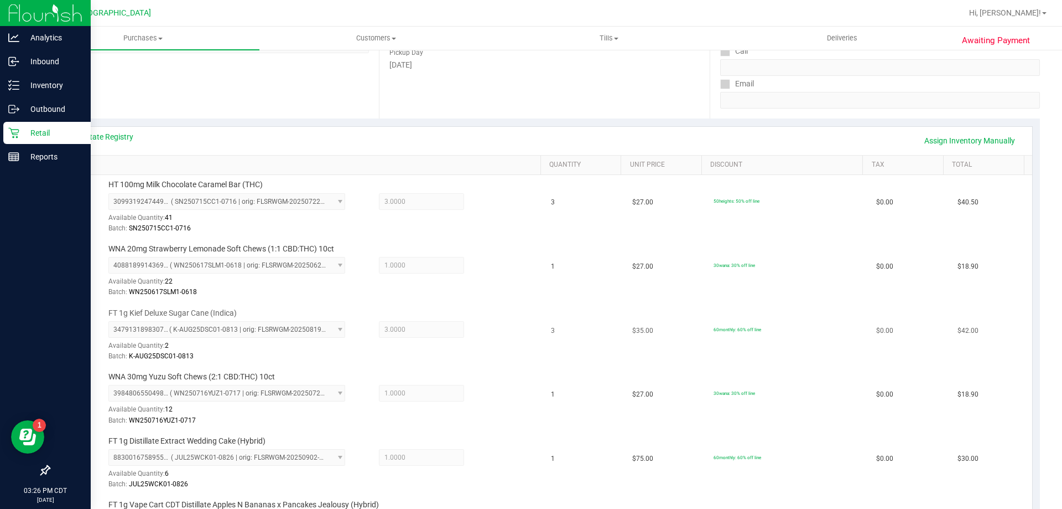
scroll to position [166, 0]
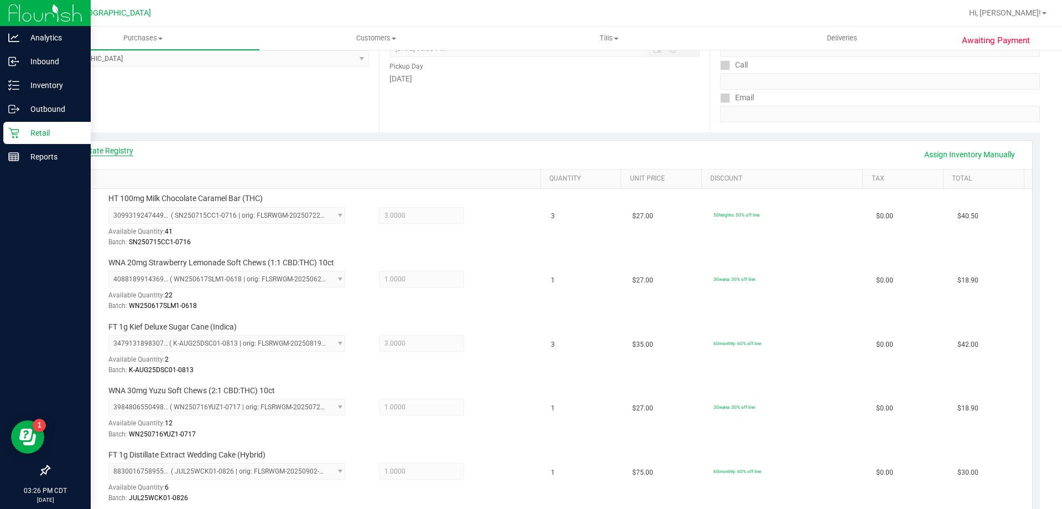
click at [115, 147] on link "View State Registry" at bounding box center [100, 150] width 66 height 11
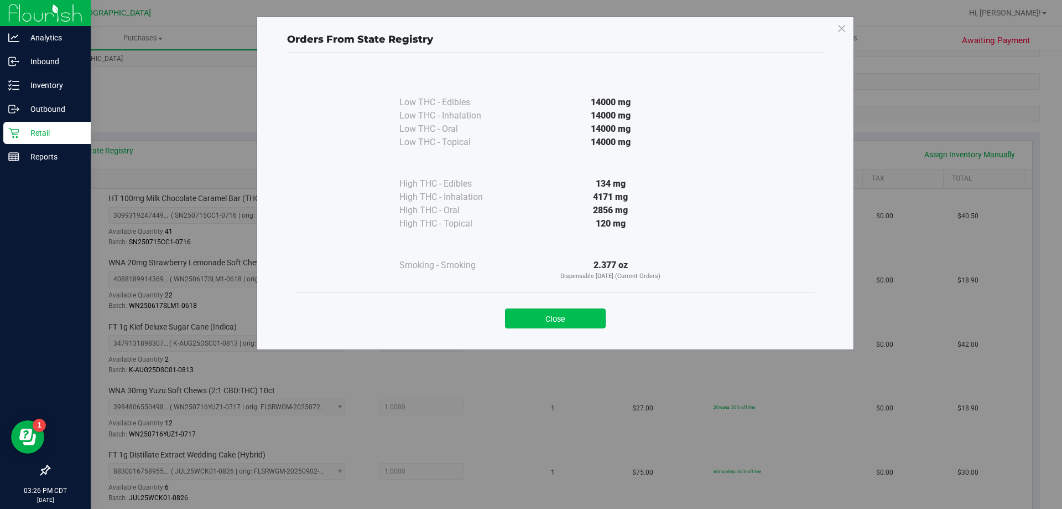
click at [584, 316] on button "Close" at bounding box center [555, 318] width 101 height 20
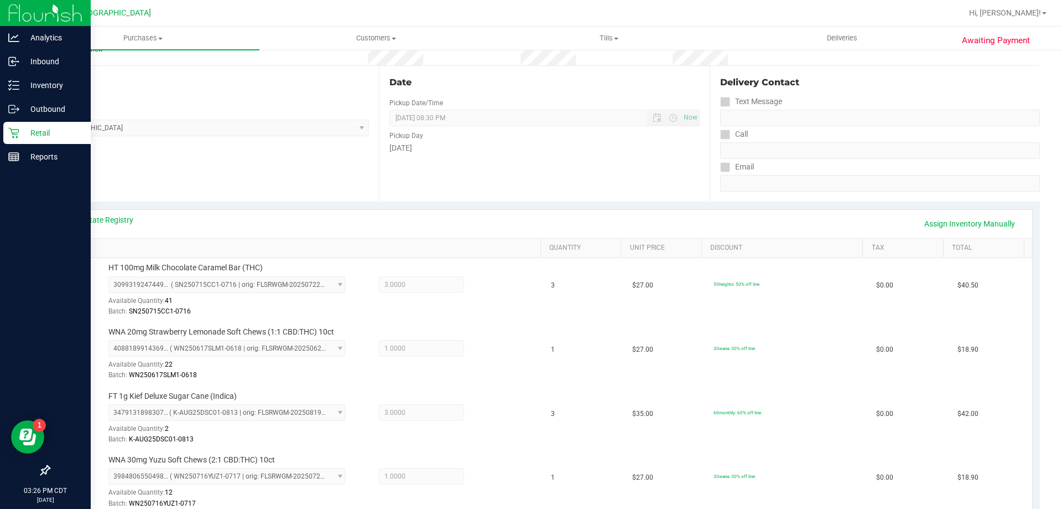
scroll to position [0, 0]
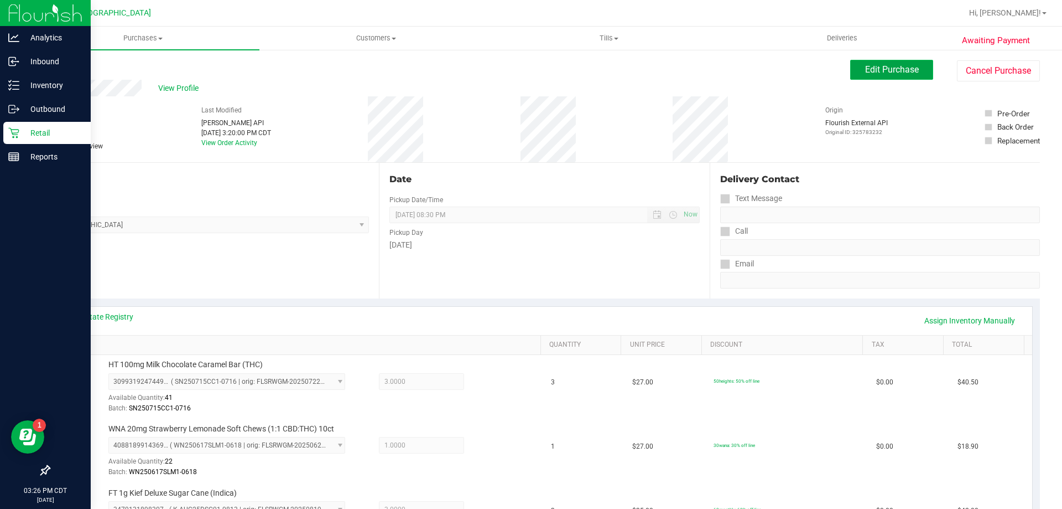
click at [908, 71] on span "Edit Purchase" at bounding box center [892, 69] width 54 height 11
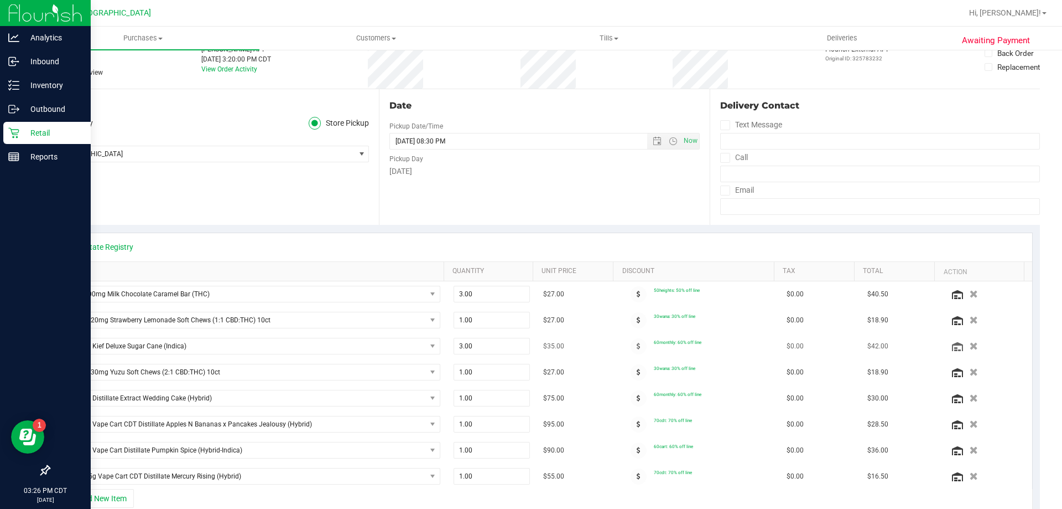
scroll to position [111, 0]
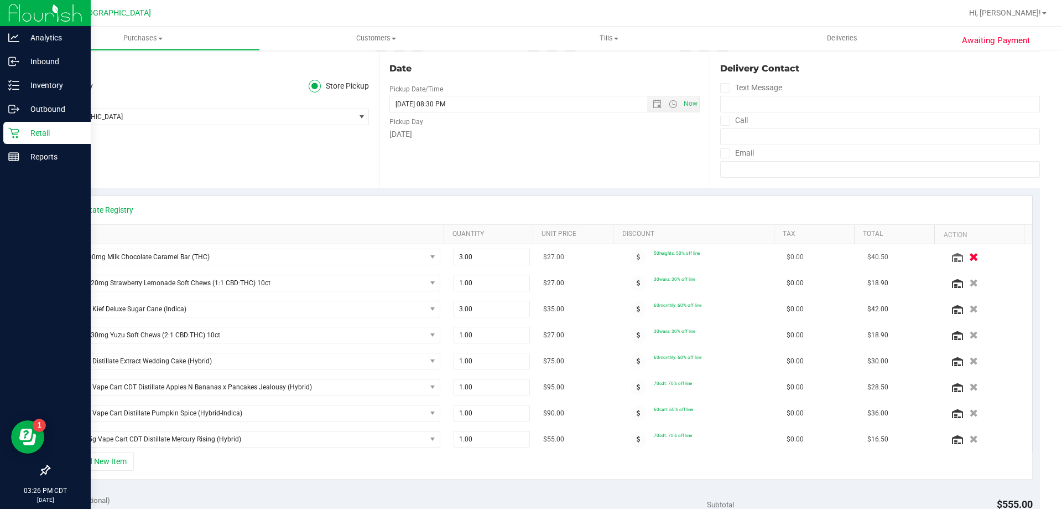
click at [969, 257] on icon "button" at bounding box center [973, 257] width 9 height 8
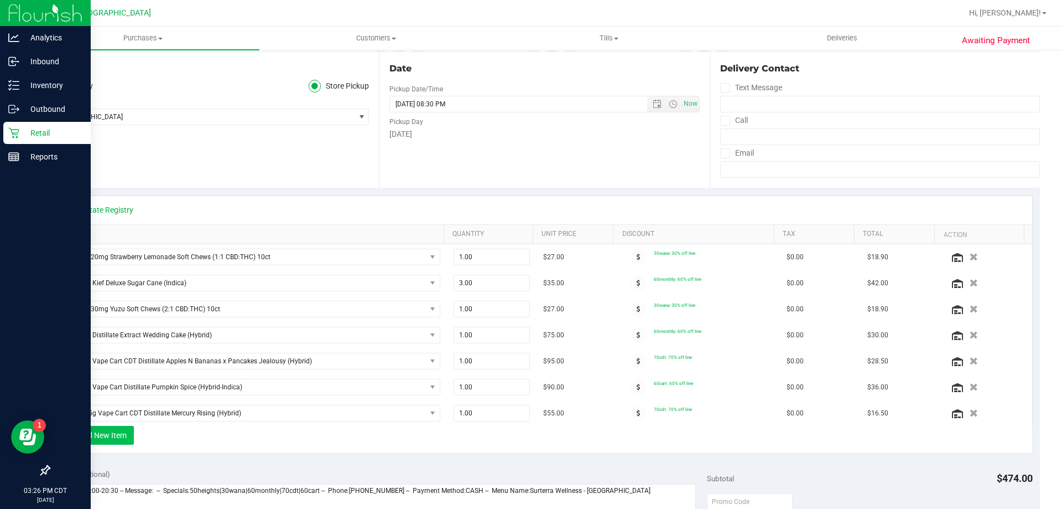
click at [108, 439] on button "+ Add New Item" at bounding box center [99, 435] width 69 height 19
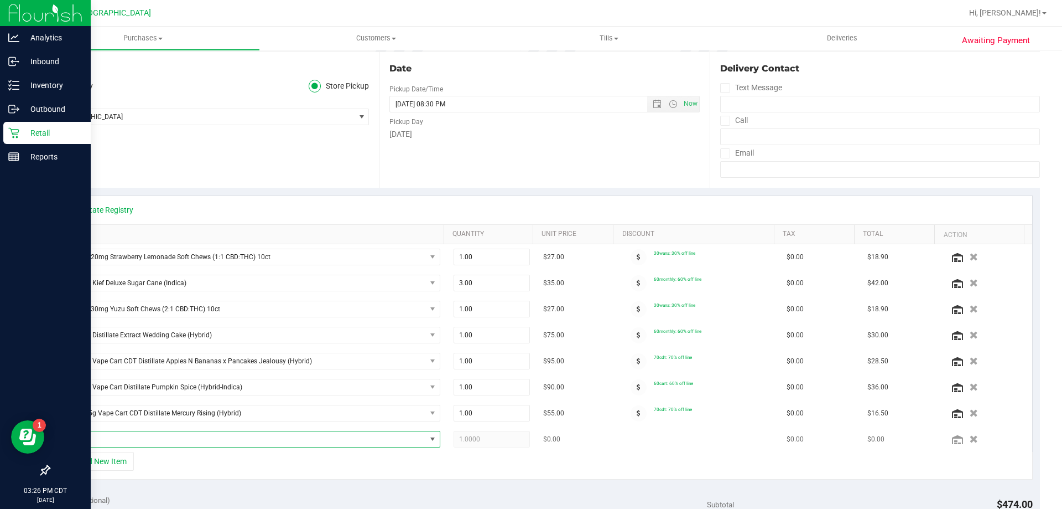
click at [234, 441] on span "NO DATA FOUND" at bounding box center [245, 438] width 362 height 15
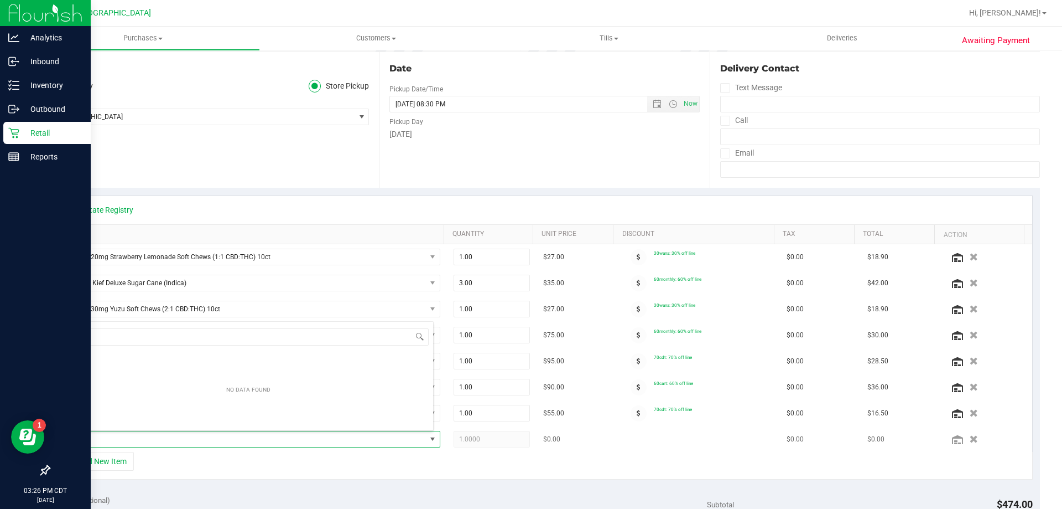
scroll to position [17, 367]
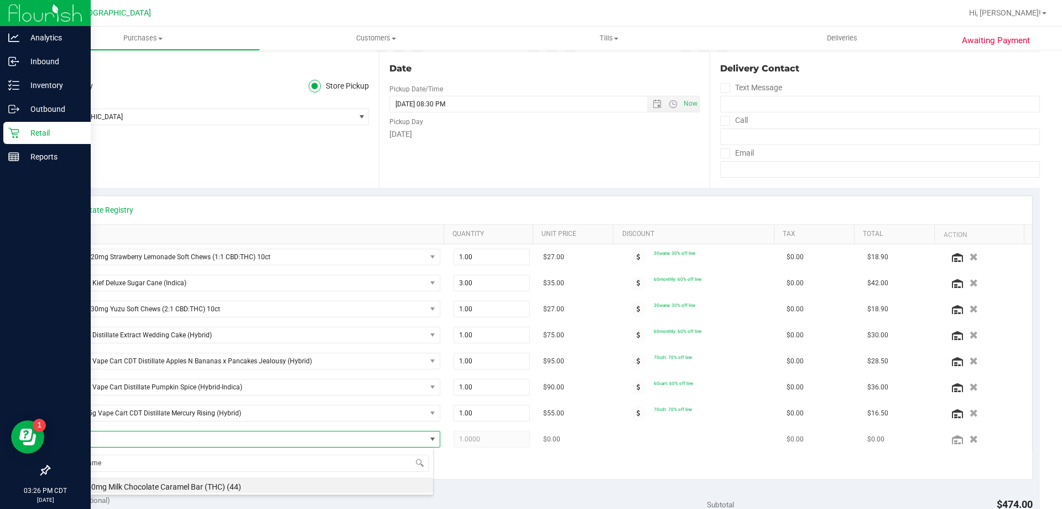
type input "caramel"
click at [228, 485] on li "HT 100mg Milk Chocolate Caramel Bar (THC) (44)" at bounding box center [248, 484] width 369 height 15
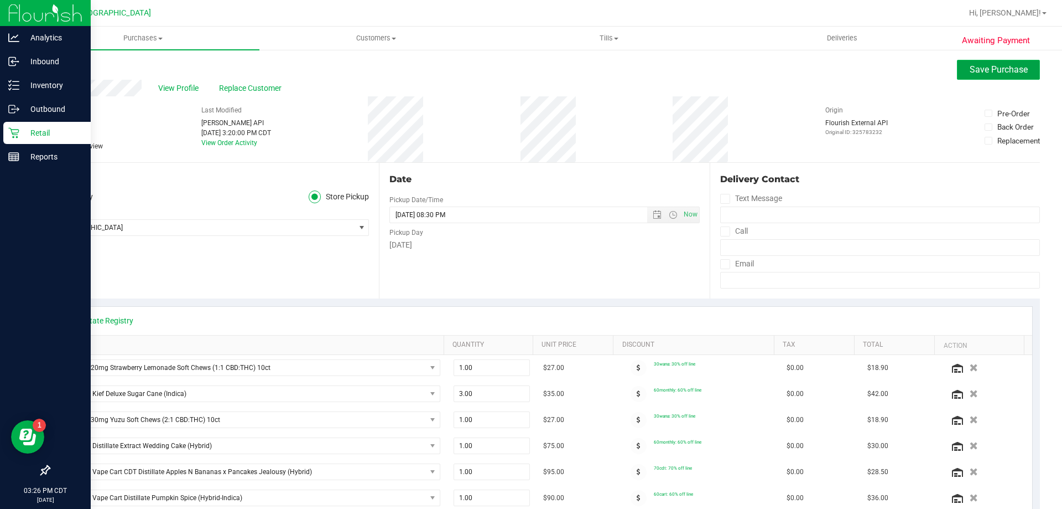
click at [995, 73] on span "Save Purchase" at bounding box center [999, 69] width 58 height 11
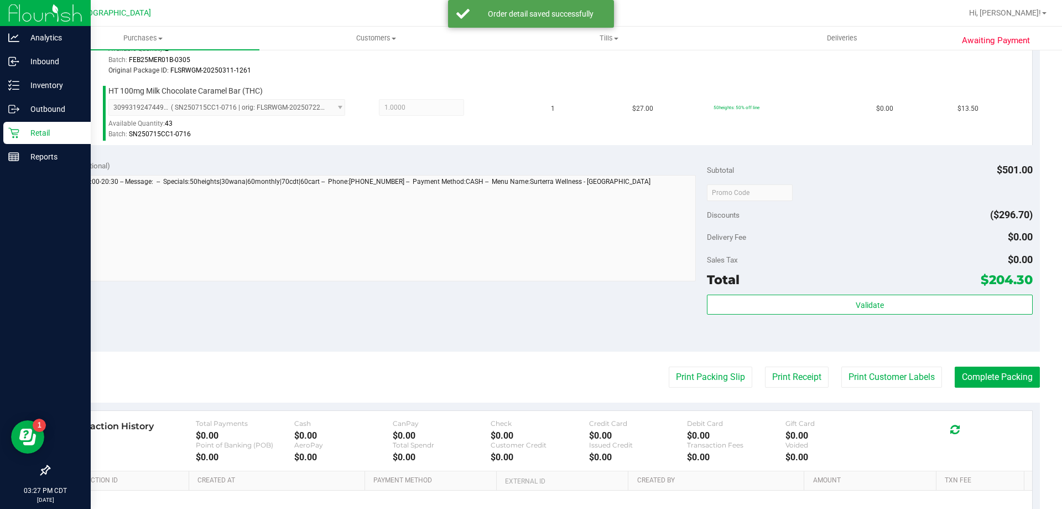
scroll to position [885, 0]
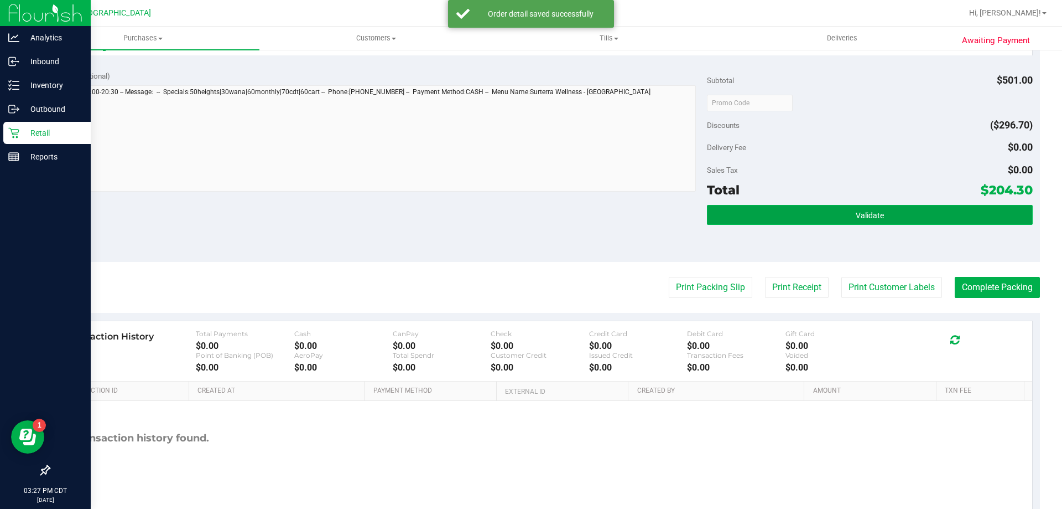
click at [813, 209] on button "Validate" at bounding box center [869, 215] width 325 height 20
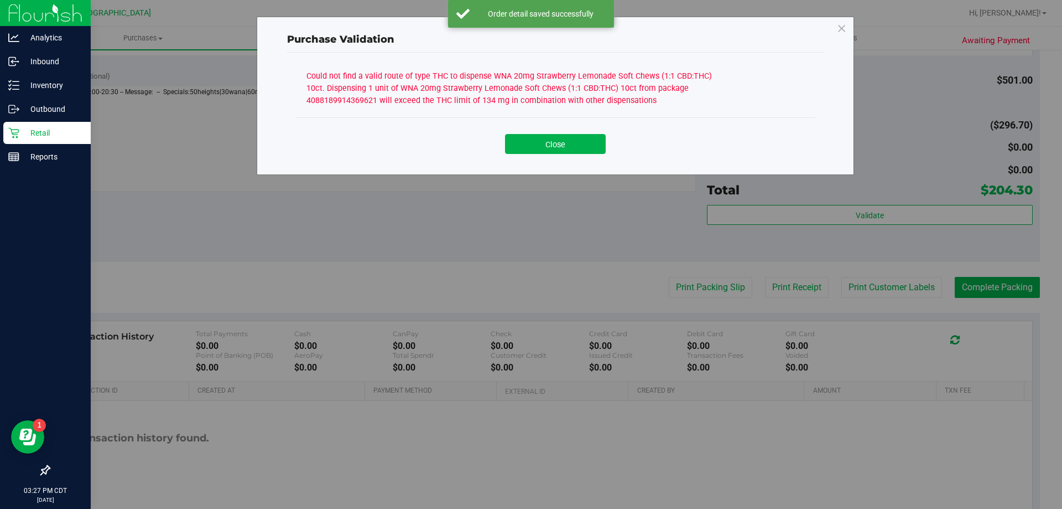
click at [537, 157] on div "Close" at bounding box center [555, 139] width 520 height 45
click at [554, 131] on div "Close" at bounding box center [556, 140] width 504 height 28
click at [554, 137] on button "Close" at bounding box center [555, 144] width 101 height 20
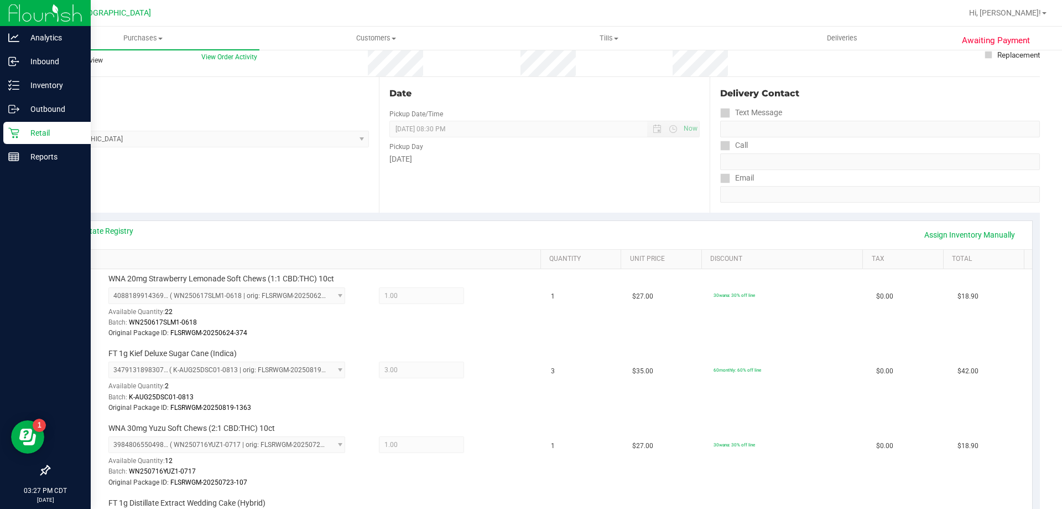
scroll to position [0, 0]
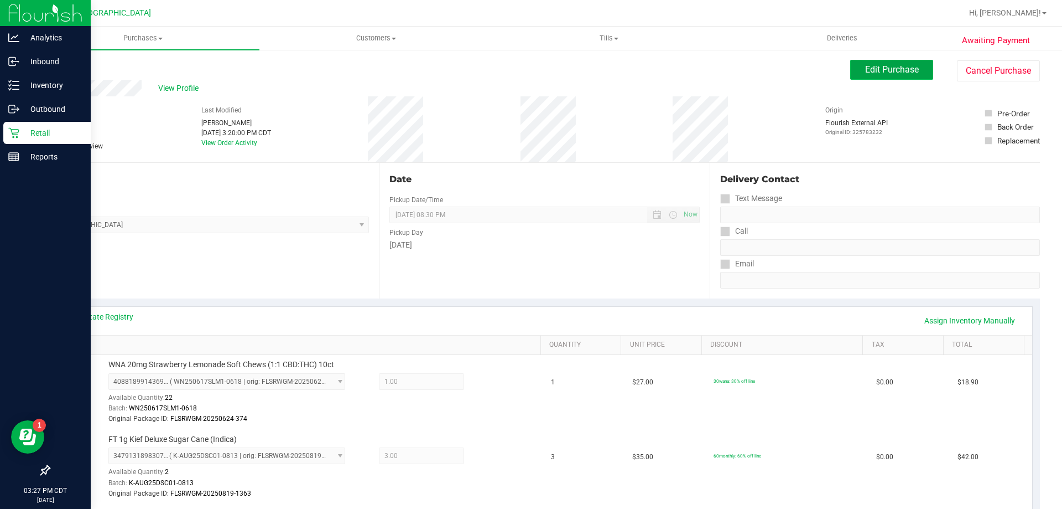
click at [889, 68] on span "Edit Purchase" at bounding box center [892, 69] width 54 height 11
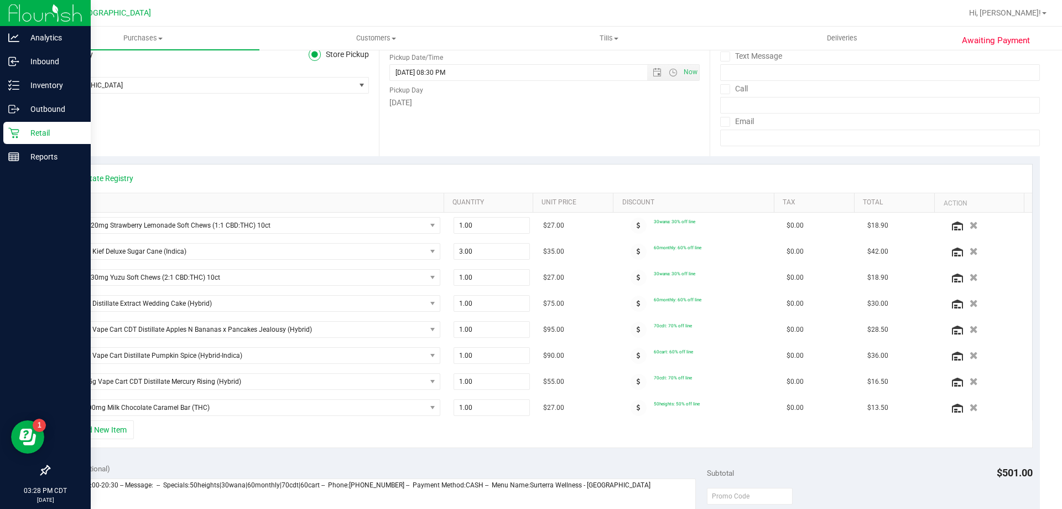
scroll to position [166, 0]
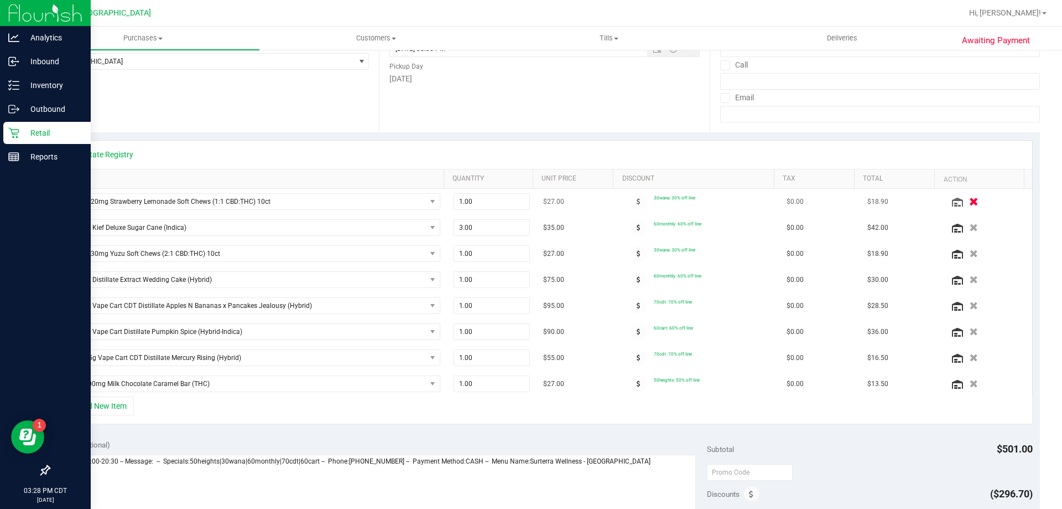
click at [969, 205] on icon "button" at bounding box center [973, 202] width 9 height 8
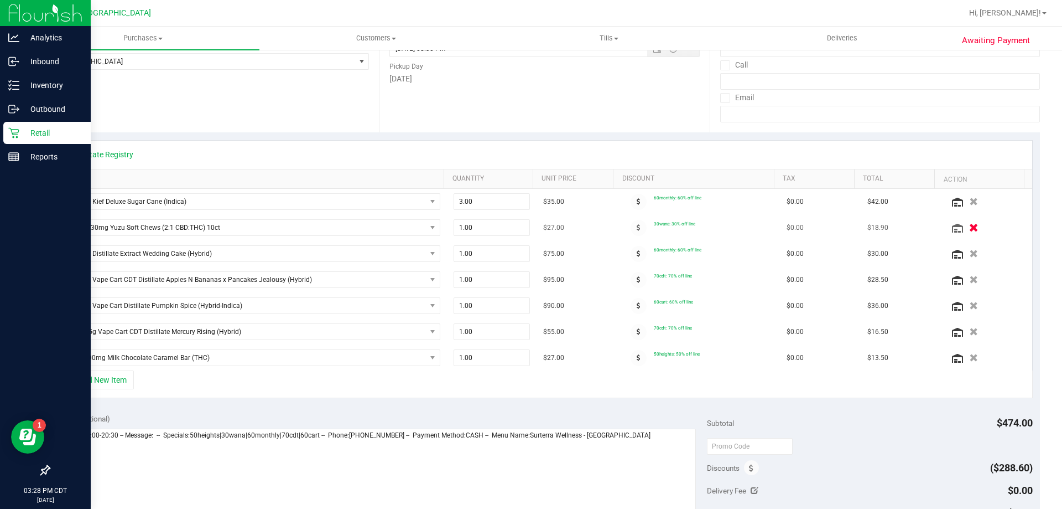
click at [969, 230] on icon "button" at bounding box center [973, 228] width 9 height 8
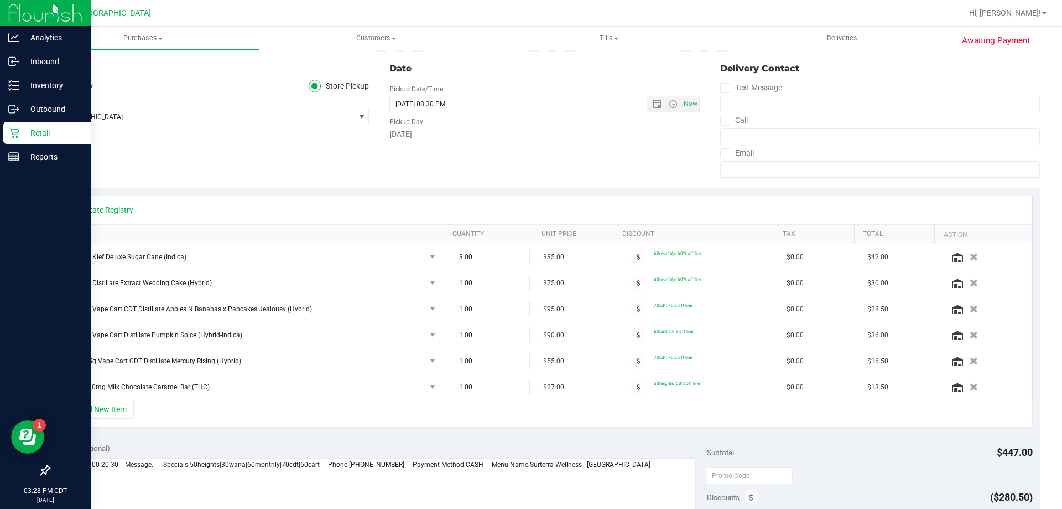
scroll to position [0, 0]
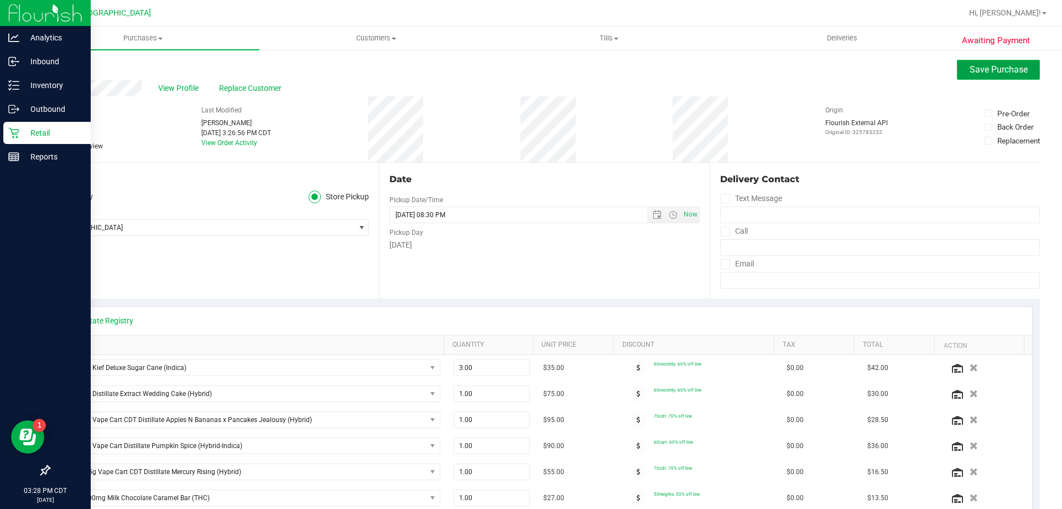
click at [976, 65] on span "Save Purchase" at bounding box center [999, 69] width 58 height 11
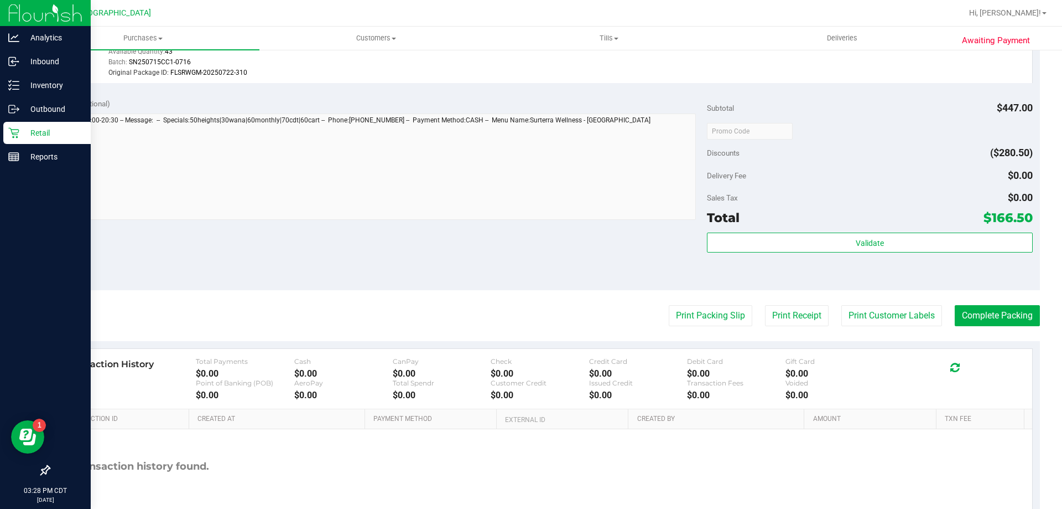
scroll to position [719, 0]
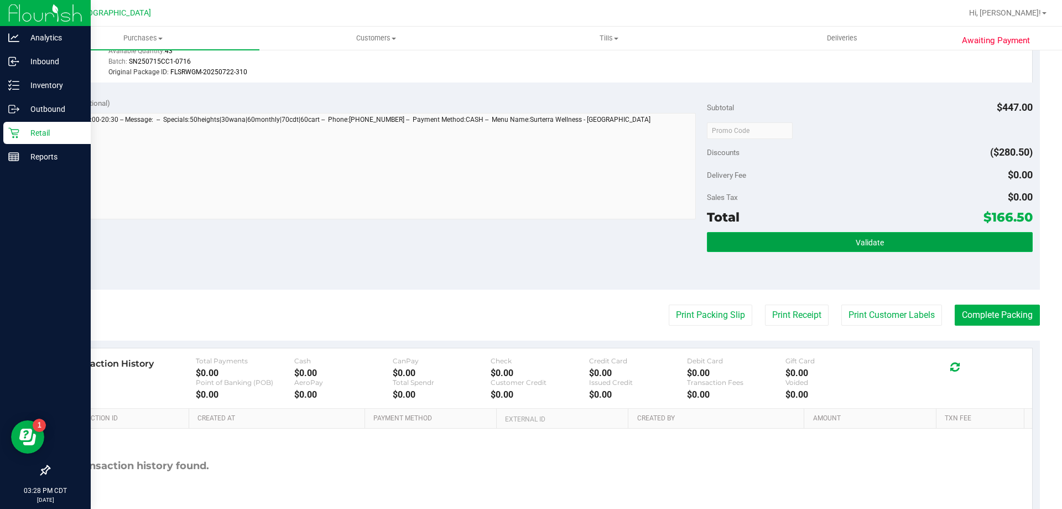
click at [807, 246] on button "Validate" at bounding box center [869, 242] width 325 height 20
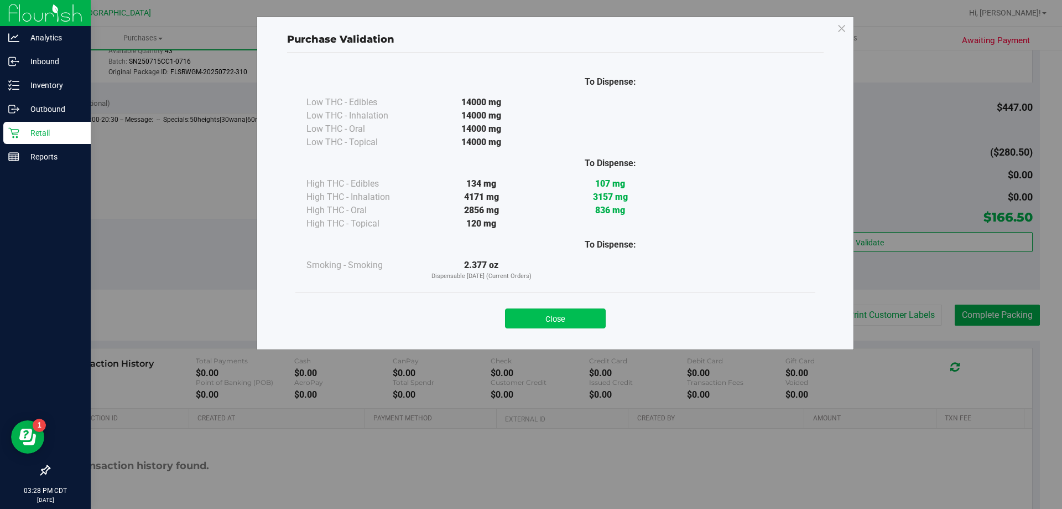
click at [566, 328] on button "Close" at bounding box center [555, 318] width 101 height 20
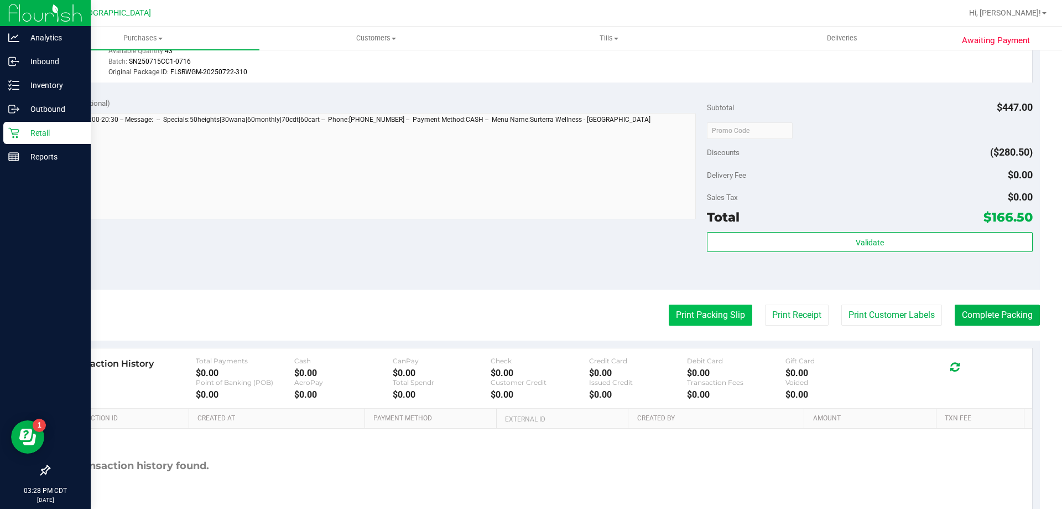
click at [692, 314] on button "Print Packing Slip" at bounding box center [711, 314] width 84 height 21
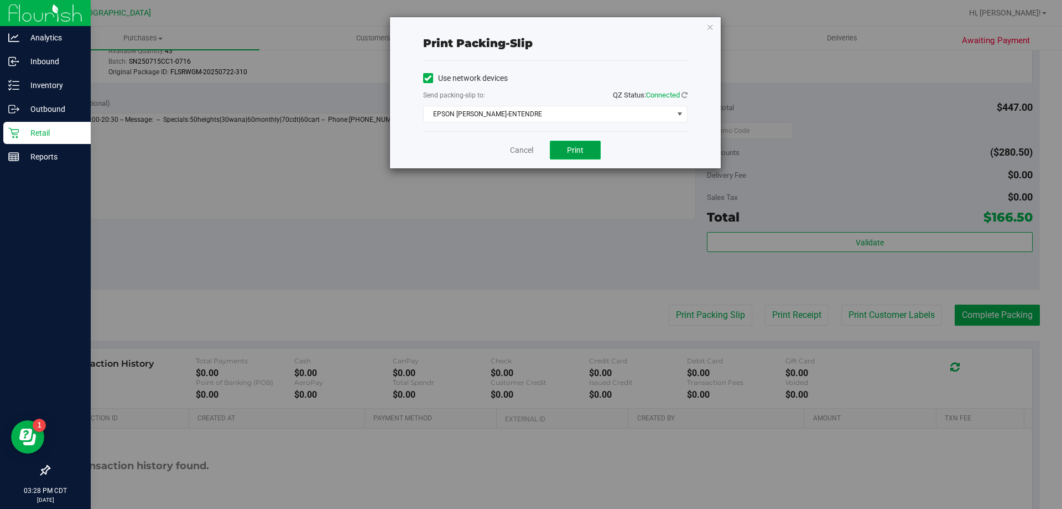
click at [580, 151] on span "Print" at bounding box center [575, 150] width 17 height 9
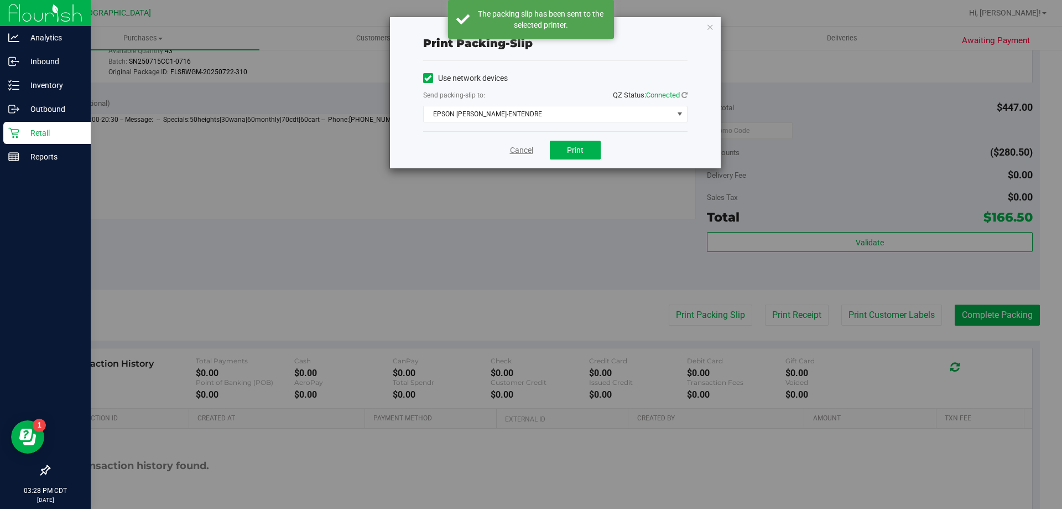
click at [525, 149] on link "Cancel" at bounding box center [521, 150] width 23 height 12
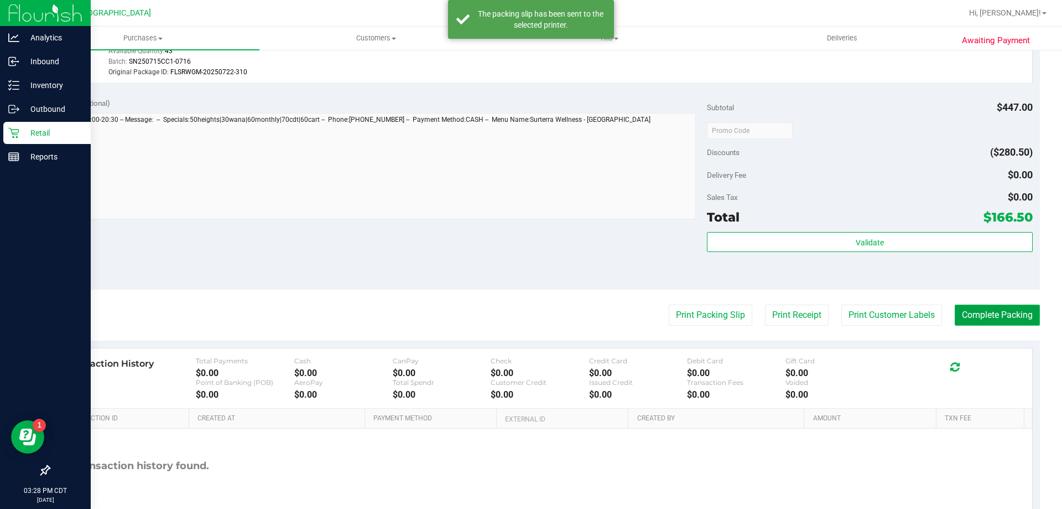
click at [996, 320] on button "Complete Packing" at bounding box center [997, 314] width 85 height 21
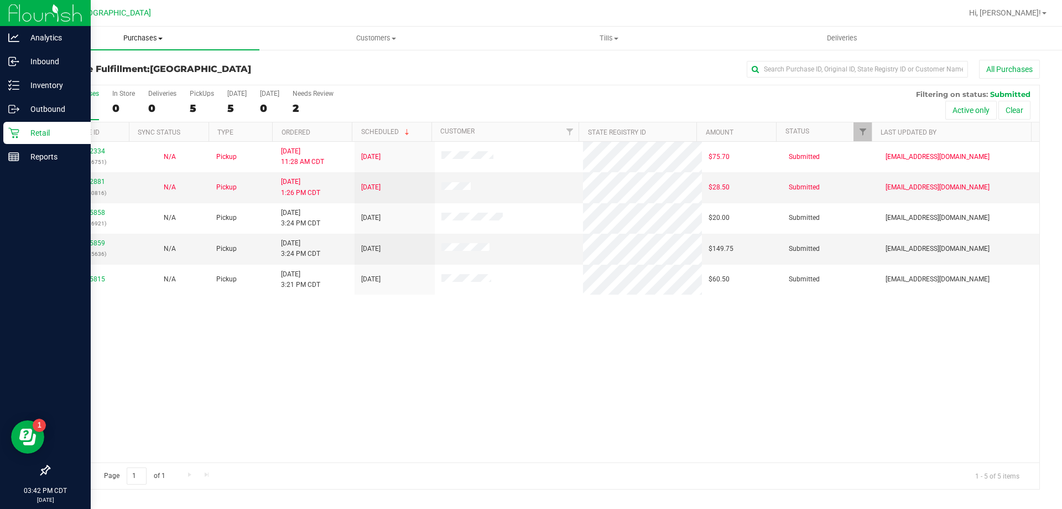
click at [147, 37] on span "Purchases" at bounding box center [143, 38] width 233 height 10
click at [103, 83] on li "Fulfillment" at bounding box center [143, 80] width 233 height 13
click at [89, 242] on link "11975859" at bounding box center [89, 243] width 31 height 8
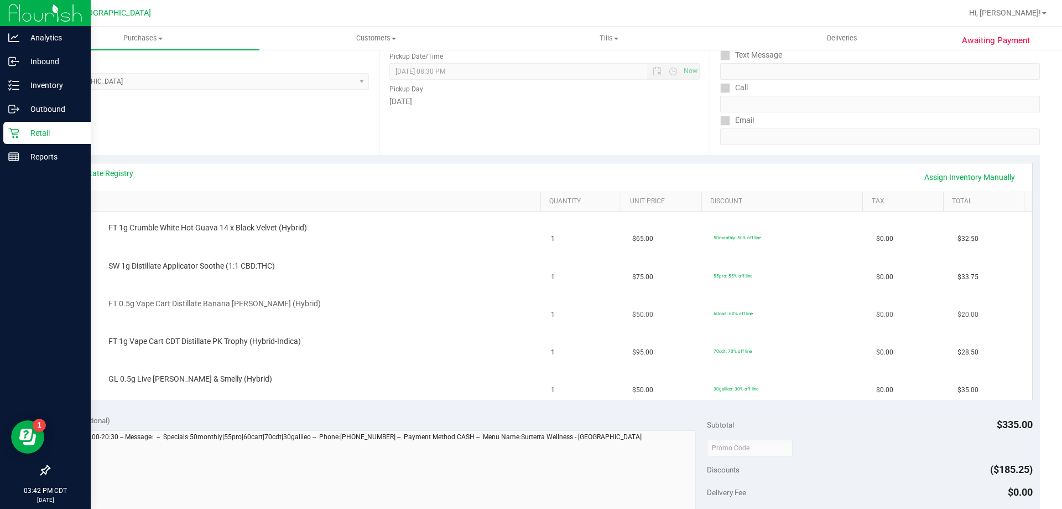
scroll to position [166, 0]
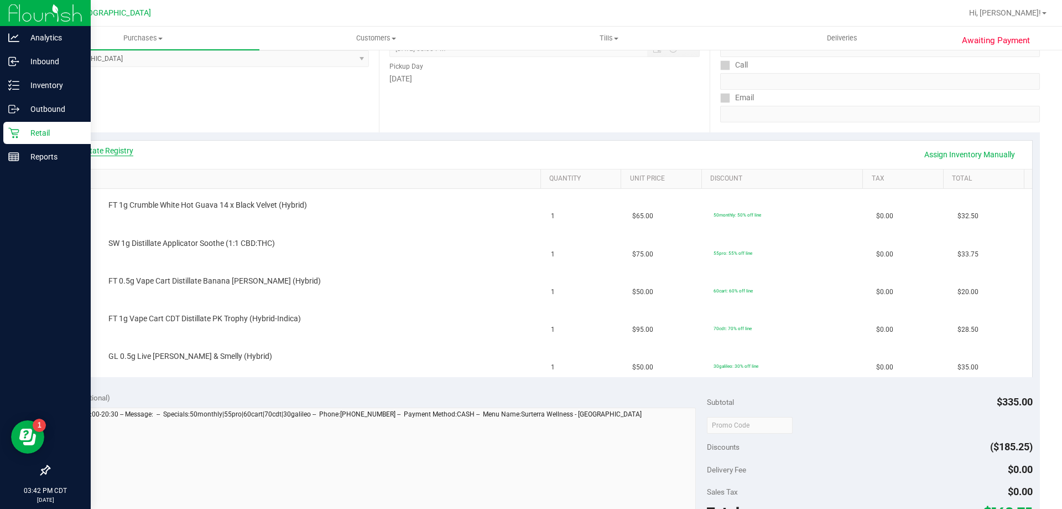
click at [116, 152] on link "View State Registry" at bounding box center [100, 150] width 66 height 11
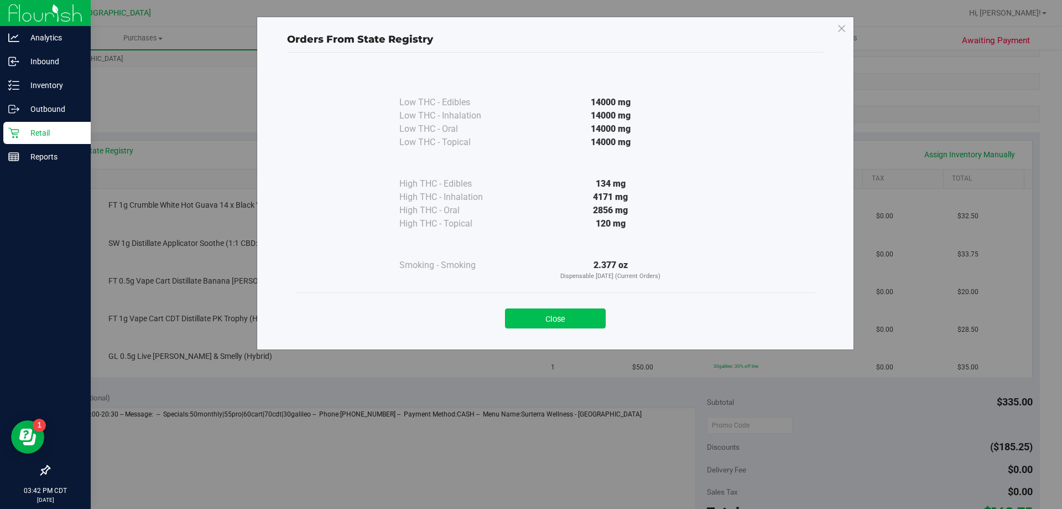
click at [577, 322] on button "Close" at bounding box center [555, 318] width 101 height 20
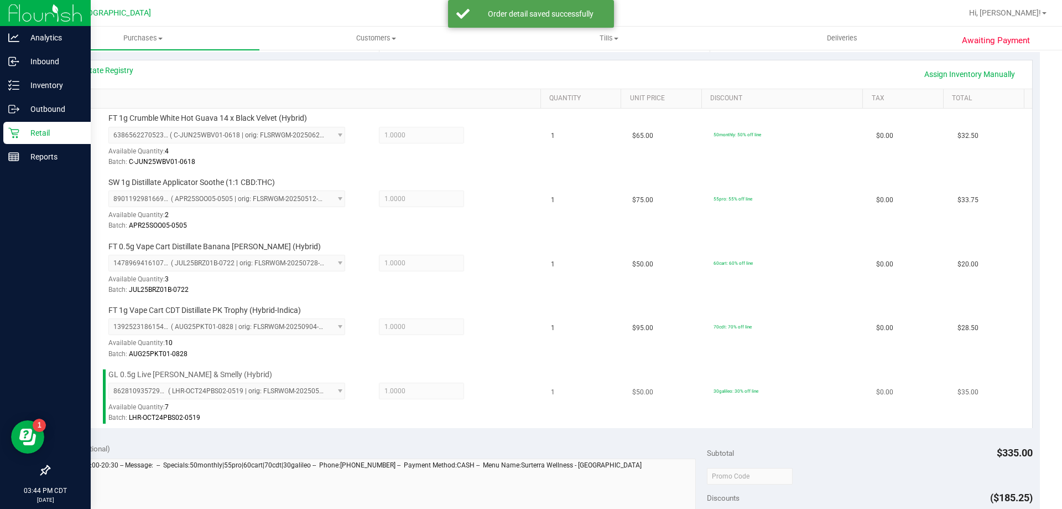
scroll to position [443, 0]
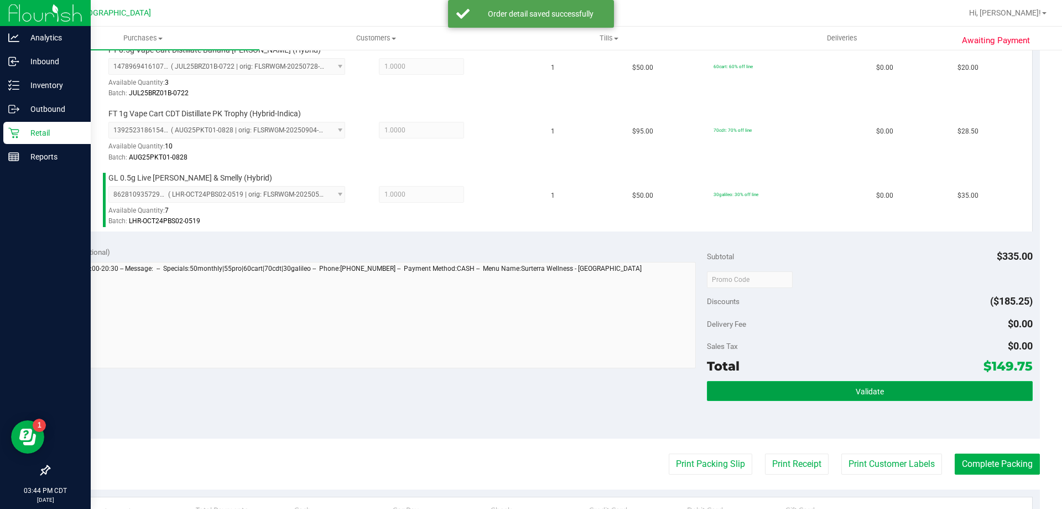
click at [845, 393] on button "Validate" at bounding box center [869, 391] width 325 height 20
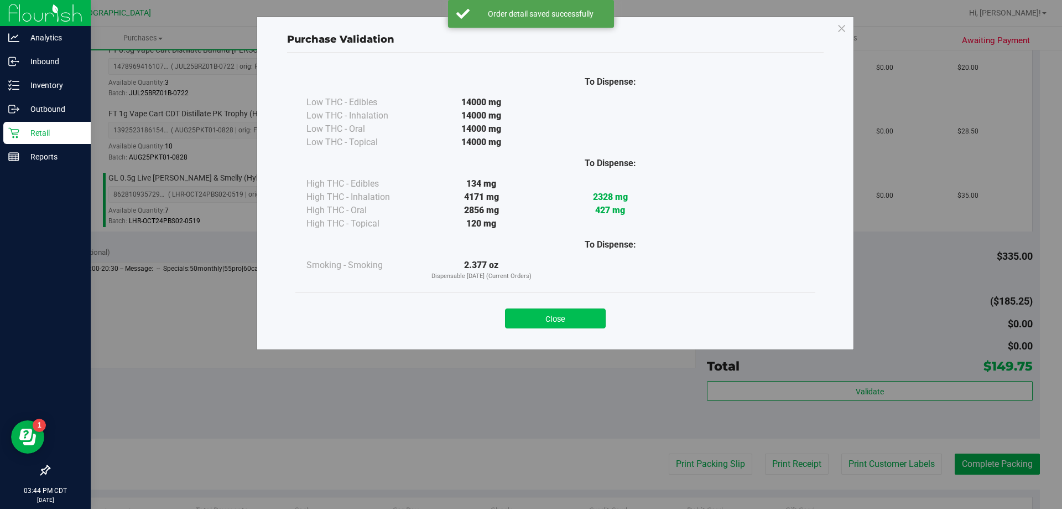
click at [551, 314] on button "Close" at bounding box center [555, 318] width 101 height 20
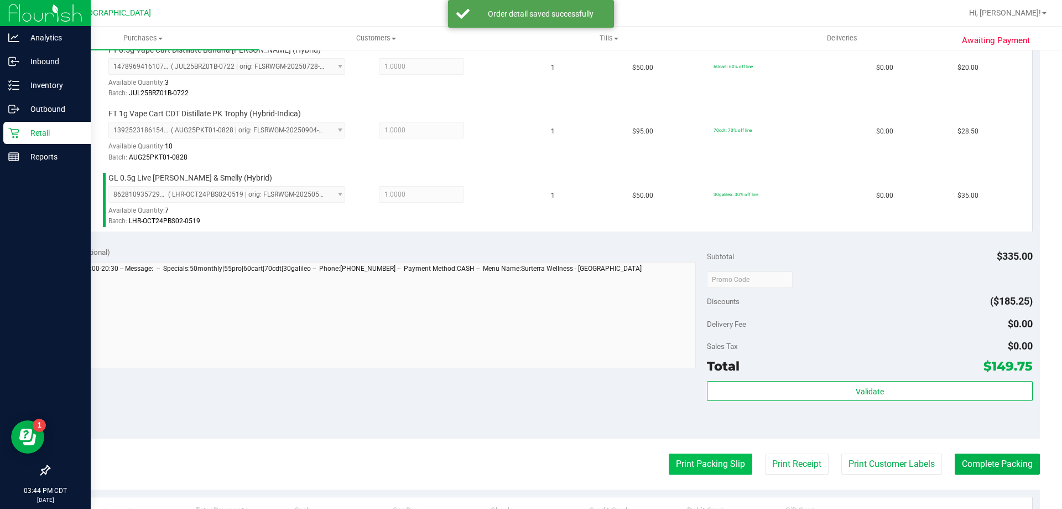
click at [712, 462] on button "Print Packing Slip" at bounding box center [711, 463] width 84 height 21
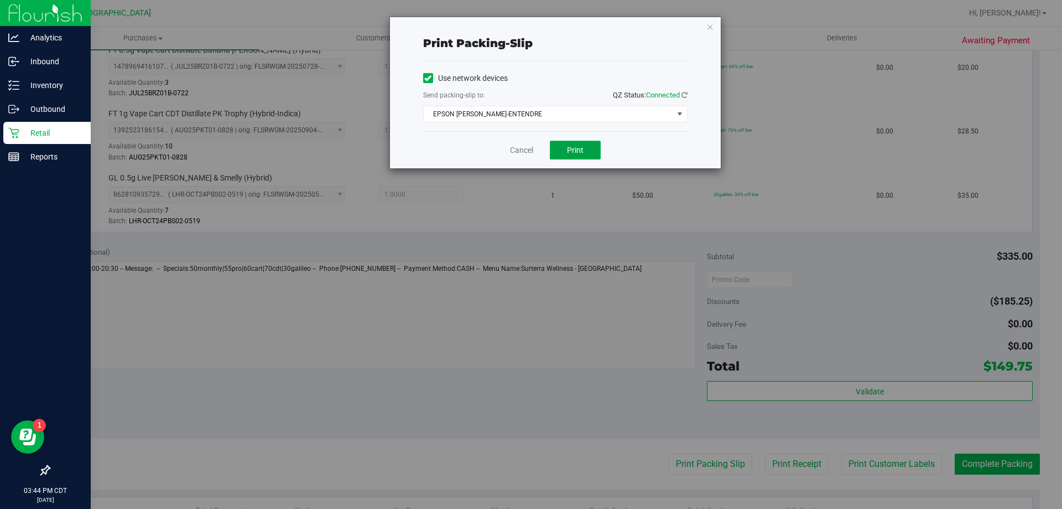
click at [572, 149] on span "Print" at bounding box center [575, 150] width 17 height 9
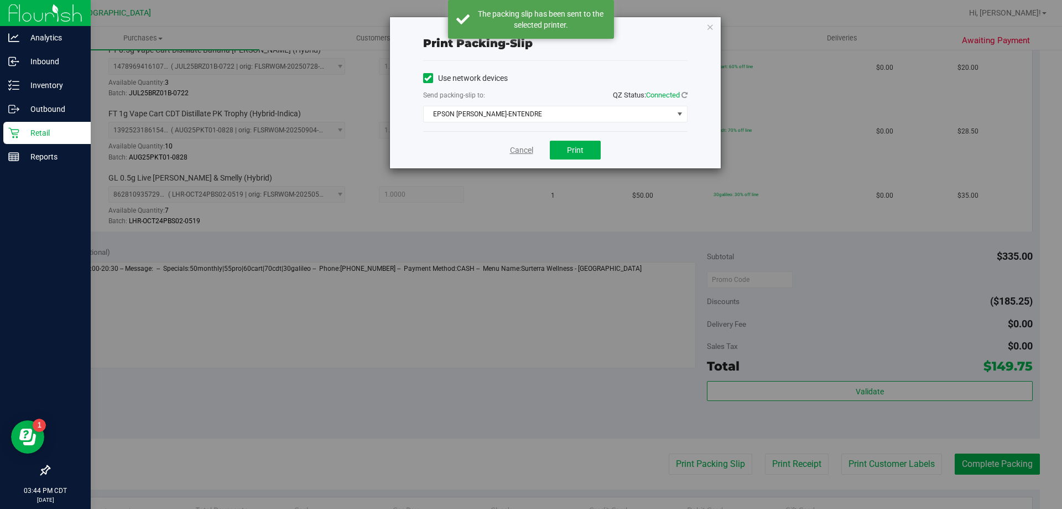
click at [523, 148] on link "Cancel" at bounding box center [521, 150] width 23 height 12
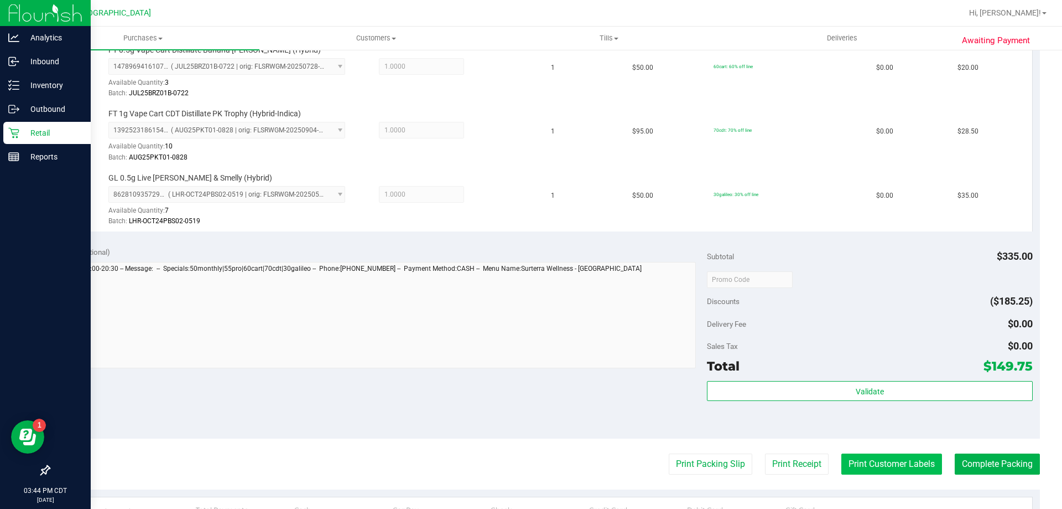
click at [865, 467] on button "Print Customer Labels" at bounding box center [892, 463] width 101 height 21
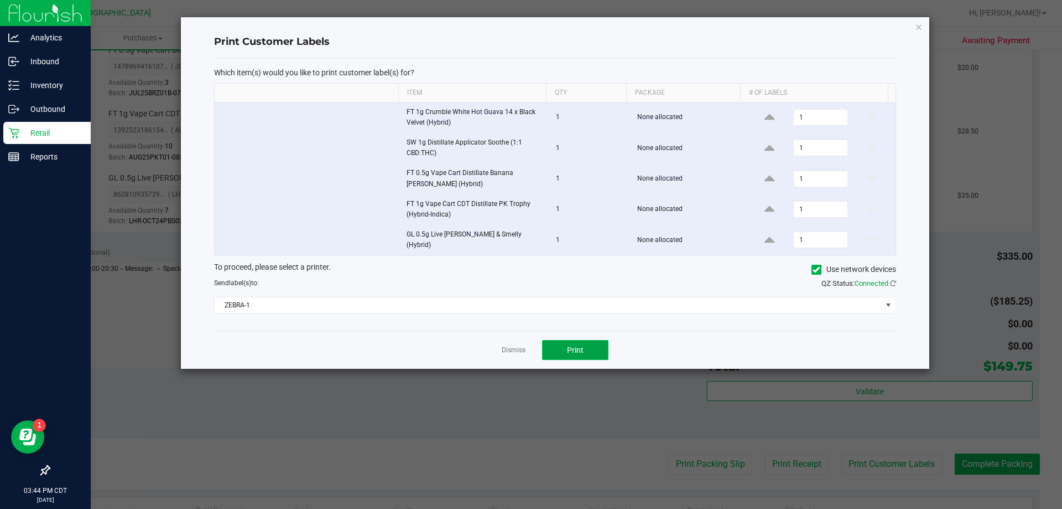
click at [598, 344] on button "Print" at bounding box center [575, 350] width 66 height 20
click at [522, 345] on link "Dismiss" at bounding box center [514, 349] width 24 height 9
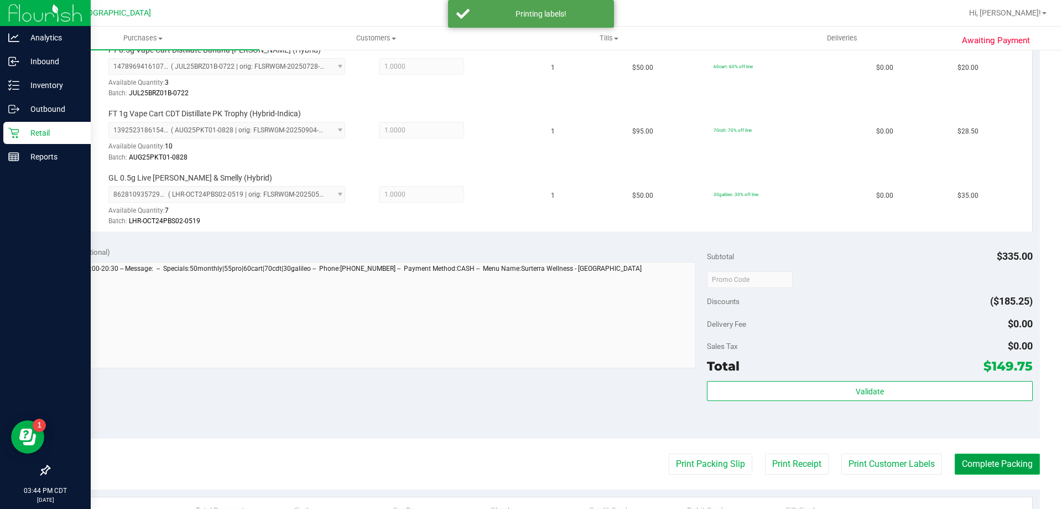
click at [1008, 465] on button "Complete Packing" at bounding box center [997, 463] width 85 height 21
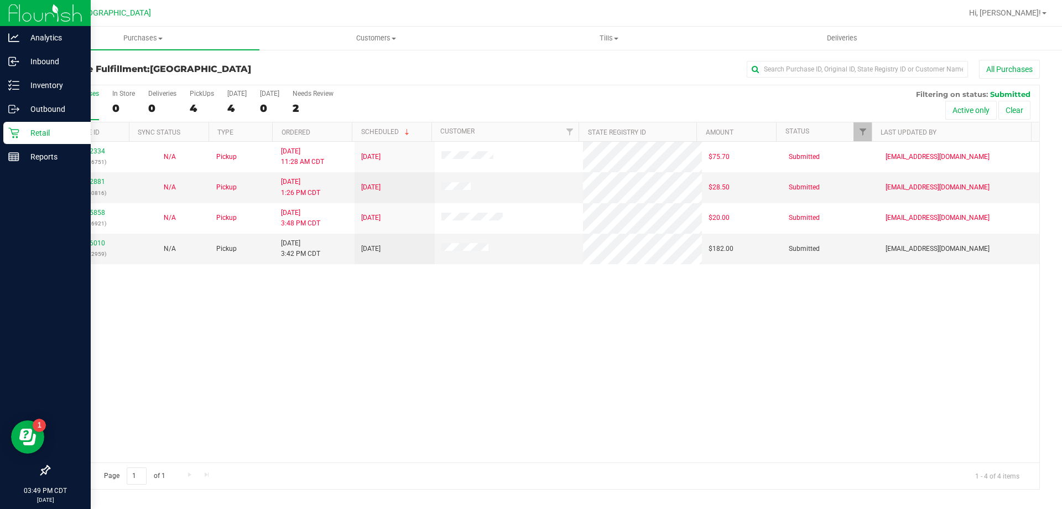
click at [379, 398] on div "11972334 (325616751) N/A Pickup [DATE] 11:28 AM CDT 9/19/2025 $75.70 Submitted …" at bounding box center [544, 302] width 991 height 320
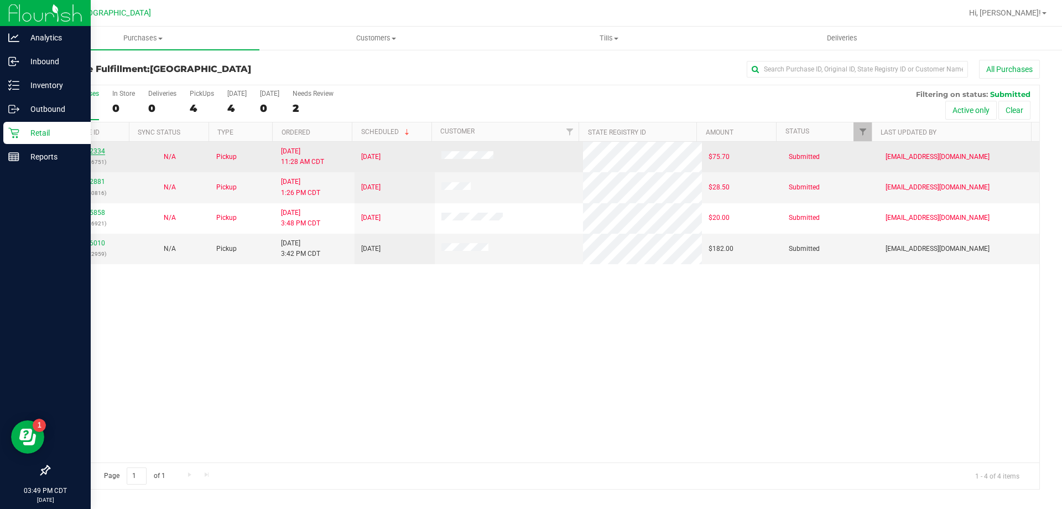
click at [87, 151] on link "11972334" at bounding box center [89, 151] width 31 height 8
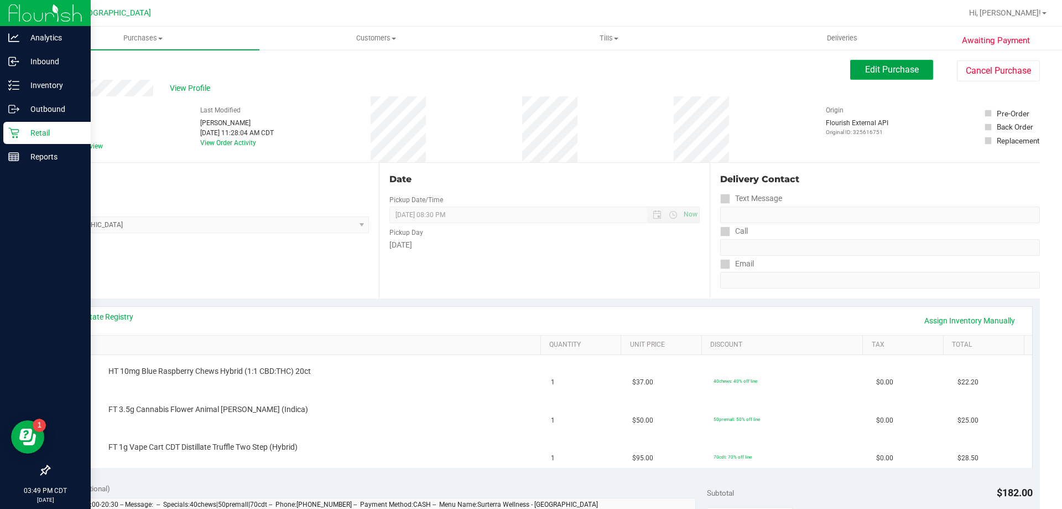
click at [892, 64] on span "Edit Purchase" at bounding box center [892, 69] width 54 height 11
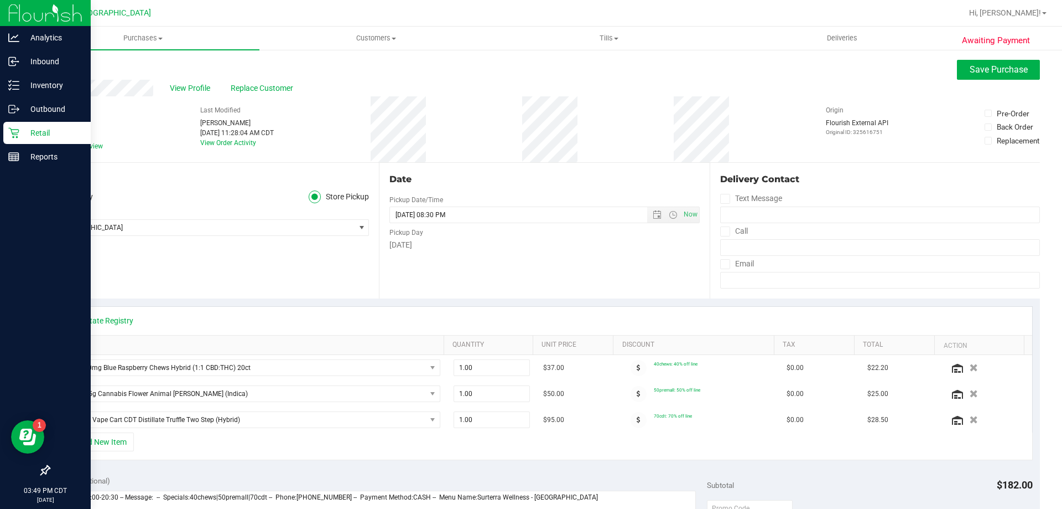
click at [56, 146] on icon at bounding box center [53, 146] width 7 height 0
click at [0, 0] on input "Needs review" at bounding box center [0, 0] width 0 height 0
click at [981, 65] on span "Save Purchase" at bounding box center [999, 69] width 58 height 11
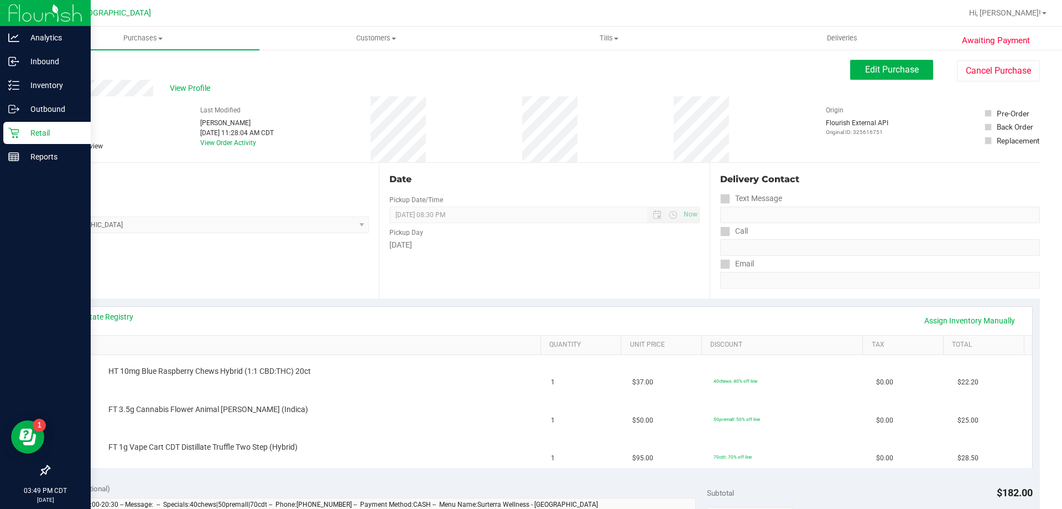
click at [118, 315] on link "View State Registry" at bounding box center [100, 316] width 66 height 11
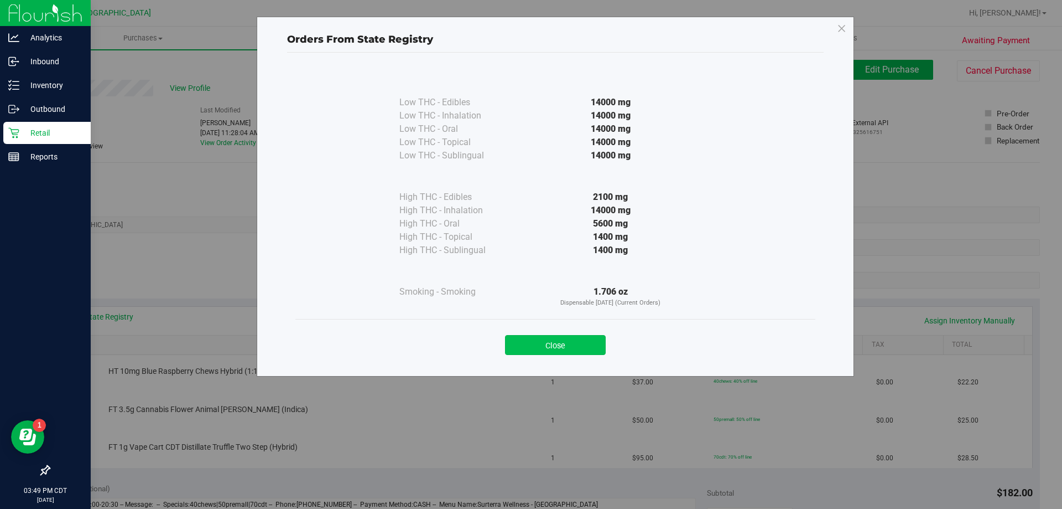
click at [564, 343] on button "Close" at bounding box center [555, 345] width 101 height 20
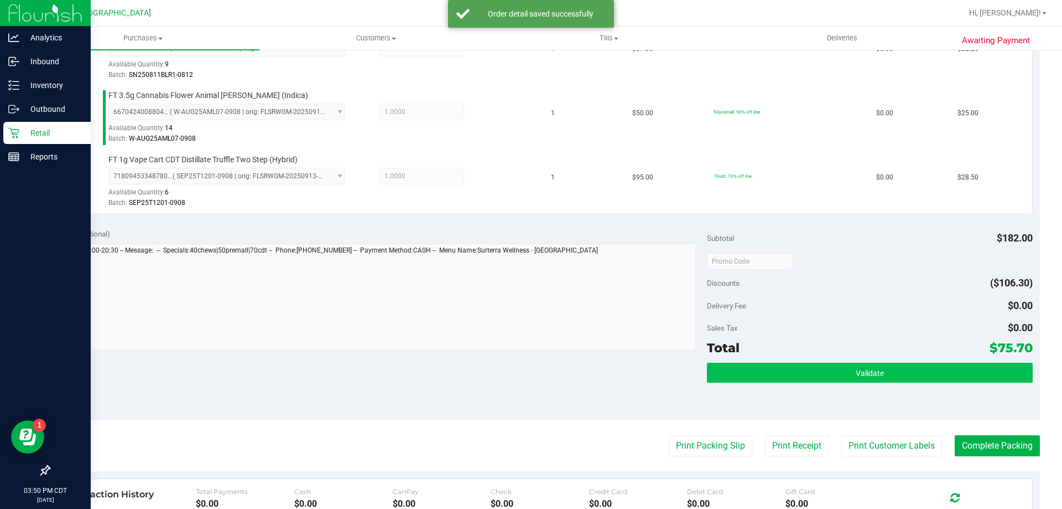
scroll to position [387, 0]
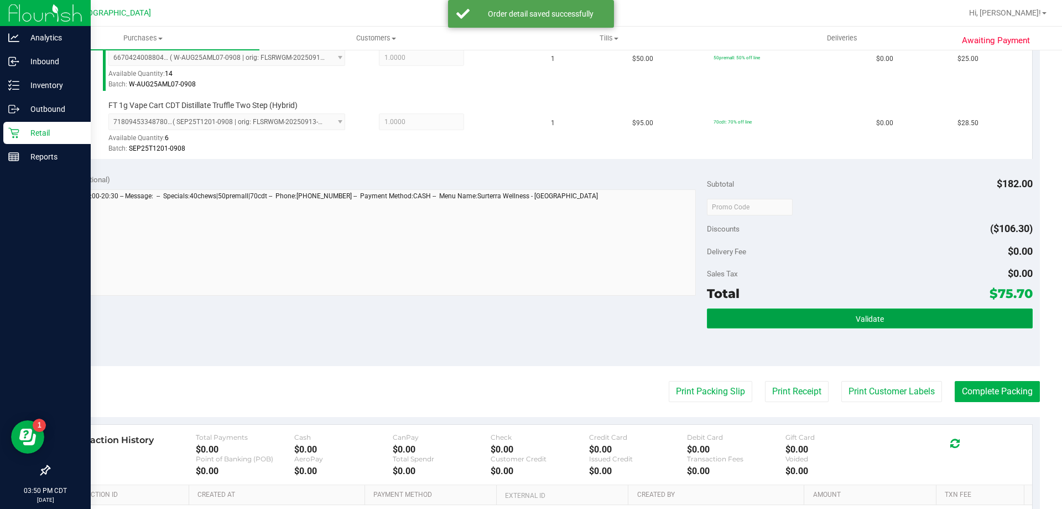
click at [772, 326] on button "Validate" at bounding box center [869, 318] width 325 height 20
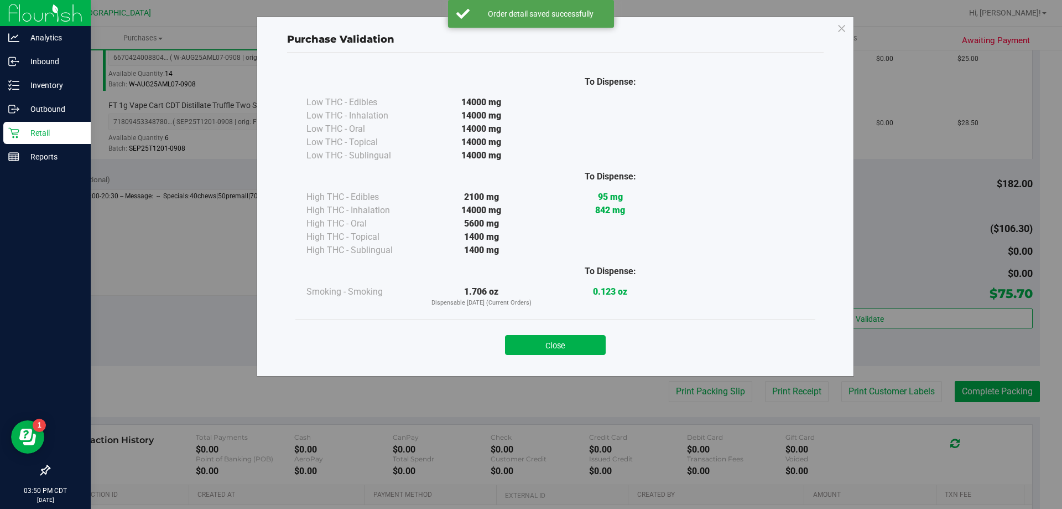
click at [511, 348] on button "Close" at bounding box center [555, 345] width 101 height 20
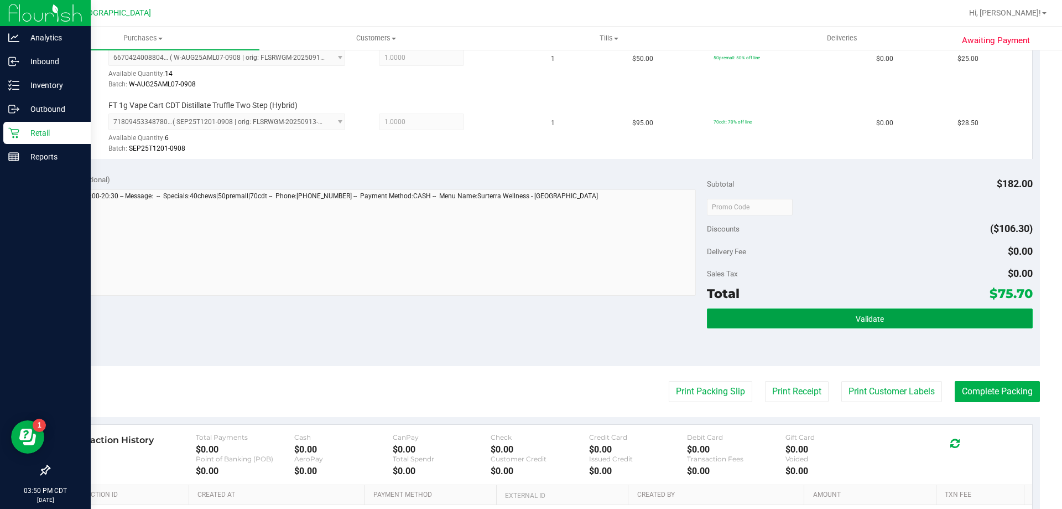
click at [766, 310] on button "Validate" at bounding box center [869, 318] width 325 height 20
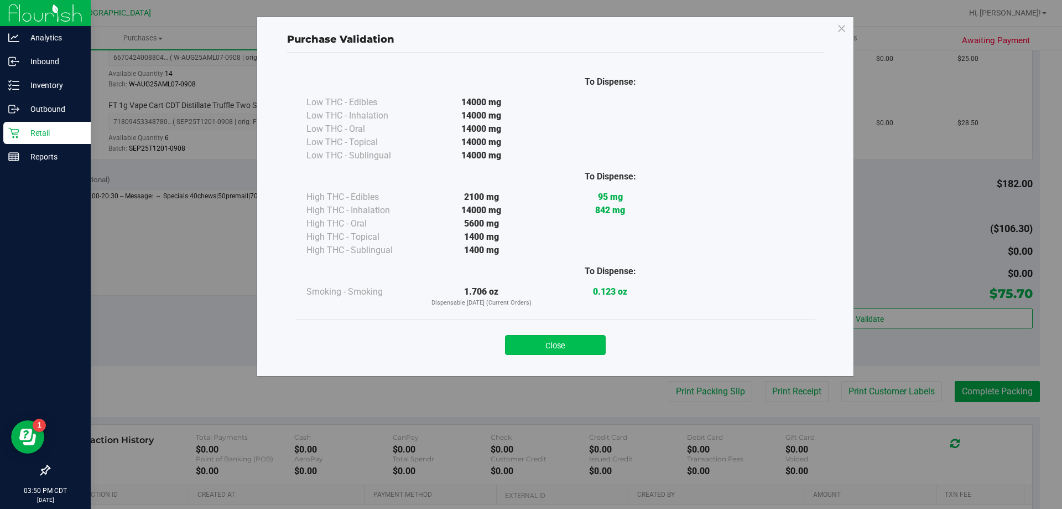
click at [566, 354] on button "Close" at bounding box center [555, 345] width 101 height 20
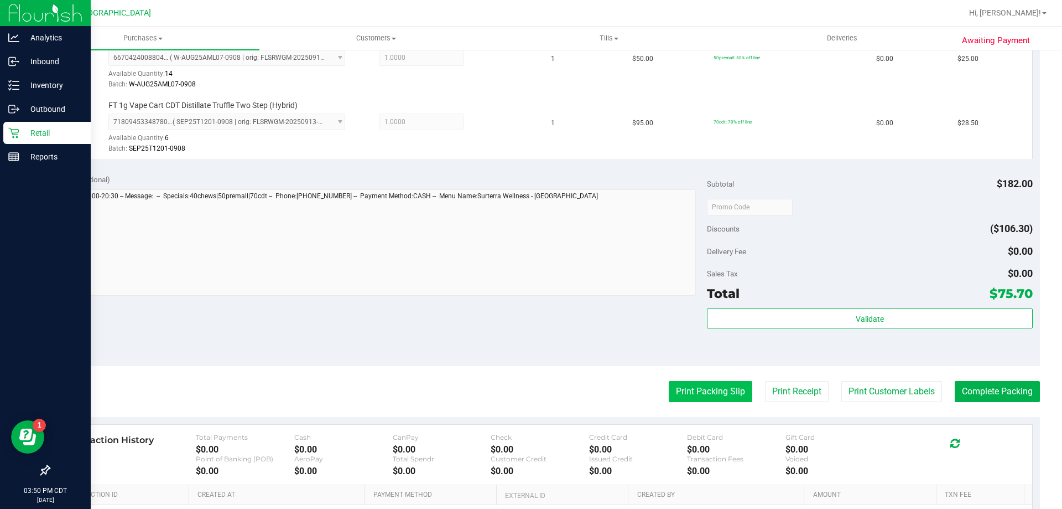
click at [674, 383] on button "Print Packing Slip" at bounding box center [711, 391] width 84 height 21
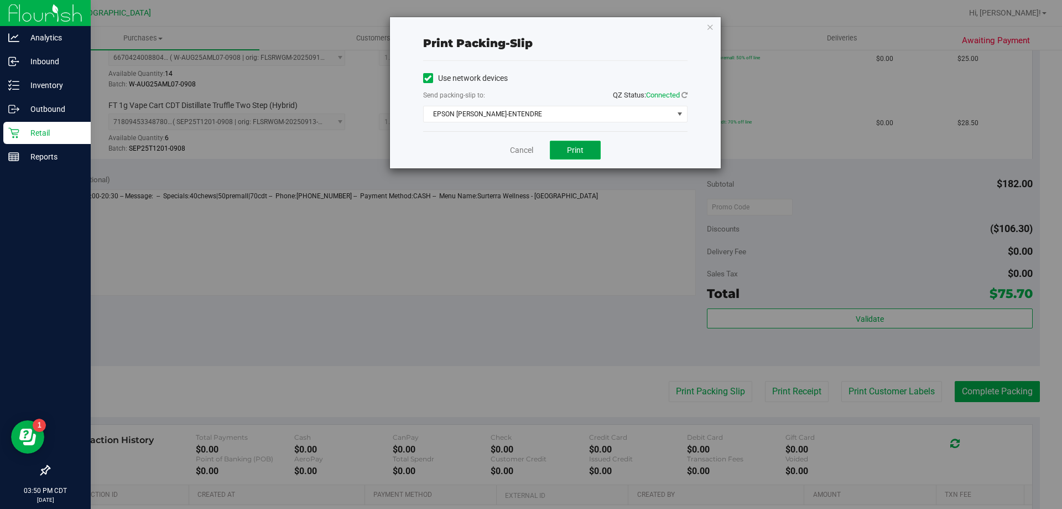
click at [582, 148] on span "Print" at bounding box center [575, 150] width 17 height 9
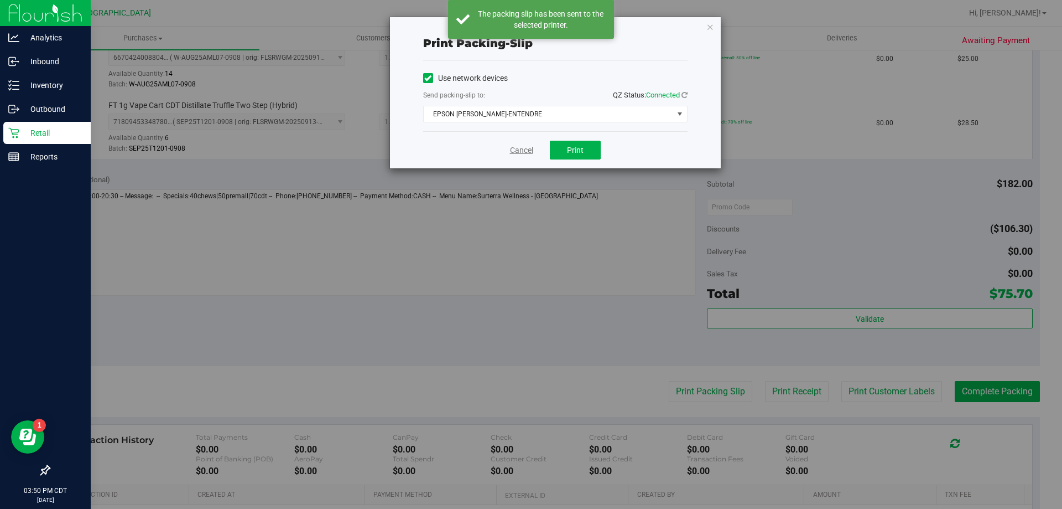
click at [525, 154] on link "Cancel" at bounding box center [521, 150] width 23 height 12
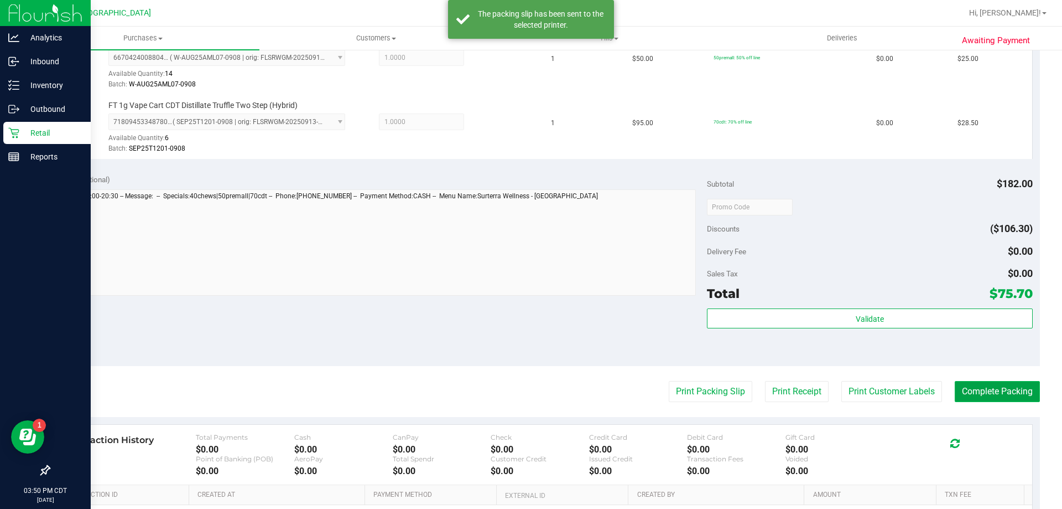
click at [983, 384] on button "Complete Packing" at bounding box center [997, 391] width 85 height 21
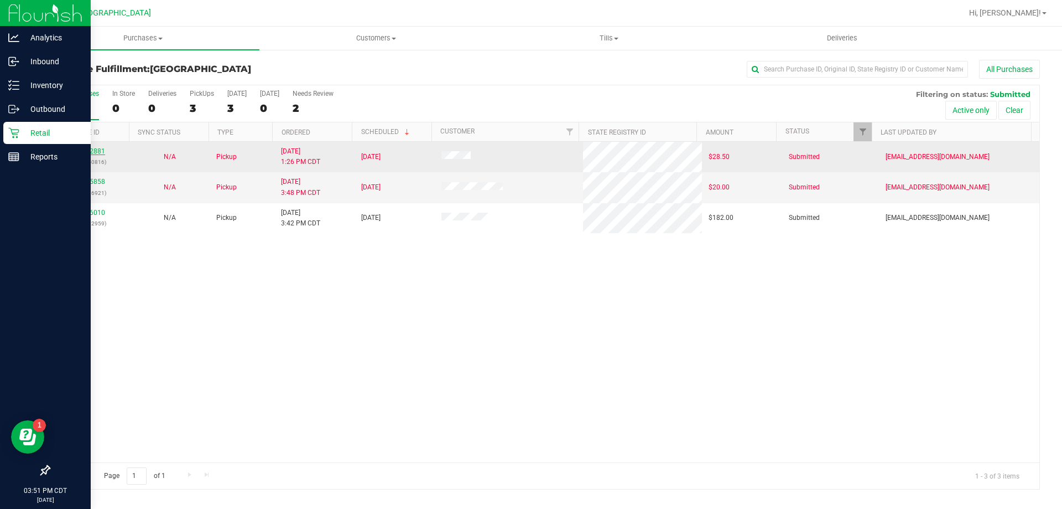
click at [92, 149] on link "11972881" at bounding box center [89, 151] width 31 height 8
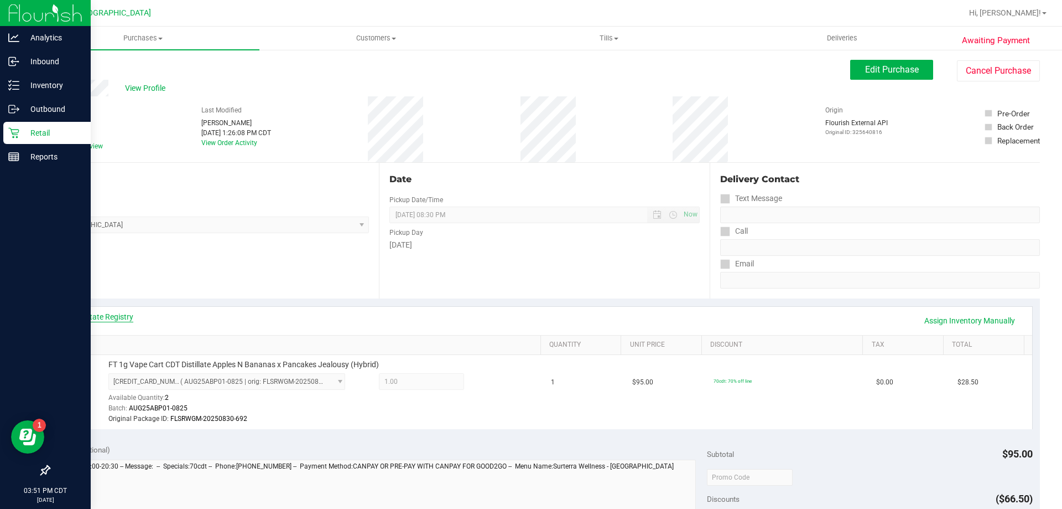
click at [118, 316] on link "View State Registry" at bounding box center [100, 316] width 66 height 11
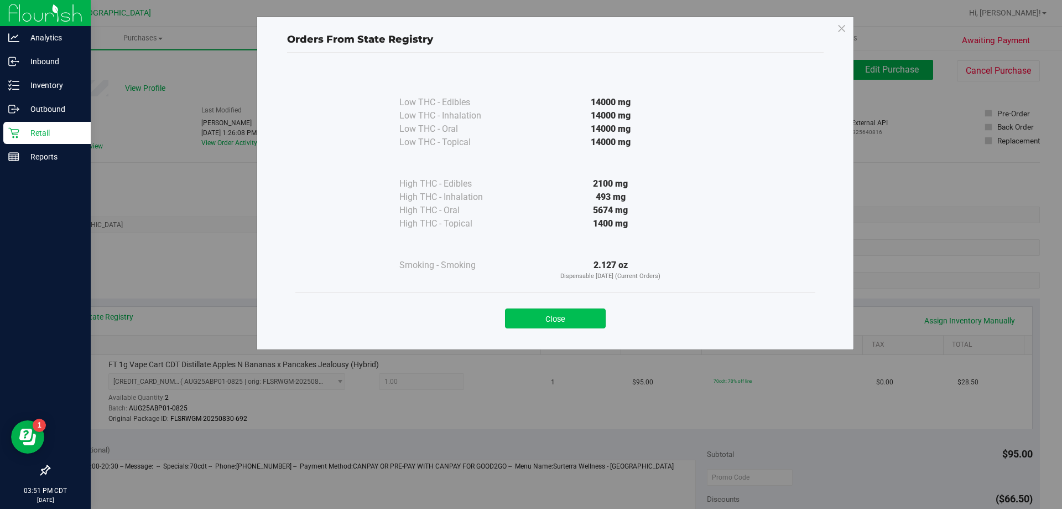
click at [577, 308] on button "Close" at bounding box center [555, 318] width 101 height 20
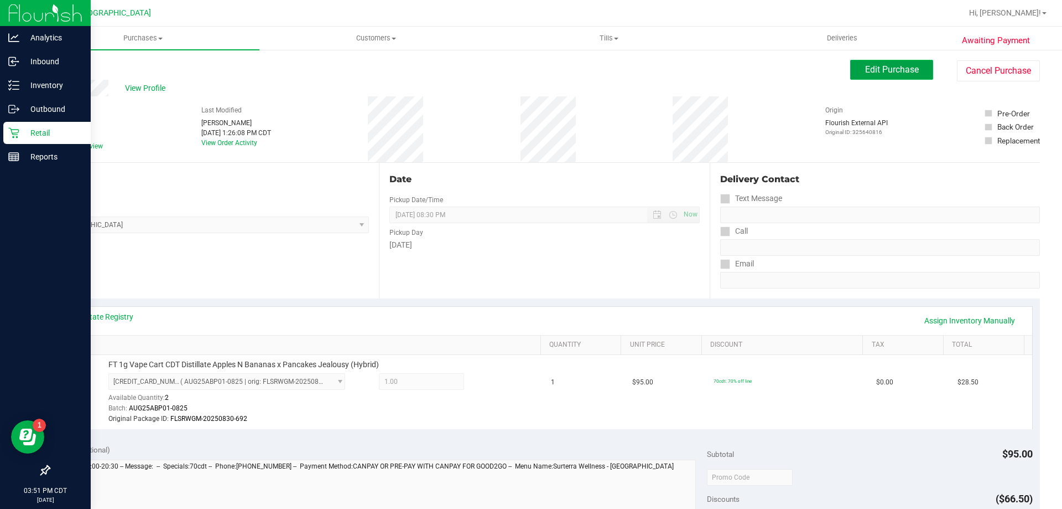
click at [907, 68] on span "Edit Purchase" at bounding box center [892, 69] width 54 height 11
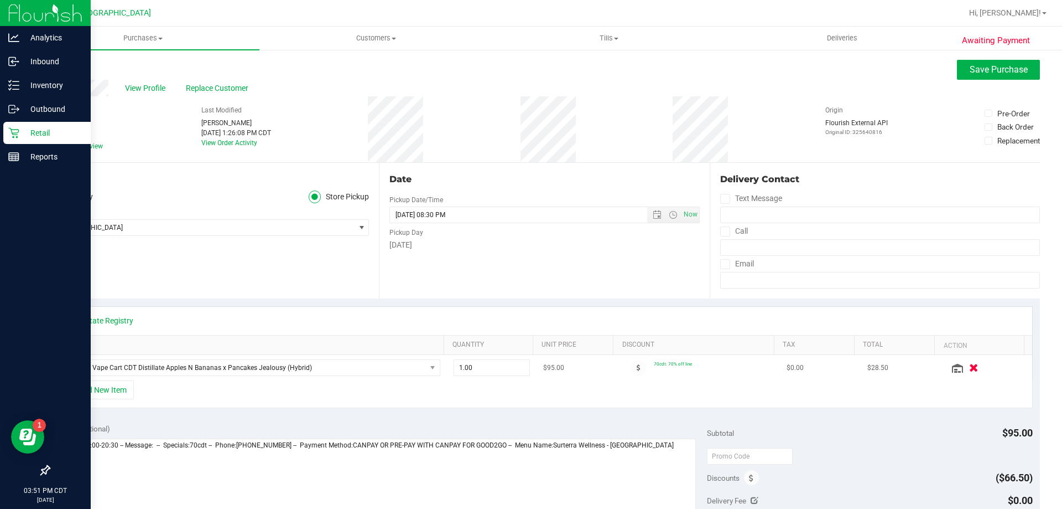
click at [969, 367] on icon "button" at bounding box center [973, 368] width 9 height 8
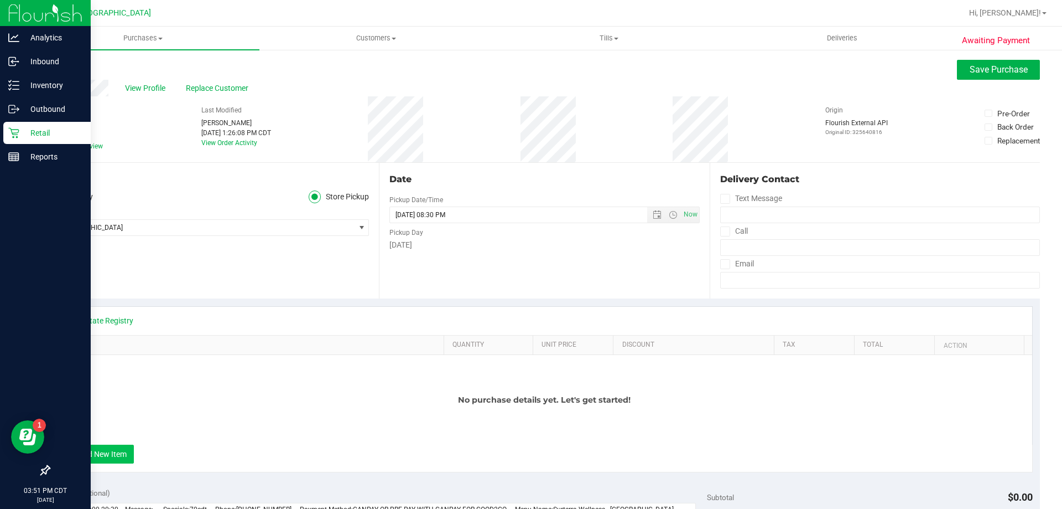
click at [108, 450] on button "+ Add New Item" at bounding box center [99, 453] width 69 height 19
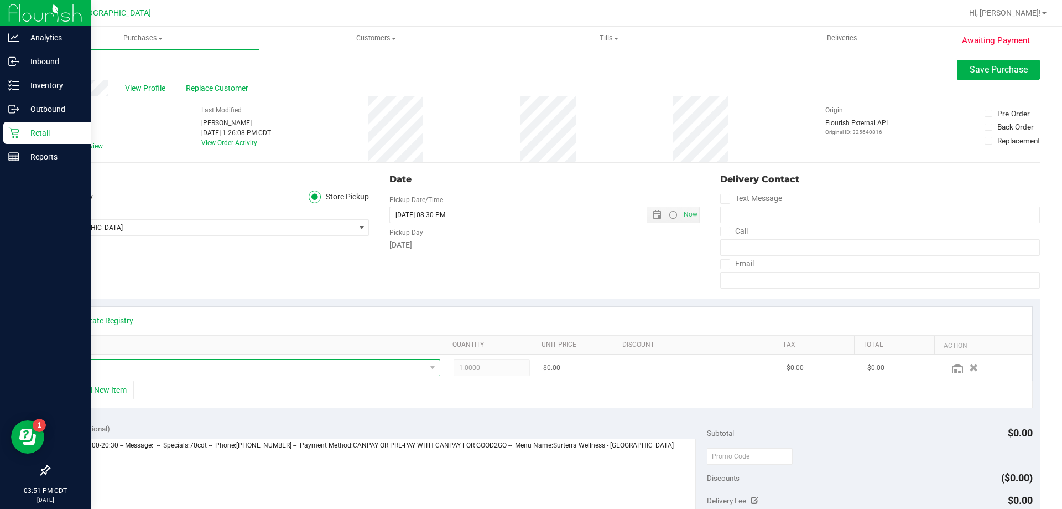
click at [178, 371] on span "NO DATA FOUND" at bounding box center [245, 367] width 362 height 15
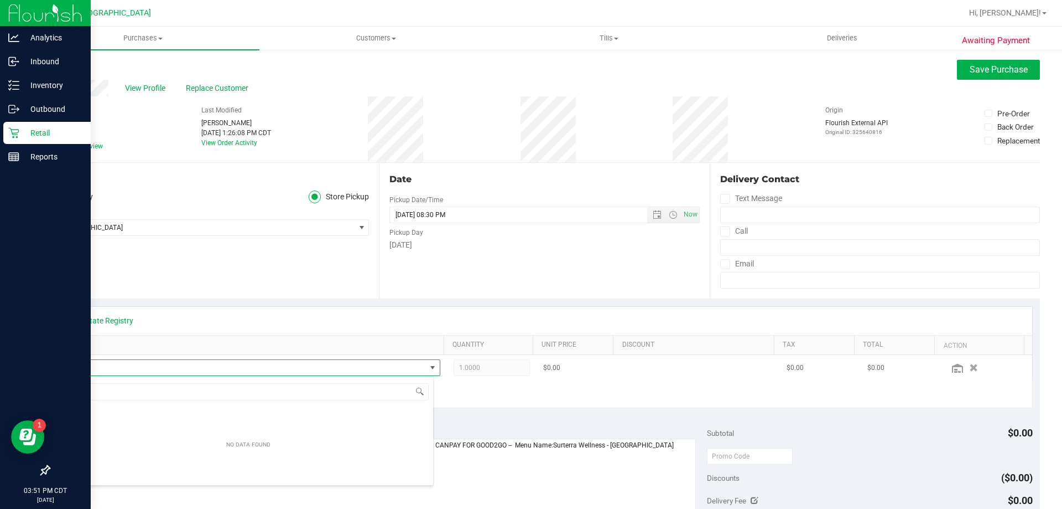
scroll to position [17, 367]
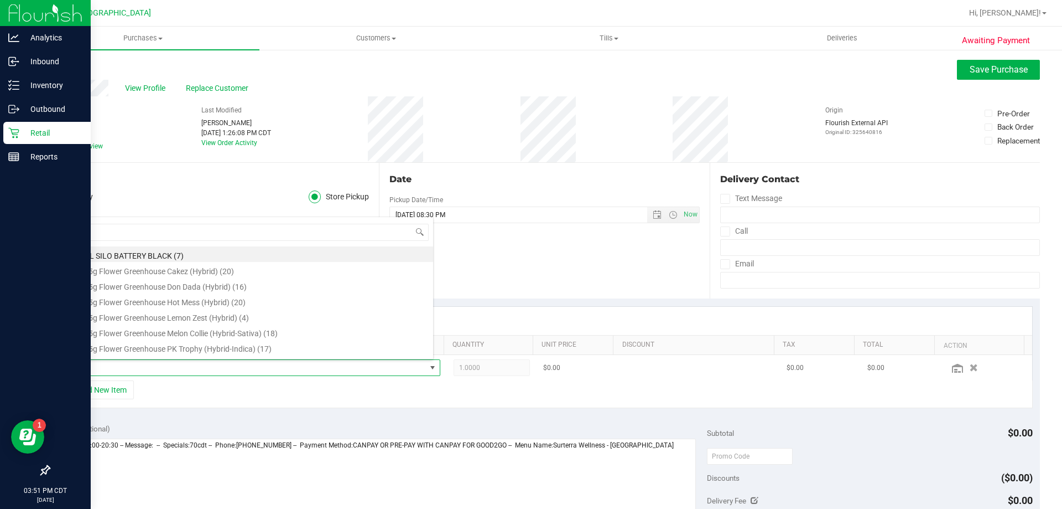
type input "abp"
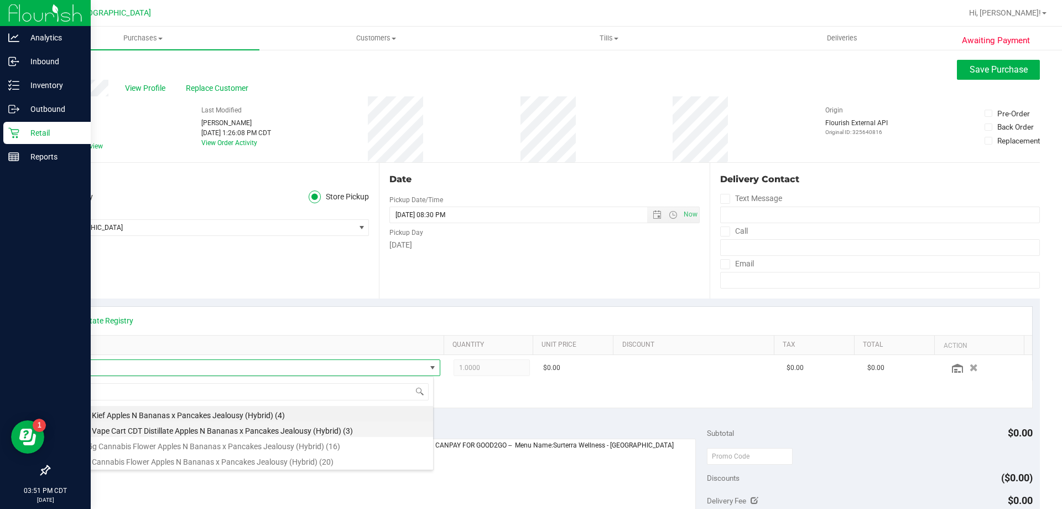
click at [249, 435] on li "FT 1g Vape Cart CDT Distillate Apples N Bananas x Pancakes Jealousy (Hybrid) (3)" at bounding box center [248, 428] width 369 height 15
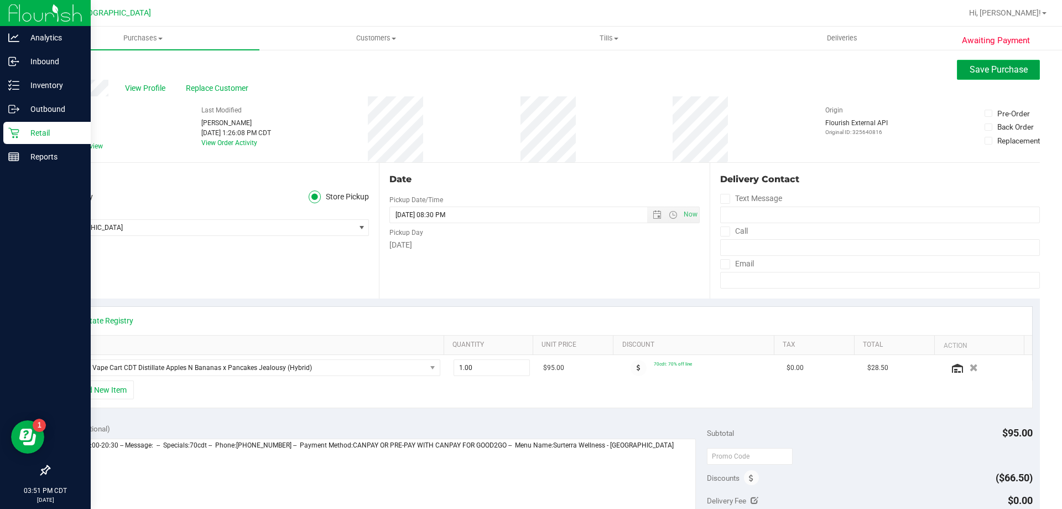
click at [985, 61] on button "Save Purchase" at bounding box center [998, 70] width 83 height 20
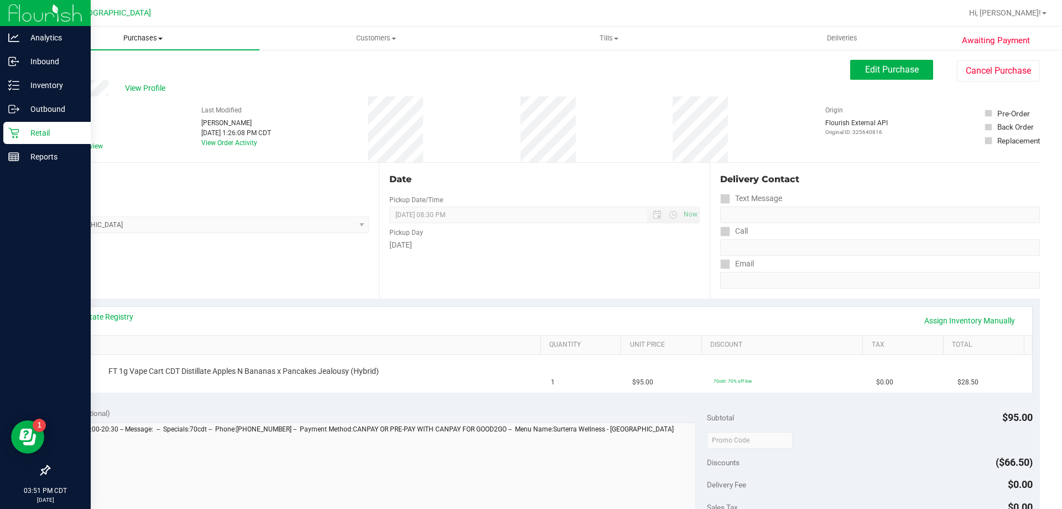
click at [133, 39] on span "Purchases" at bounding box center [143, 38] width 233 height 10
click at [128, 82] on li "Fulfillment" at bounding box center [143, 80] width 233 height 13
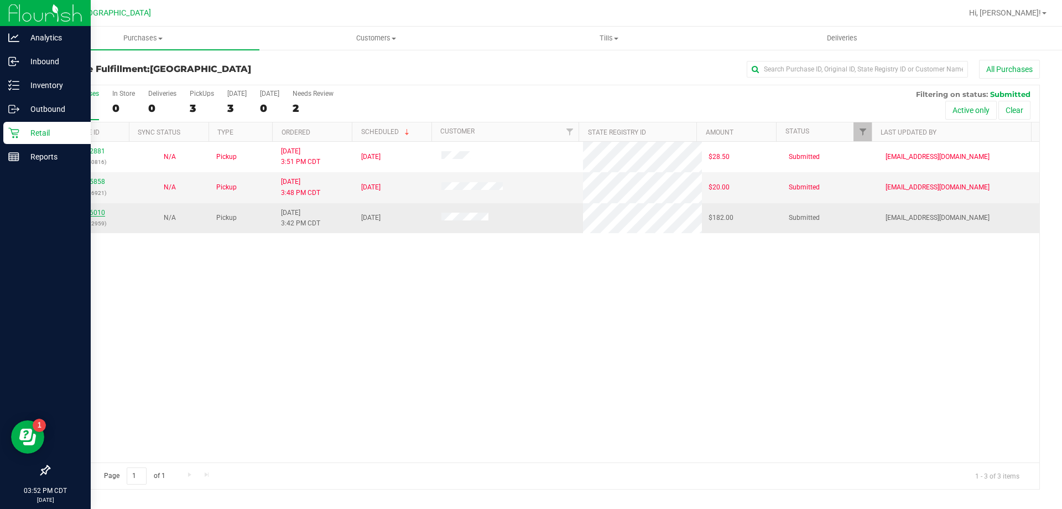
click at [94, 211] on link "11976010" at bounding box center [89, 213] width 31 height 8
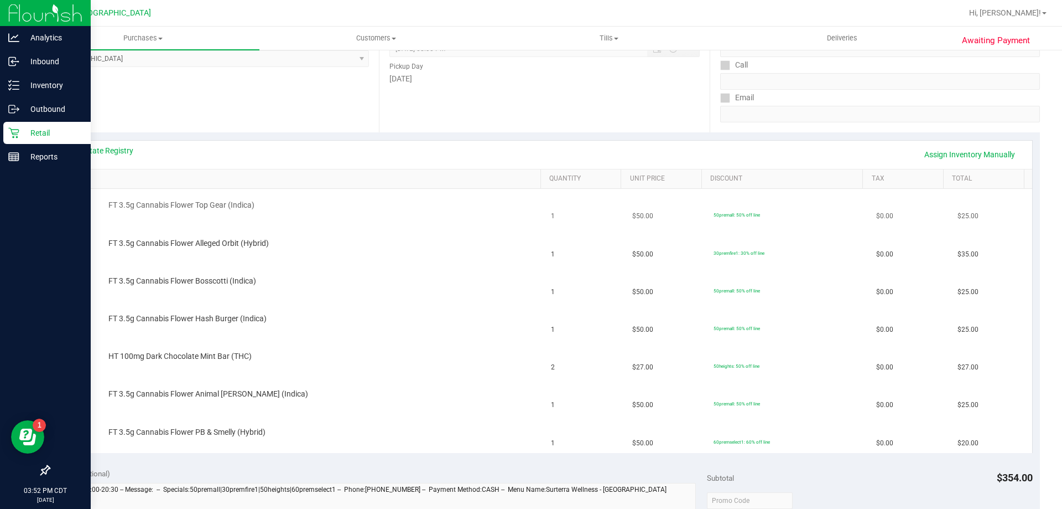
scroll to position [221, 0]
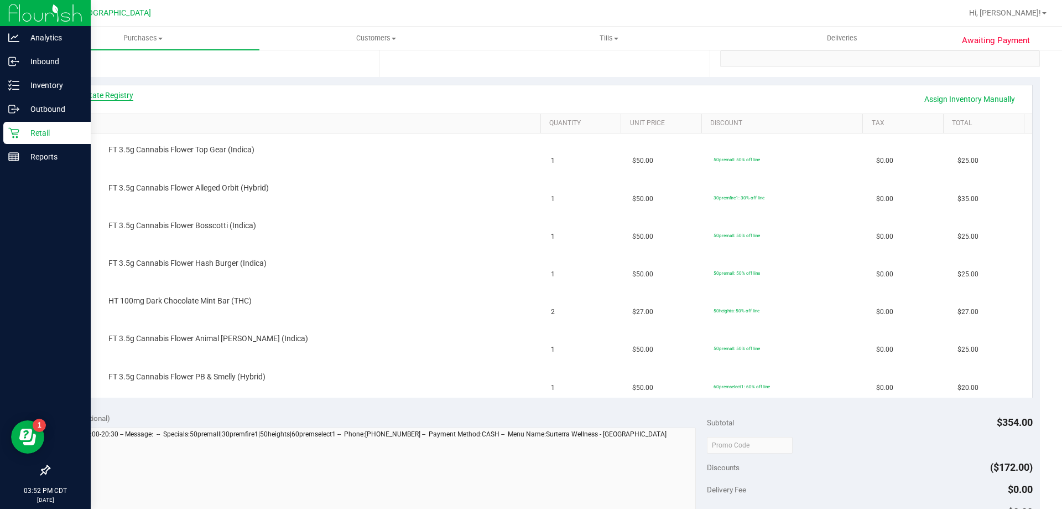
click at [120, 96] on link "View State Registry" at bounding box center [100, 95] width 66 height 11
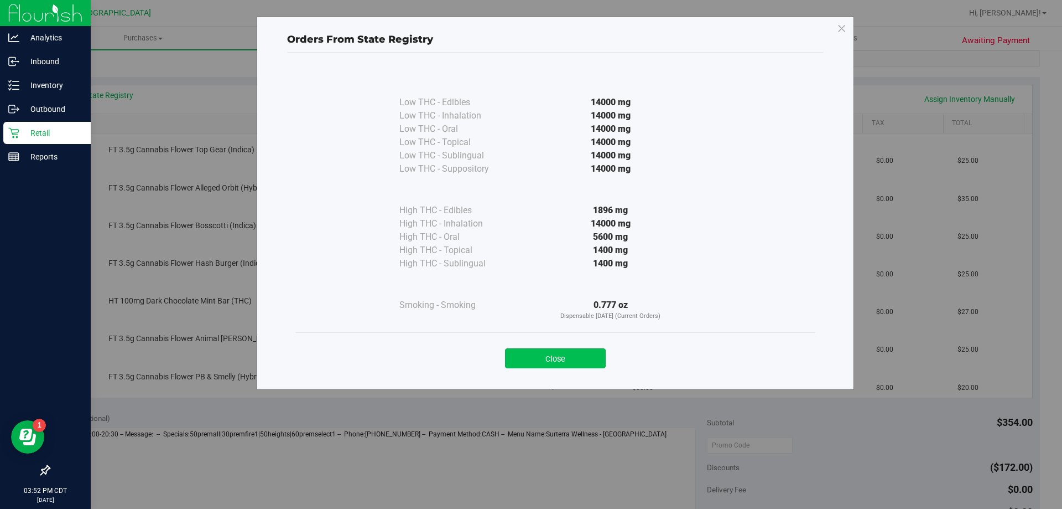
click at [574, 349] on button "Close" at bounding box center [555, 358] width 101 height 20
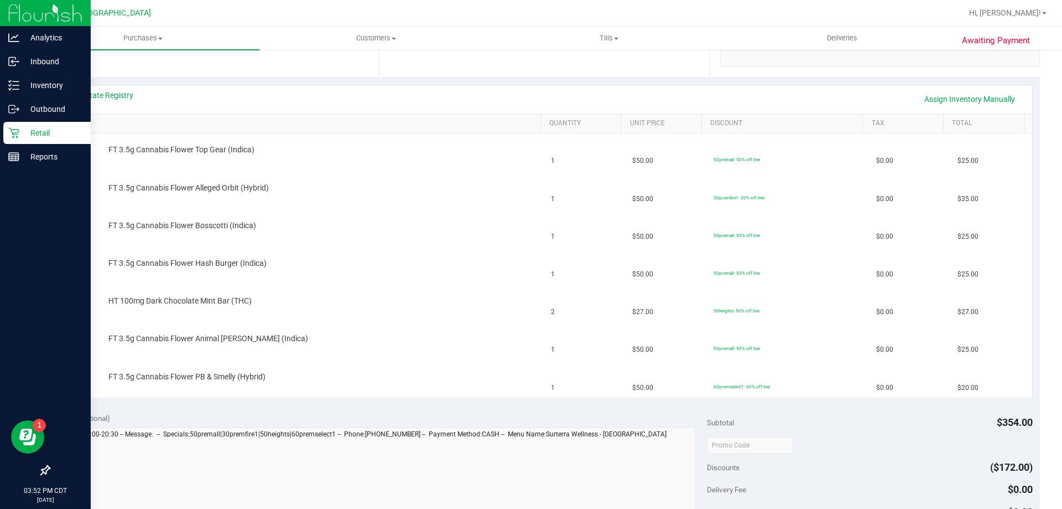
click at [387, 94] on div "View State Registry Assign Inventory Manually" at bounding box center [545, 99] width 956 height 19
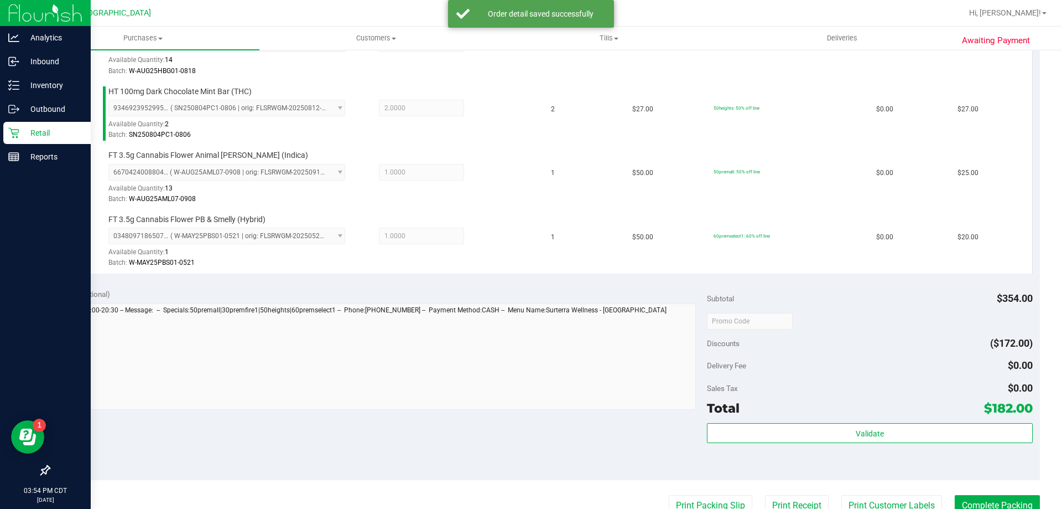
scroll to position [553, 0]
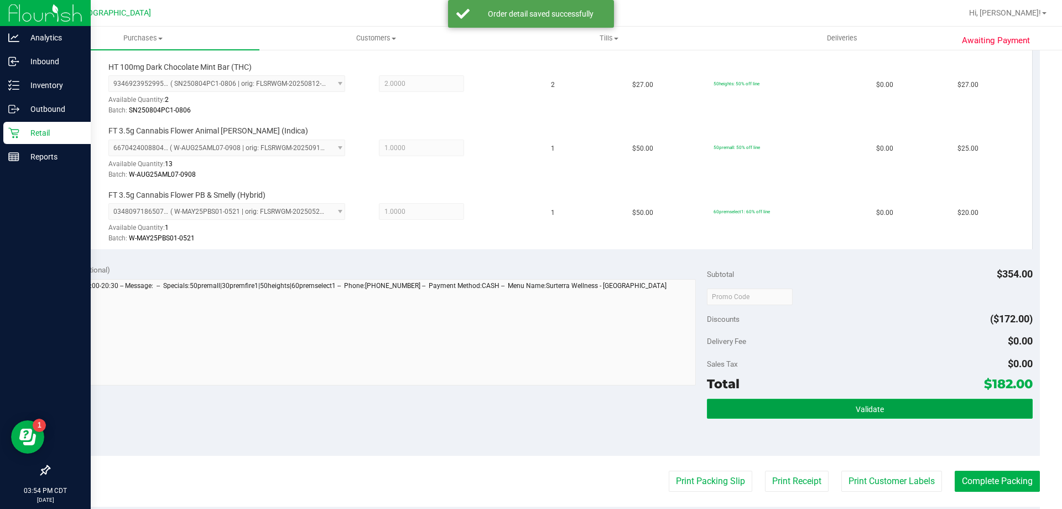
click at [782, 408] on button "Validate" at bounding box center [869, 408] width 325 height 20
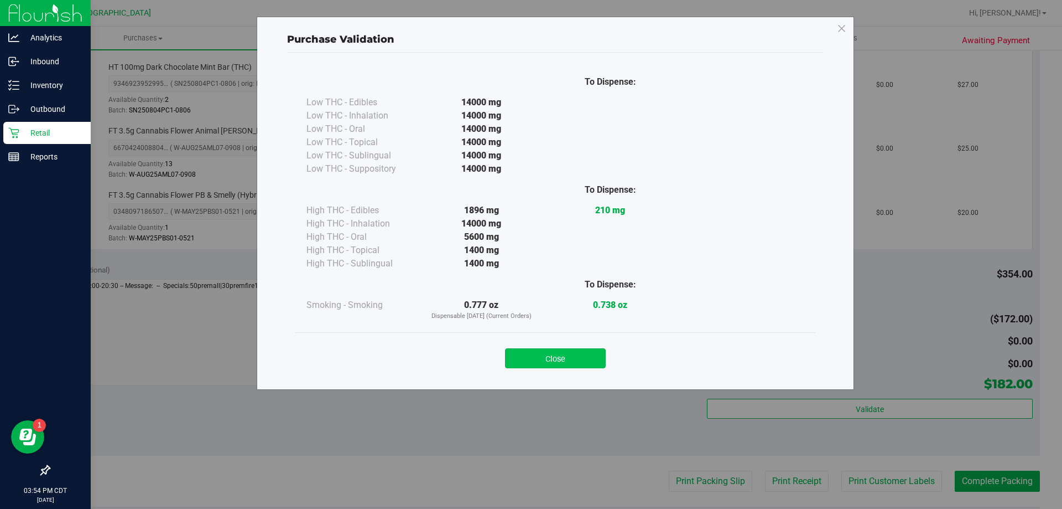
click at [591, 354] on button "Close" at bounding box center [555, 358] width 101 height 20
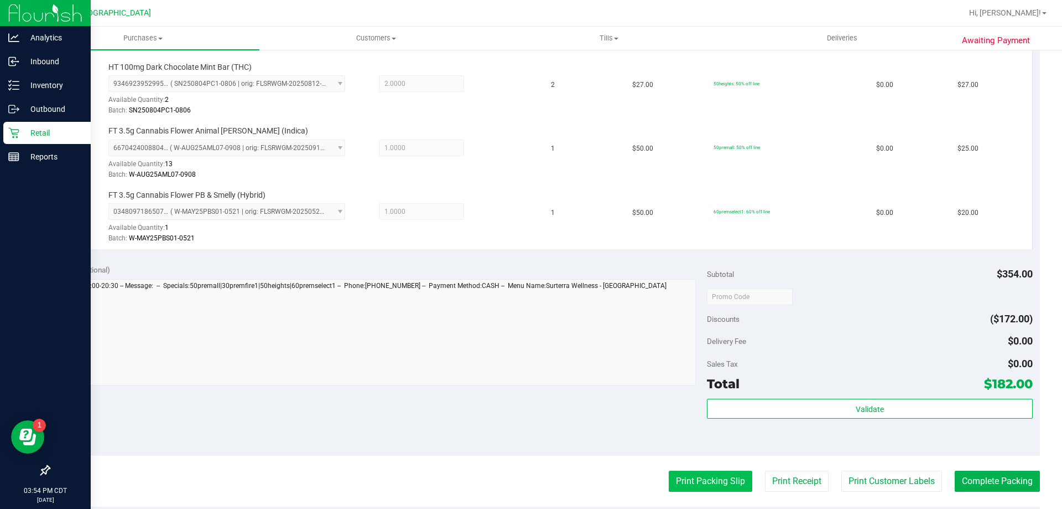
click at [712, 483] on button "Print Packing Slip" at bounding box center [711, 480] width 84 height 21
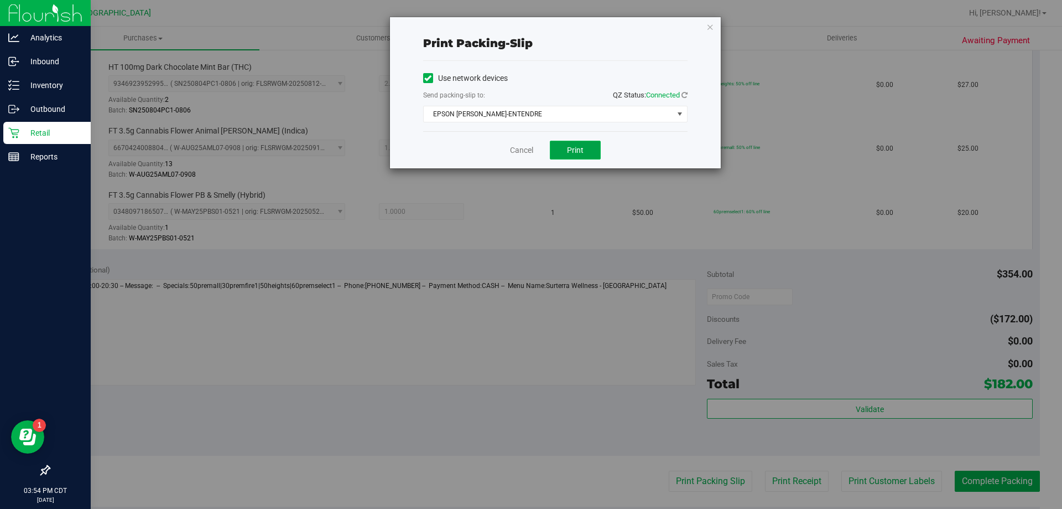
click at [568, 143] on button "Print" at bounding box center [575, 150] width 51 height 19
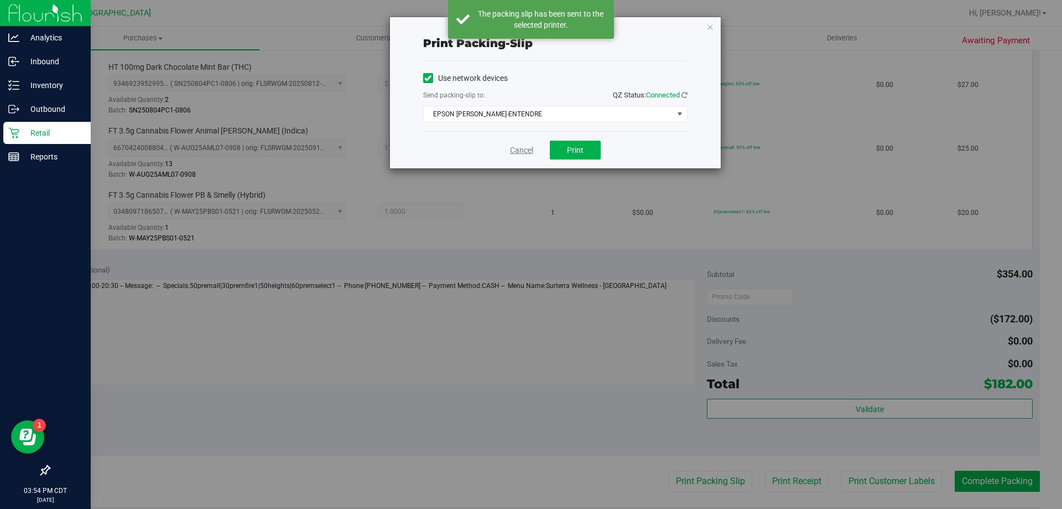
click at [517, 146] on link "Cancel" at bounding box center [521, 150] width 23 height 12
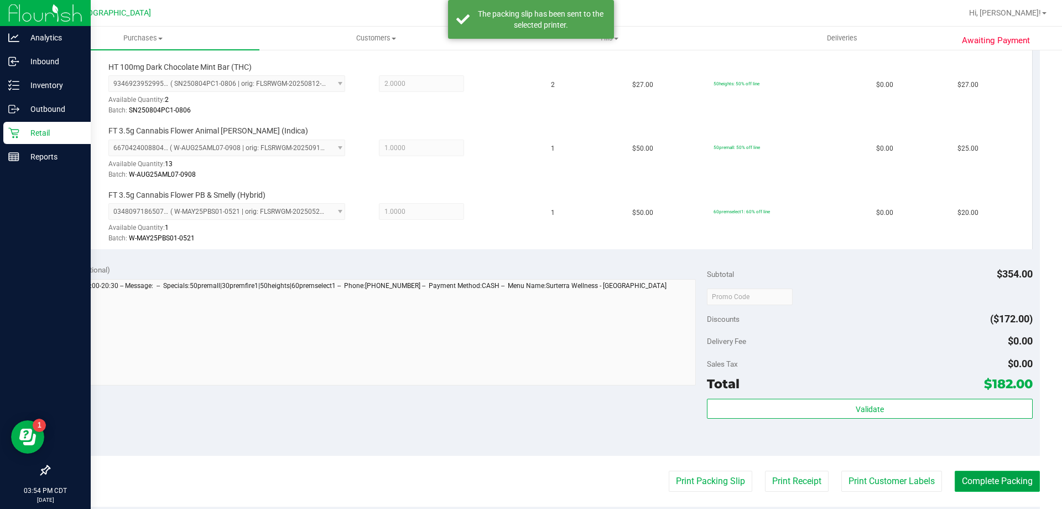
click at [1002, 489] on button "Complete Packing" at bounding box center [997, 480] width 85 height 21
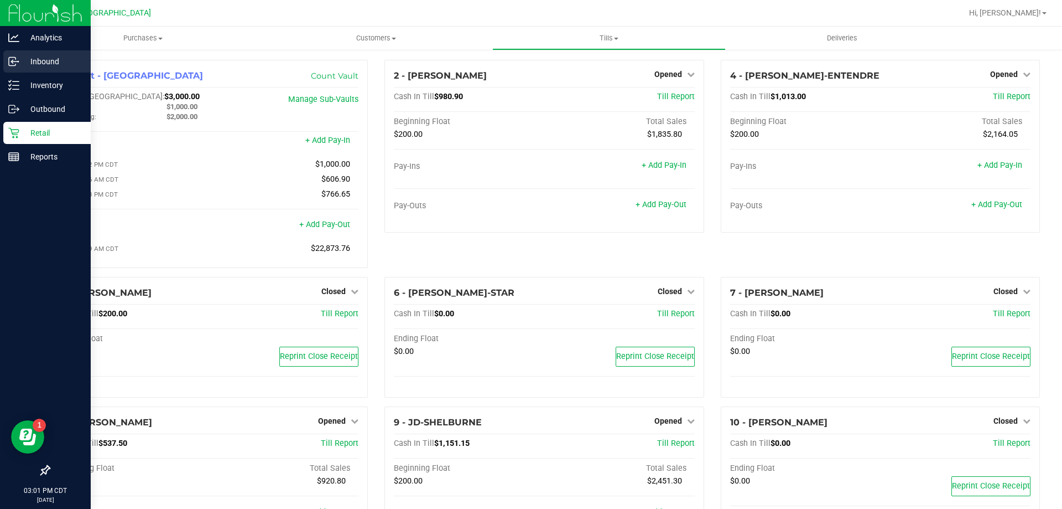
scroll to position [113, 0]
